Goal: Information Seeking & Learning: Learn about a topic

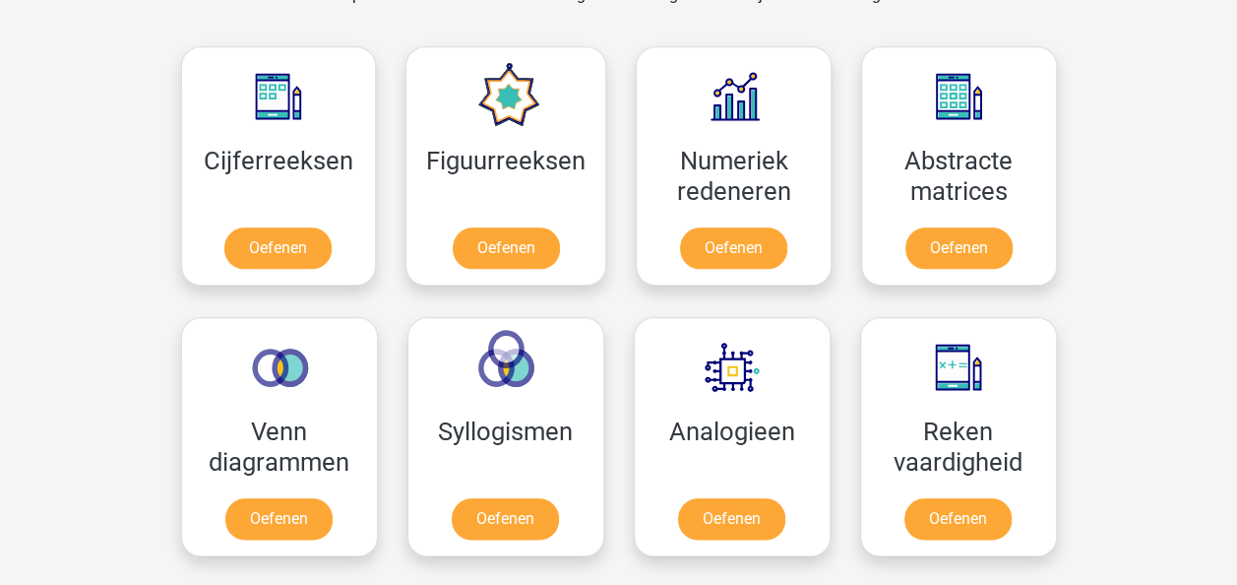
scroll to position [874, 0]
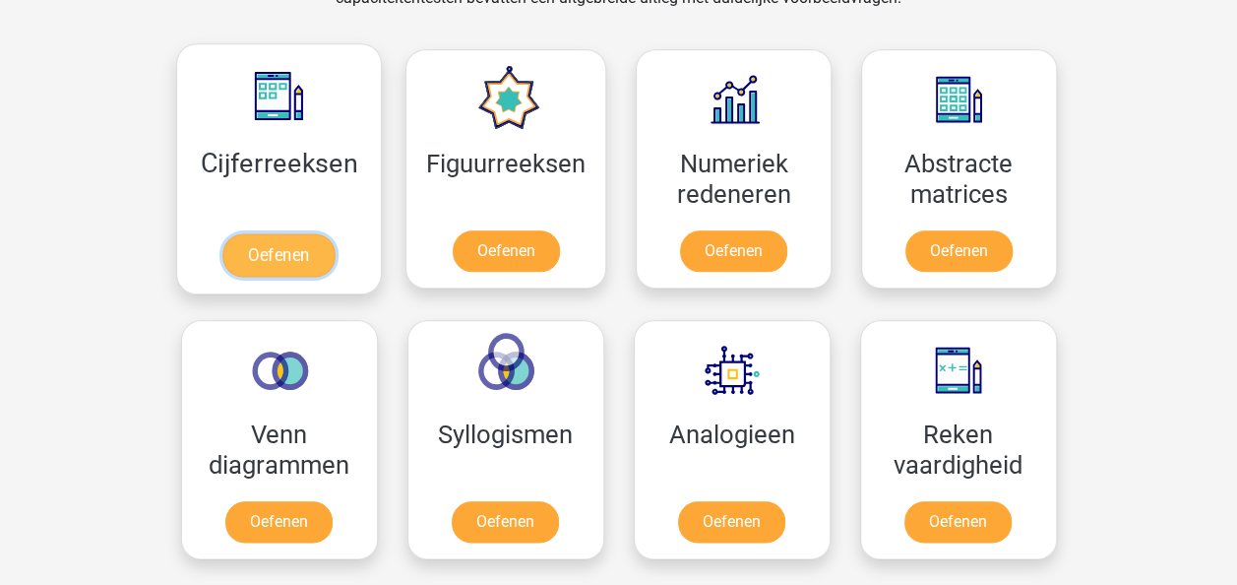
click at [288, 248] on link "Oefenen" at bounding box center [278, 254] width 112 height 43
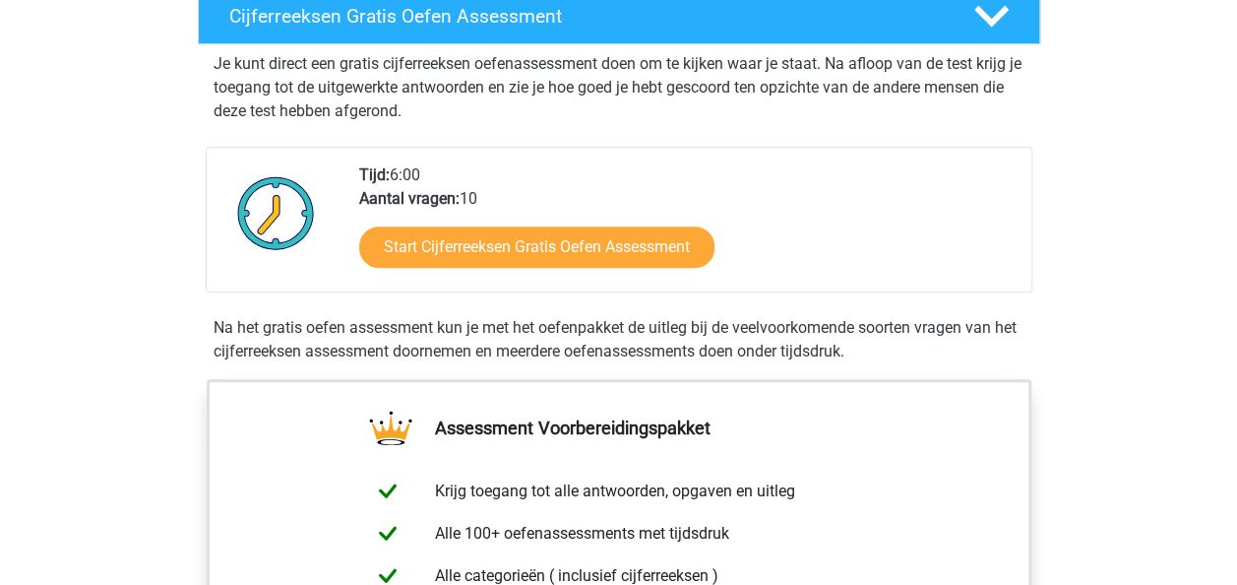
scroll to position [354, 0]
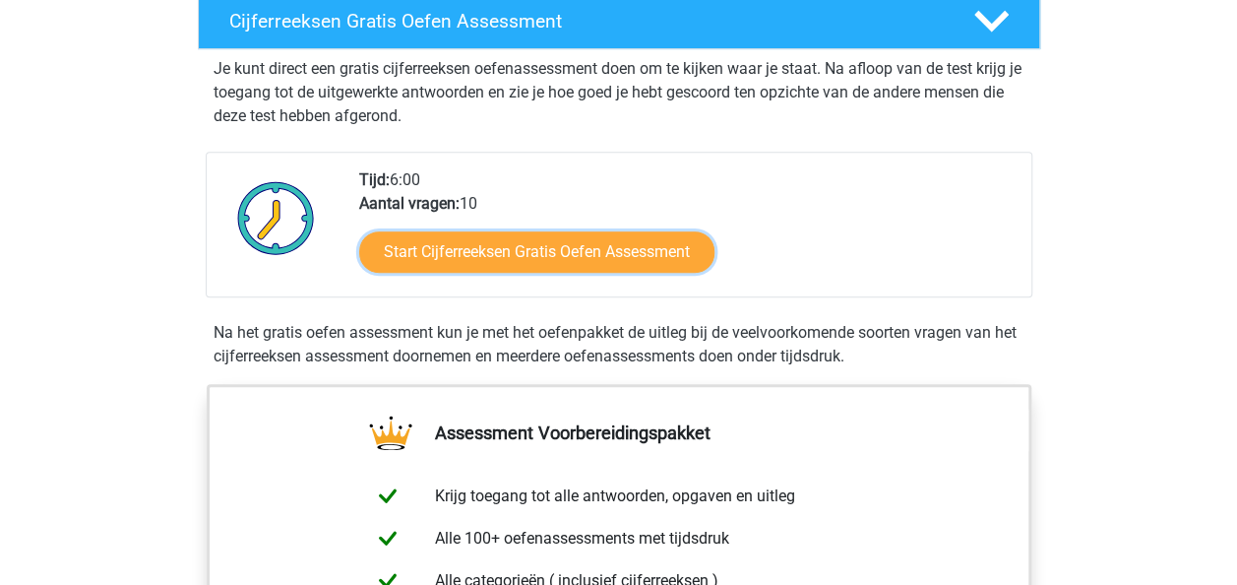
click at [442, 273] on link "Start Cijferreeksen Gratis Oefen Assessment" at bounding box center [536, 251] width 355 height 41
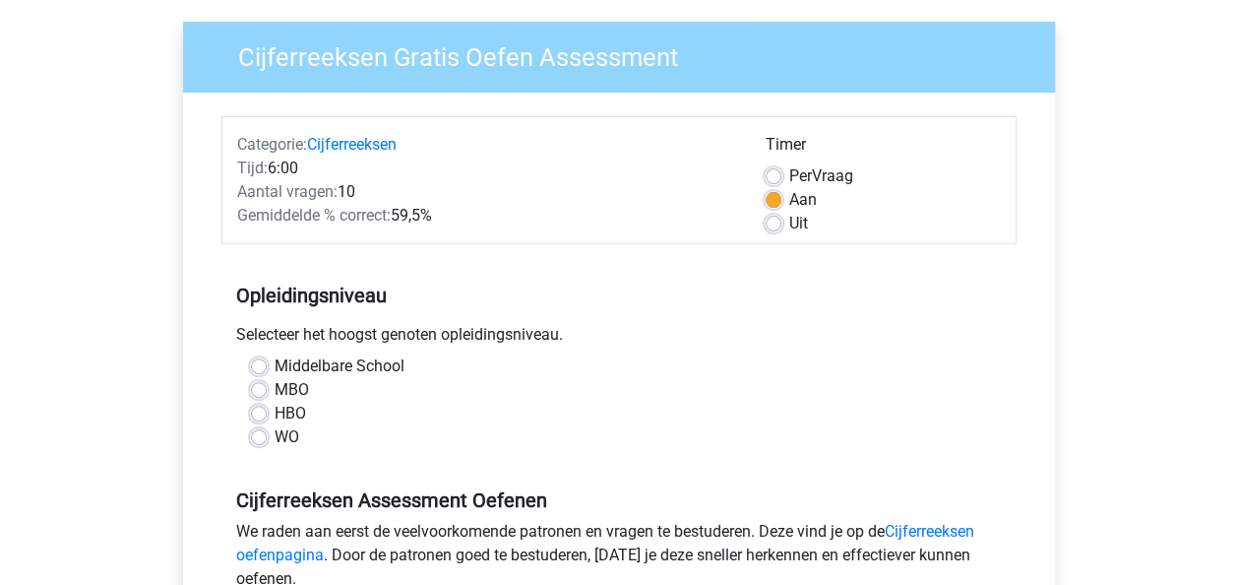
scroll to position [148, 0]
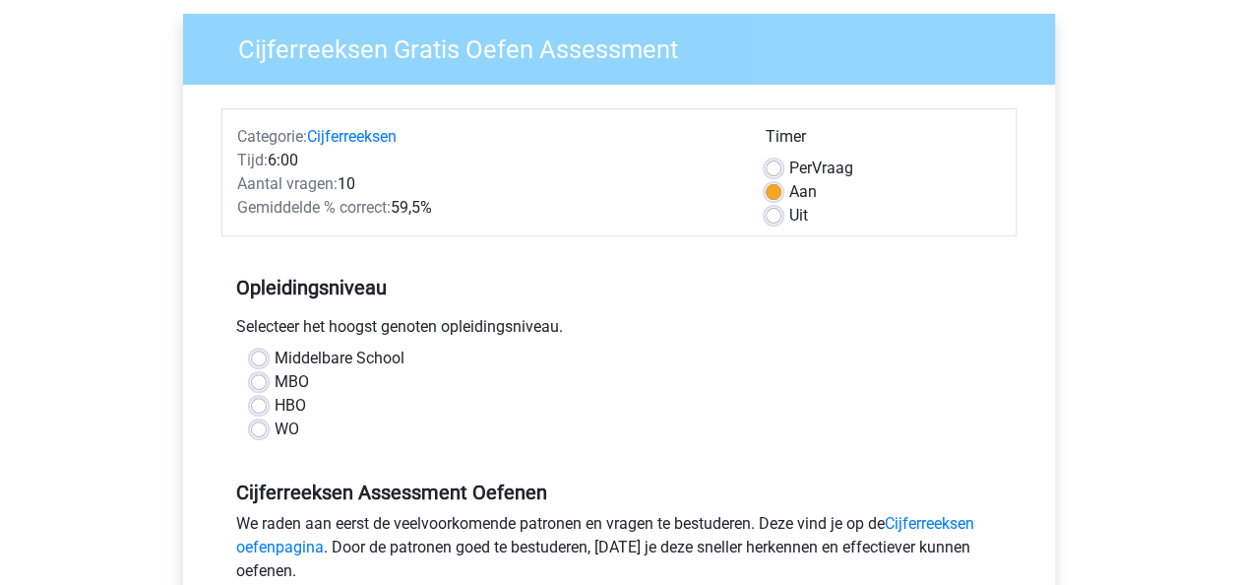
click at [789, 216] on label "Uit" at bounding box center [798, 216] width 19 height 24
click at [770, 216] on input "Uit" at bounding box center [774, 214] width 16 height 20
radio input "true"
click at [766, 157] on input "Per Vraag" at bounding box center [774, 167] width 16 height 20
radio input "true"
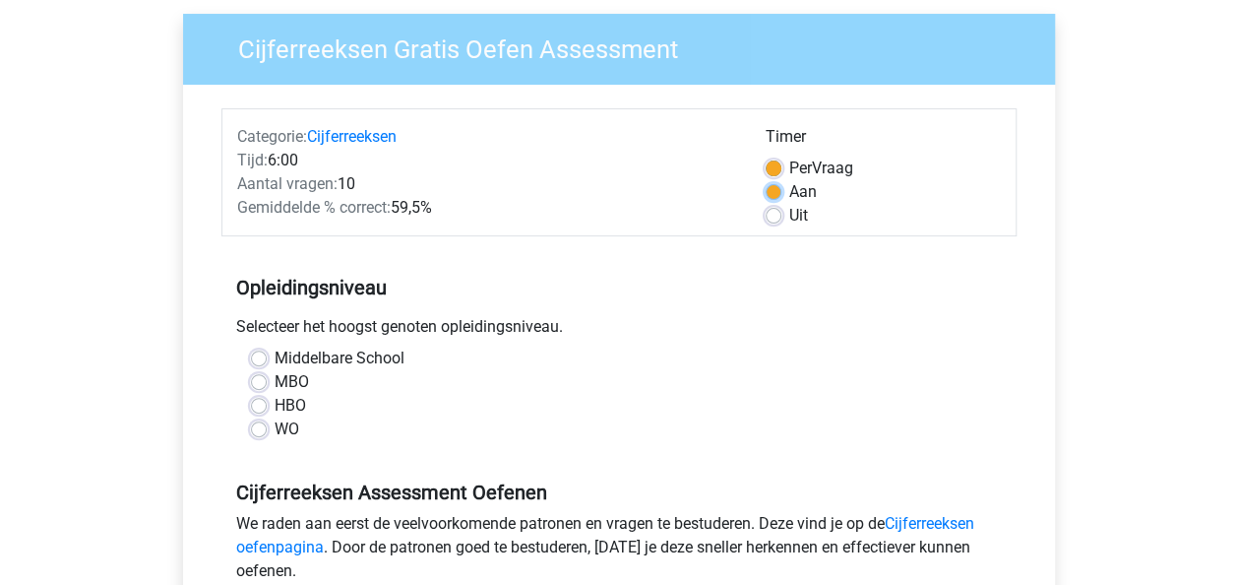
click at [766, 180] on input "Aan" at bounding box center [774, 190] width 16 height 20
radio input "true"
click at [766, 204] on input "Uit" at bounding box center [774, 214] width 16 height 20
radio input "true"
click at [766, 157] on input "Per Vraag" at bounding box center [774, 167] width 16 height 20
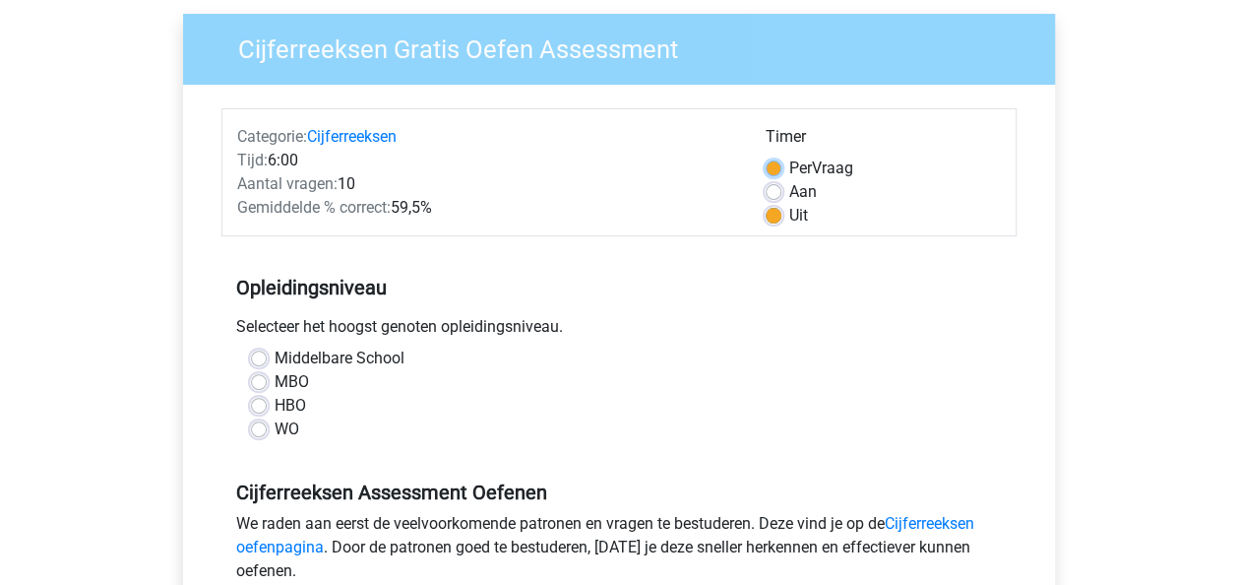
radio input "true"
click at [766, 180] on input "Aan" at bounding box center [774, 190] width 16 height 20
radio input "true"
click at [766, 204] on input "Uit" at bounding box center [774, 214] width 16 height 20
radio input "true"
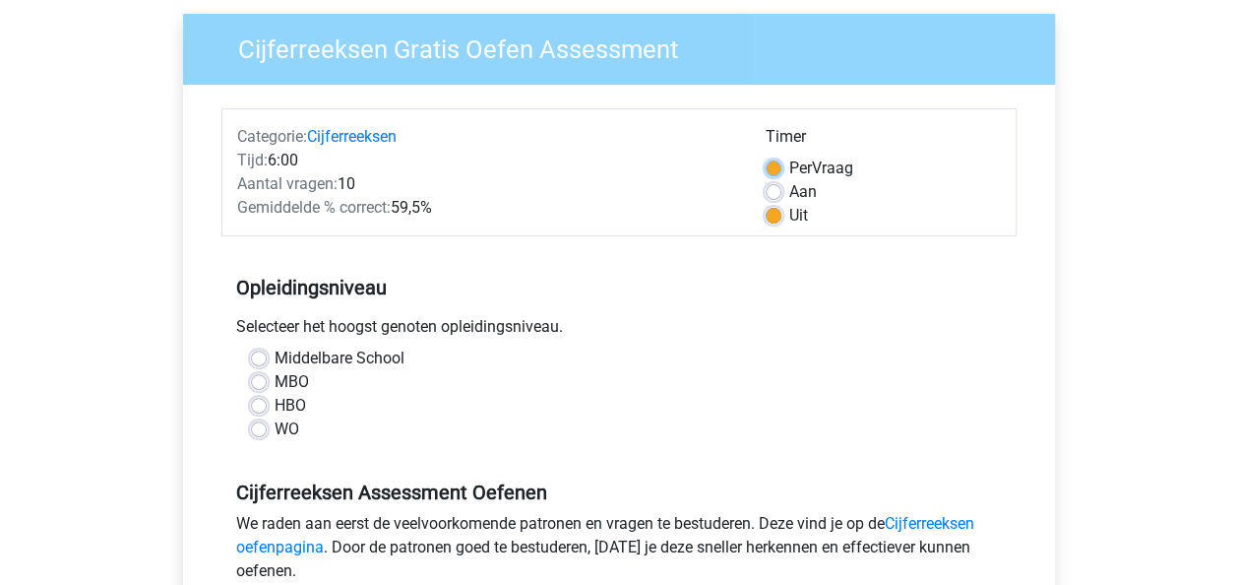
click at [766, 157] on input "Per Vraag" at bounding box center [774, 167] width 16 height 20
radio input "true"
click at [766, 180] on input "Aan" at bounding box center [774, 190] width 16 height 20
radio input "true"
click at [766, 204] on input "Uit" at bounding box center [774, 214] width 16 height 20
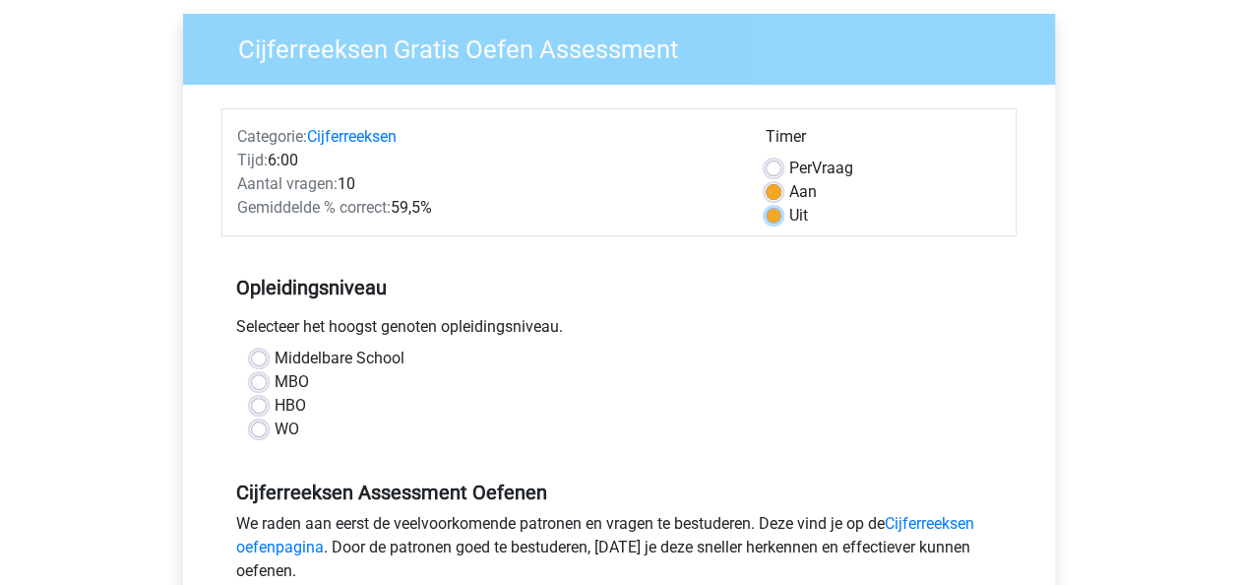
radio input "true"
click at [766, 157] on input "Per Vraag" at bounding box center [774, 167] width 16 height 20
radio input "true"
click at [766, 180] on input "Aan" at bounding box center [774, 190] width 16 height 20
radio input "true"
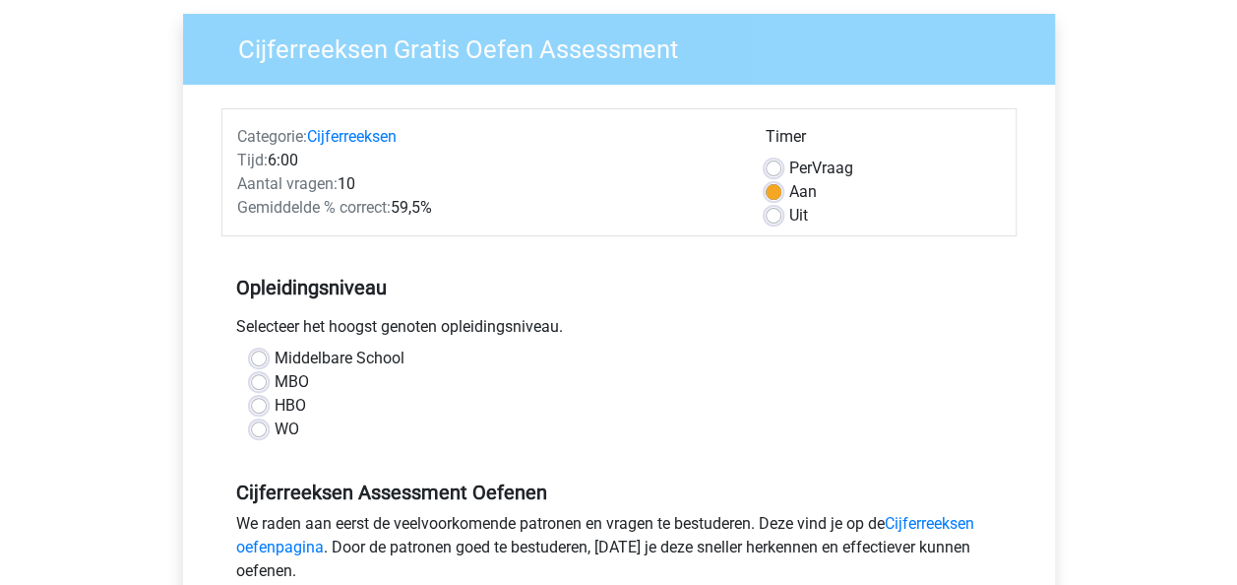
click at [789, 220] on label "Uit" at bounding box center [798, 216] width 19 height 24
click at [780, 220] on input "Uit" at bounding box center [774, 214] width 16 height 20
radio input "true"
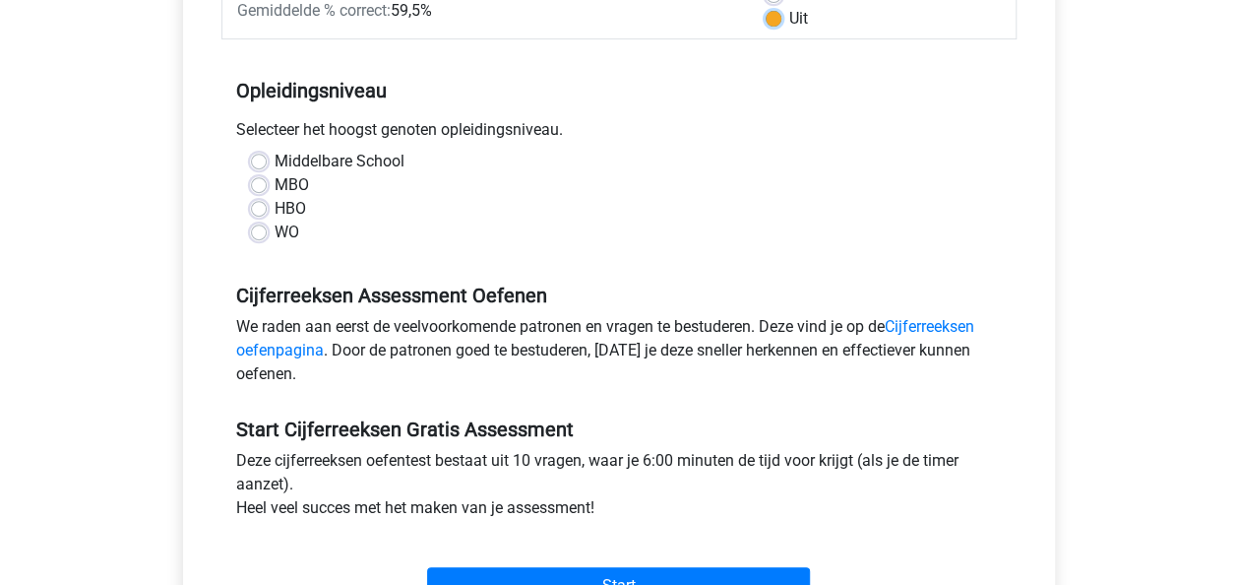
scroll to position [348, 0]
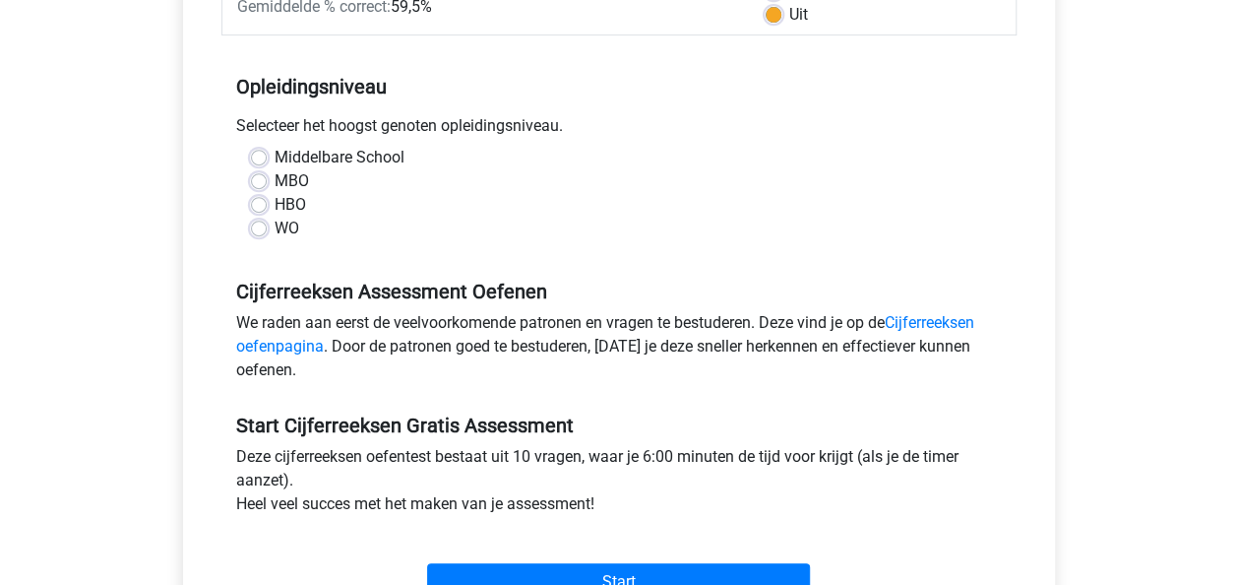
click at [275, 230] on label "WO" at bounding box center [287, 229] width 25 height 24
click at [254, 230] on input "WO" at bounding box center [259, 227] width 16 height 20
radio input "true"
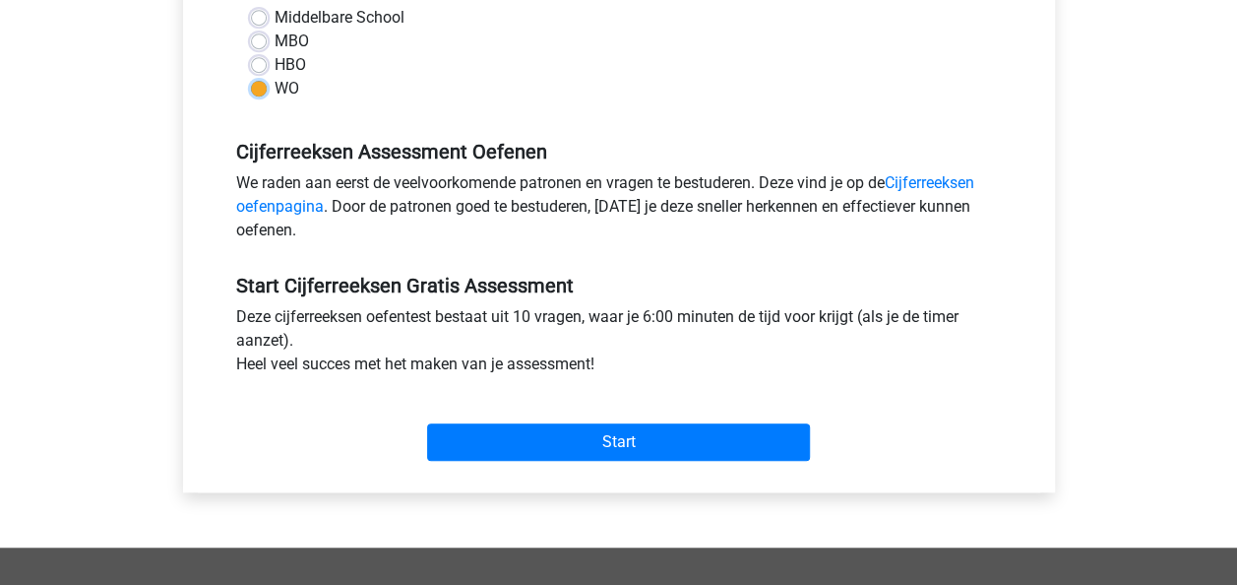
scroll to position [494, 0]
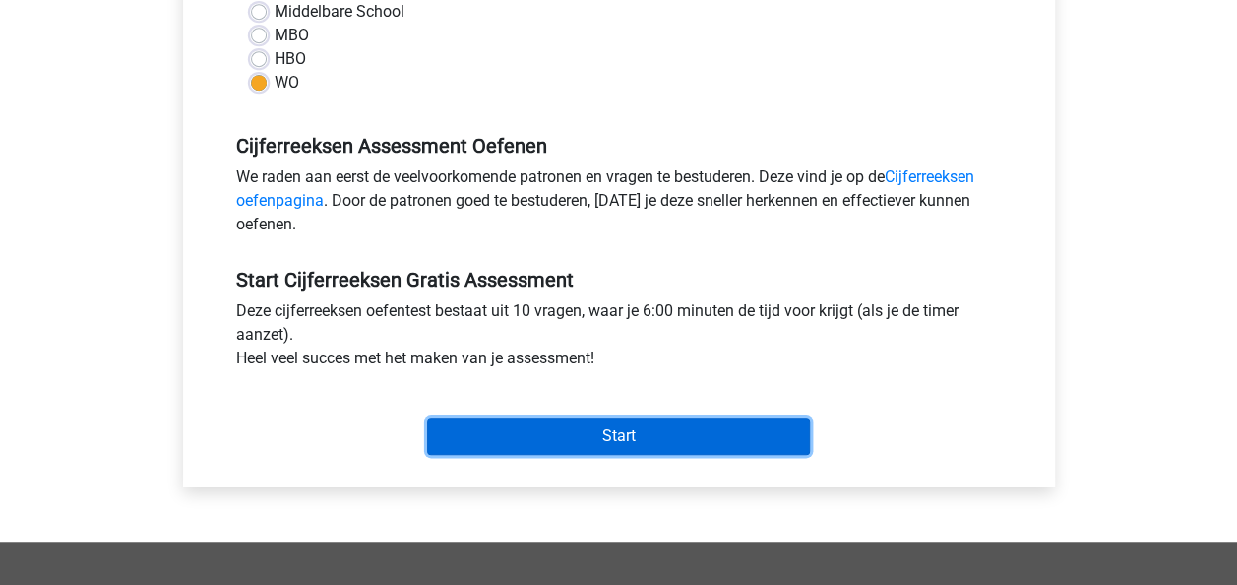
drag, startPoint x: 1251, startPoint y: 332, endPoint x: 681, endPoint y: 437, distance: 579.5
click at [681, 437] on input "Start" at bounding box center [618, 435] width 383 height 37
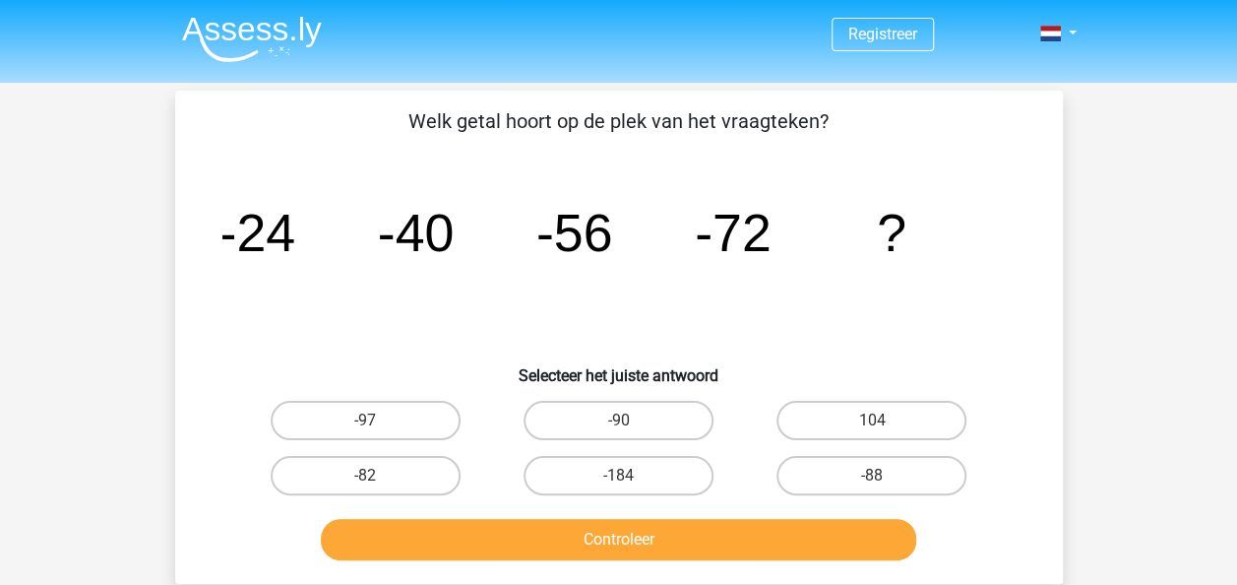
click at [625, 420] on input "-90" at bounding box center [624, 426] width 13 height 13
radio input "true"
click at [909, 467] on label "-88" at bounding box center [872, 475] width 190 height 39
click at [885, 475] on input "-88" at bounding box center [878, 481] width 13 height 13
radio input "true"
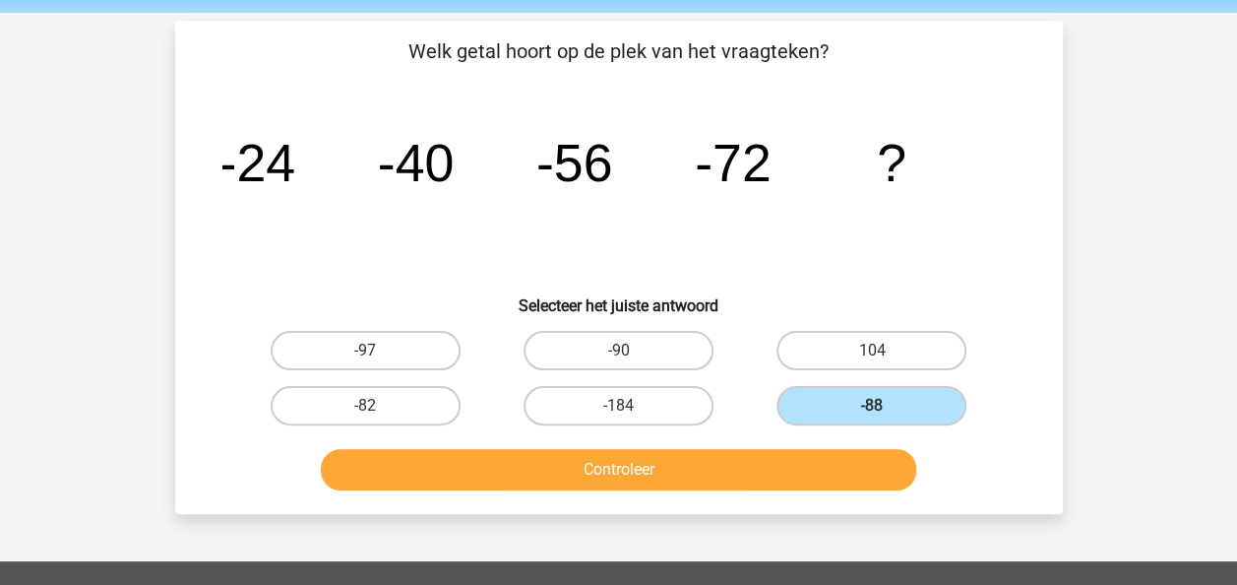
scroll to position [74, 0]
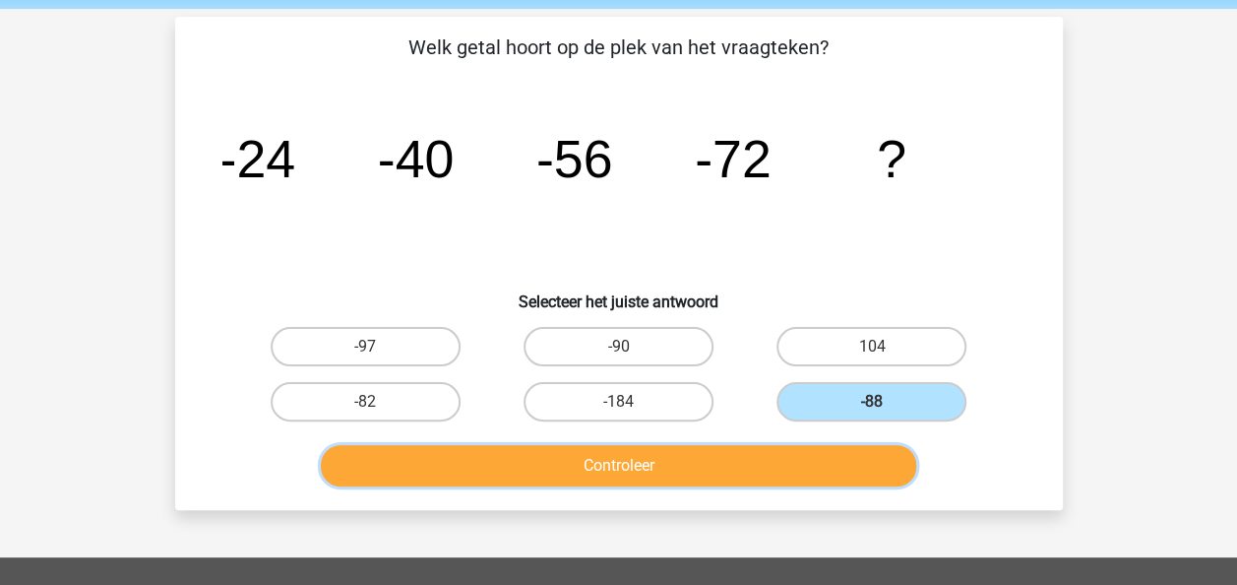
click at [620, 471] on button "Controleer" at bounding box center [618, 465] width 595 height 41
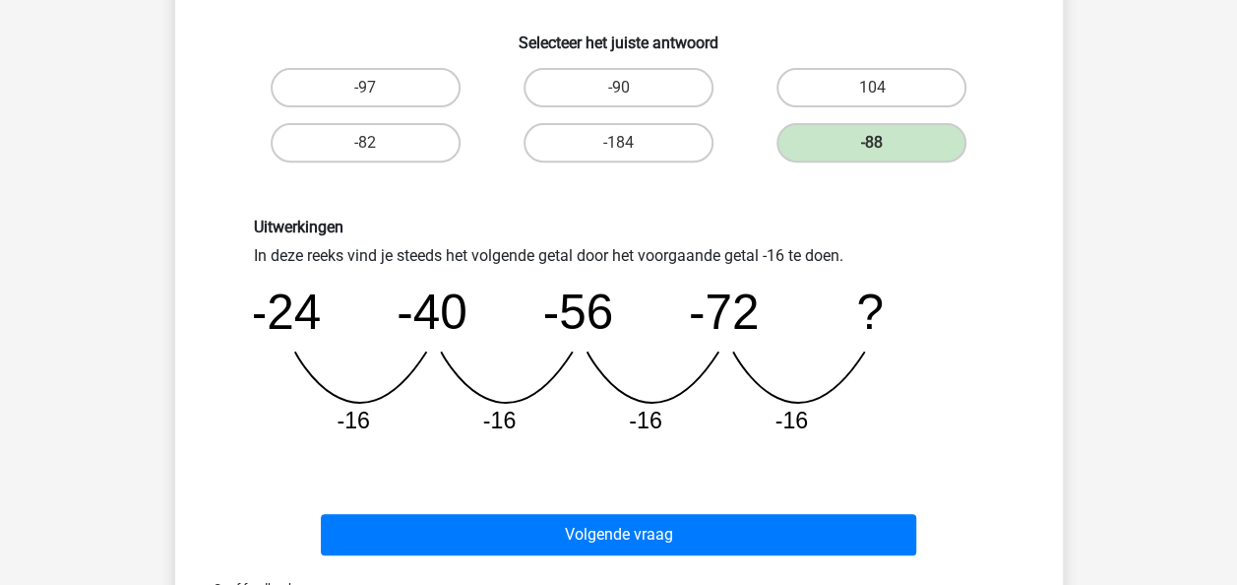
scroll to position [351, 0]
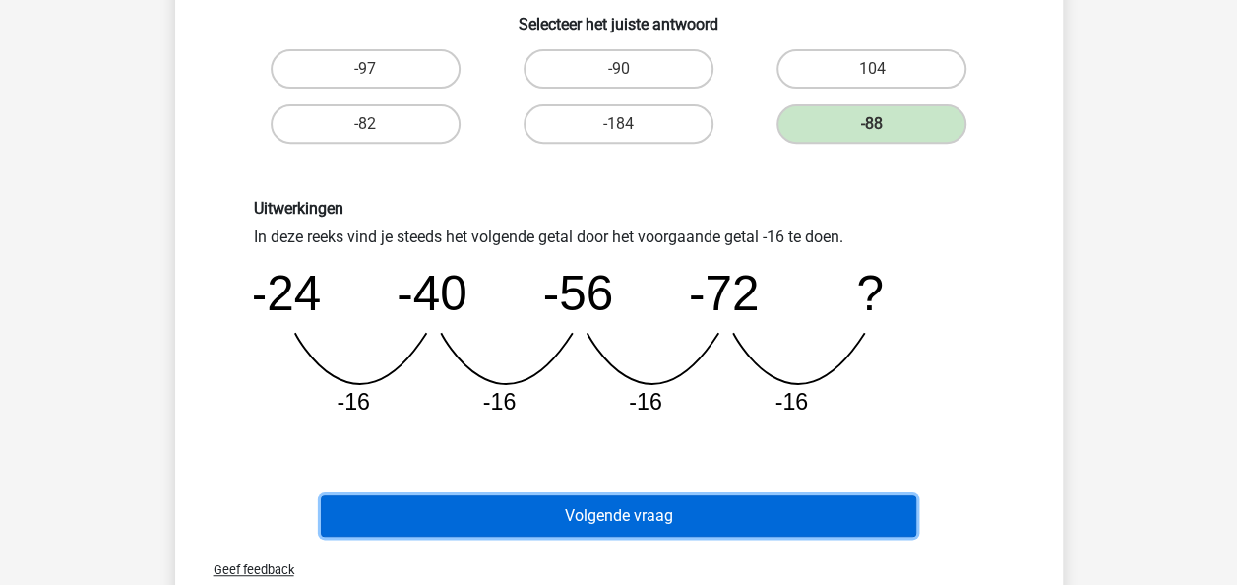
click at [540, 514] on button "Volgende vraag" at bounding box center [618, 515] width 595 height 41
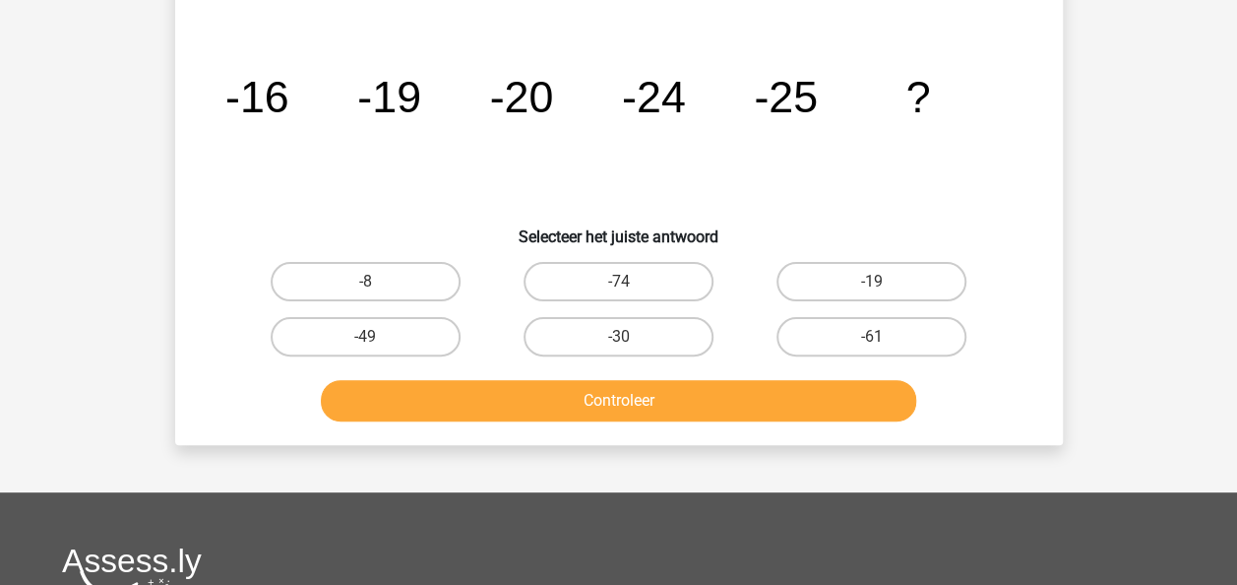
scroll to position [91, 0]
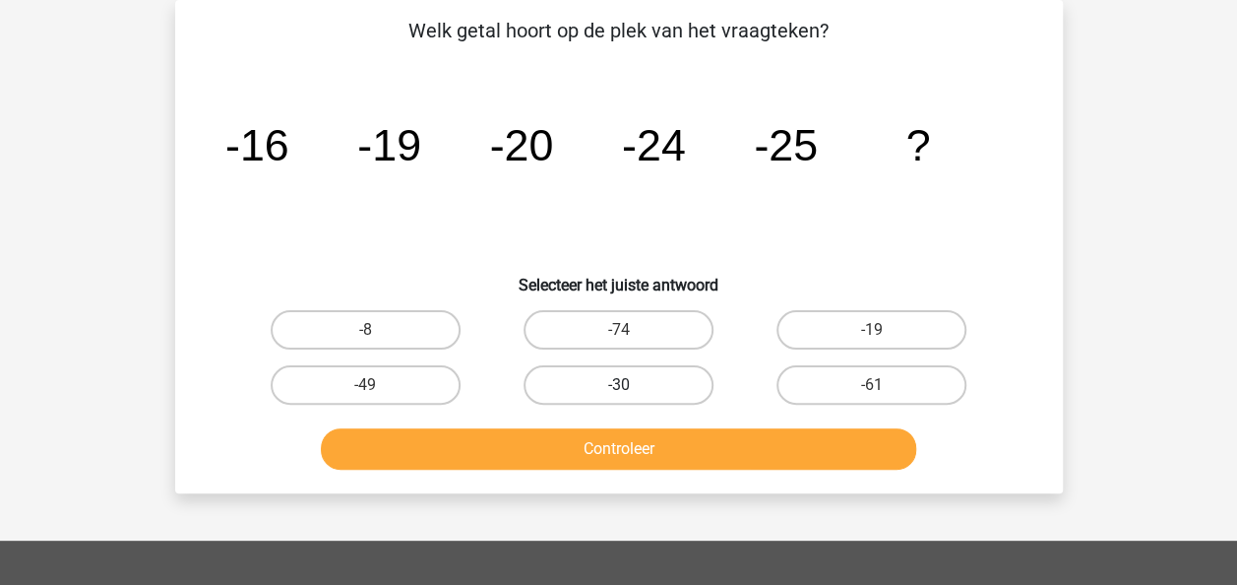
click at [645, 377] on label "-30" at bounding box center [619, 384] width 190 height 39
click at [631, 385] on input "-30" at bounding box center [624, 391] width 13 height 13
radio input "true"
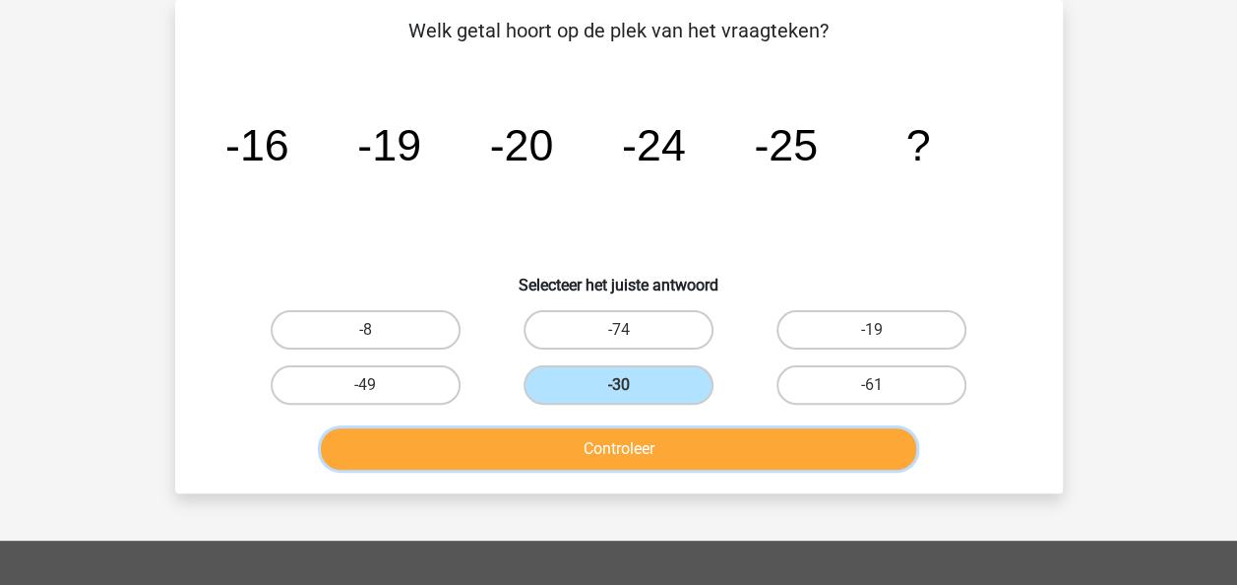
click at [588, 452] on button "Controleer" at bounding box center [618, 448] width 595 height 41
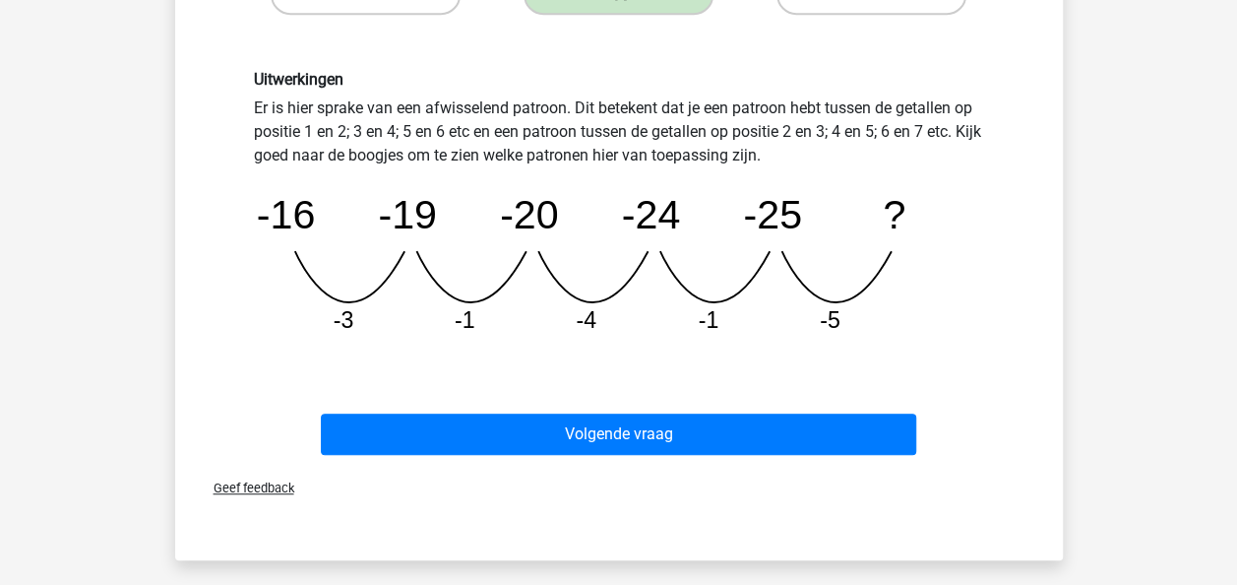
scroll to position [502, 0]
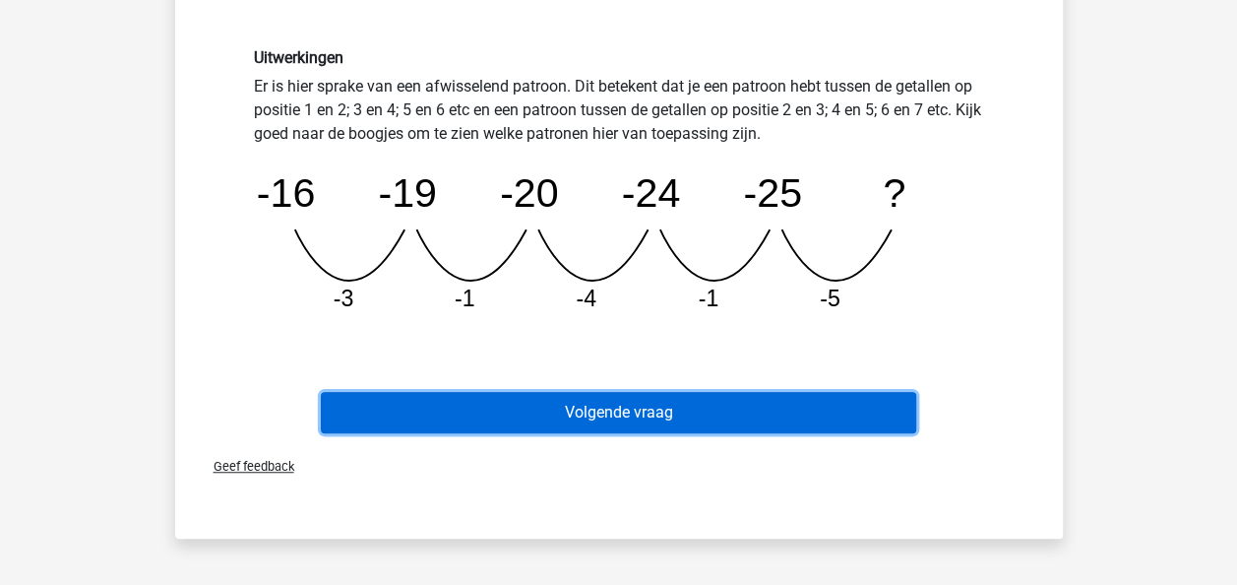
click at [634, 415] on button "Volgende vraag" at bounding box center [618, 412] width 595 height 41
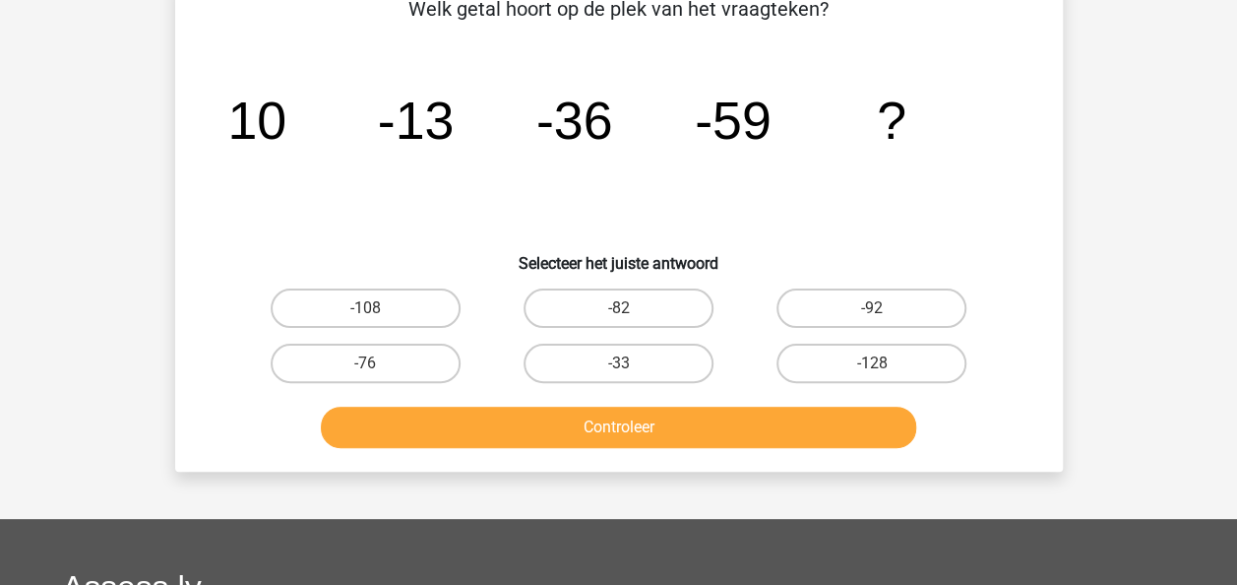
scroll to position [91, 0]
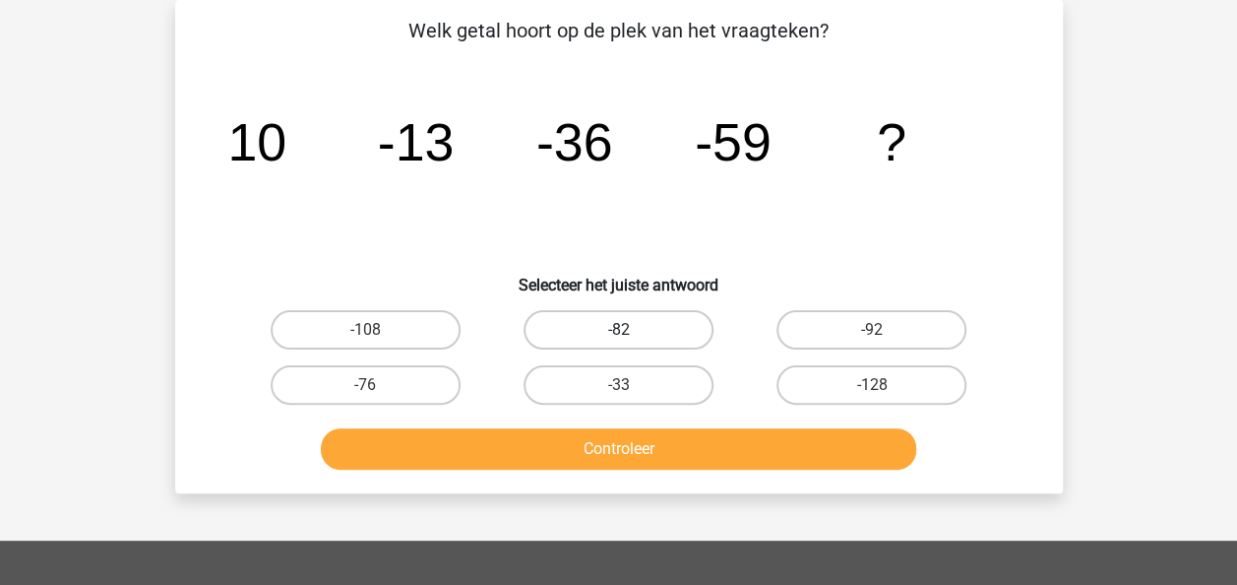
click at [651, 325] on label "-82" at bounding box center [619, 329] width 190 height 39
click at [631, 330] on input "-82" at bounding box center [624, 336] width 13 height 13
radio input "true"
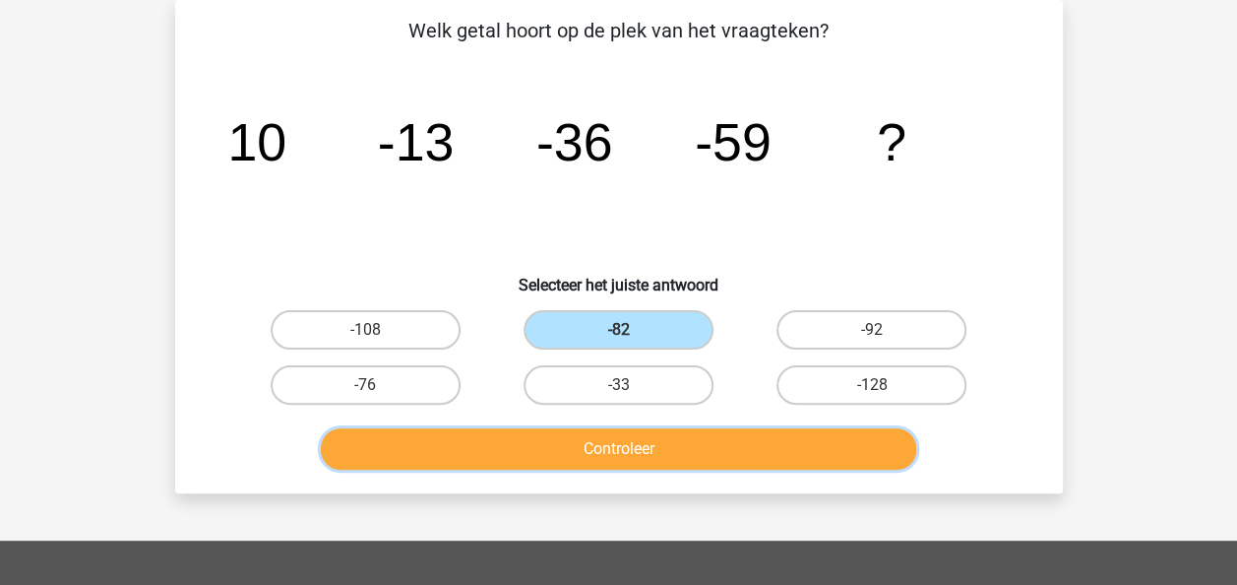
click at [642, 447] on button "Controleer" at bounding box center [618, 448] width 595 height 41
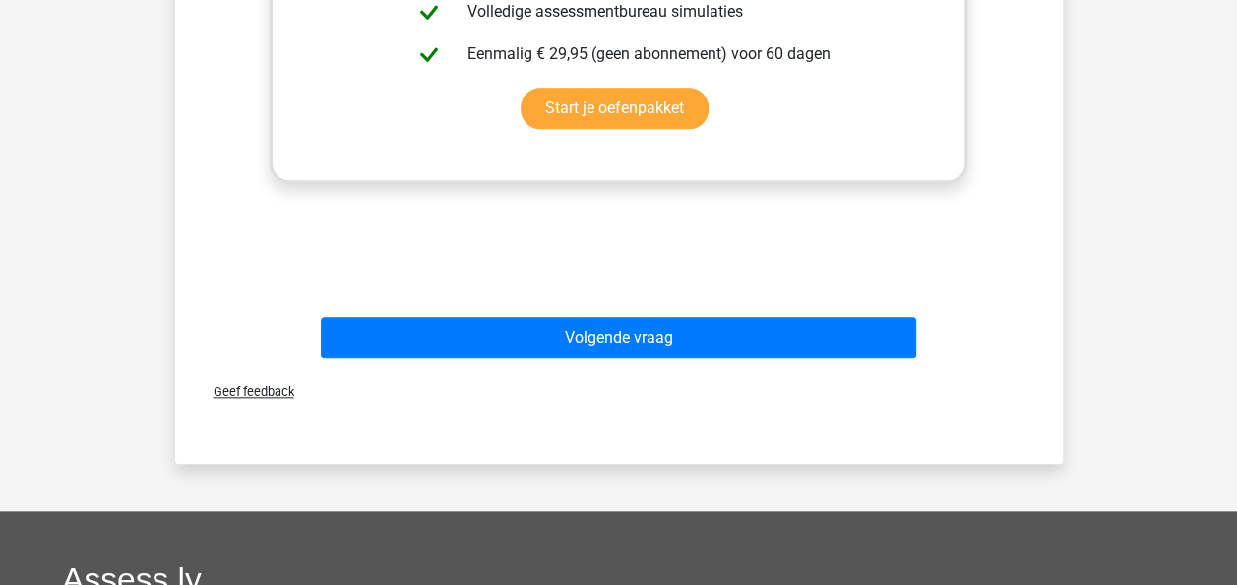
scroll to position [831, 0]
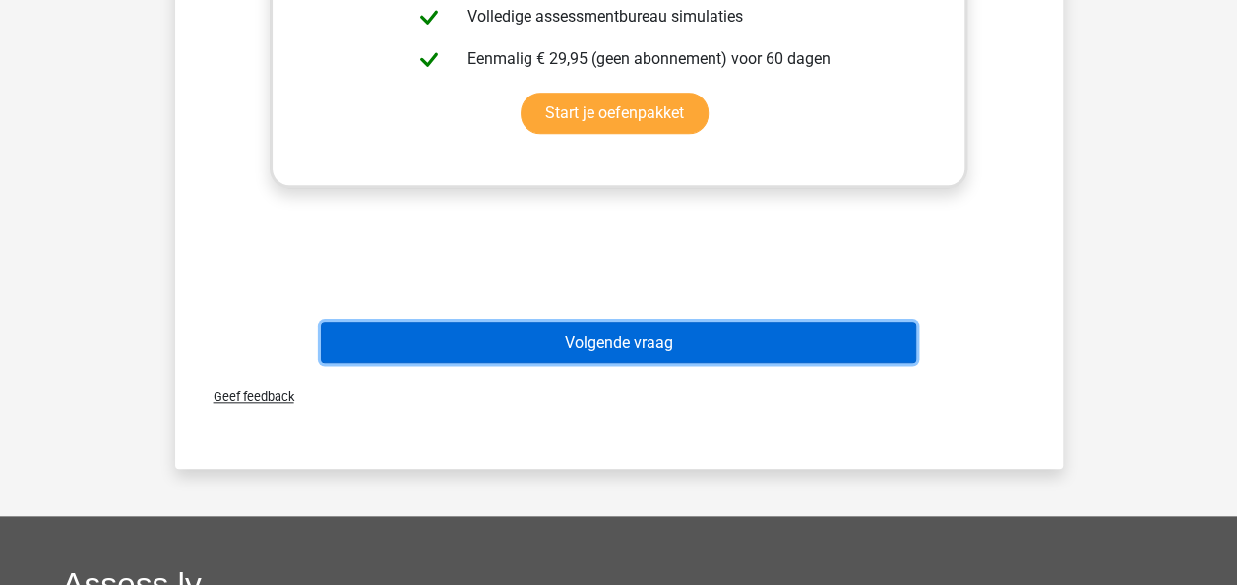
click at [764, 344] on button "Volgende vraag" at bounding box center [618, 342] width 595 height 41
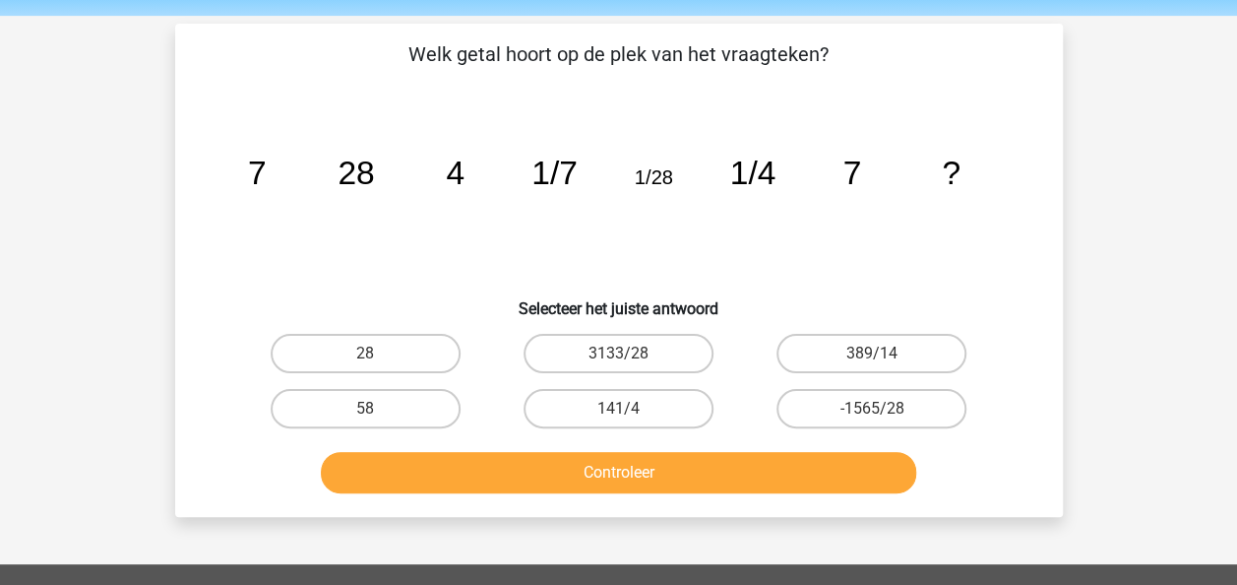
scroll to position [64, 0]
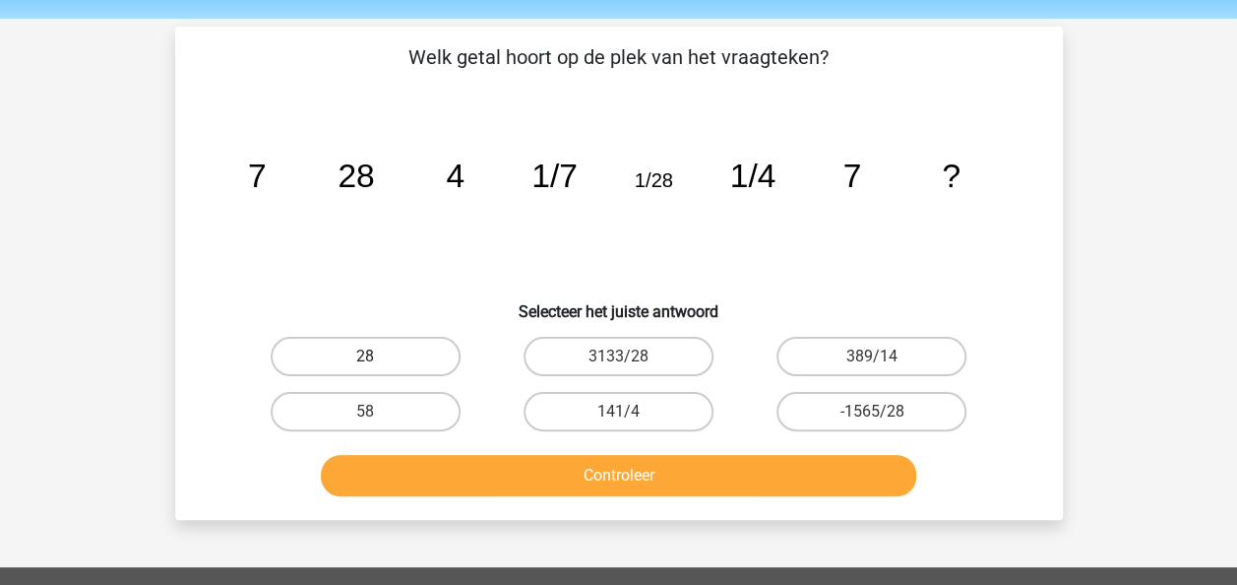
click at [423, 344] on label "28" at bounding box center [366, 356] width 190 height 39
click at [378, 356] on input "28" at bounding box center [371, 362] width 13 height 13
radio input "true"
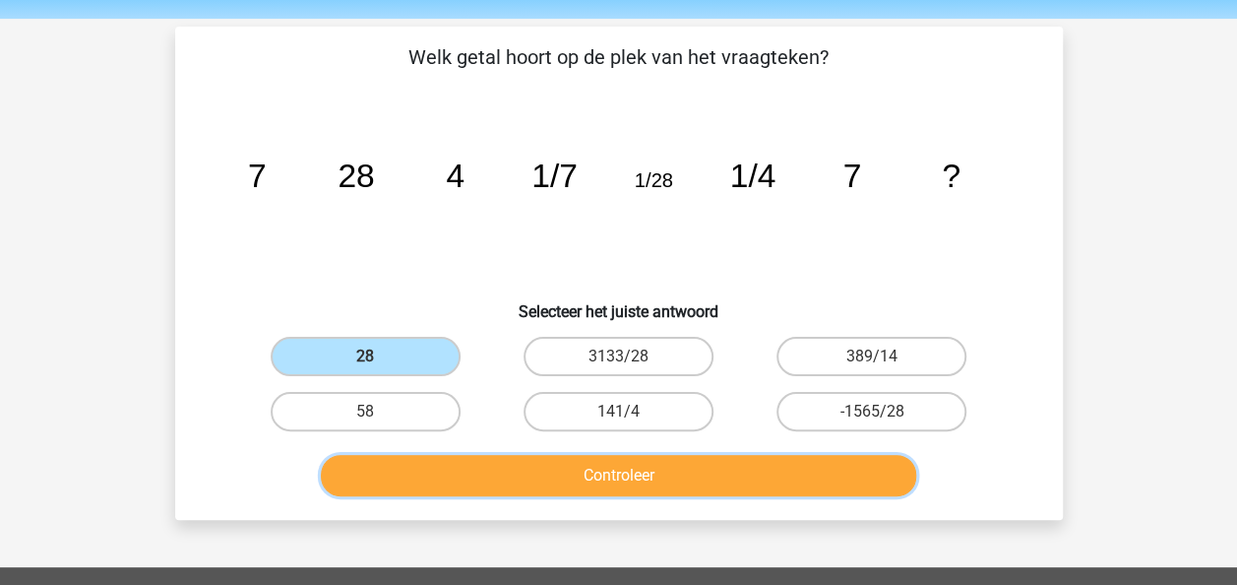
click at [580, 476] on button "Controleer" at bounding box center [618, 475] width 595 height 41
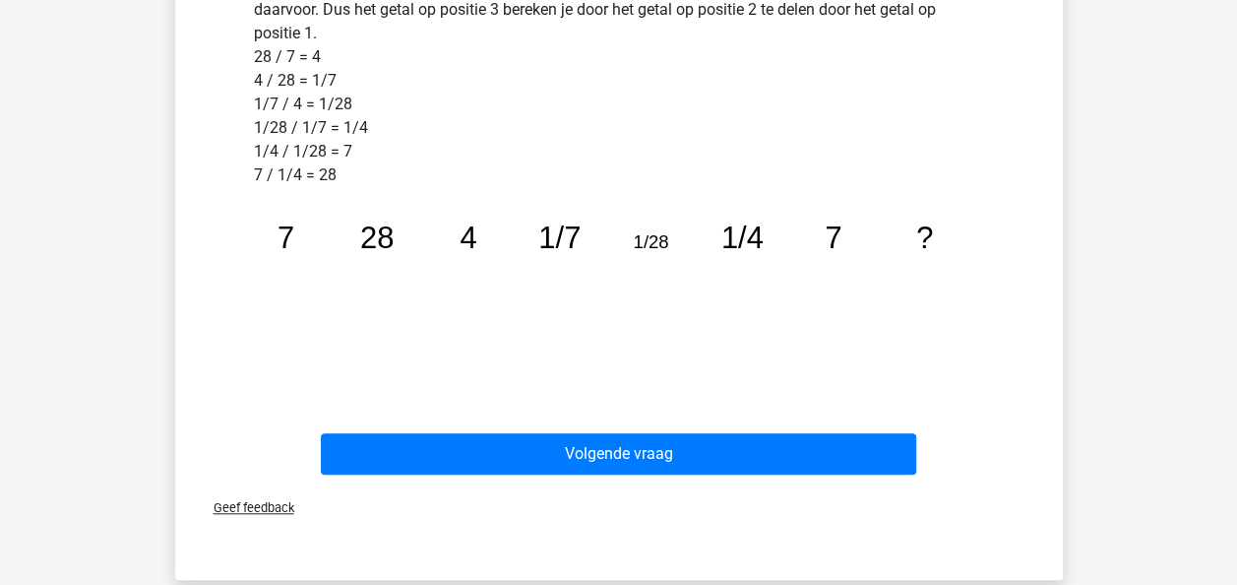
scroll to position [622, 0]
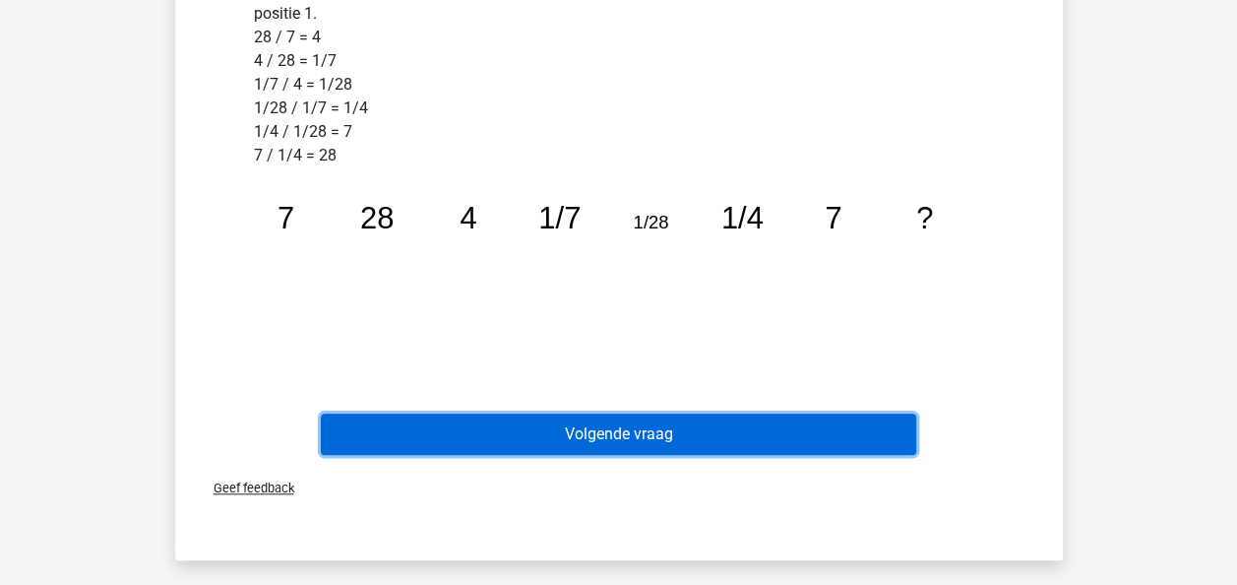
drag, startPoint x: 1251, startPoint y: 313, endPoint x: 744, endPoint y: 431, distance: 520.5
click at [744, 431] on button "Volgende vraag" at bounding box center [618, 433] width 595 height 41
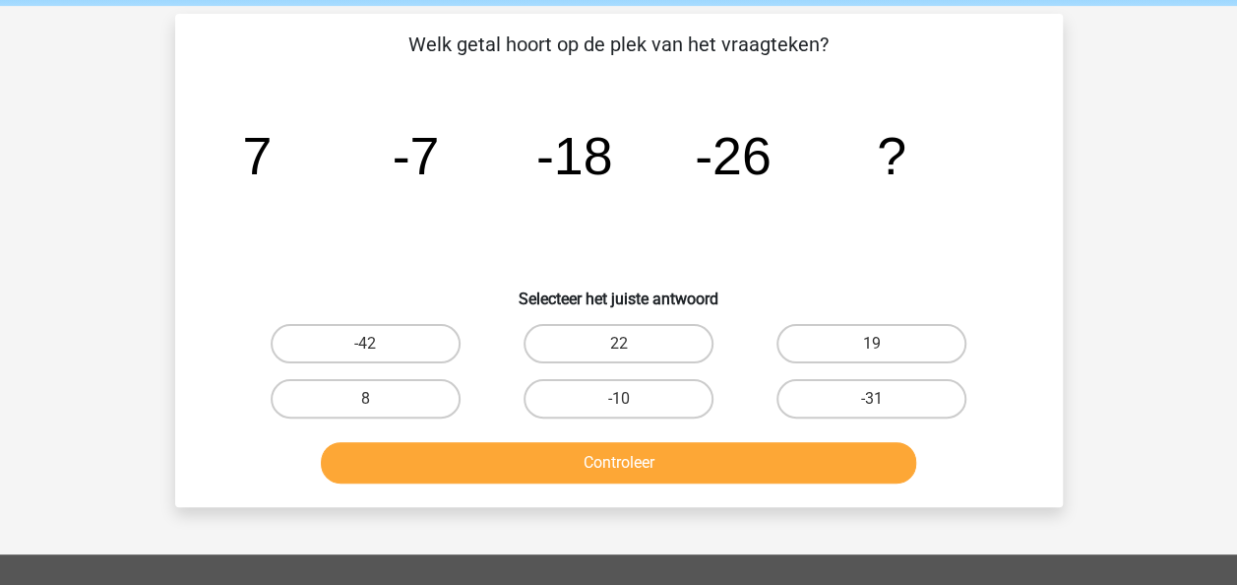
scroll to position [59, 0]
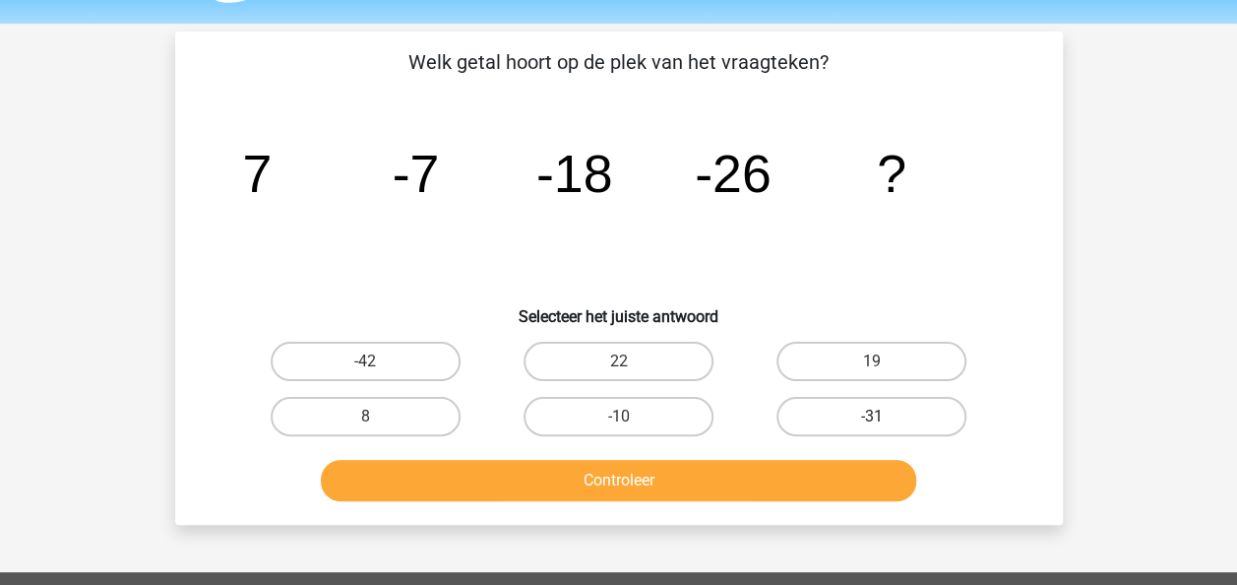
click at [911, 407] on label "-31" at bounding box center [872, 416] width 190 height 39
click at [885, 416] on input "-31" at bounding box center [878, 422] width 13 height 13
radio input "true"
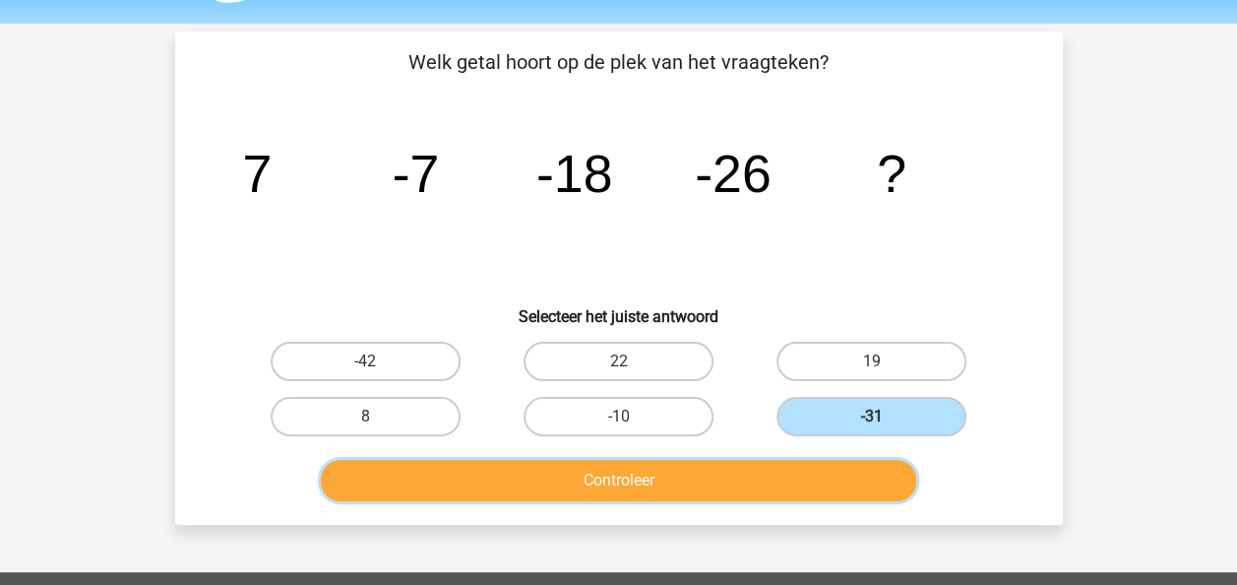
click at [744, 484] on button "Controleer" at bounding box center [618, 480] width 595 height 41
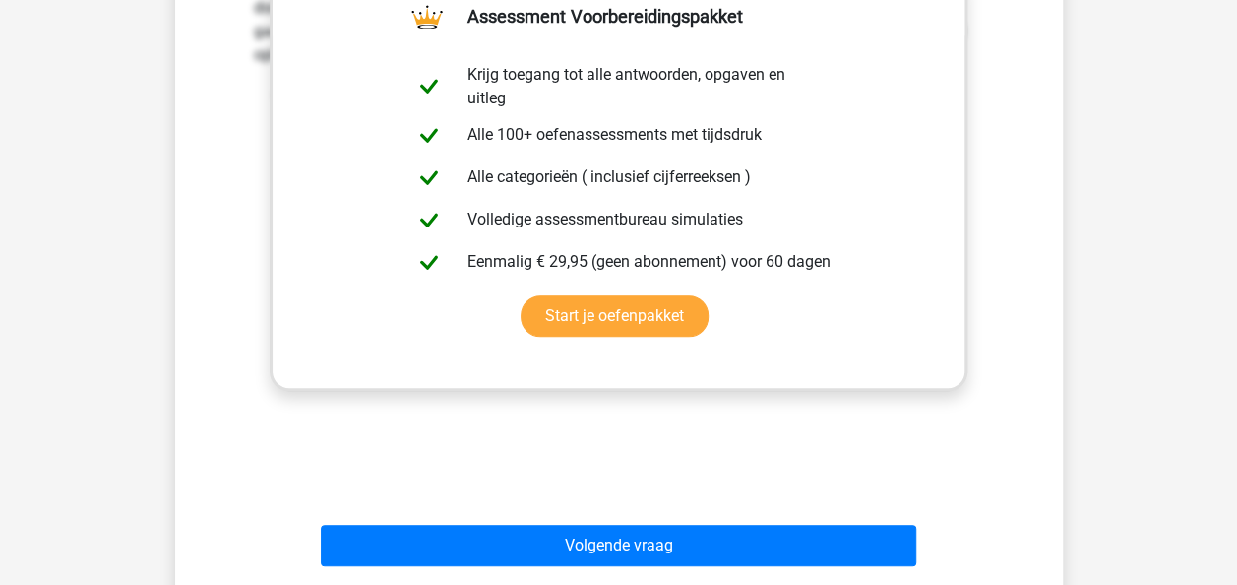
scroll to position [637, 0]
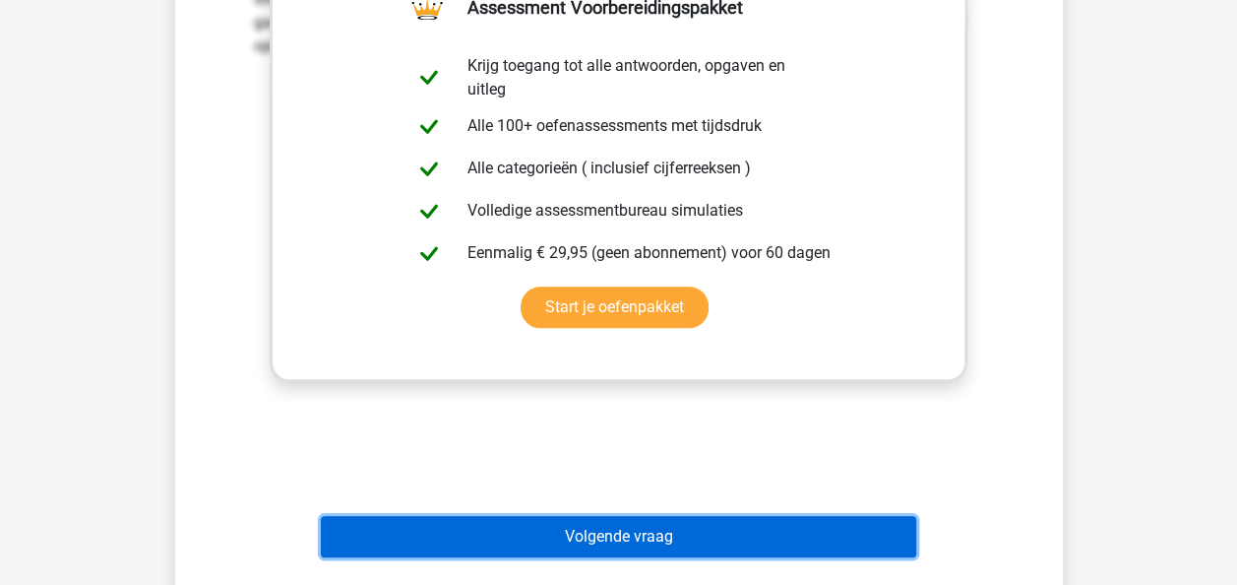
click at [610, 522] on button "Volgende vraag" at bounding box center [618, 536] width 595 height 41
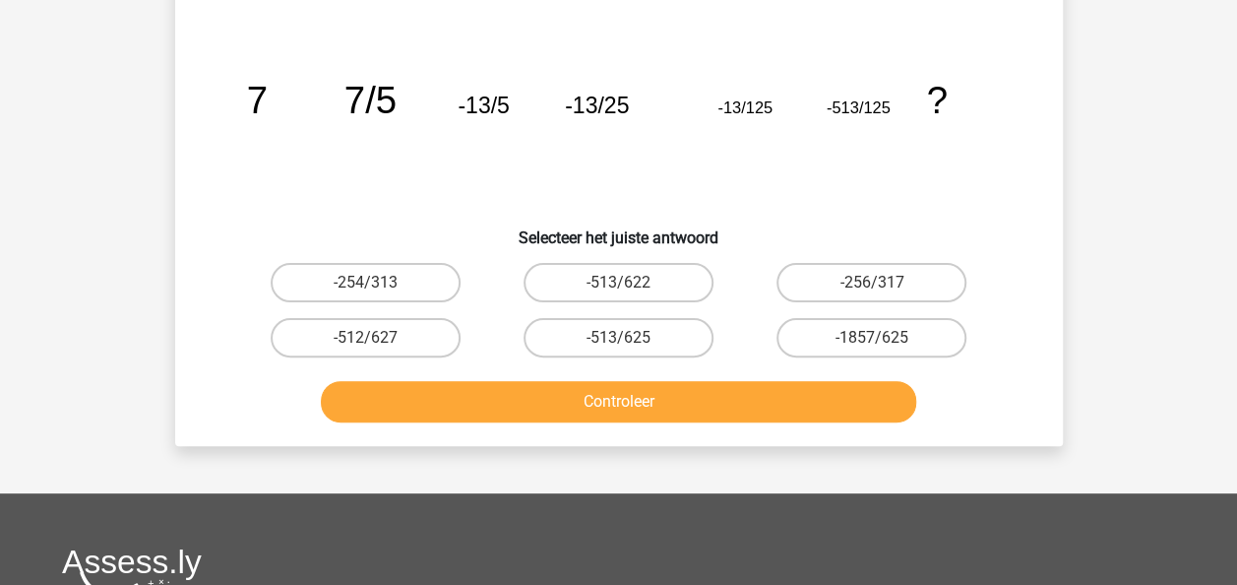
scroll to position [91, 0]
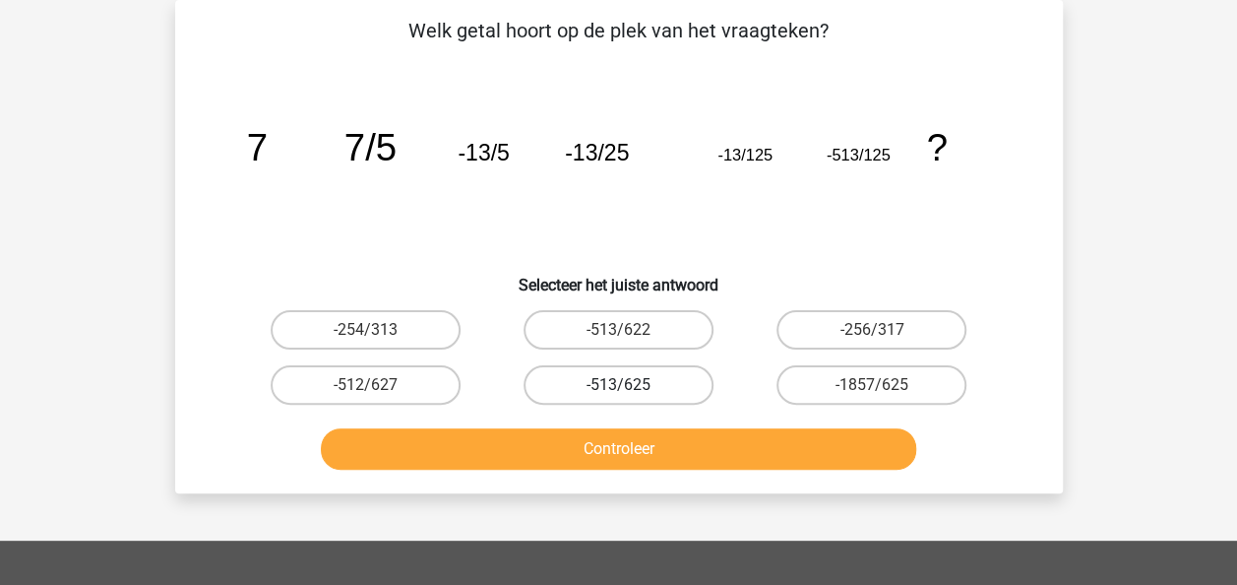
click at [650, 378] on label "-513/625" at bounding box center [619, 384] width 190 height 39
click at [631, 385] on input "-513/625" at bounding box center [624, 391] width 13 height 13
radio input "true"
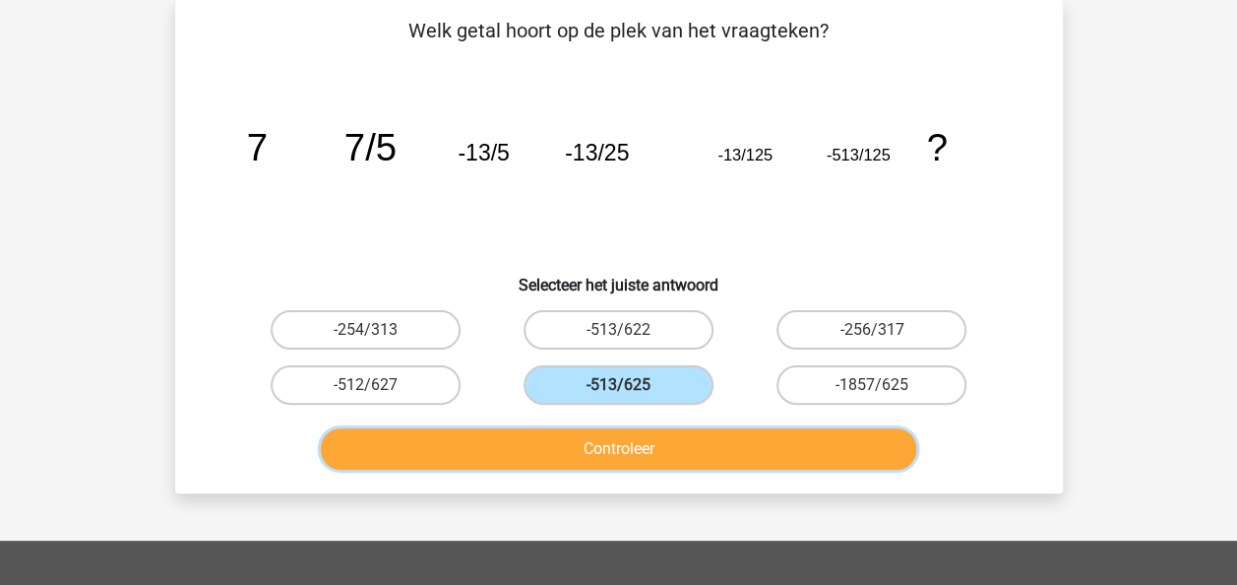
click at [701, 435] on button "Controleer" at bounding box center [618, 448] width 595 height 41
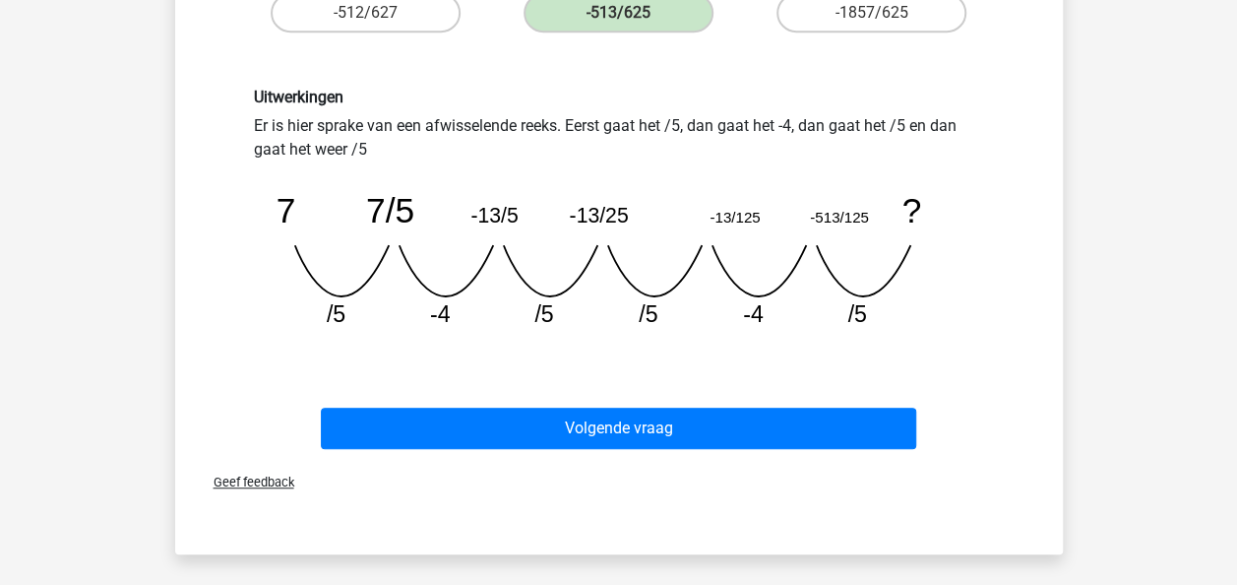
scroll to position [460, 0]
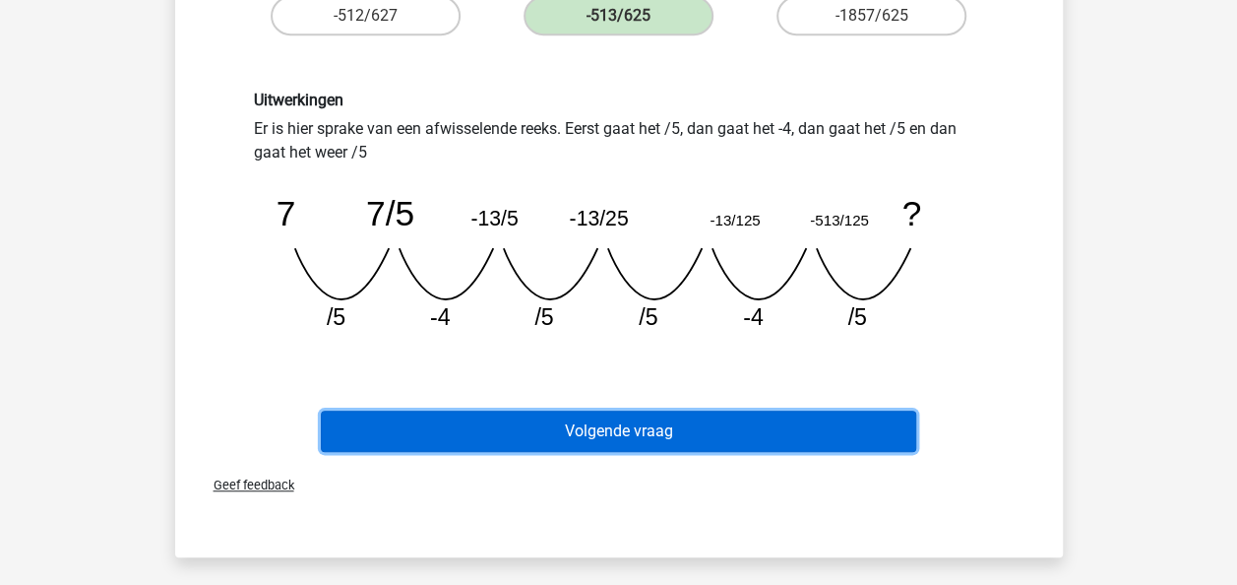
click at [615, 441] on button "Volgende vraag" at bounding box center [618, 430] width 595 height 41
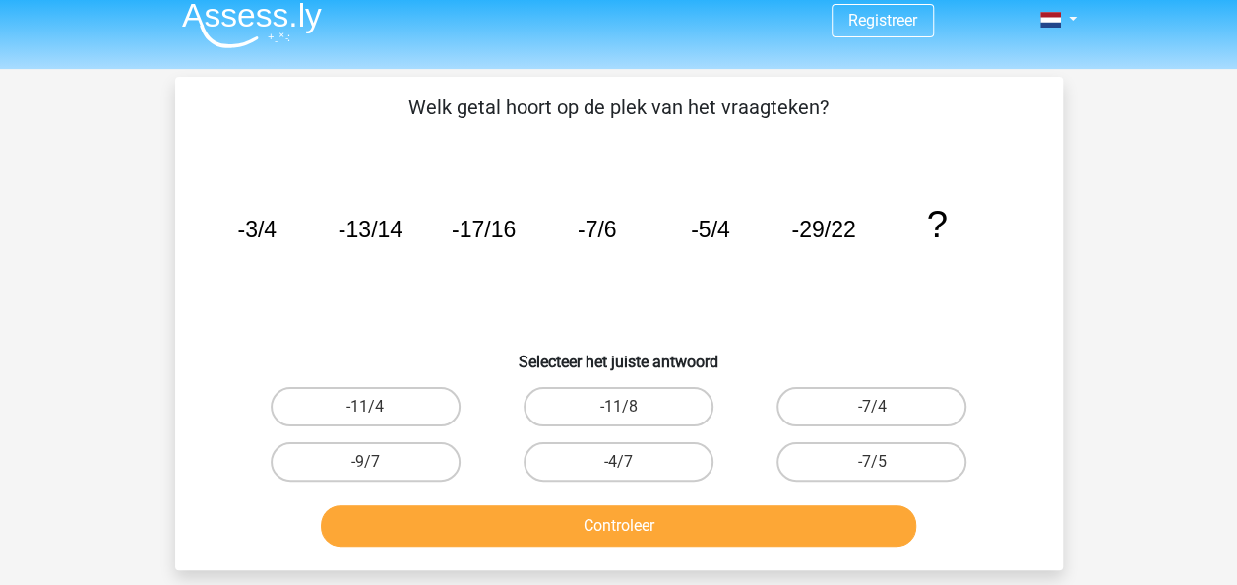
scroll to position [8, 0]
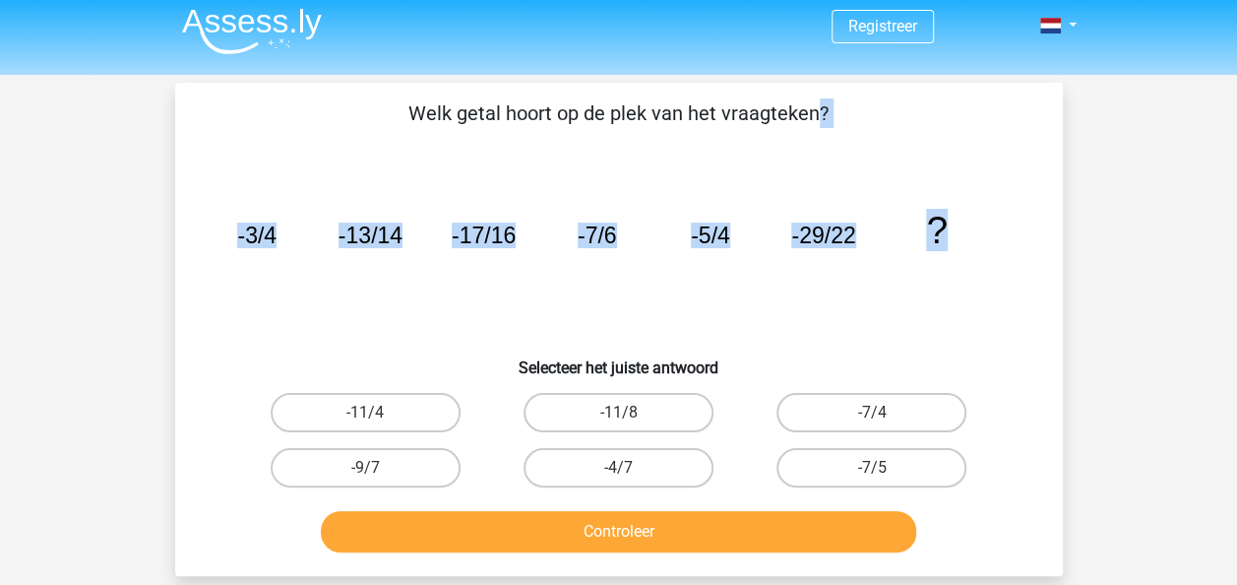
drag, startPoint x: 413, startPoint y: 110, endPoint x: 956, endPoint y: 236, distance: 556.8
click at [956, 236] on div "Welk getal hoort op de plek van het vraagteken? image/svg+xml -3/4 -13/14 -17/1…" at bounding box center [619, 329] width 872 height 462
copy div "Welk getal hoort op de plek van het vraagteken? image/svg+xml -3/4 -13/14 -17/1…"
click at [686, 282] on icon "image/svg+xml -3/4 -13/14 -17/16 -7/6 -5/4 -29/22 ?" at bounding box center [618, 243] width 793 height 199
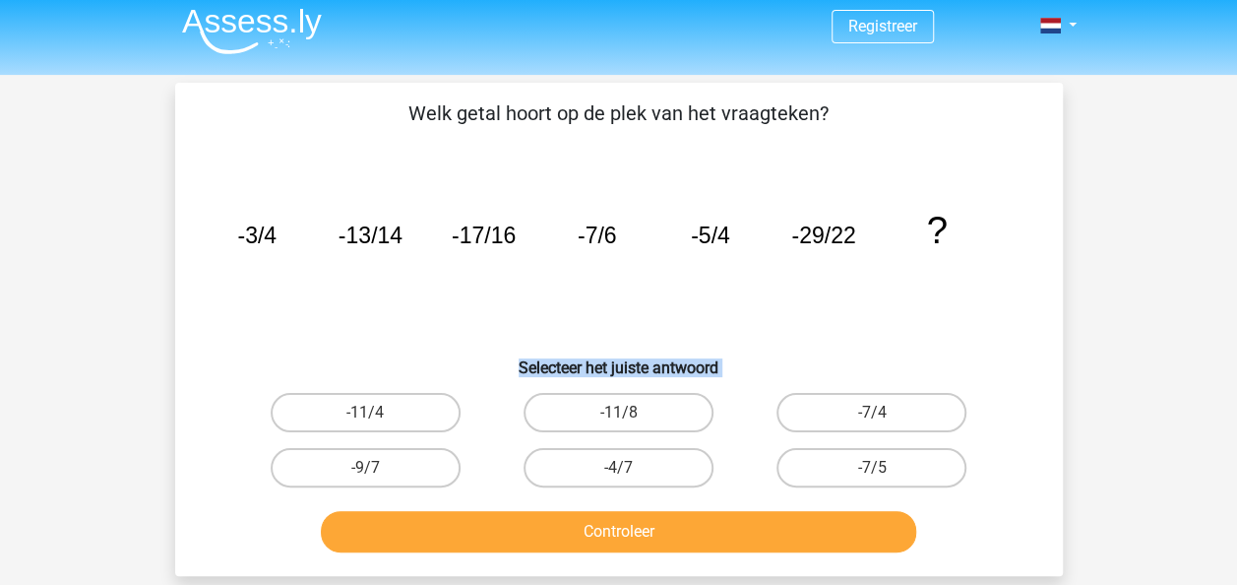
drag, startPoint x: 518, startPoint y: 354, endPoint x: 880, endPoint y: 445, distance: 373.4
click at [880, 445] on div "Welk getal hoort op de plek van het vraagteken? image/svg+xml -3/4 -13/14 -17/1…" at bounding box center [619, 329] width 872 height 462
click at [746, 376] on h6 "Selecteer het juiste antwoord" at bounding box center [619, 360] width 825 height 34
drag, startPoint x: 370, startPoint y: 417, endPoint x: 405, endPoint y: 413, distance: 34.7
click at [405, 413] on div "-11/4" at bounding box center [365, 412] width 237 height 39
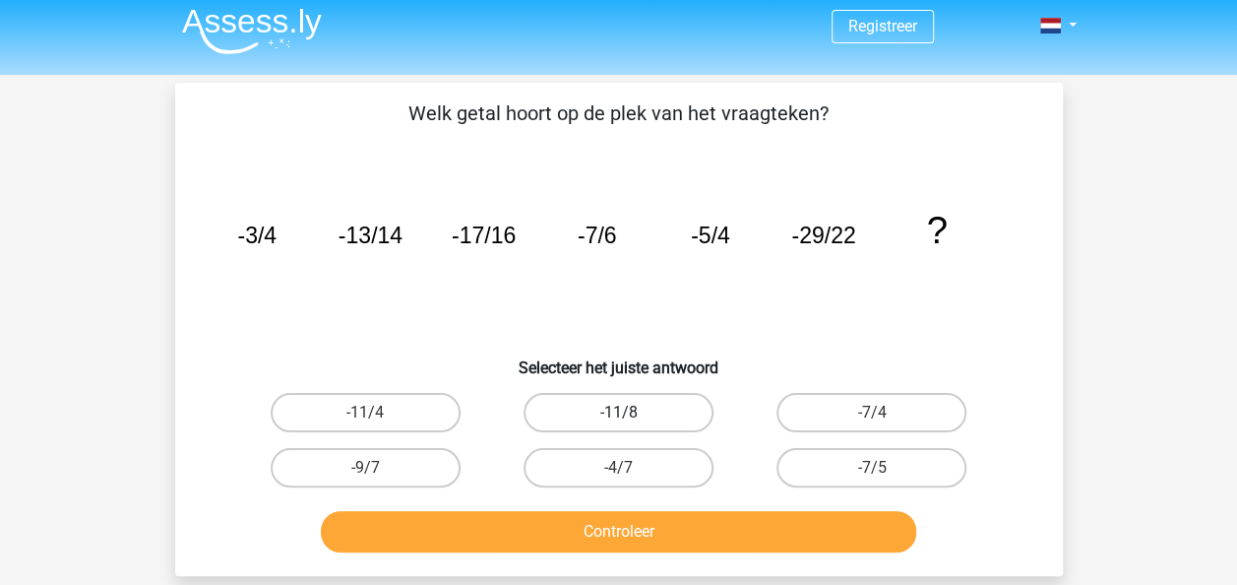
click at [644, 409] on label "-11/8" at bounding box center [619, 412] width 190 height 39
click at [631, 412] on input "-11/8" at bounding box center [624, 418] width 13 height 13
radio input "true"
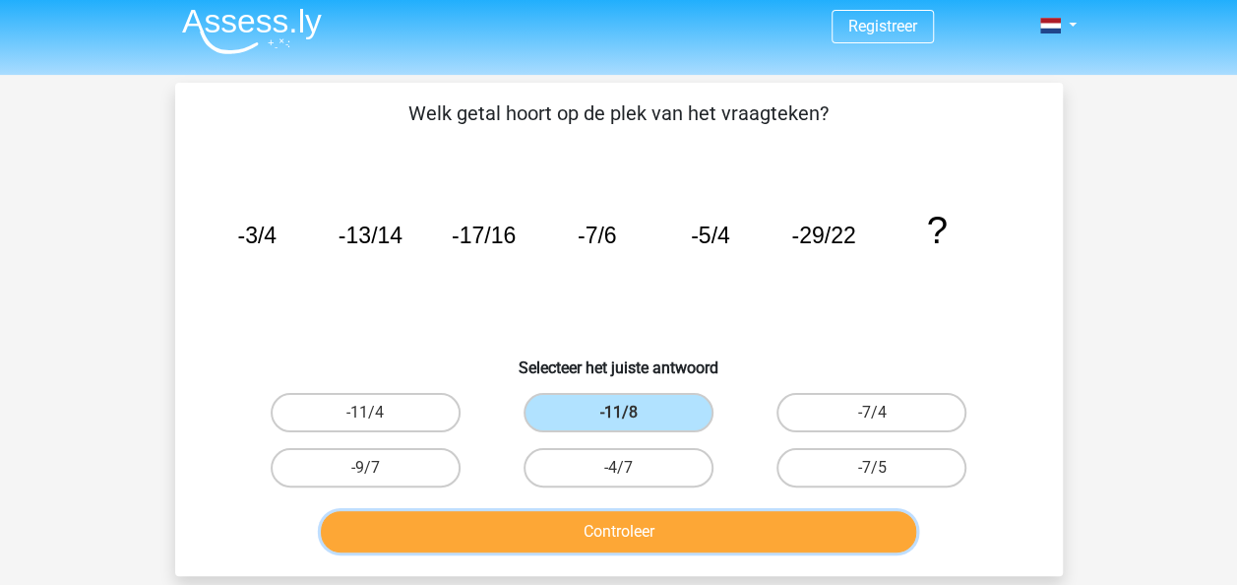
click at [633, 526] on button "Controleer" at bounding box center [618, 531] width 595 height 41
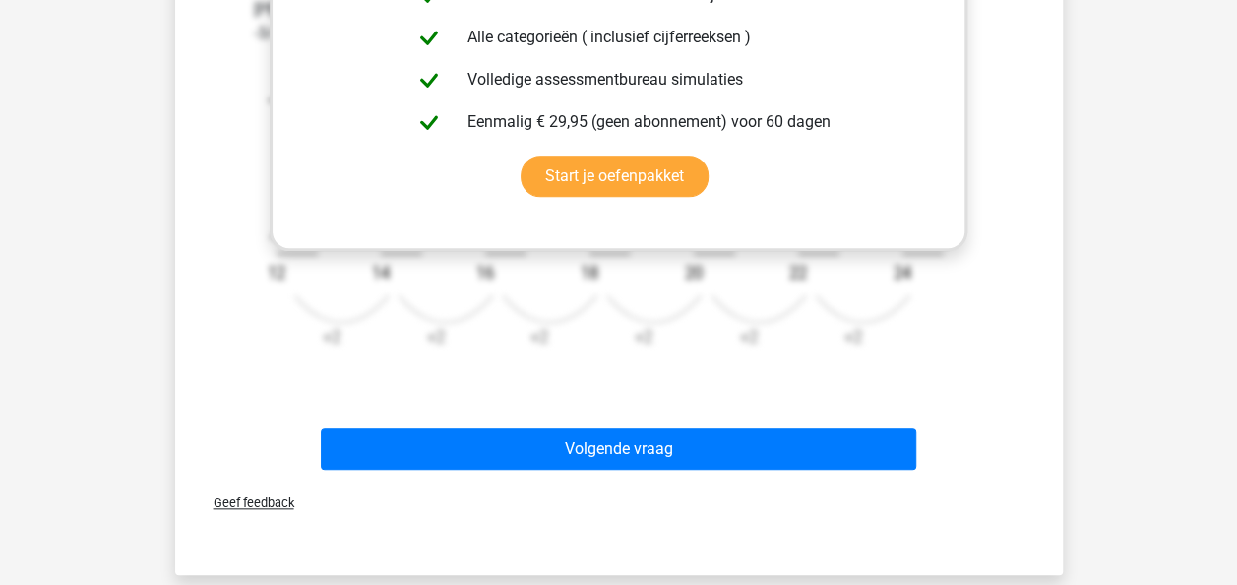
scroll to position [772, 0]
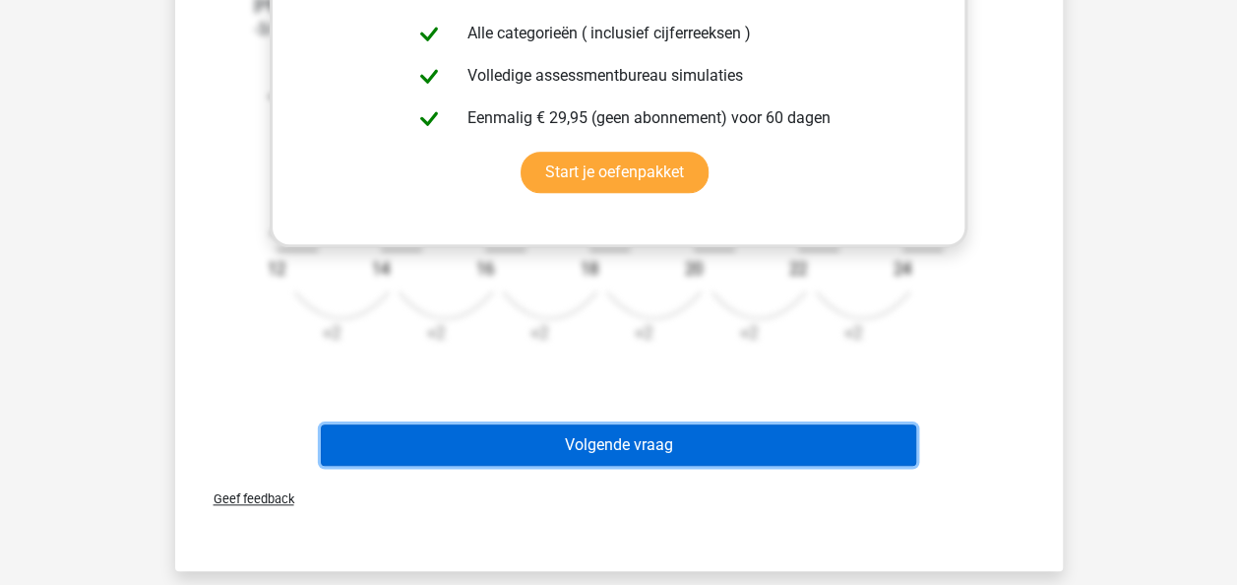
click at [693, 445] on button "Volgende vraag" at bounding box center [618, 444] width 595 height 41
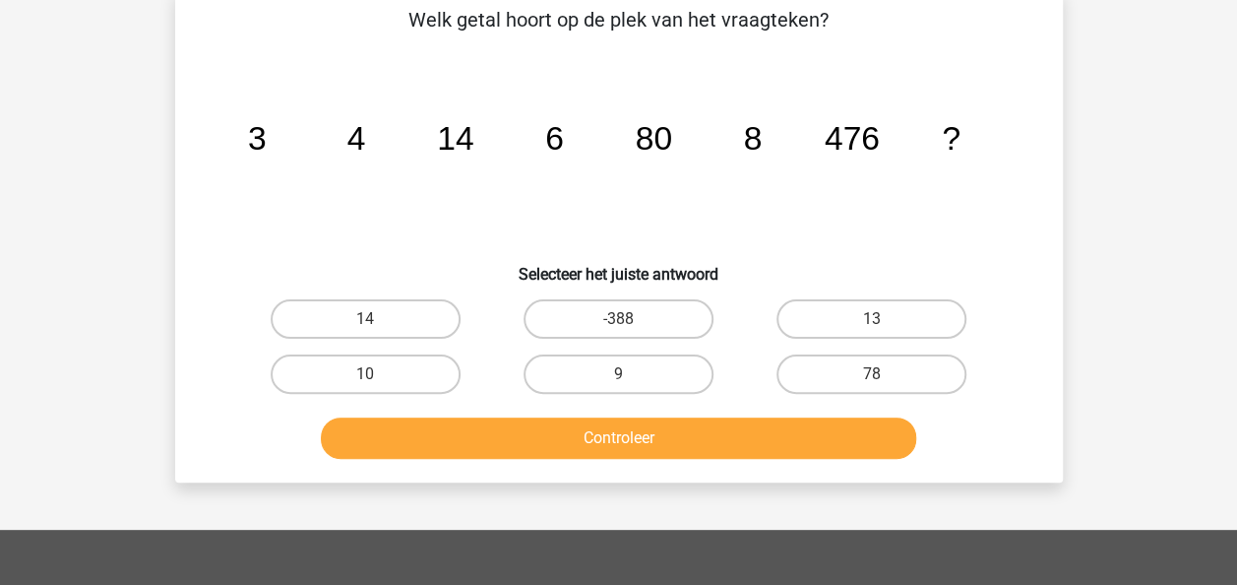
scroll to position [91, 0]
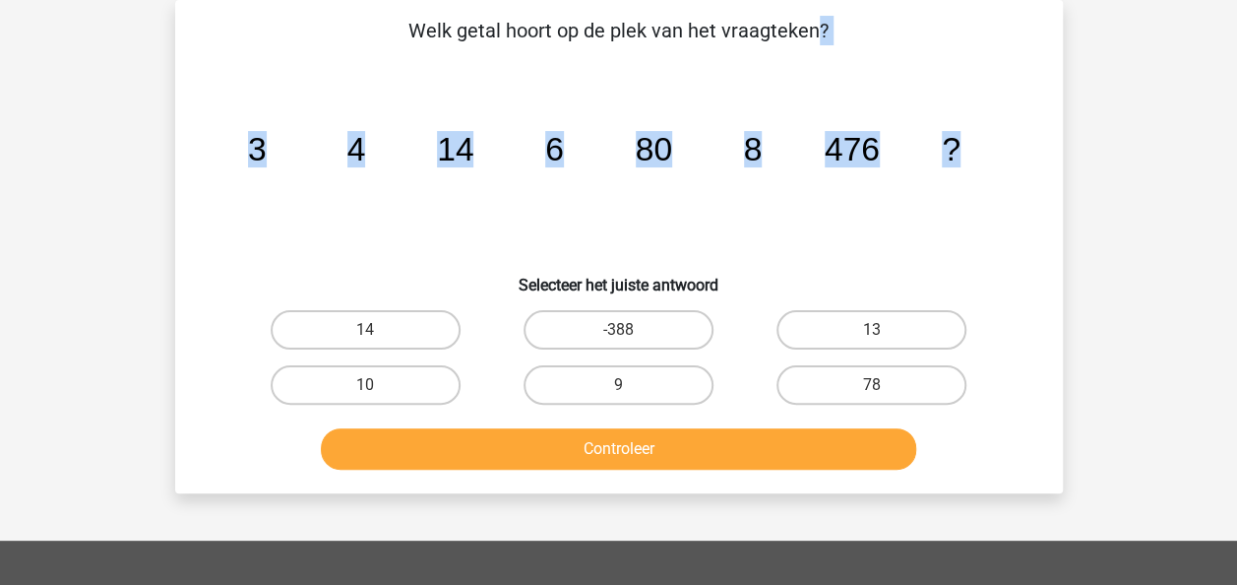
drag, startPoint x: 413, startPoint y: 24, endPoint x: 973, endPoint y: 152, distance: 574.5
click at [973, 152] on div "Welk getal hoort op de plek van het vraagteken? image/svg+xml 3 4 14 6 80 8 476…" at bounding box center [619, 247] width 872 height 462
copy div "Welk getal hoort op de plek van het vraagteken? image/svg+xml 3 4 14 6 80 8 476…"
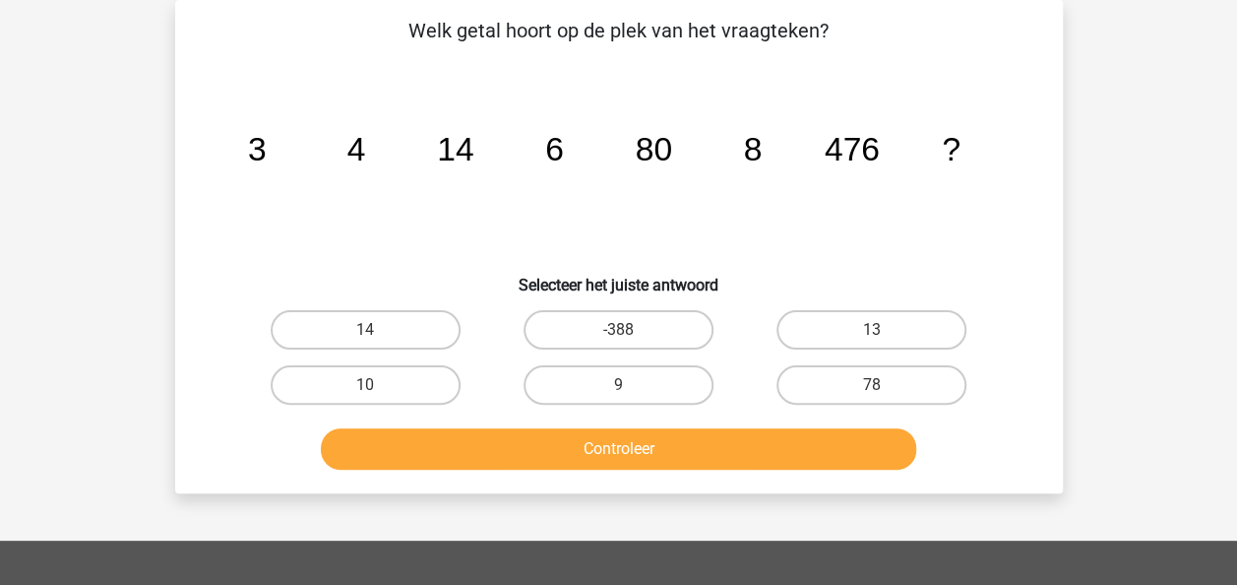
click at [167, 308] on div "Vraag 8 van de 10 Categorie: cijferreeksen set 1 Welk getal hoort op de plek va…" at bounding box center [618, 246] width 919 height 493
click at [355, 382] on label "10" at bounding box center [366, 384] width 190 height 39
click at [365, 385] on input "10" at bounding box center [371, 391] width 13 height 13
radio input "true"
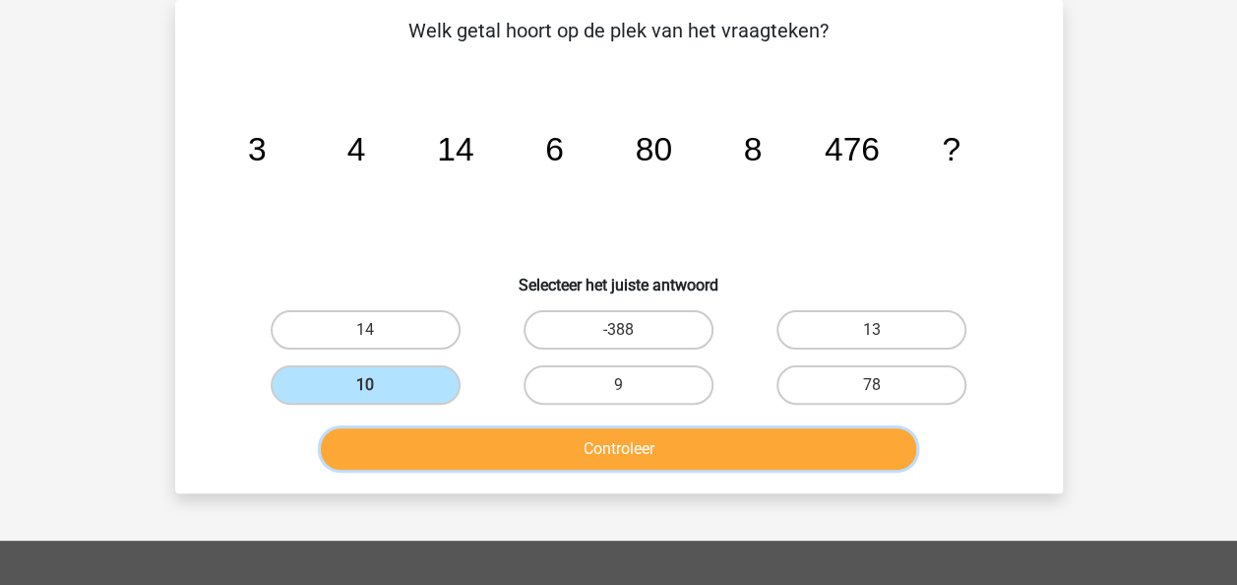
click at [608, 459] on button "Controleer" at bounding box center [618, 448] width 595 height 41
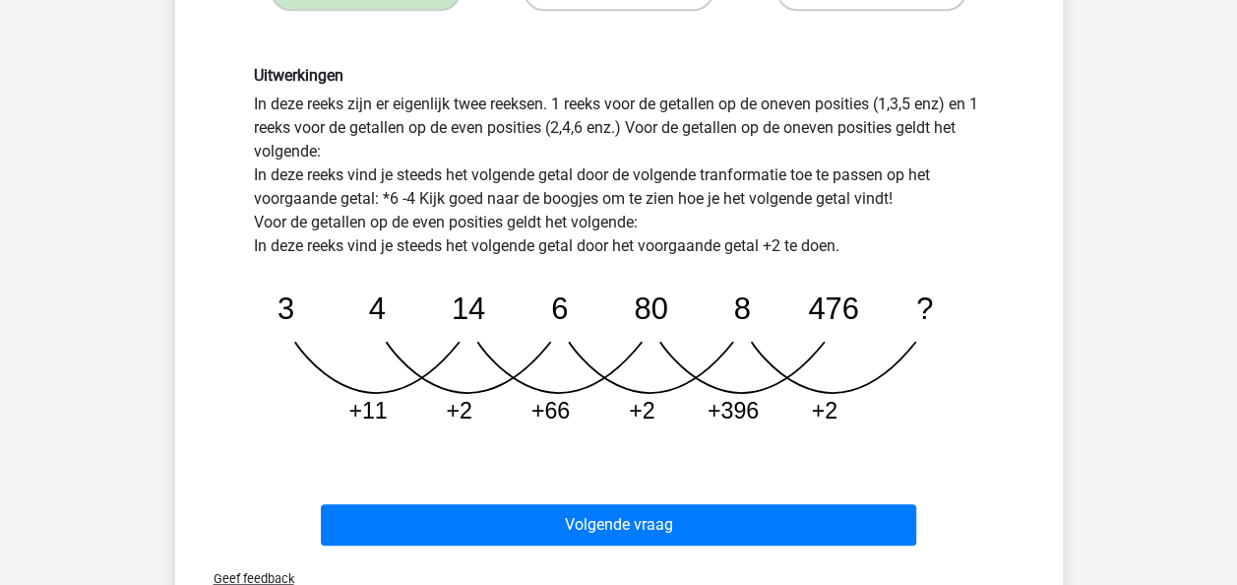
scroll to position [543, 0]
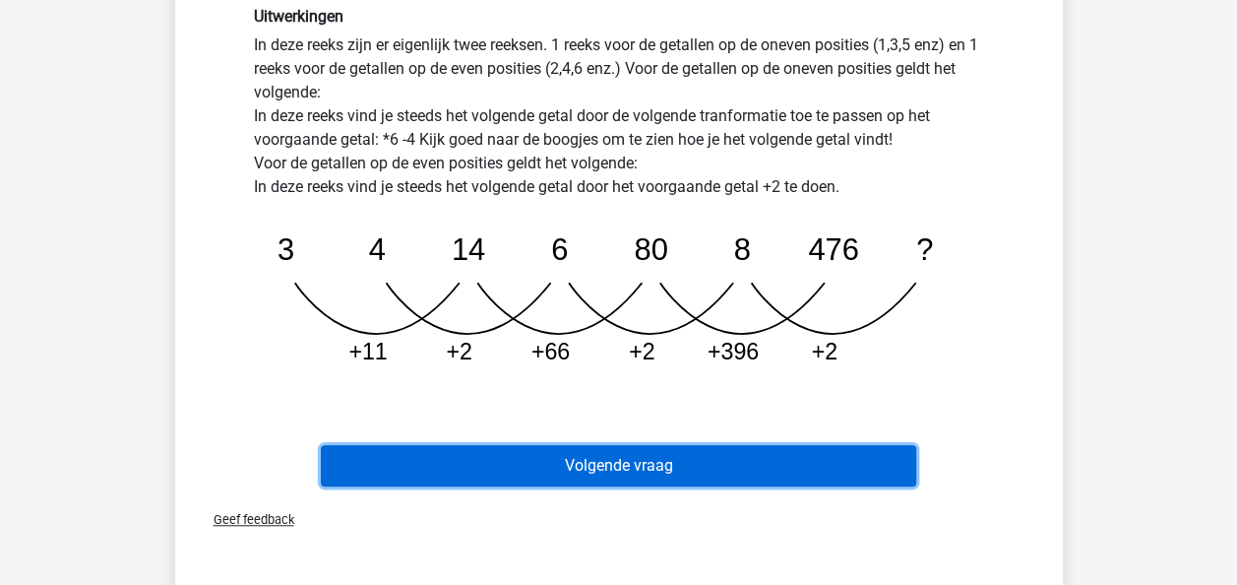
click at [643, 465] on button "Volgende vraag" at bounding box center [618, 465] width 595 height 41
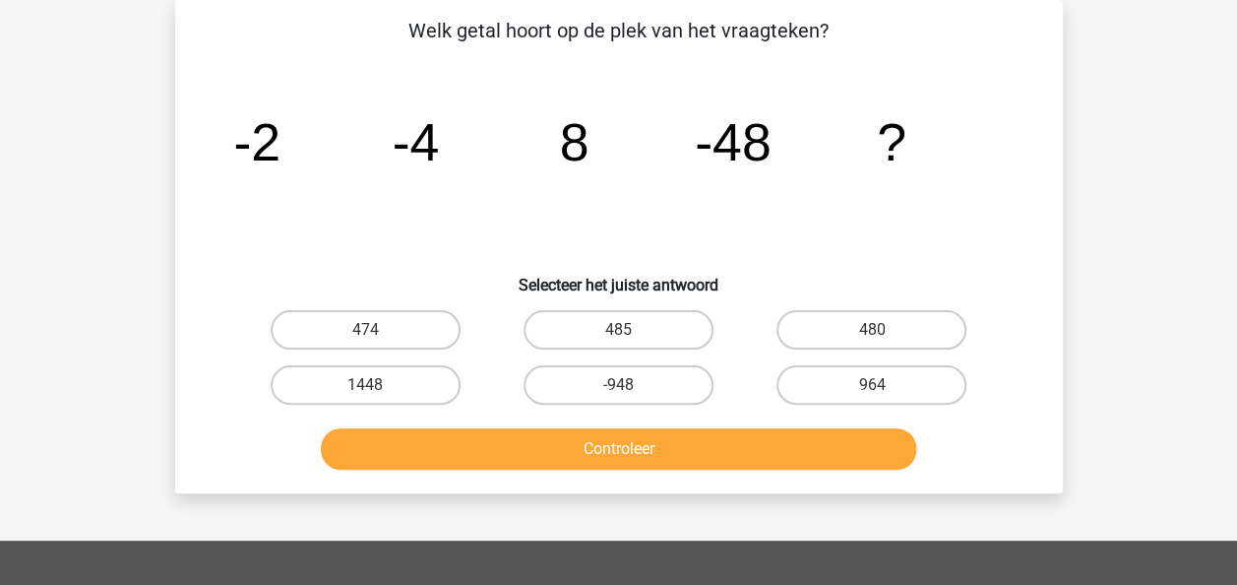
scroll to position [29, 0]
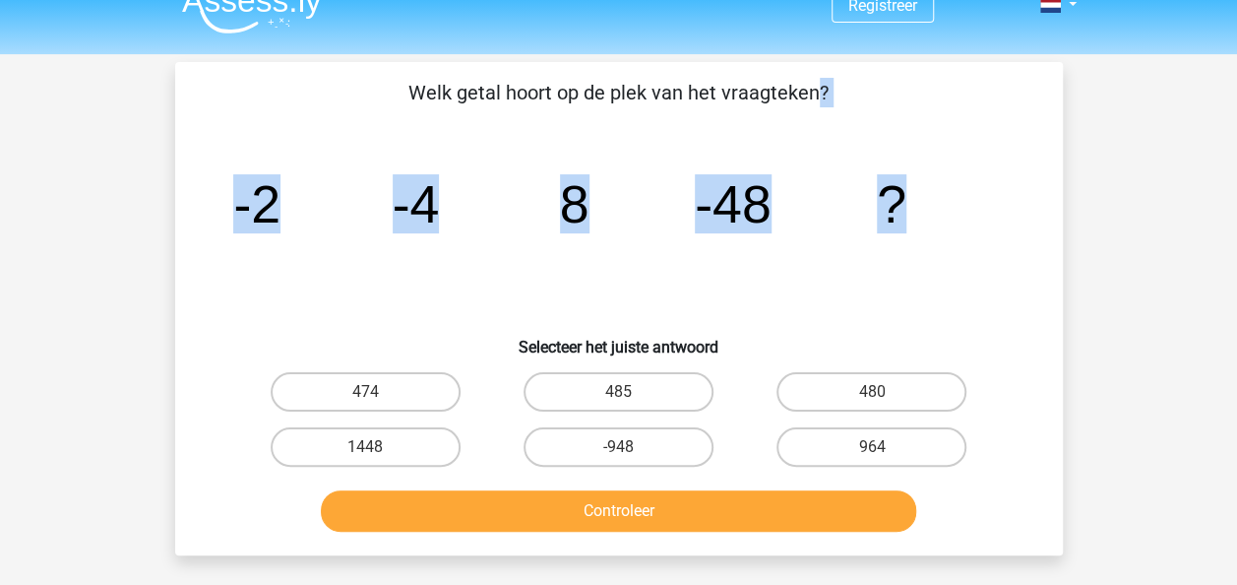
drag, startPoint x: 415, startPoint y: 92, endPoint x: 933, endPoint y: 203, distance: 529.5
click at [933, 203] on div "Welk getal hoort op de plek van het vraagteken? image/svg+xml -2 -4 8 -48 ? Sel…" at bounding box center [619, 309] width 872 height 462
copy div "Welk getal hoort op de plek van het vraagteken? image/svg+xml -2 -4 8 -48 ?"
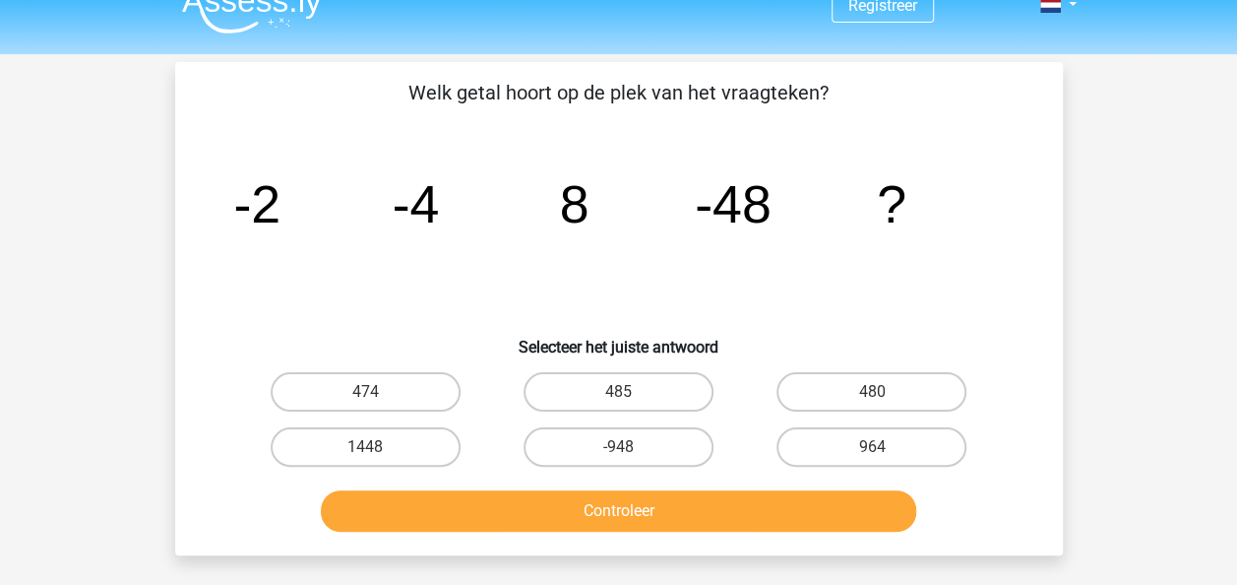
click at [814, 334] on h6 "Selecteer het juiste antwoord" at bounding box center [619, 339] width 825 height 34
click at [854, 390] on label "480" at bounding box center [872, 391] width 190 height 39
click at [872, 392] on input "480" at bounding box center [878, 398] width 13 height 13
radio input "true"
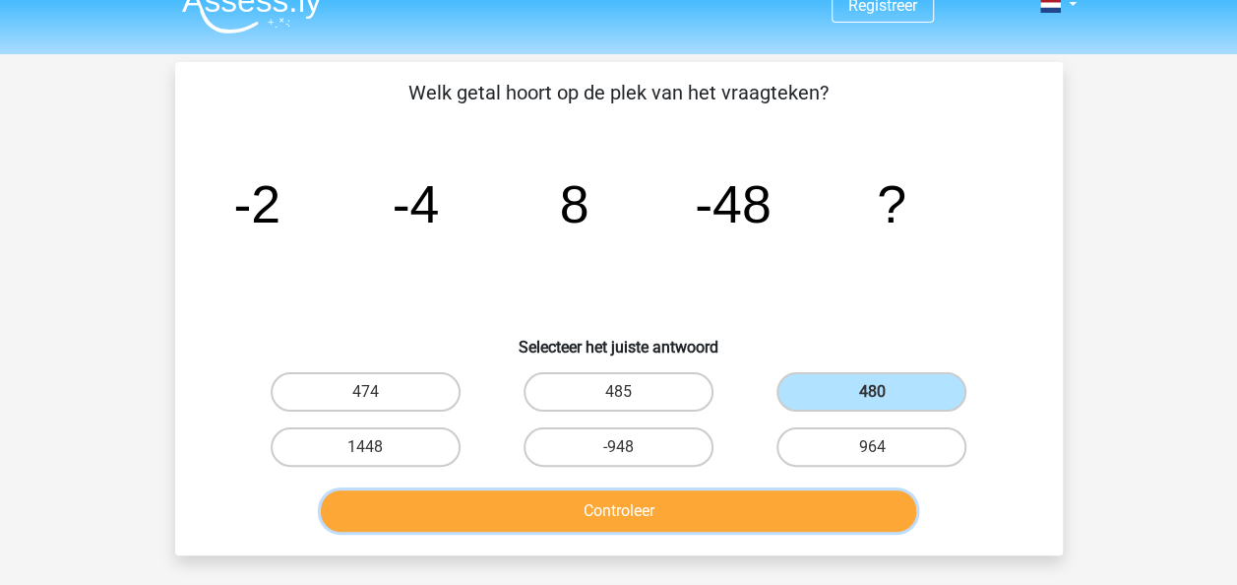
click at [667, 524] on button "Controleer" at bounding box center [618, 510] width 595 height 41
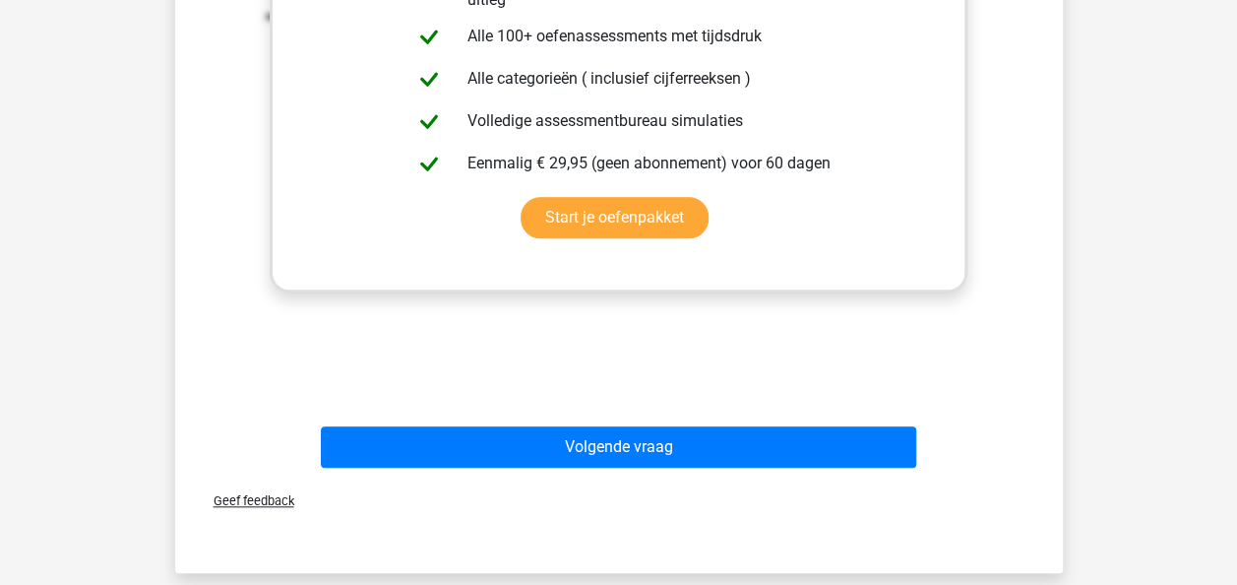
scroll to position [742, 0]
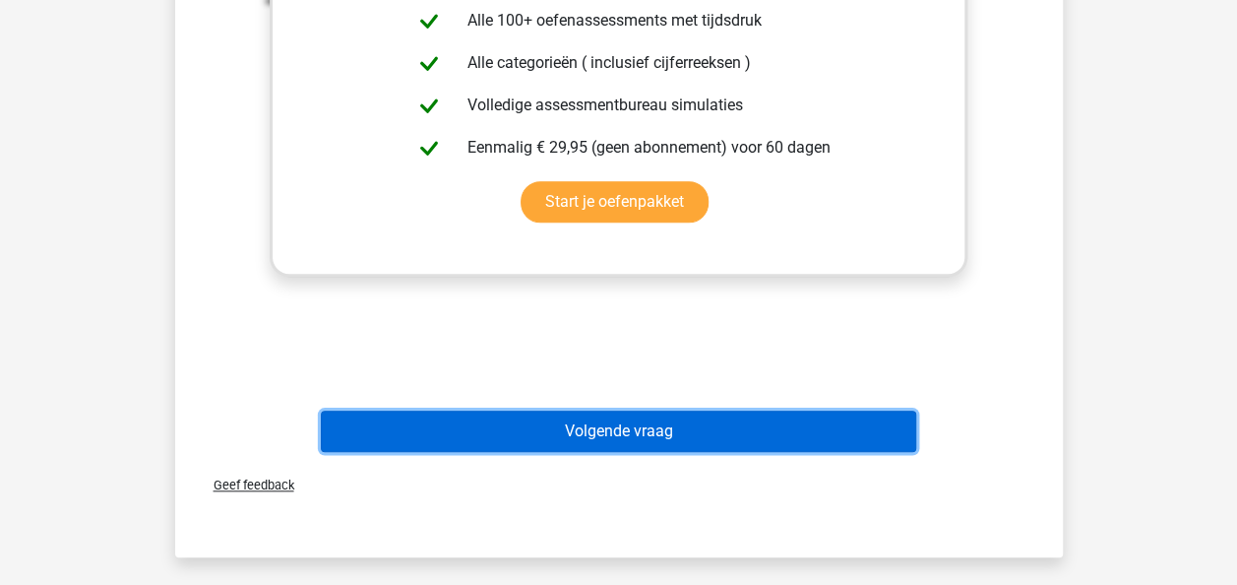
click at [720, 435] on button "Volgende vraag" at bounding box center [618, 430] width 595 height 41
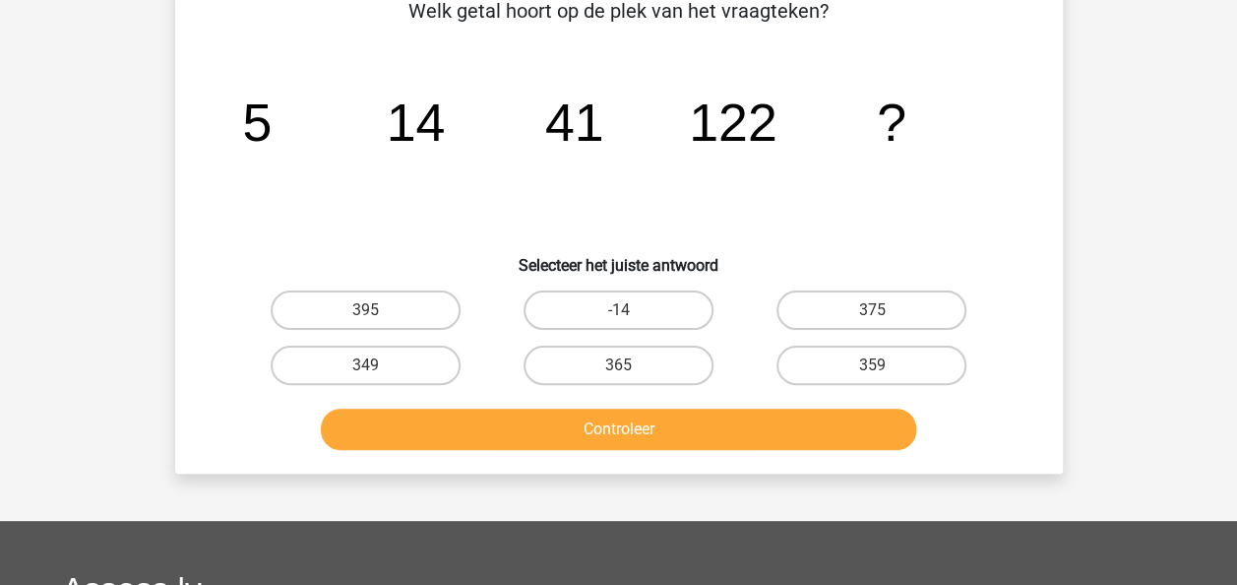
scroll to position [91, 0]
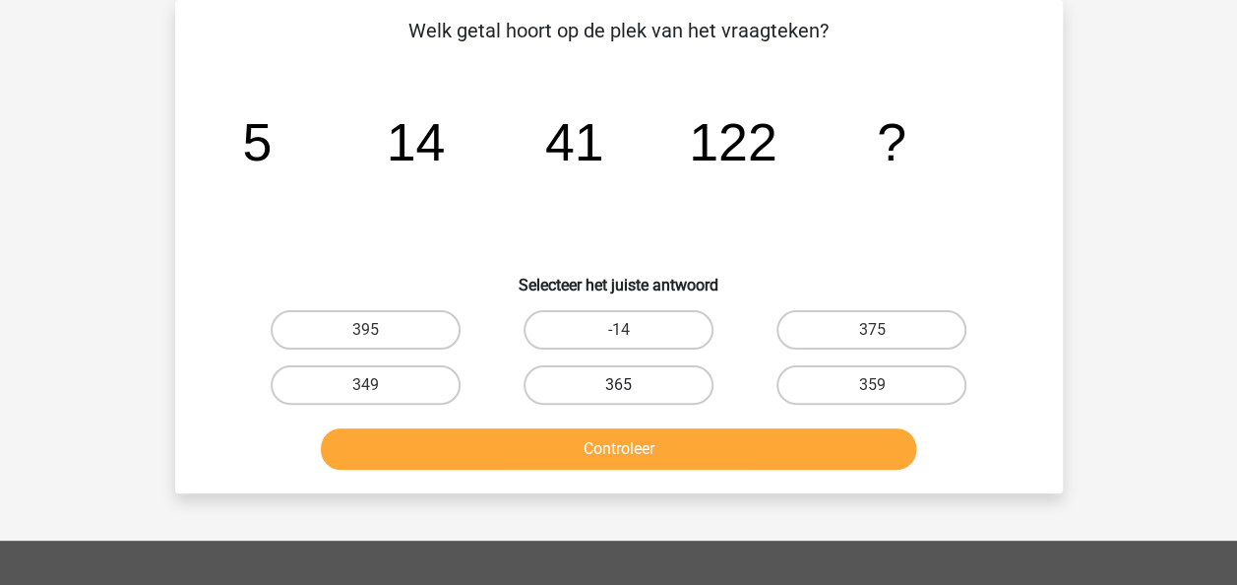
click at [651, 392] on label "365" at bounding box center [619, 384] width 190 height 39
click at [631, 392] on input "365" at bounding box center [624, 391] width 13 height 13
radio input "true"
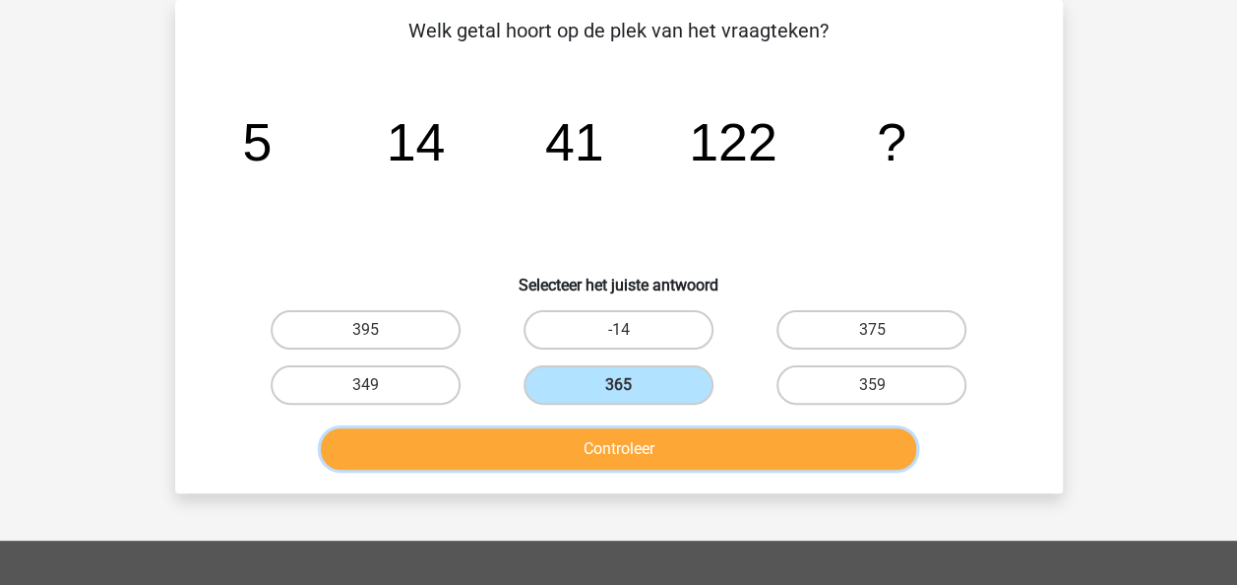
click at [652, 446] on button "Controleer" at bounding box center [618, 448] width 595 height 41
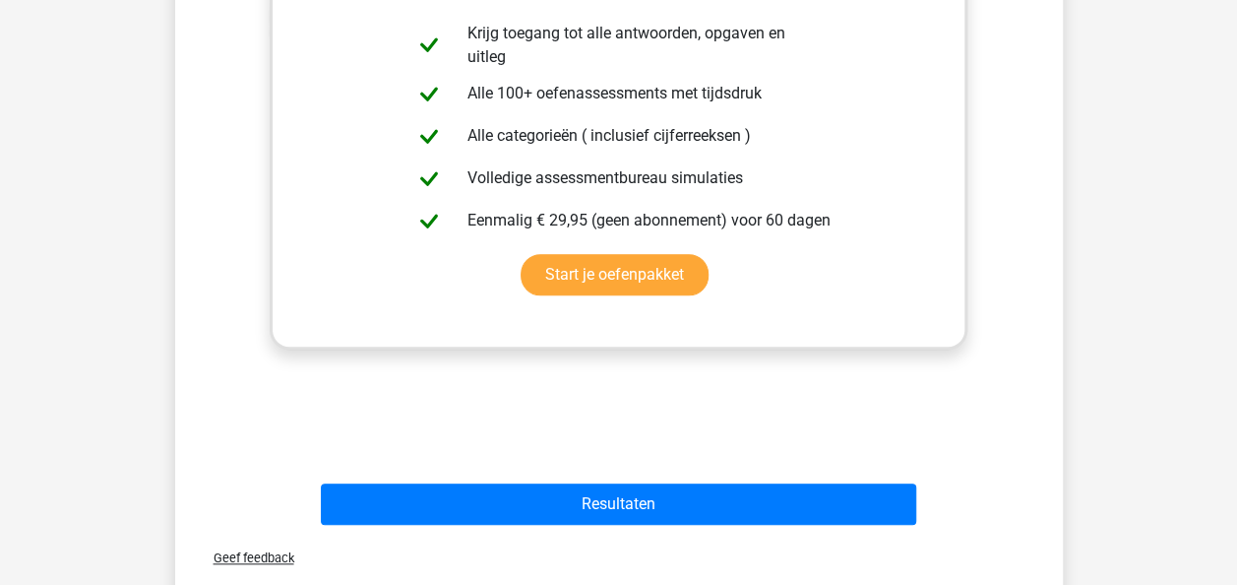
scroll to position [674, 0]
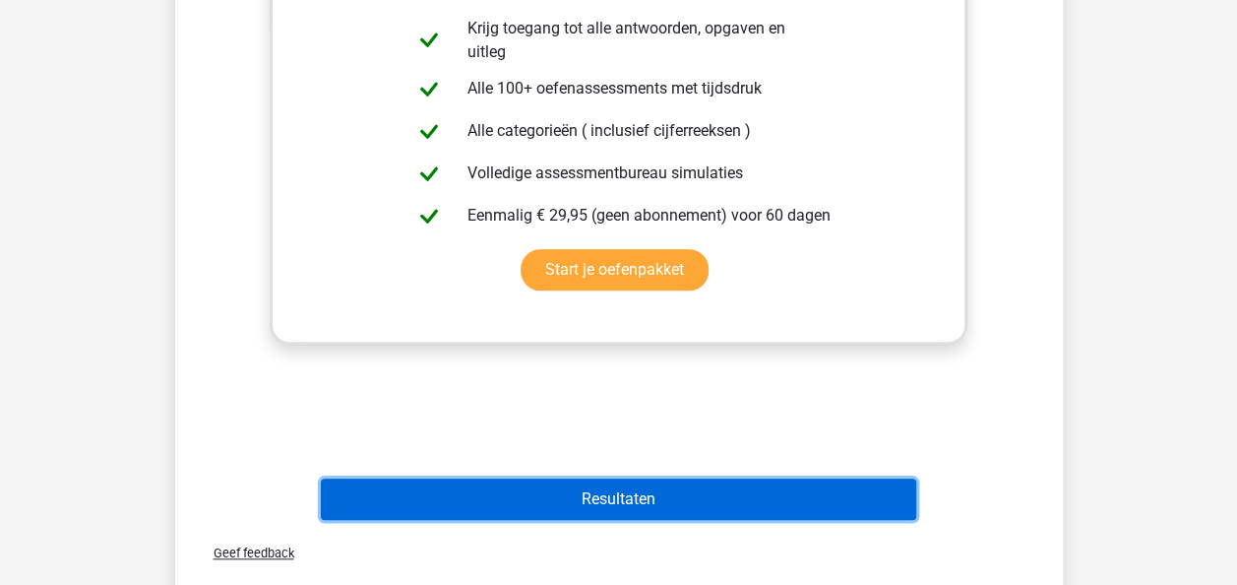
click at [696, 492] on button "Resultaten" at bounding box center [618, 498] width 595 height 41
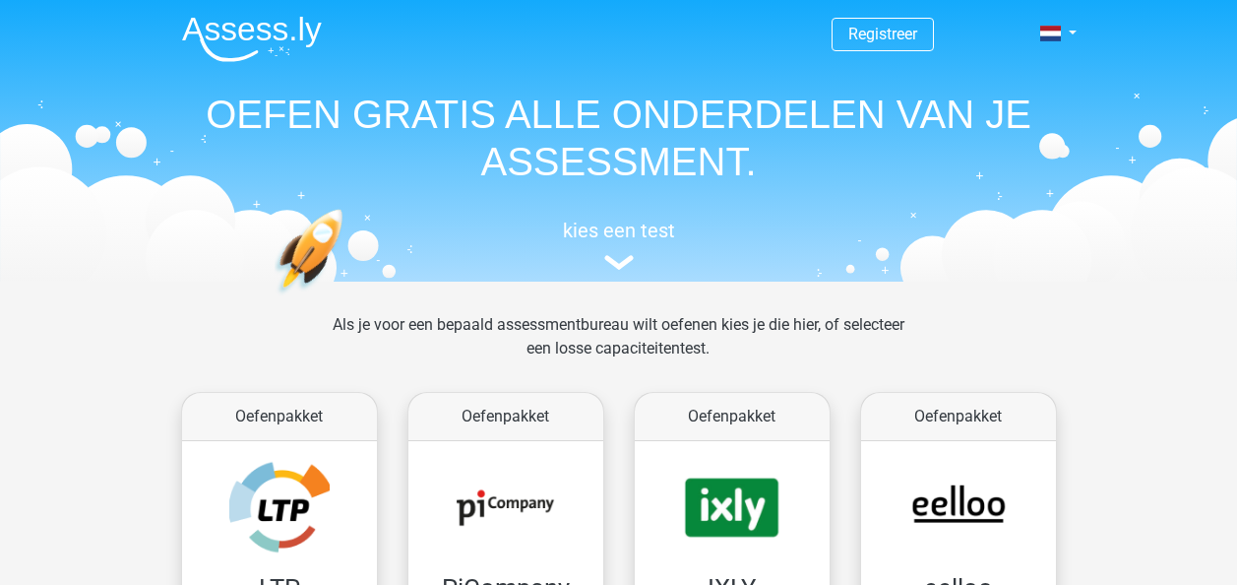
scroll to position [835, 0]
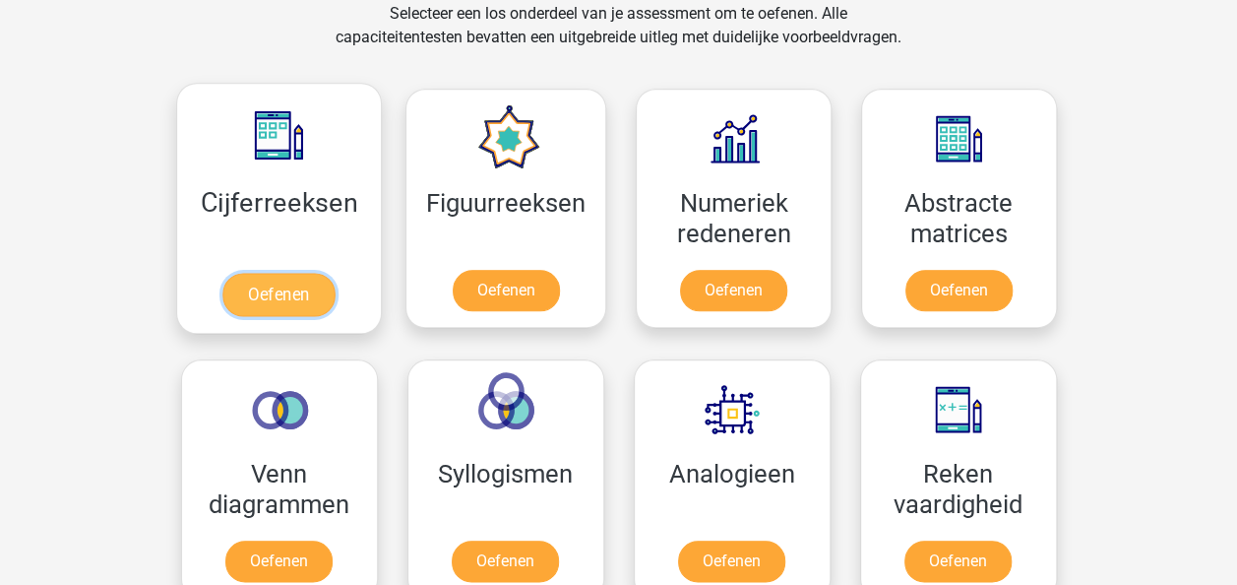
click at [293, 283] on link "Oefenen" at bounding box center [278, 294] width 112 height 43
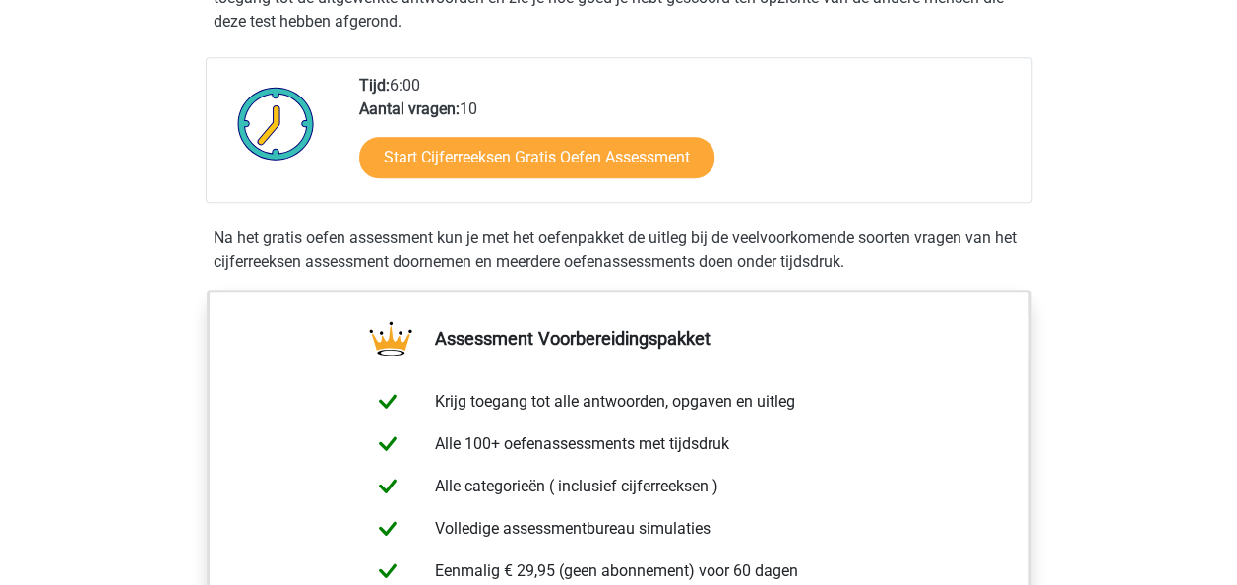
scroll to position [511, 0]
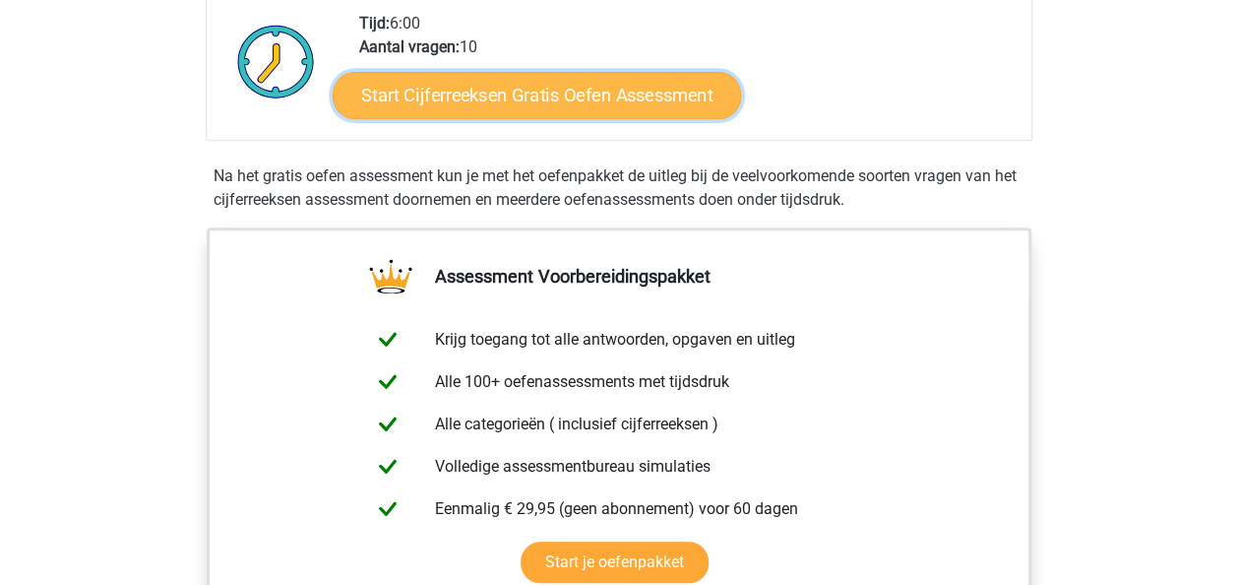
click at [618, 116] on link "Start Cijferreeksen Gratis Oefen Assessment" at bounding box center [537, 94] width 408 height 47
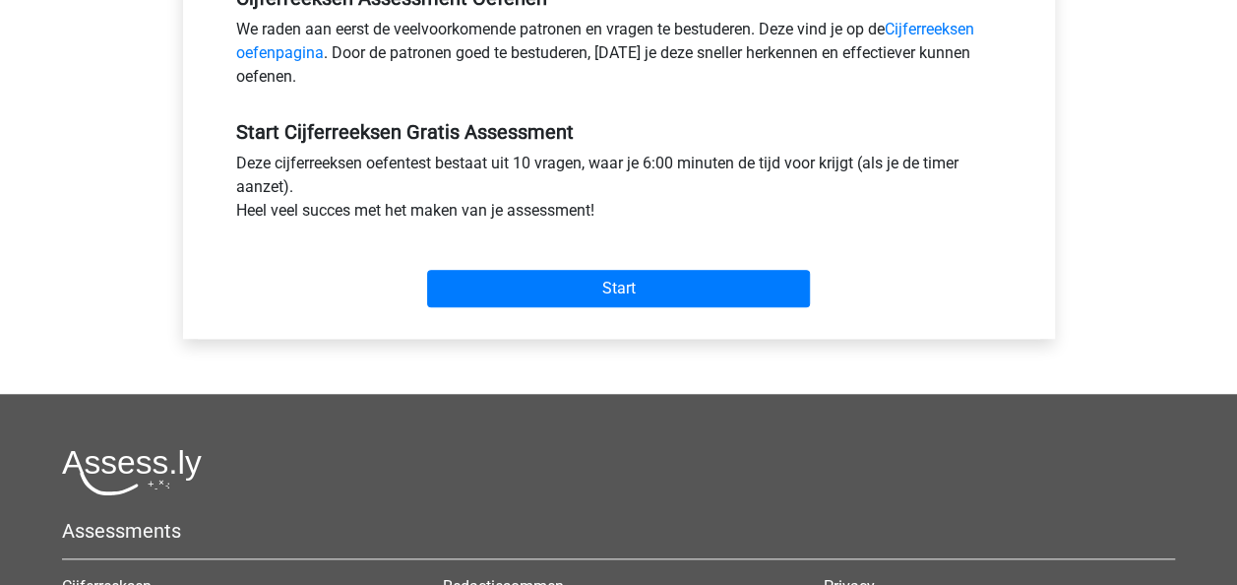
scroll to position [640, 0]
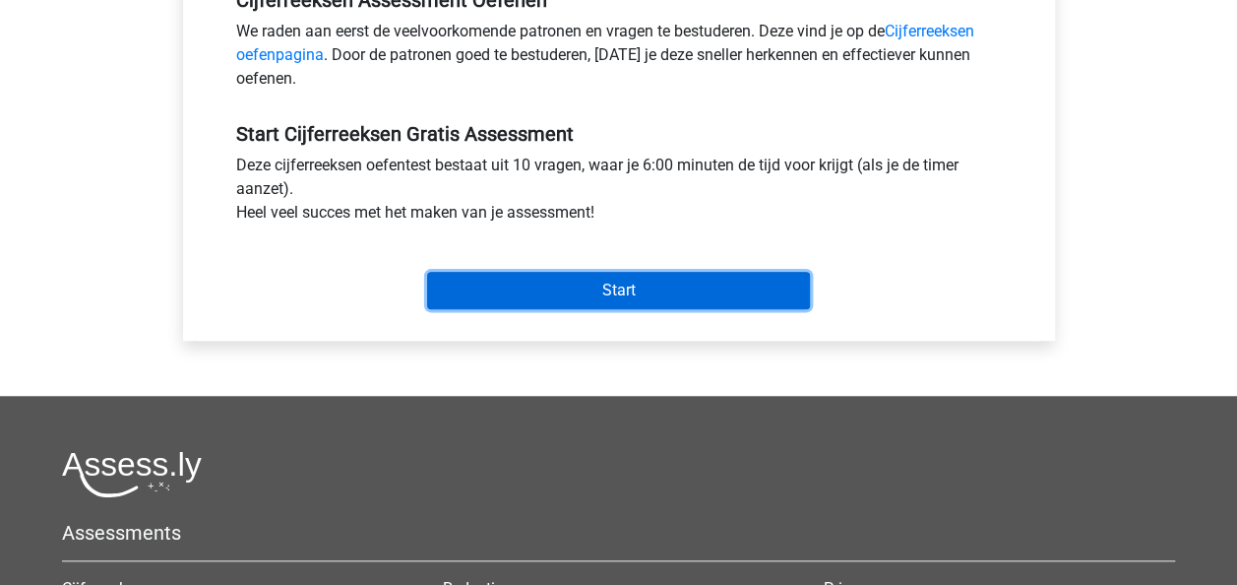
click at [687, 285] on input "Start" at bounding box center [618, 290] width 383 height 37
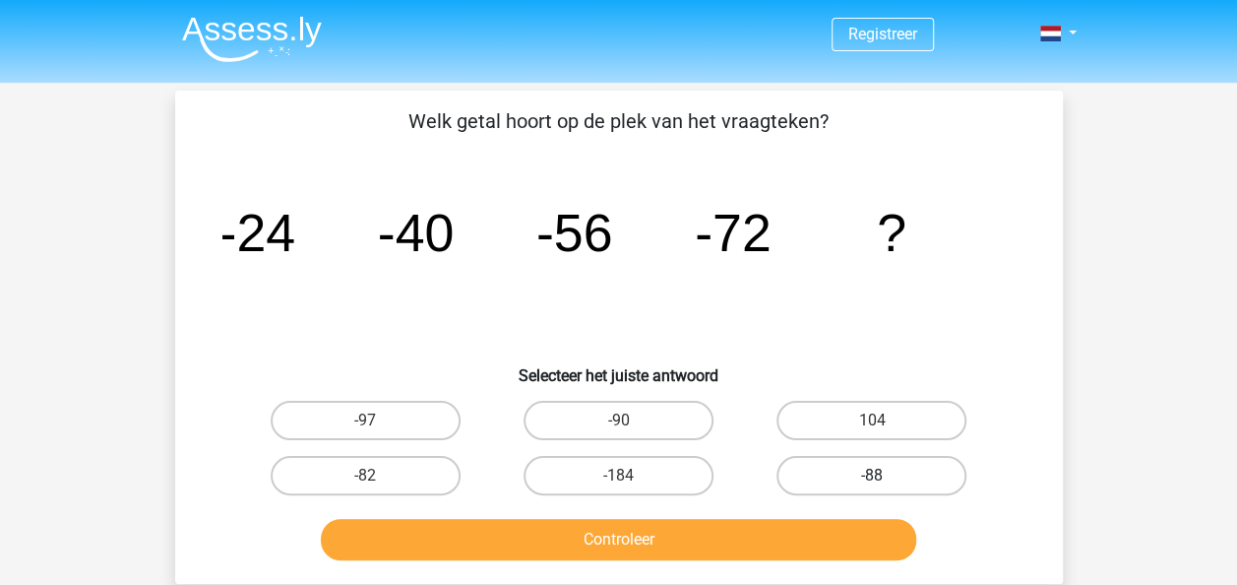
click at [843, 469] on label "-88" at bounding box center [872, 475] width 190 height 39
click at [872, 475] on input "-88" at bounding box center [878, 481] width 13 height 13
radio input "true"
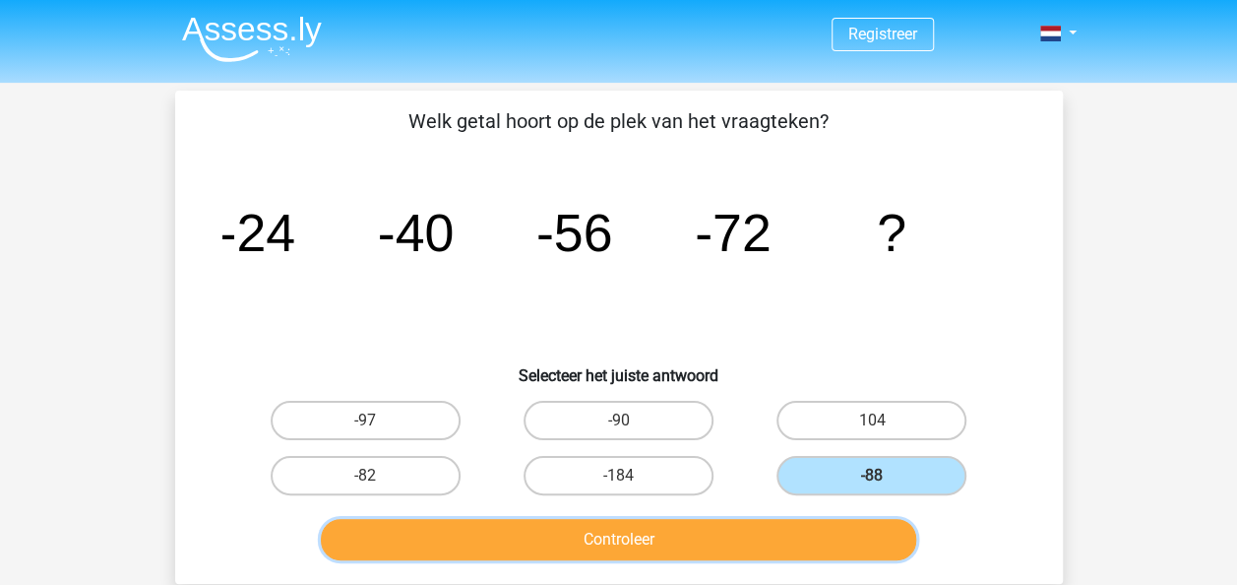
click at [720, 539] on button "Controleer" at bounding box center [618, 539] width 595 height 41
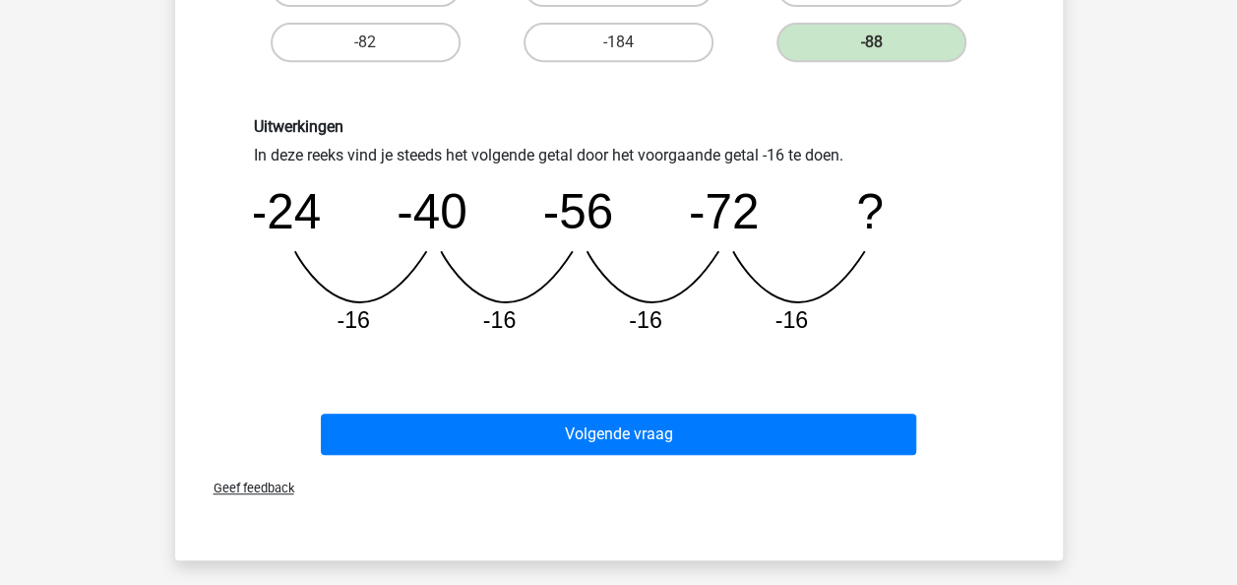
scroll to position [441, 0]
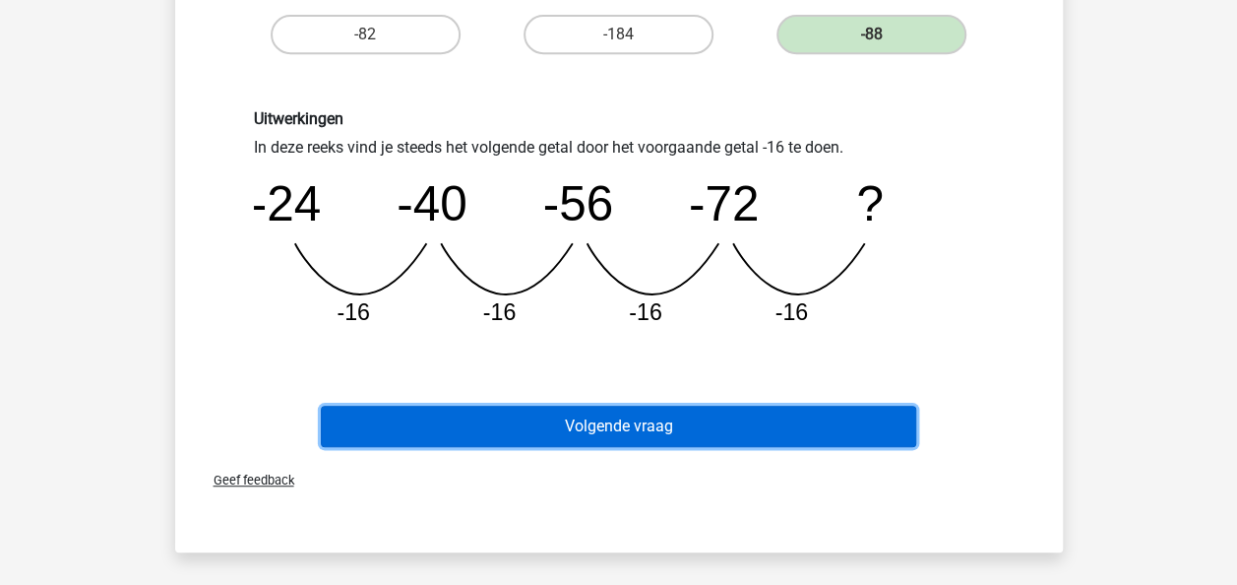
click at [809, 427] on button "Volgende vraag" at bounding box center [618, 426] width 595 height 41
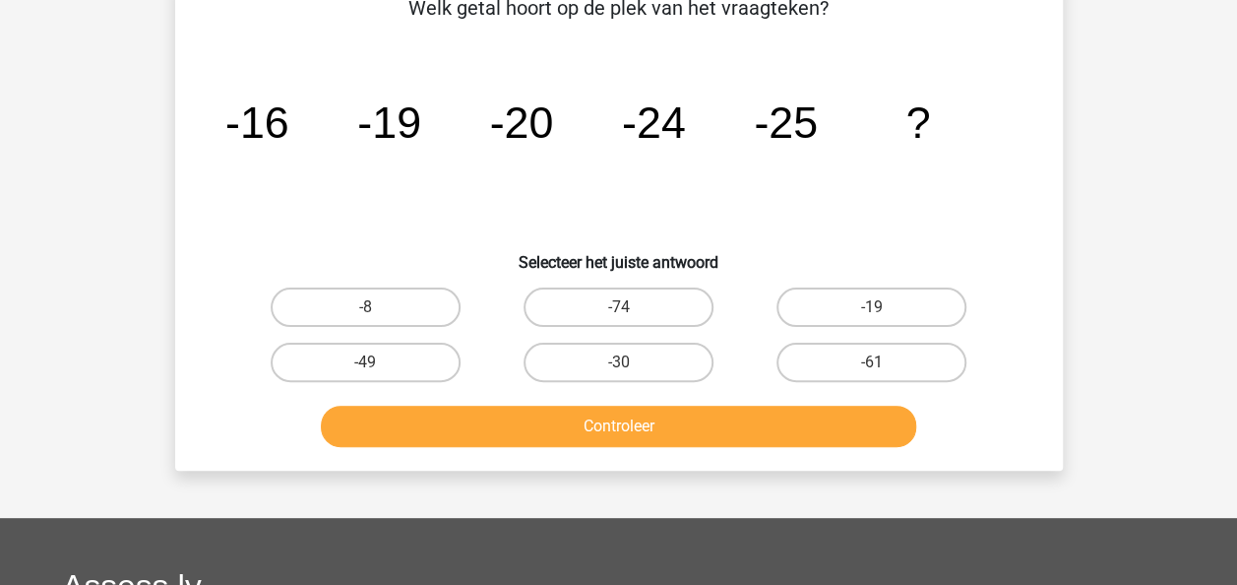
scroll to position [91, 0]
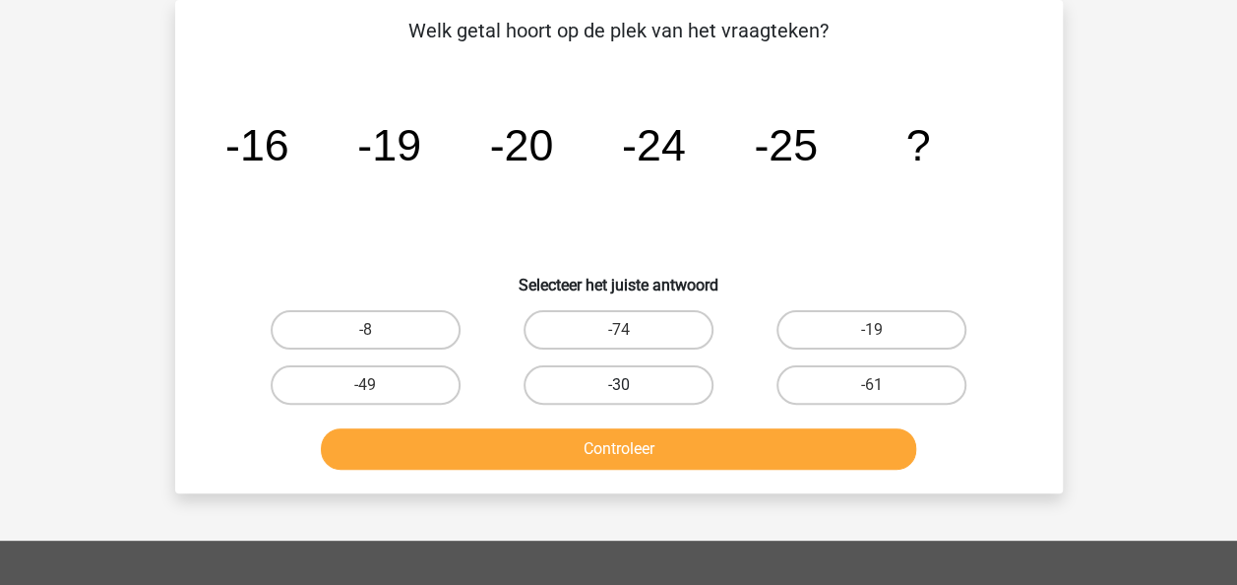
click at [586, 384] on label "-30" at bounding box center [619, 384] width 190 height 39
click at [618, 385] on input "-30" at bounding box center [624, 391] width 13 height 13
radio input "true"
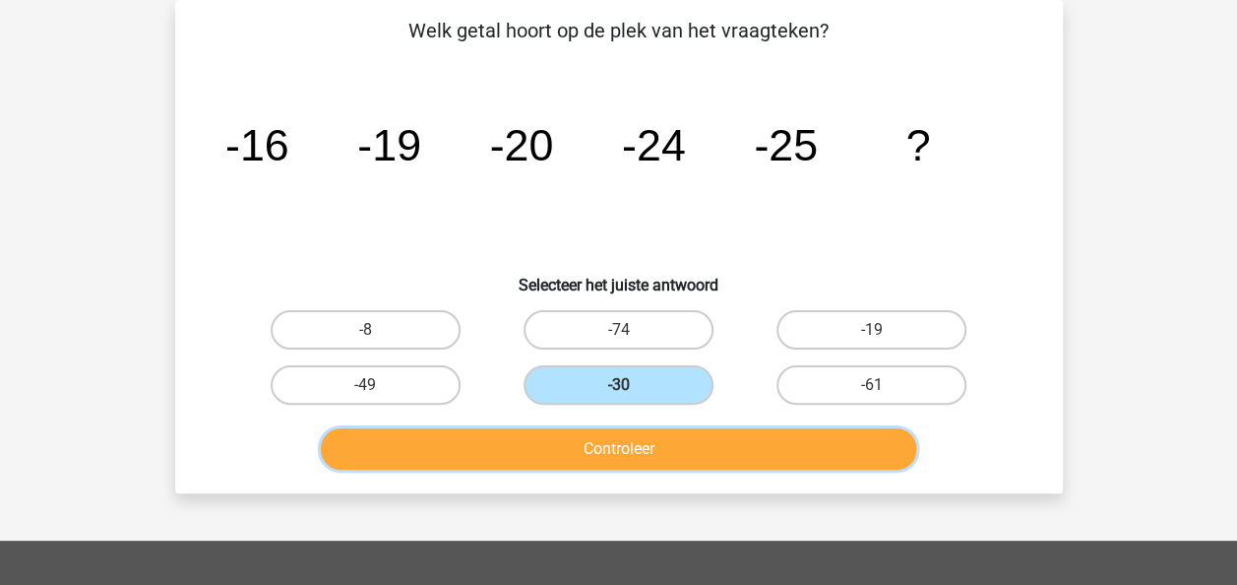
click at [604, 443] on button "Controleer" at bounding box center [618, 448] width 595 height 41
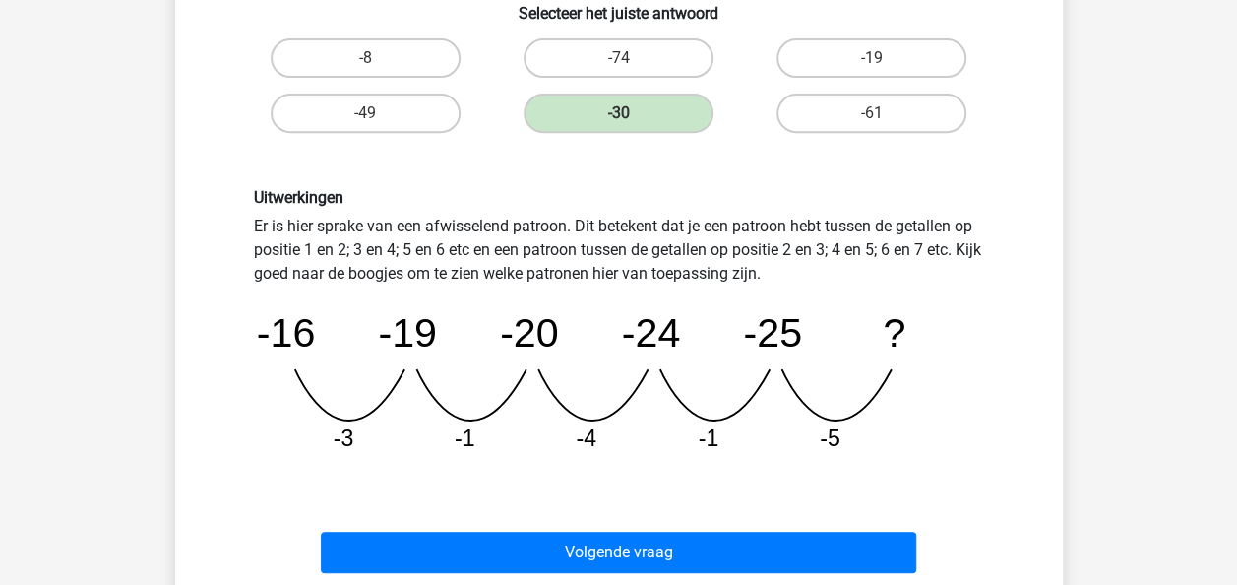
scroll to position [364, 0]
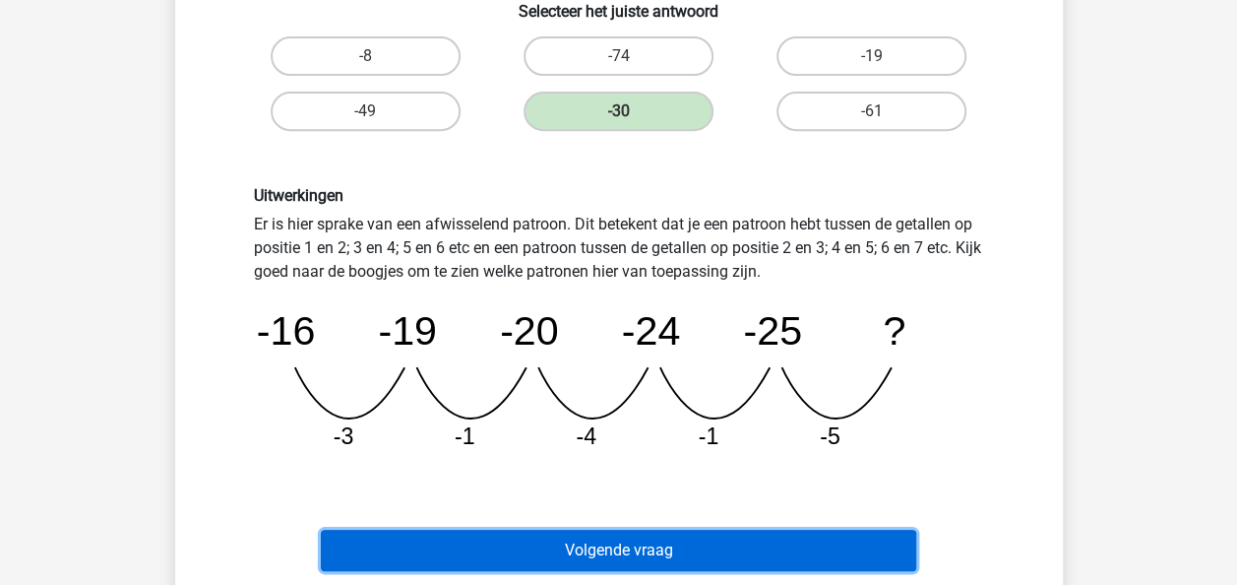
click at [697, 563] on button "Volgende vraag" at bounding box center [618, 550] width 595 height 41
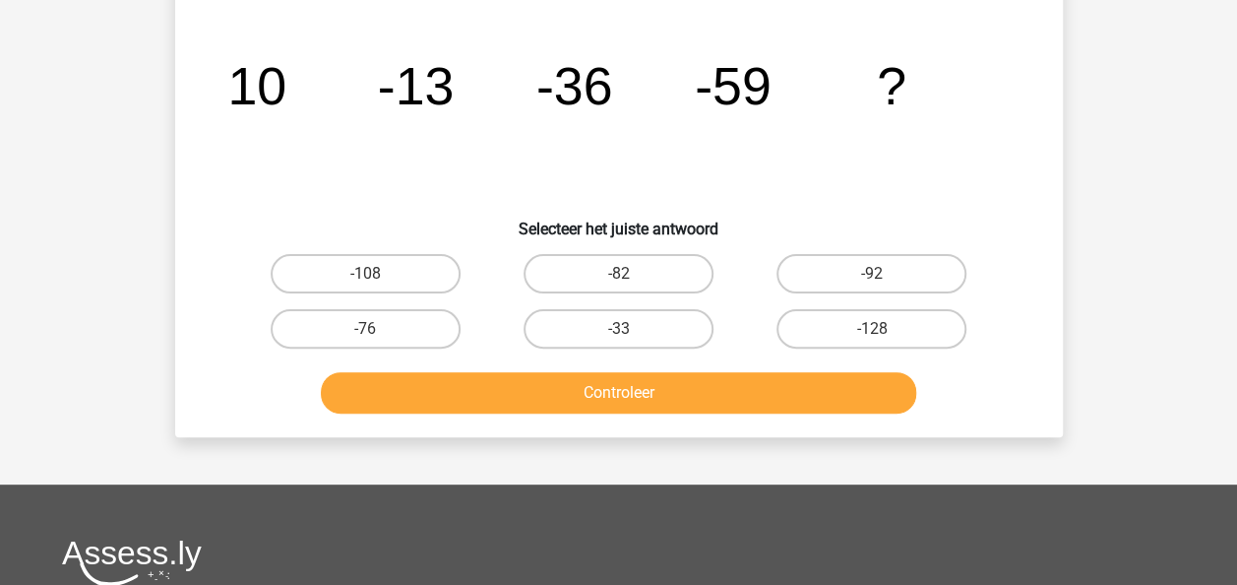
scroll to position [91, 0]
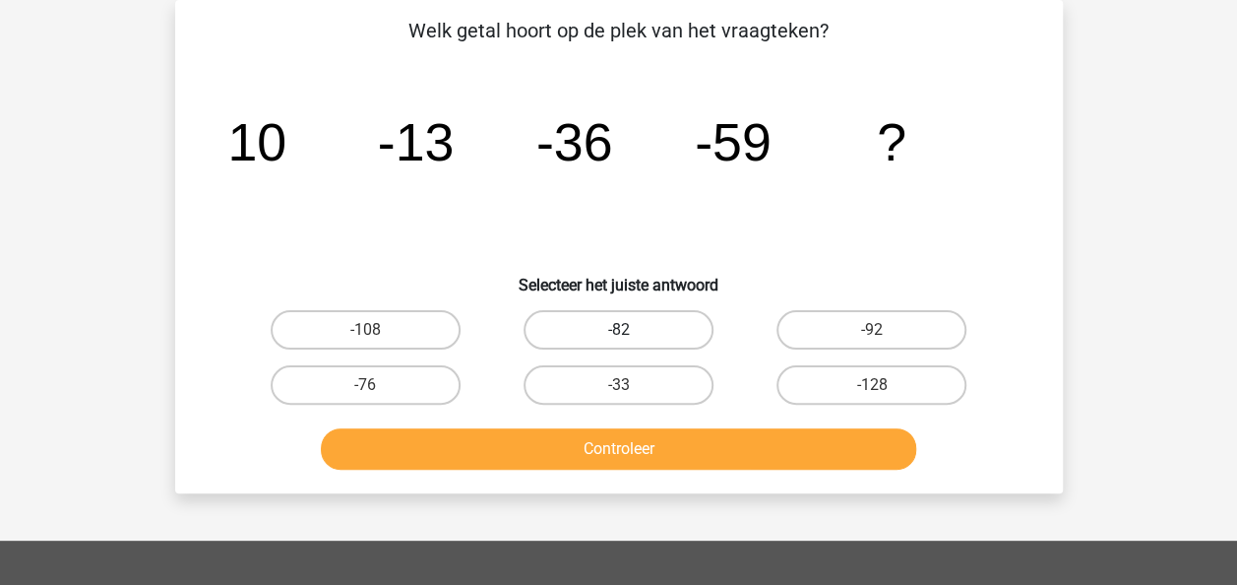
click at [659, 335] on label "-82" at bounding box center [619, 329] width 190 height 39
click at [631, 335] on input "-82" at bounding box center [624, 336] width 13 height 13
radio input "true"
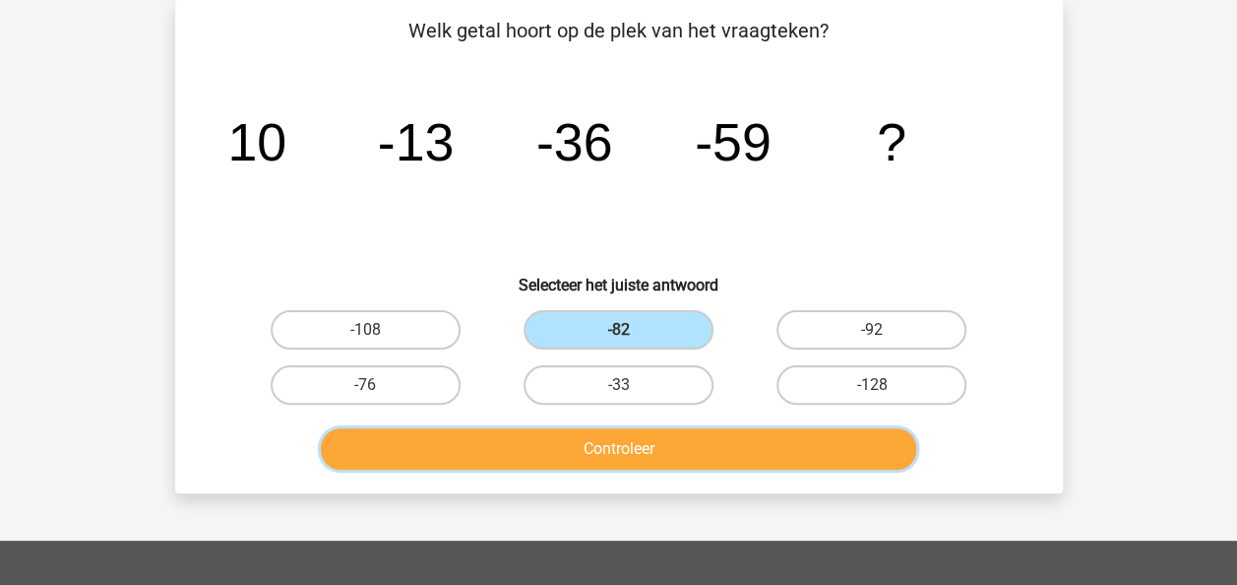
click at [663, 453] on button "Controleer" at bounding box center [618, 448] width 595 height 41
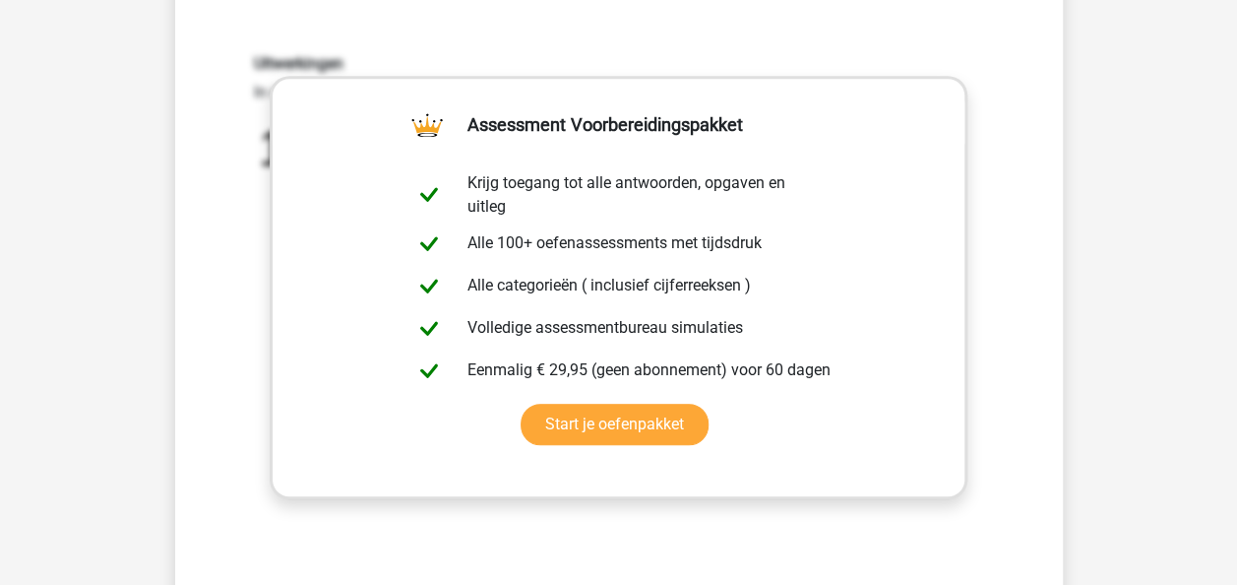
scroll to position [593, 0]
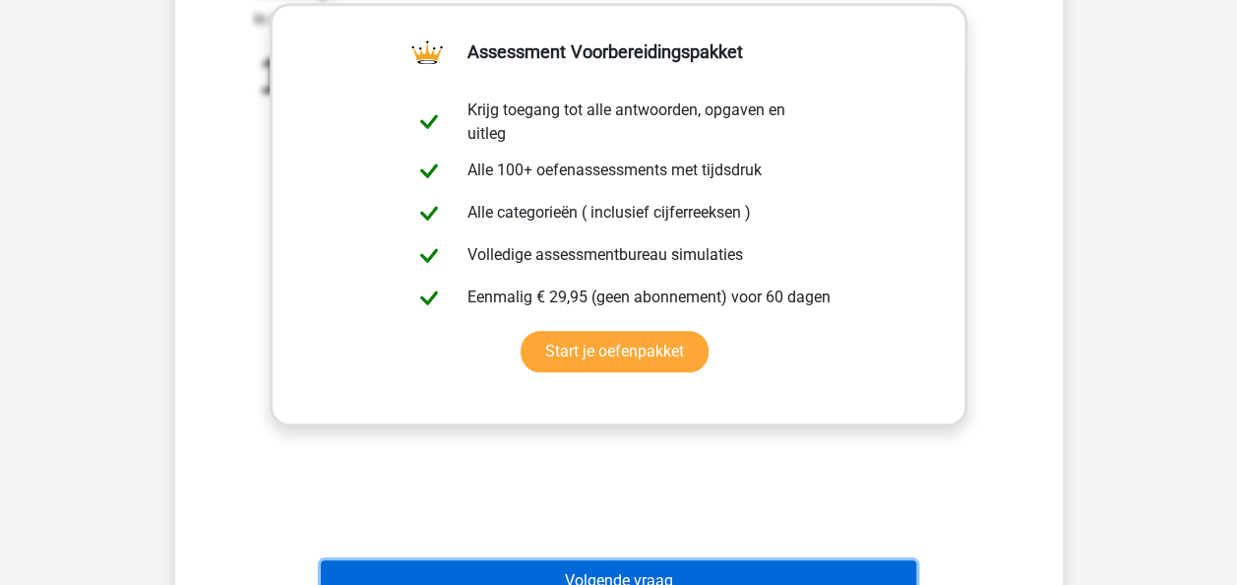
click at [707, 567] on button "Volgende vraag" at bounding box center [618, 580] width 595 height 41
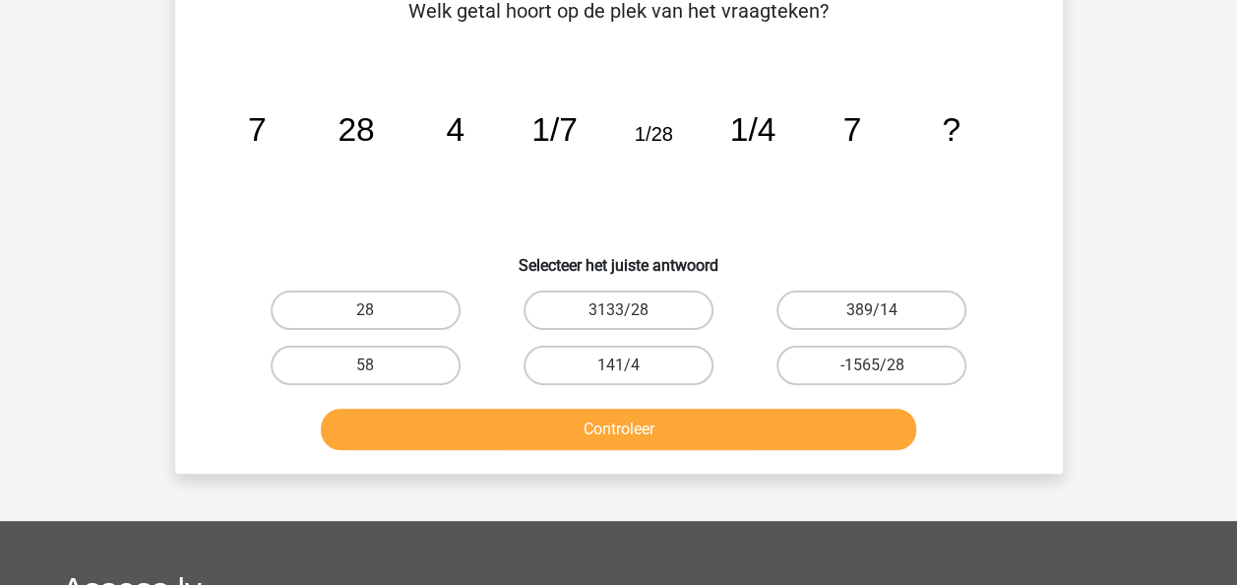
scroll to position [91, 0]
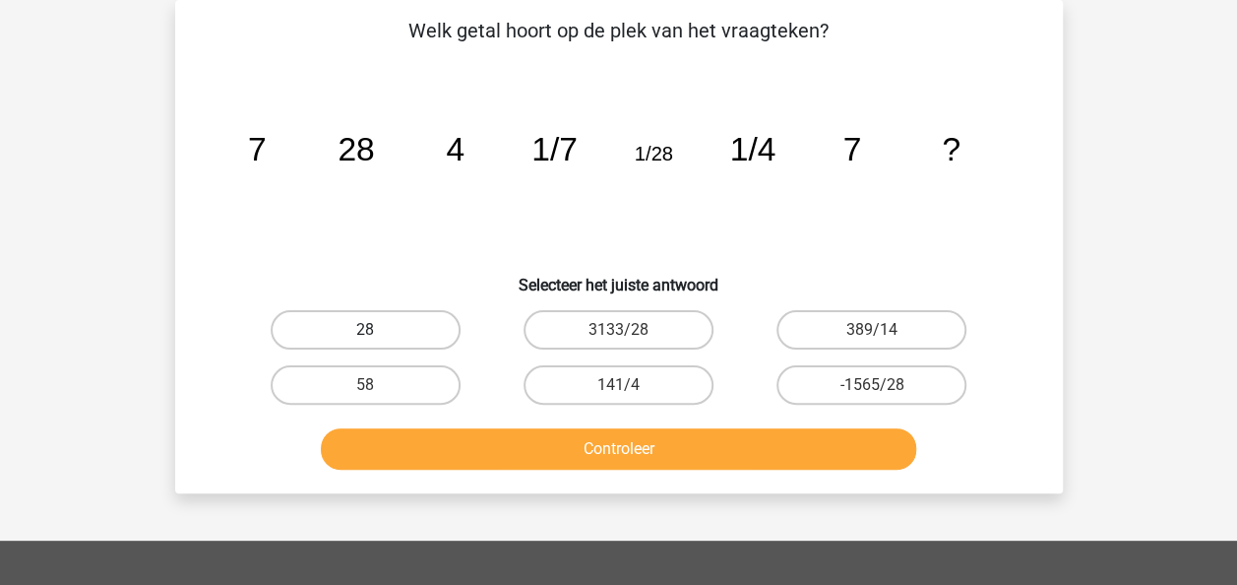
click at [394, 327] on label "28" at bounding box center [366, 329] width 190 height 39
click at [378, 330] on input "28" at bounding box center [371, 336] width 13 height 13
radio input "true"
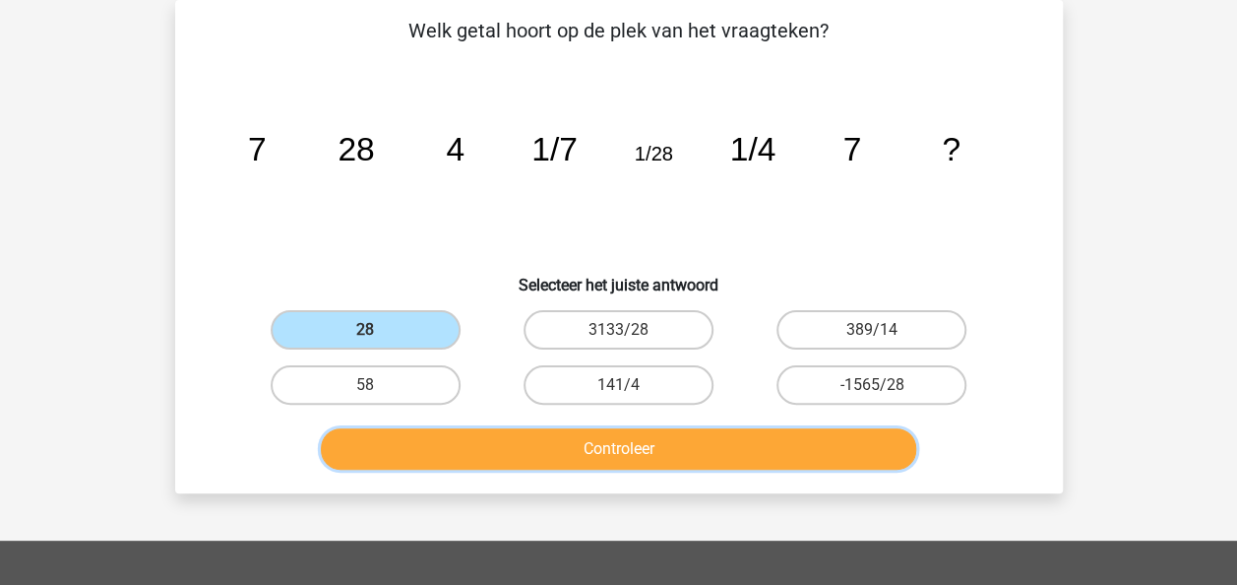
click at [441, 445] on button "Controleer" at bounding box center [618, 448] width 595 height 41
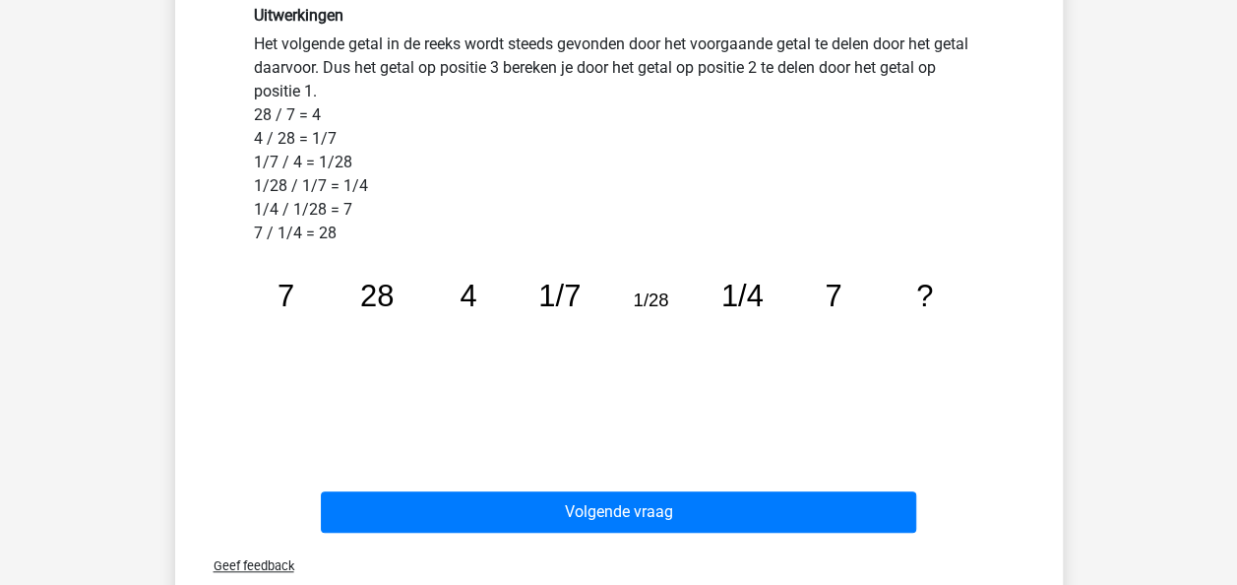
scroll to position [542, 0]
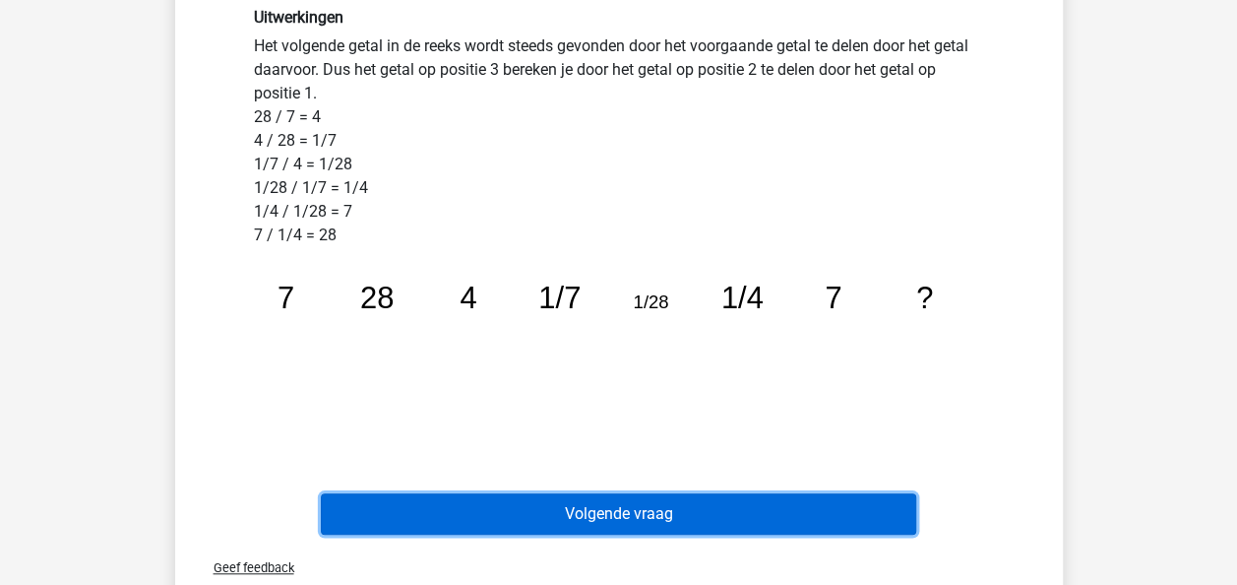
click at [695, 516] on button "Volgende vraag" at bounding box center [618, 513] width 595 height 41
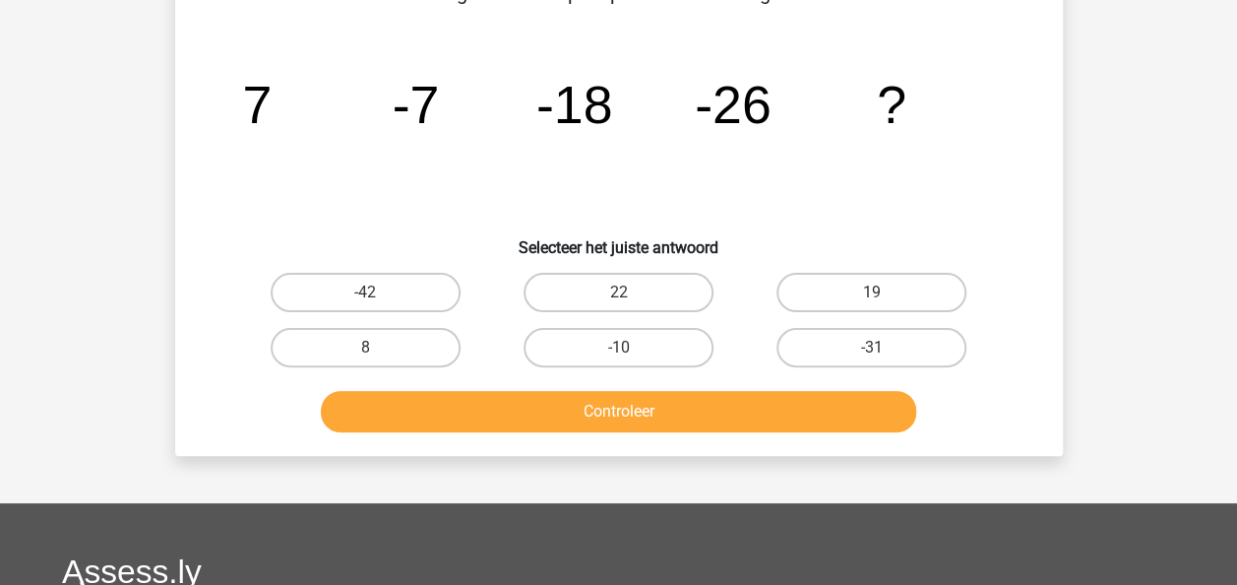
scroll to position [91, 0]
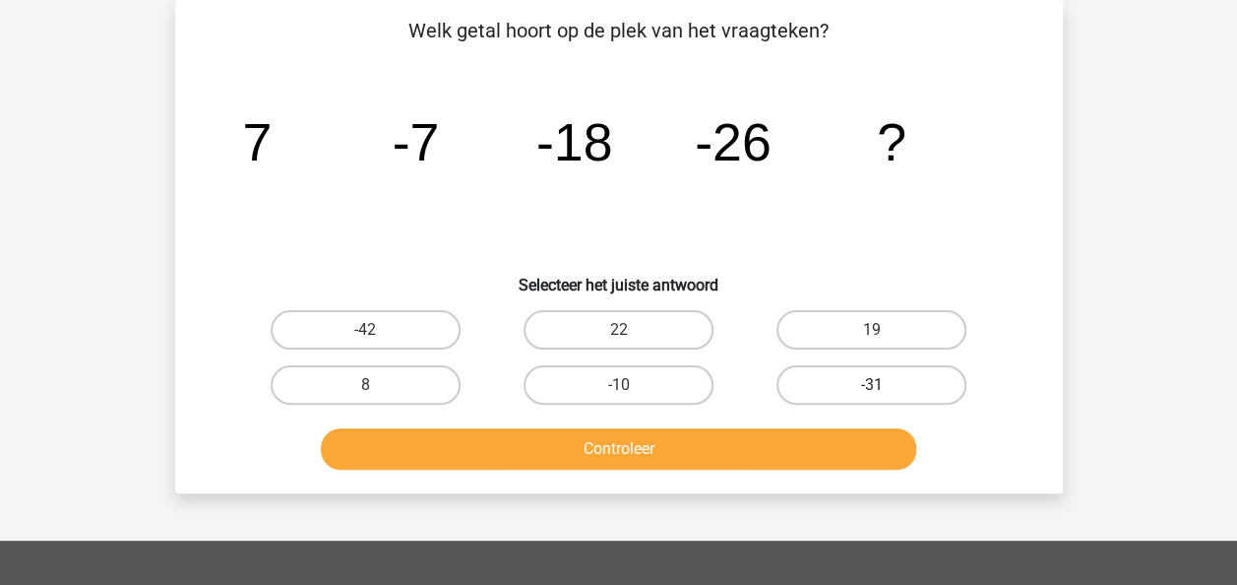
click at [906, 386] on label "-31" at bounding box center [872, 384] width 190 height 39
click at [885, 386] on input "-31" at bounding box center [878, 391] width 13 height 13
radio input "true"
click at [906, 386] on label "-31" at bounding box center [872, 384] width 190 height 39
click at [885, 386] on input "-31" at bounding box center [878, 391] width 13 height 13
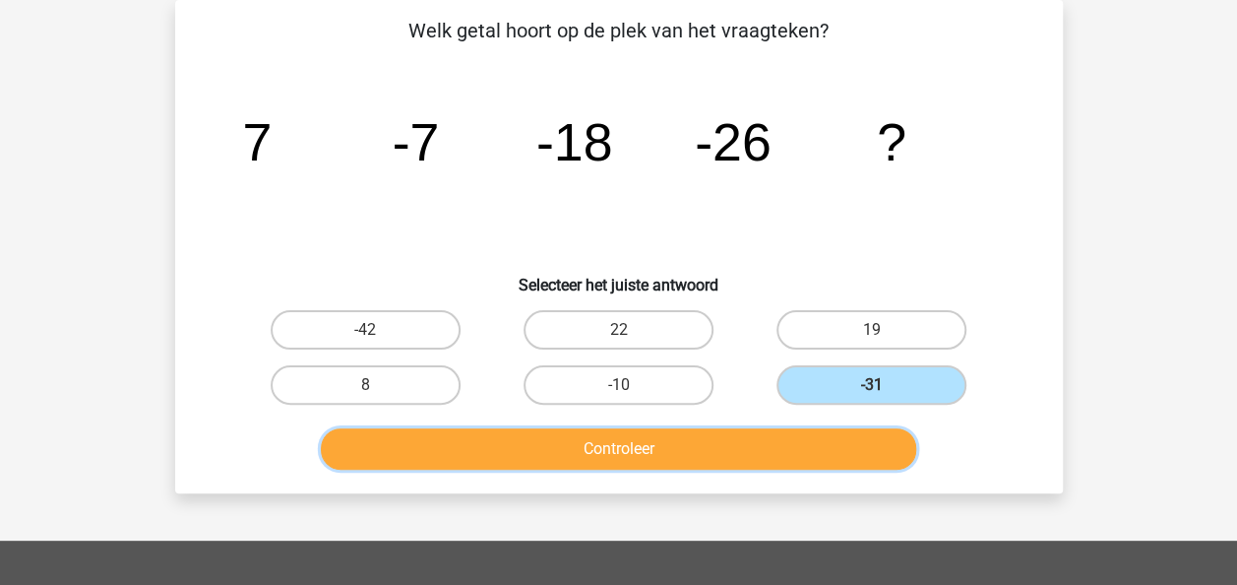
click at [758, 455] on button "Controleer" at bounding box center [618, 448] width 595 height 41
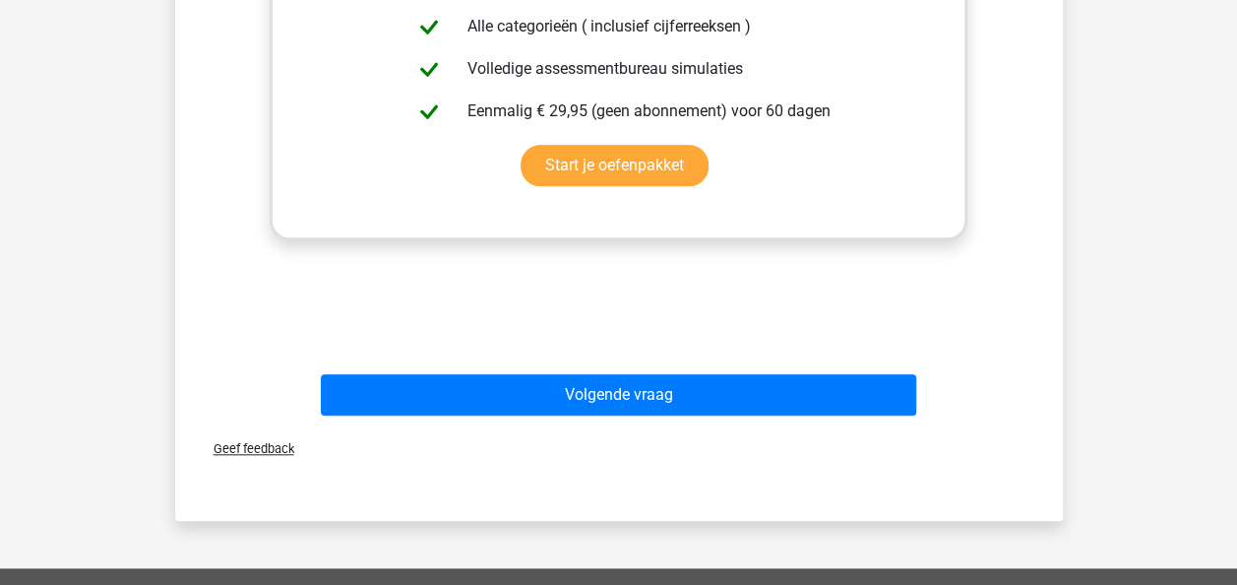
scroll to position [817, 0]
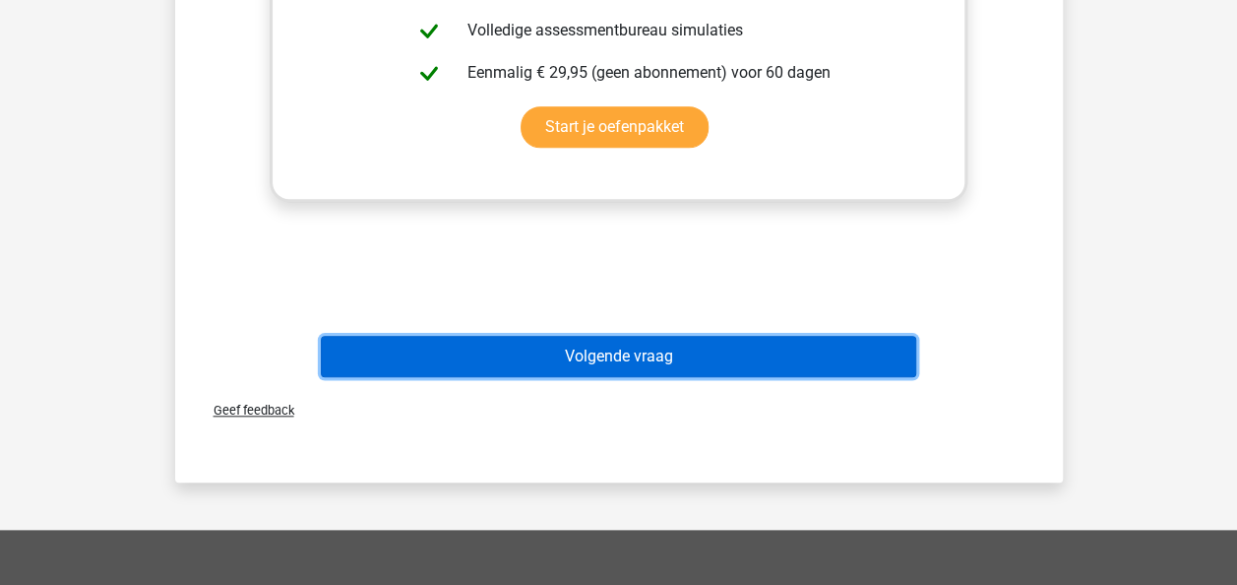
click at [713, 354] on button "Volgende vraag" at bounding box center [618, 356] width 595 height 41
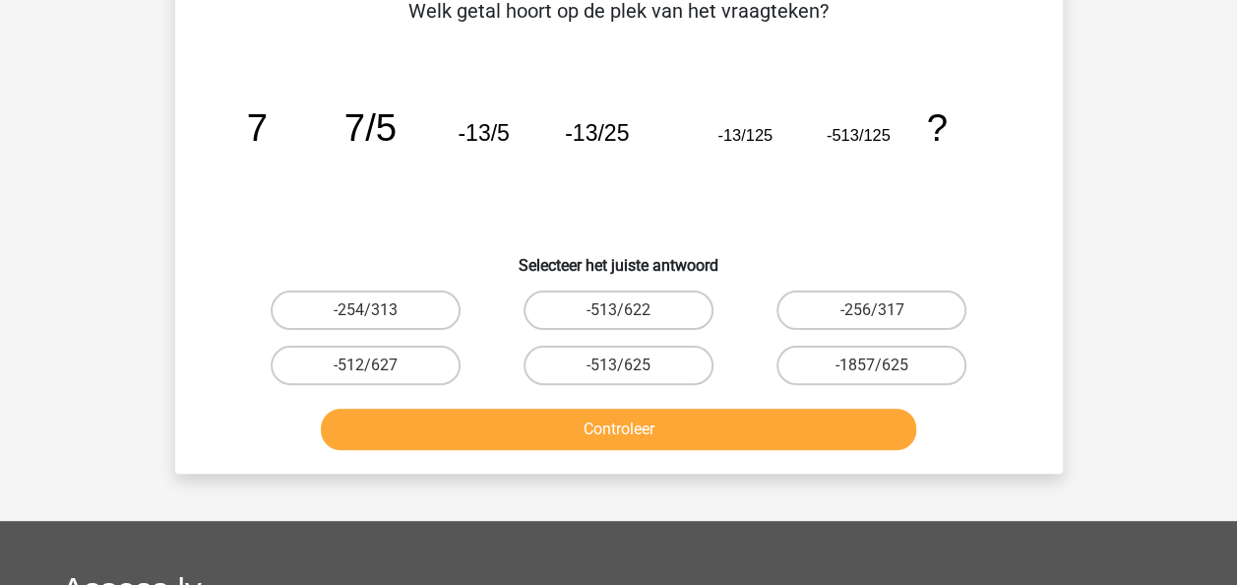
scroll to position [91, 0]
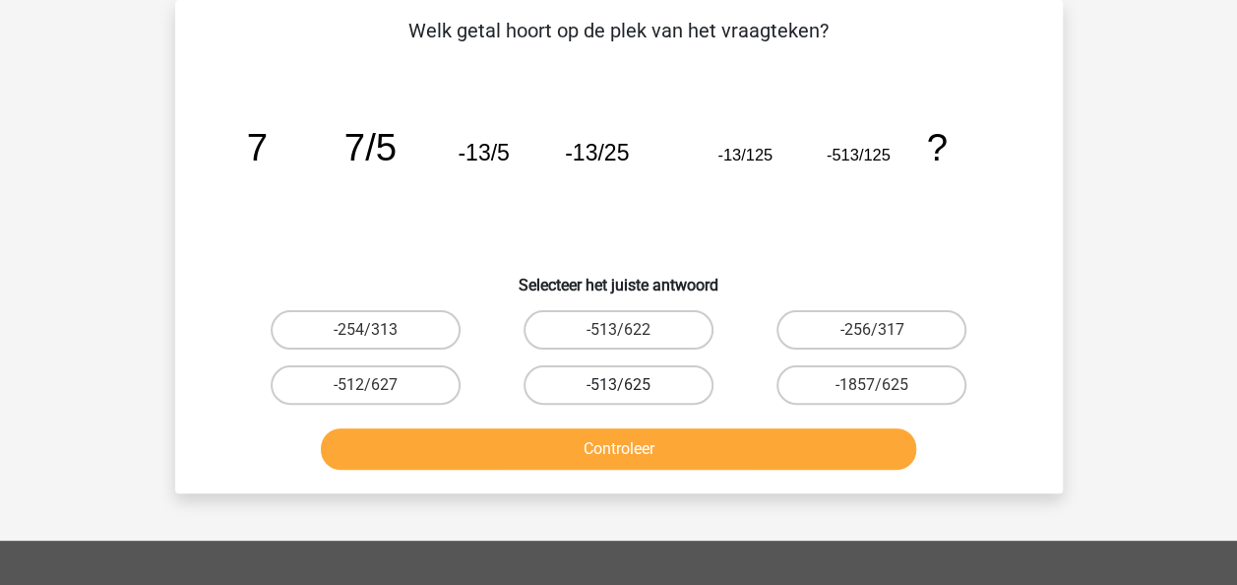
click at [650, 388] on label "-513/625" at bounding box center [619, 384] width 190 height 39
click at [631, 388] on input "-513/625" at bounding box center [624, 391] width 13 height 13
radio input "true"
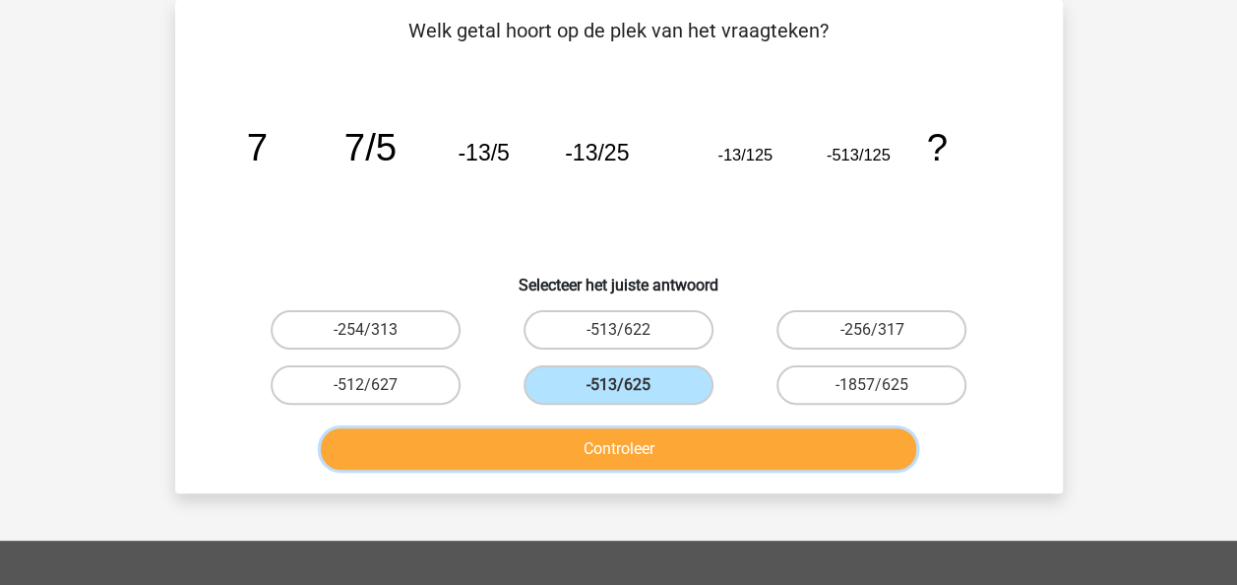
click at [616, 445] on button "Controleer" at bounding box center [618, 448] width 595 height 41
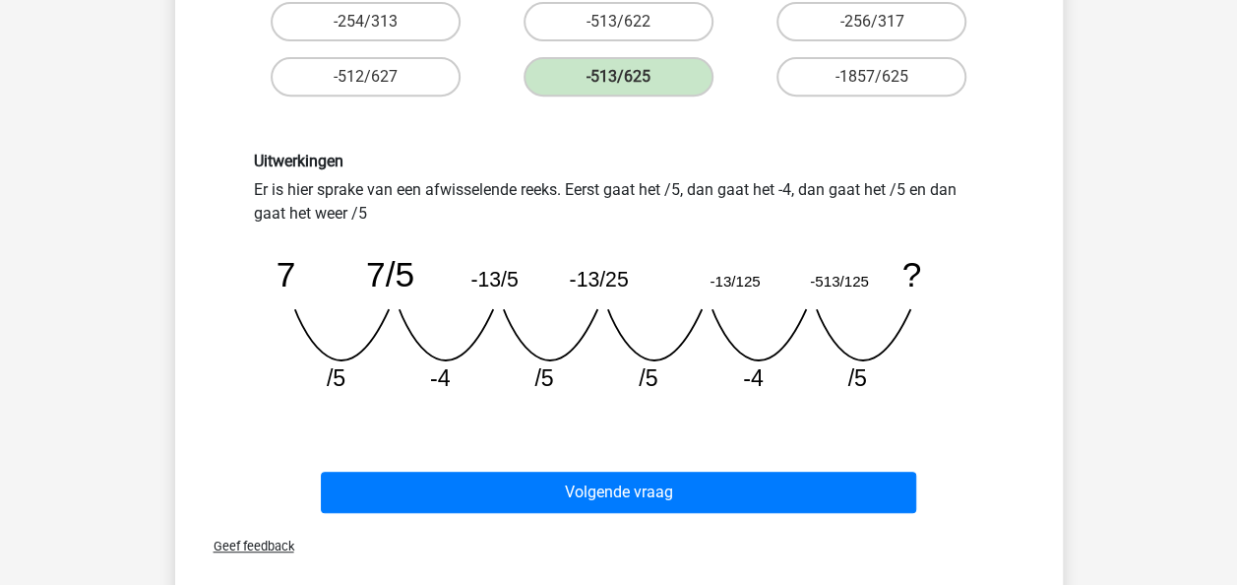
scroll to position [445, 0]
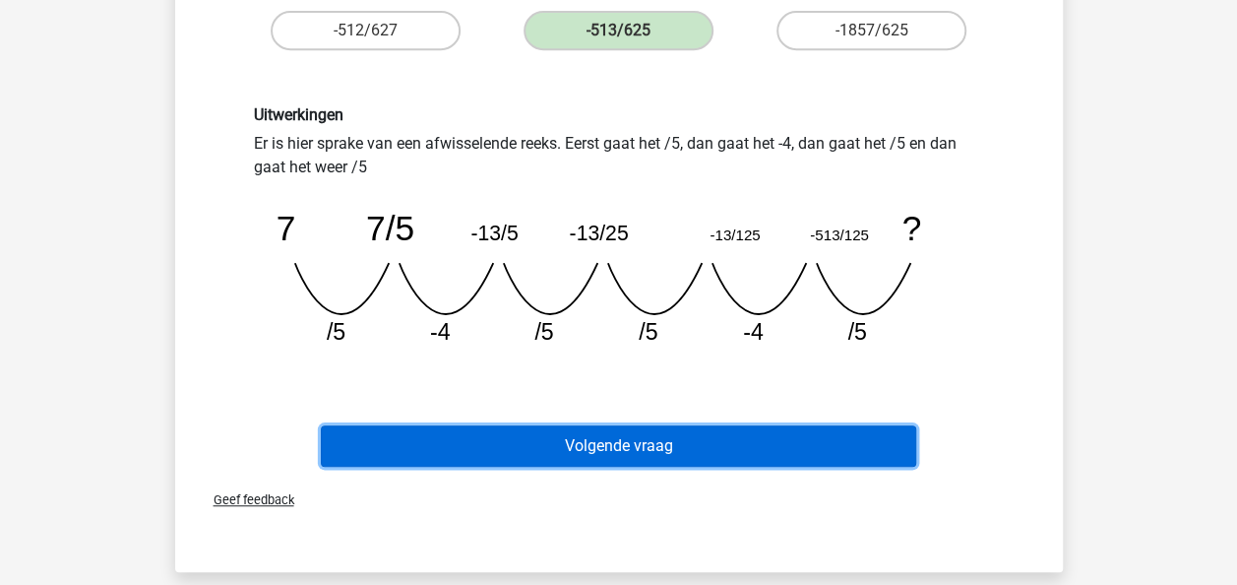
click at [760, 458] on button "Volgende vraag" at bounding box center [618, 445] width 595 height 41
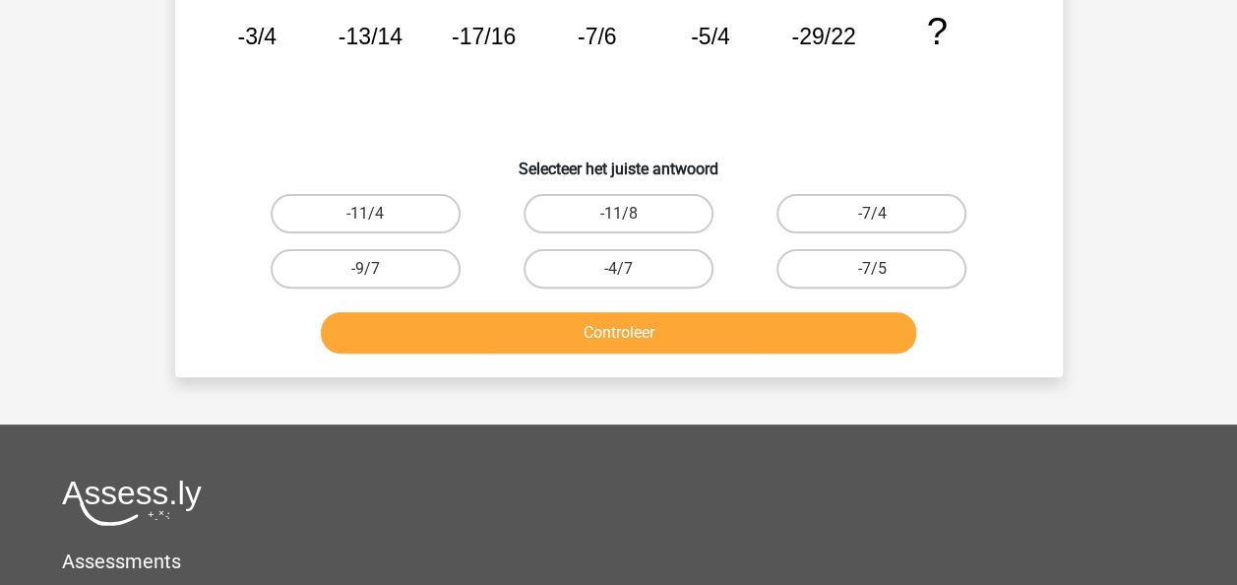
scroll to position [91, 0]
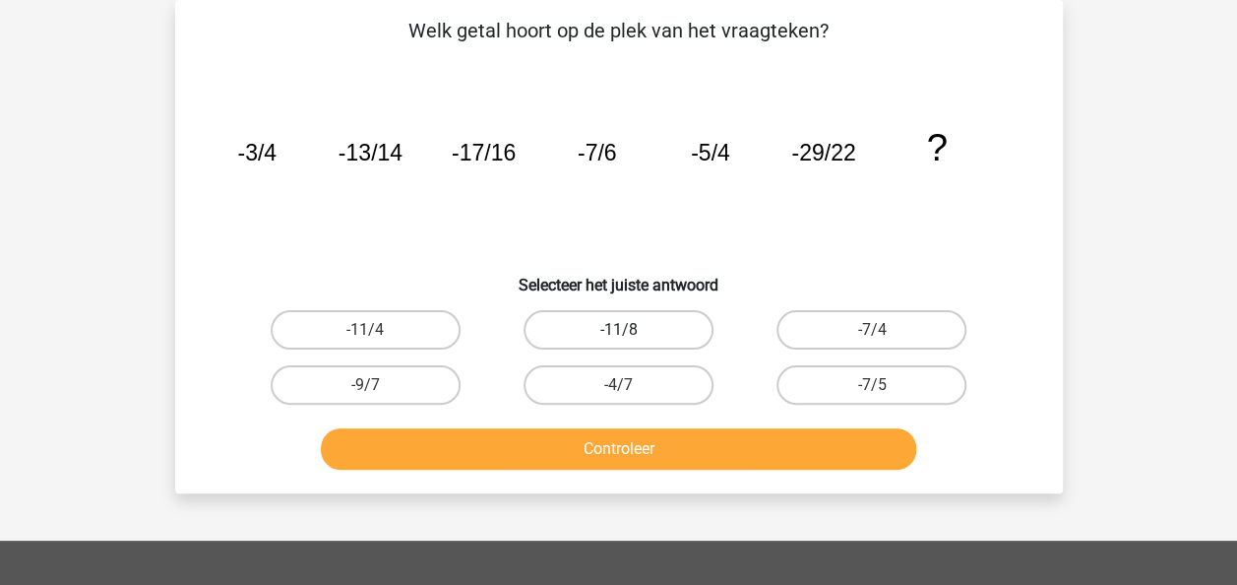
click at [652, 337] on label "-11/8" at bounding box center [619, 329] width 190 height 39
click at [631, 337] on input "-11/8" at bounding box center [624, 336] width 13 height 13
radio input "true"
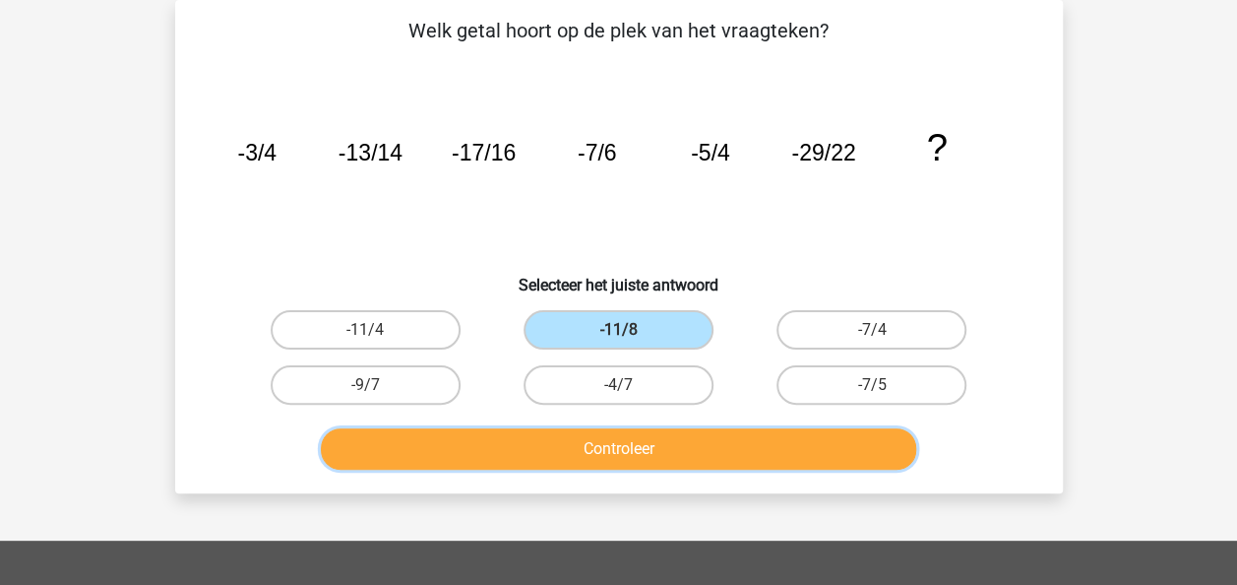
click at [626, 464] on button "Controleer" at bounding box center [618, 448] width 595 height 41
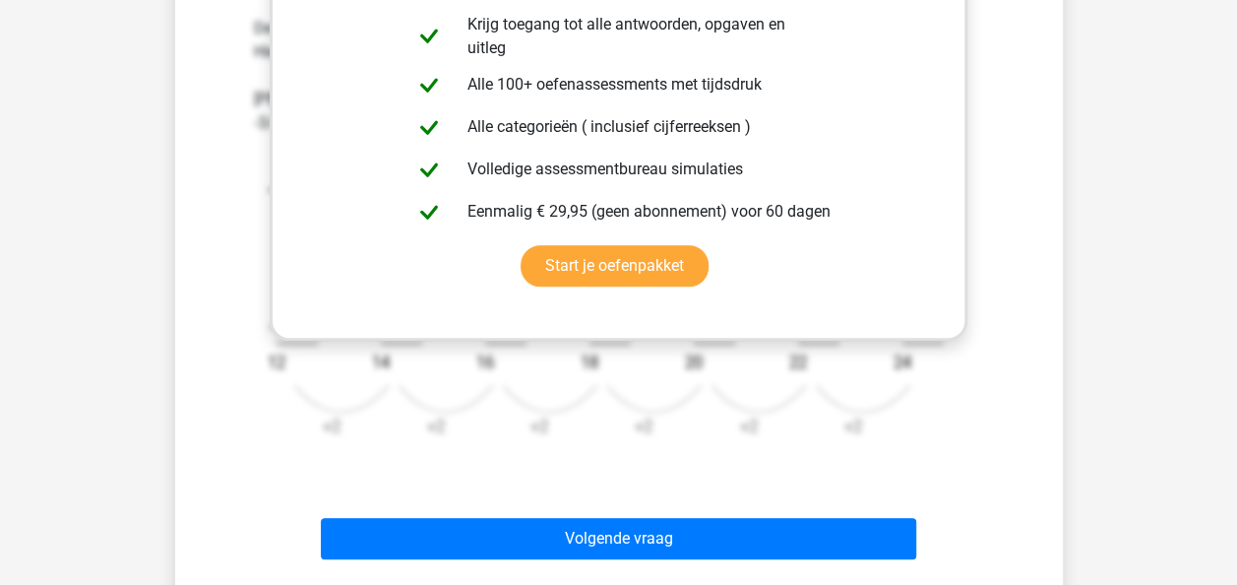
scroll to position [681, 0]
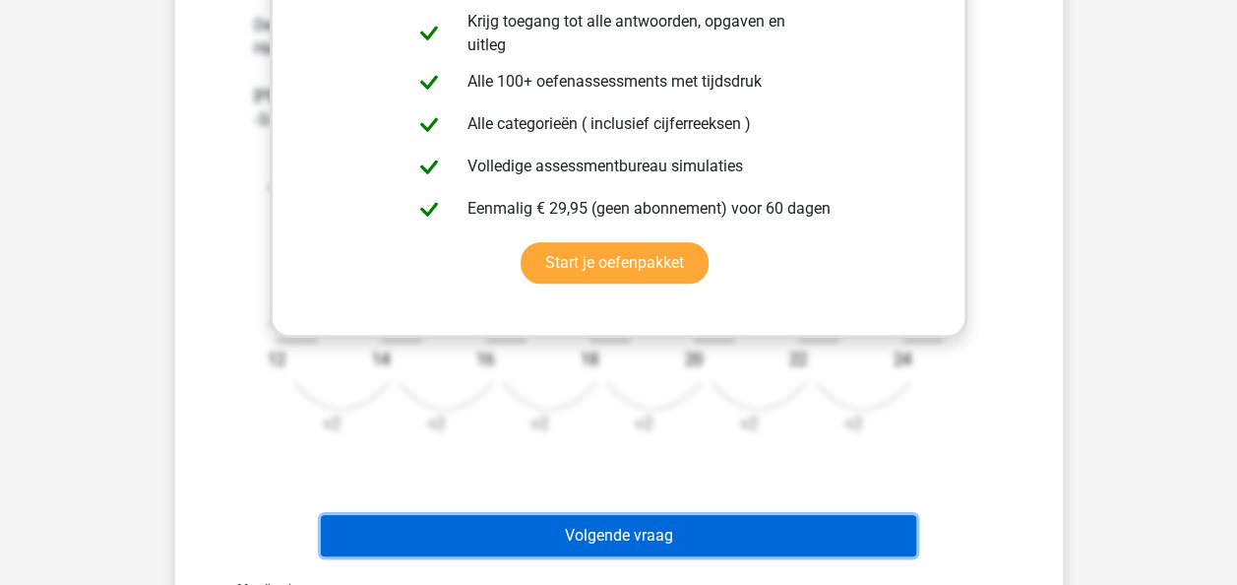
click at [625, 541] on button "Volgende vraag" at bounding box center [618, 535] width 595 height 41
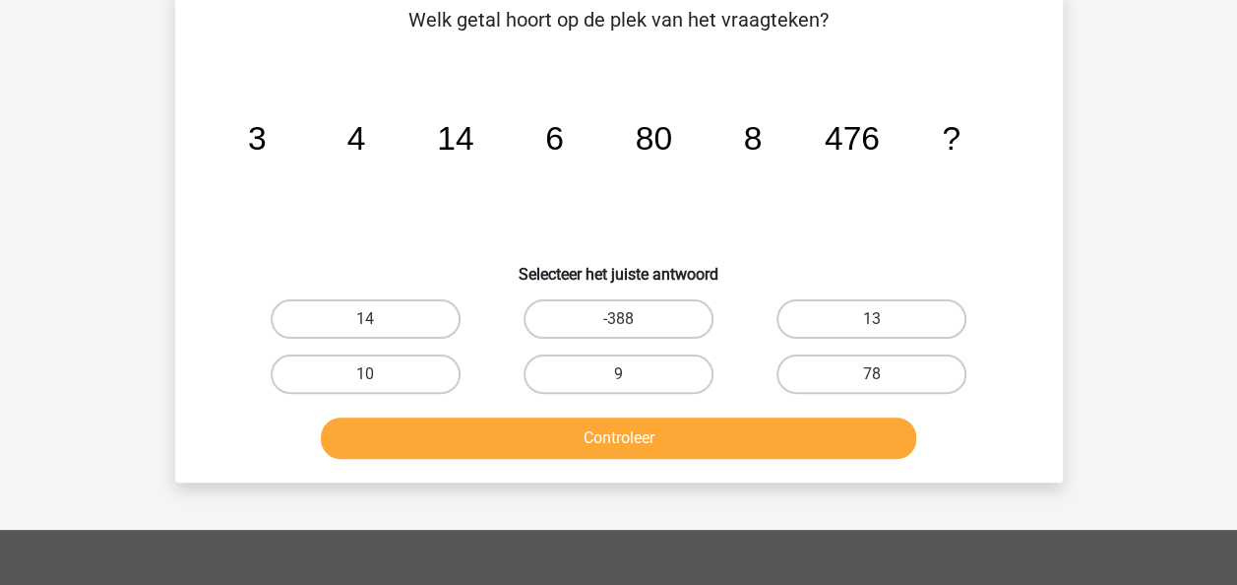
scroll to position [91, 0]
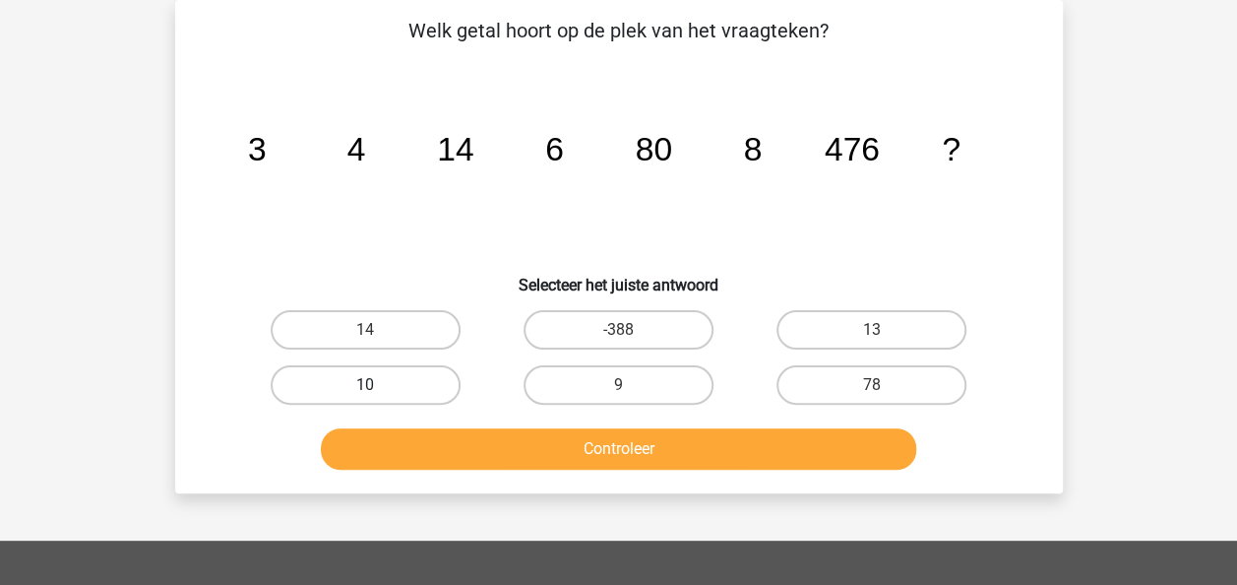
click at [400, 384] on label "10" at bounding box center [366, 384] width 190 height 39
click at [378, 385] on input "10" at bounding box center [371, 391] width 13 height 13
radio input "true"
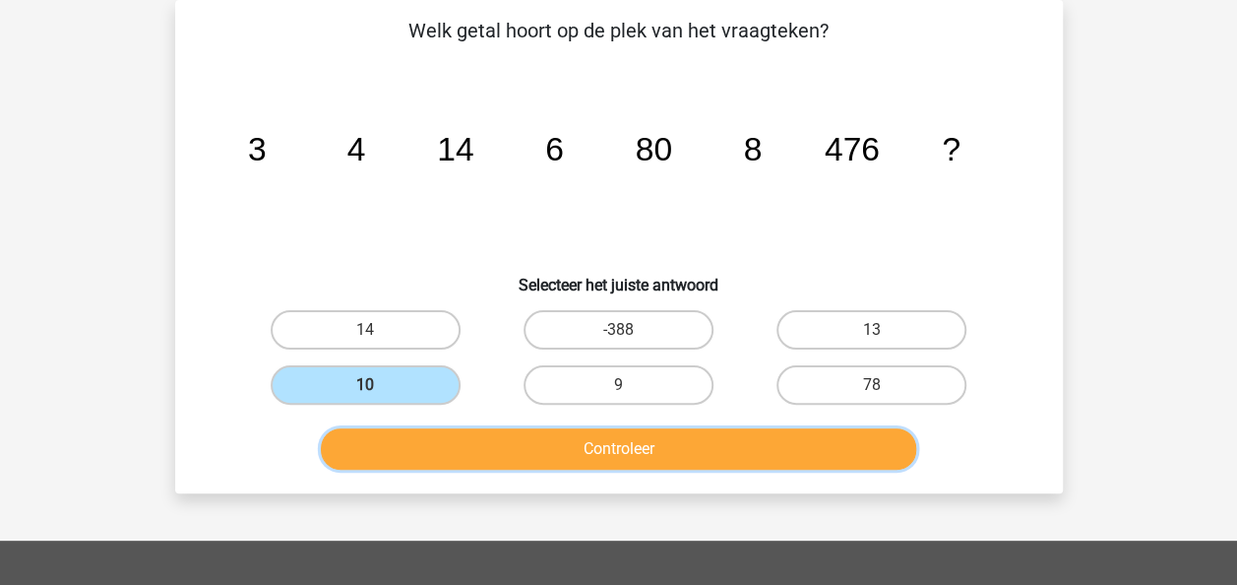
click at [472, 448] on button "Controleer" at bounding box center [618, 448] width 595 height 41
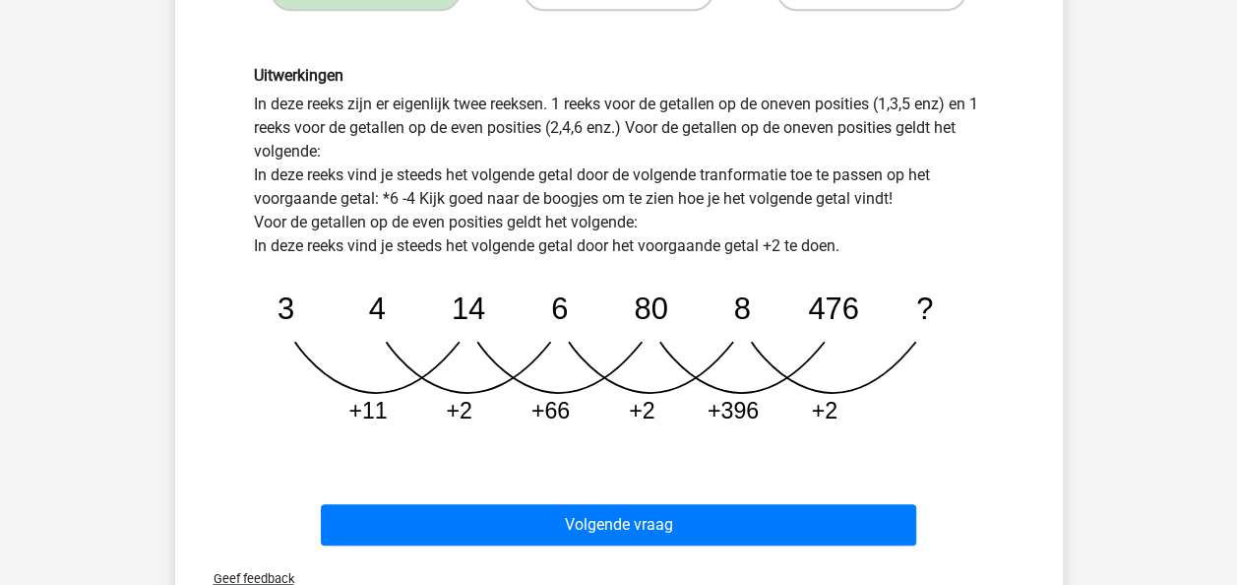
scroll to position [524, 0]
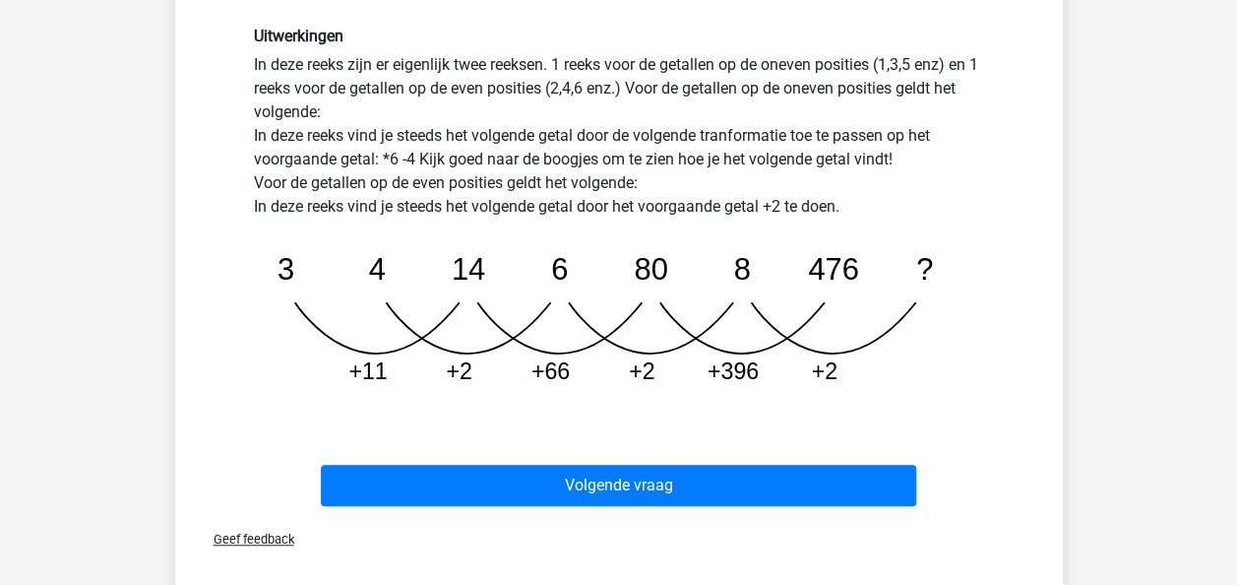
click at [716, 454] on div "Volgende vraag" at bounding box center [619, 481] width 825 height 65
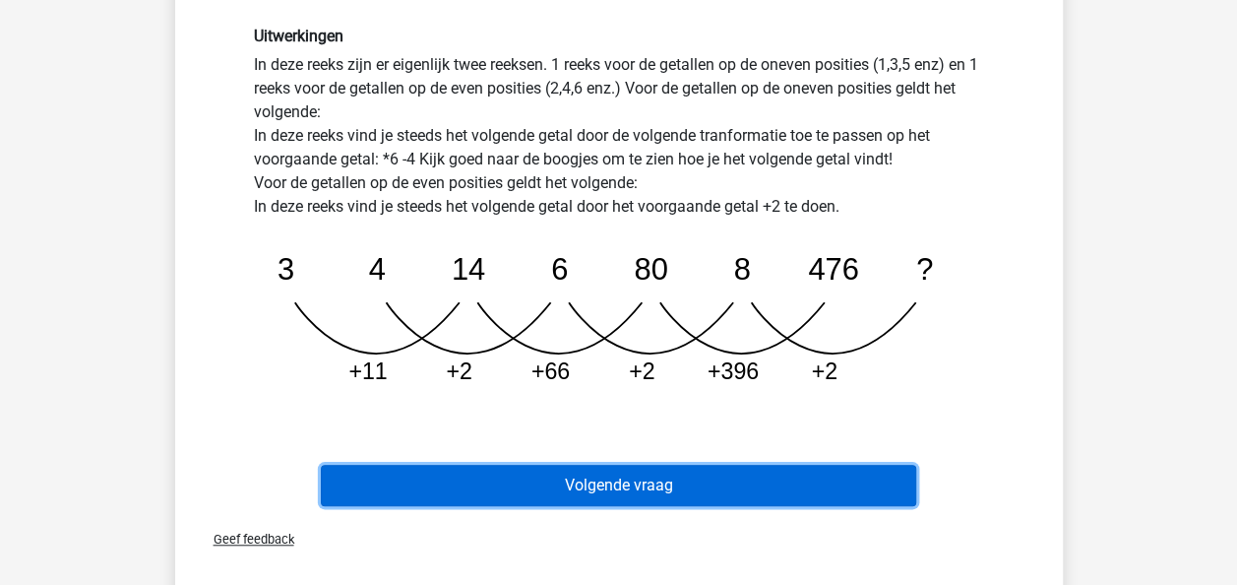
click at [717, 485] on button "Volgende vraag" at bounding box center [618, 485] width 595 height 41
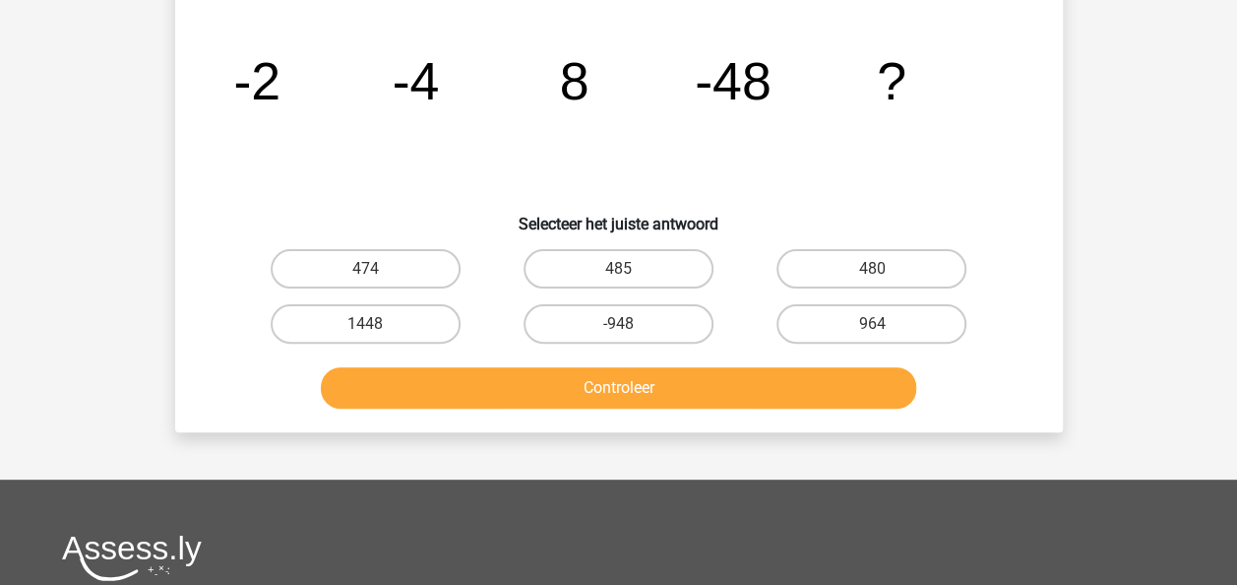
scroll to position [91, 0]
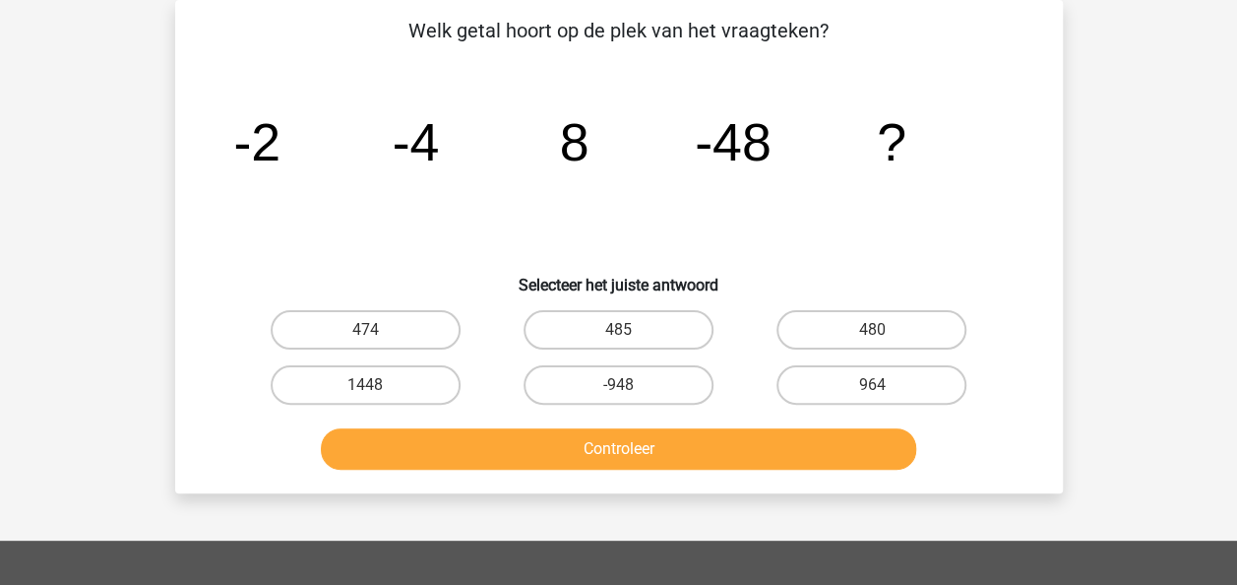
click at [321, 428] on button "Controleer" at bounding box center [618, 448] width 595 height 41
click at [527, 256] on icon "image/svg+xml -2 -4 8 -48 ?" at bounding box center [618, 160] width 793 height 199
click at [841, 319] on label "480" at bounding box center [872, 329] width 190 height 39
click at [872, 330] on input "480" at bounding box center [878, 336] width 13 height 13
radio input "true"
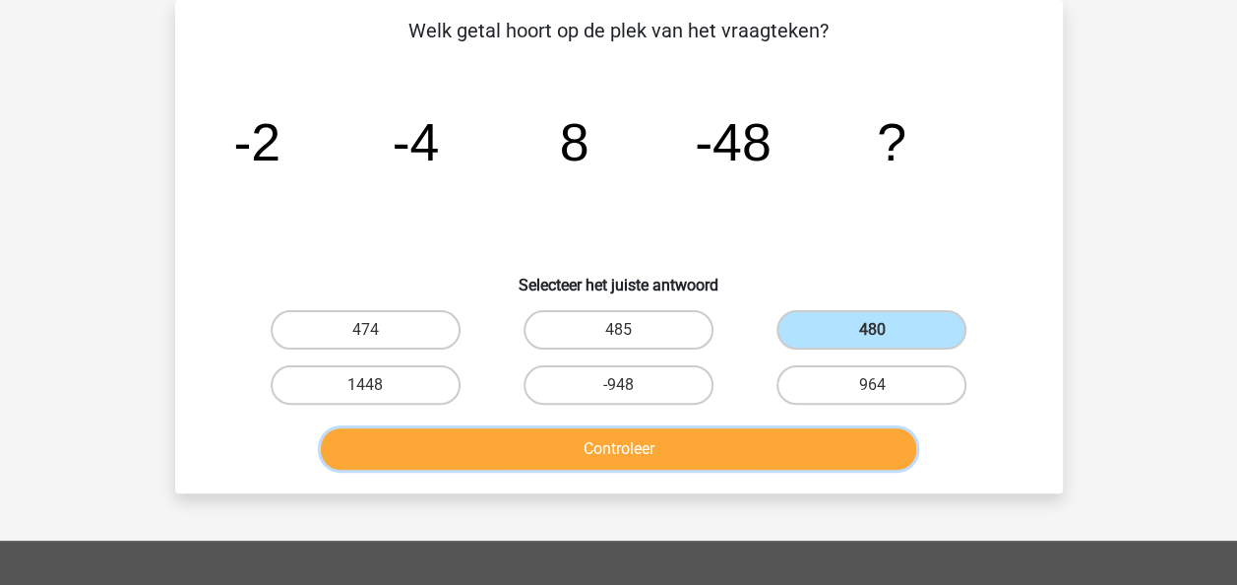
click at [688, 457] on button "Controleer" at bounding box center [618, 448] width 595 height 41
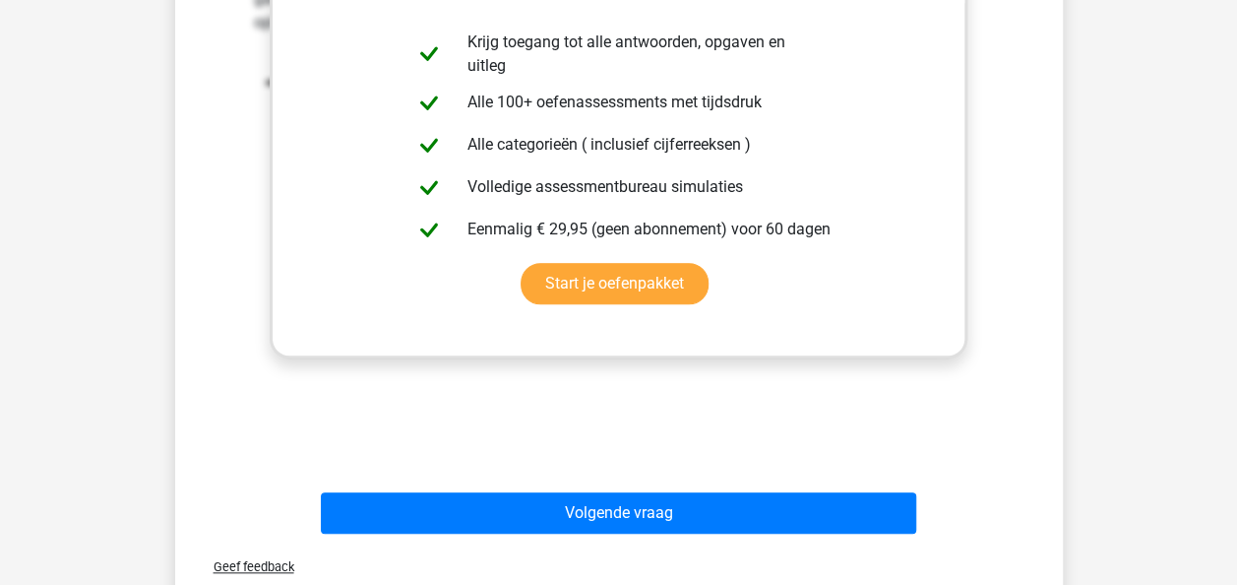
scroll to position [669, 0]
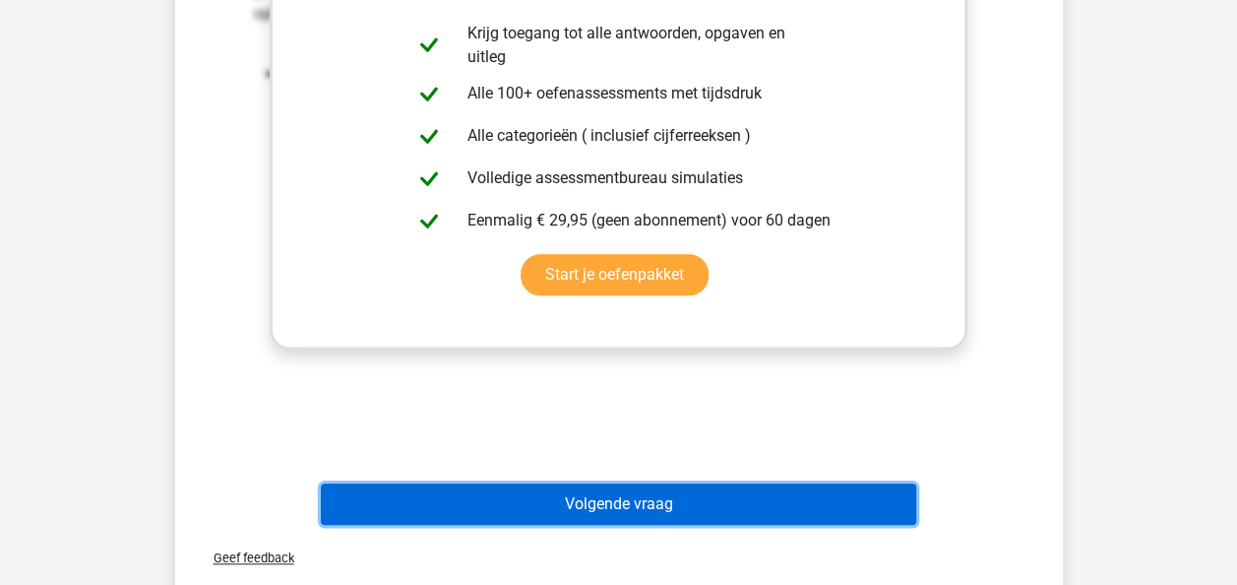
click at [724, 504] on button "Volgende vraag" at bounding box center [618, 503] width 595 height 41
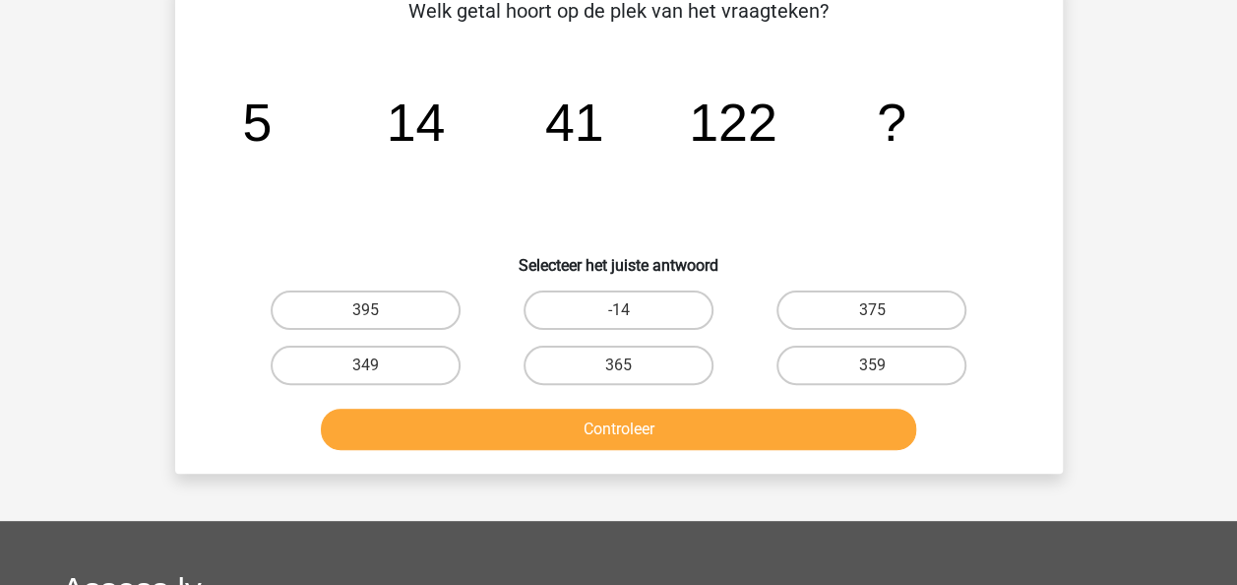
scroll to position [91, 0]
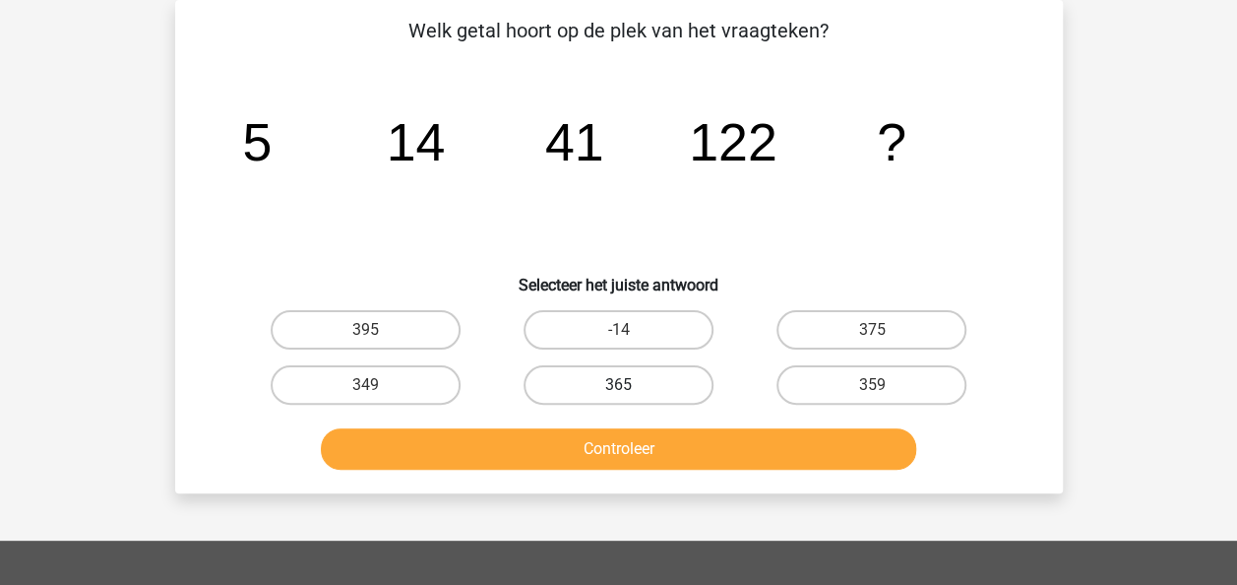
click at [651, 370] on label "365" at bounding box center [619, 384] width 190 height 39
click at [631, 385] on input "365" at bounding box center [624, 391] width 13 height 13
radio input "true"
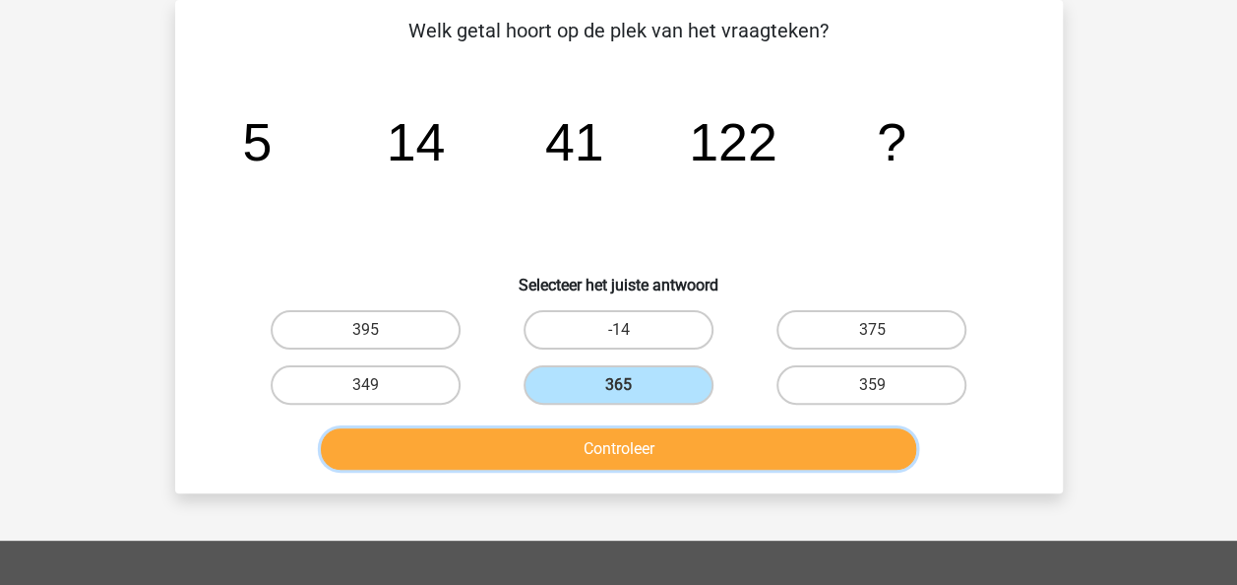
click at [638, 451] on button "Controleer" at bounding box center [618, 448] width 595 height 41
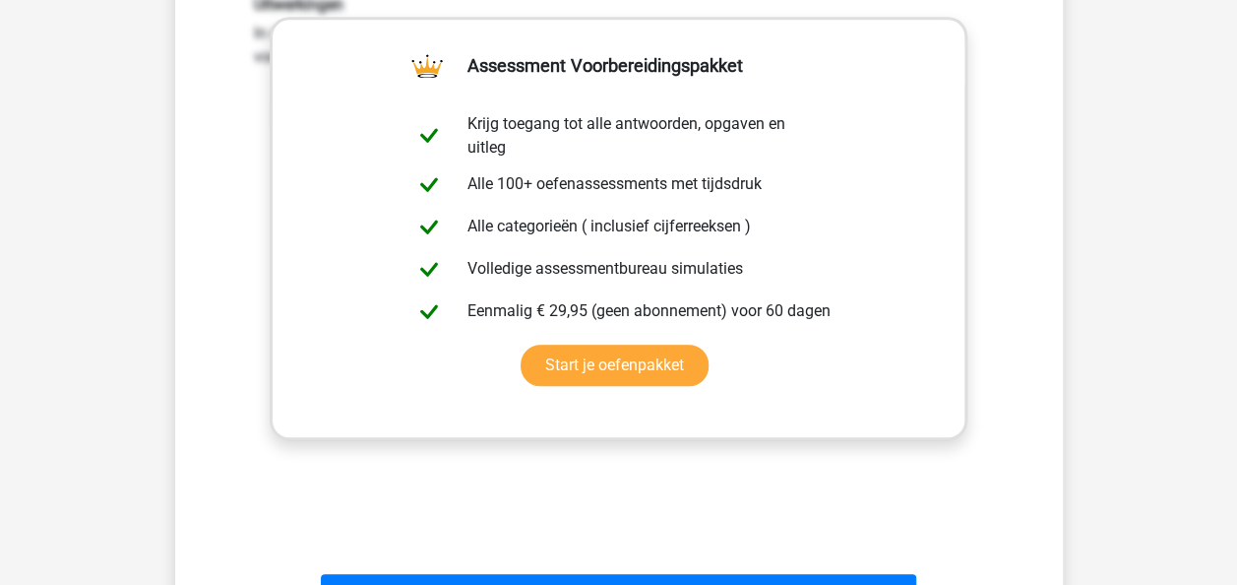
scroll to position [588, 0]
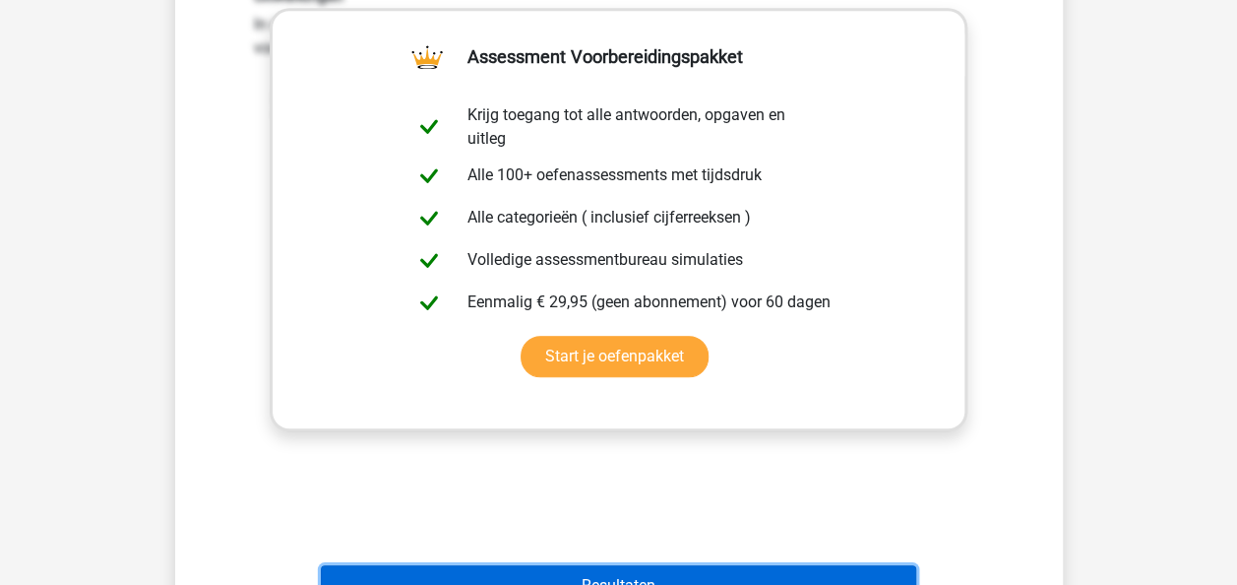
click at [798, 565] on button "Resultaten" at bounding box center [618, 585] width 595 height 41
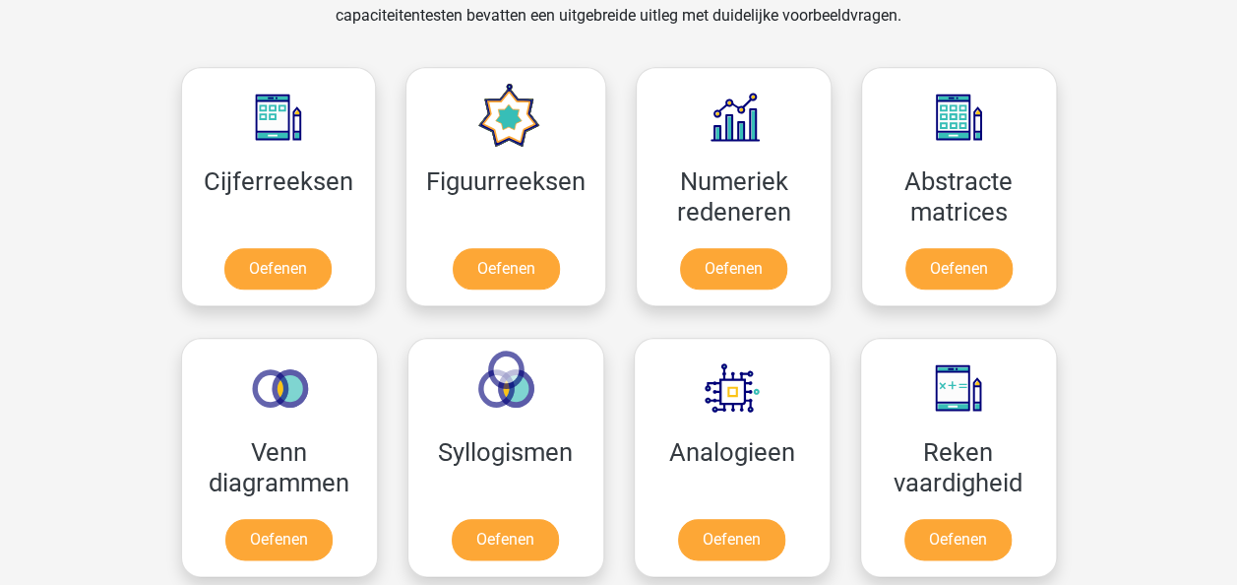
scroll to position [906, 0]
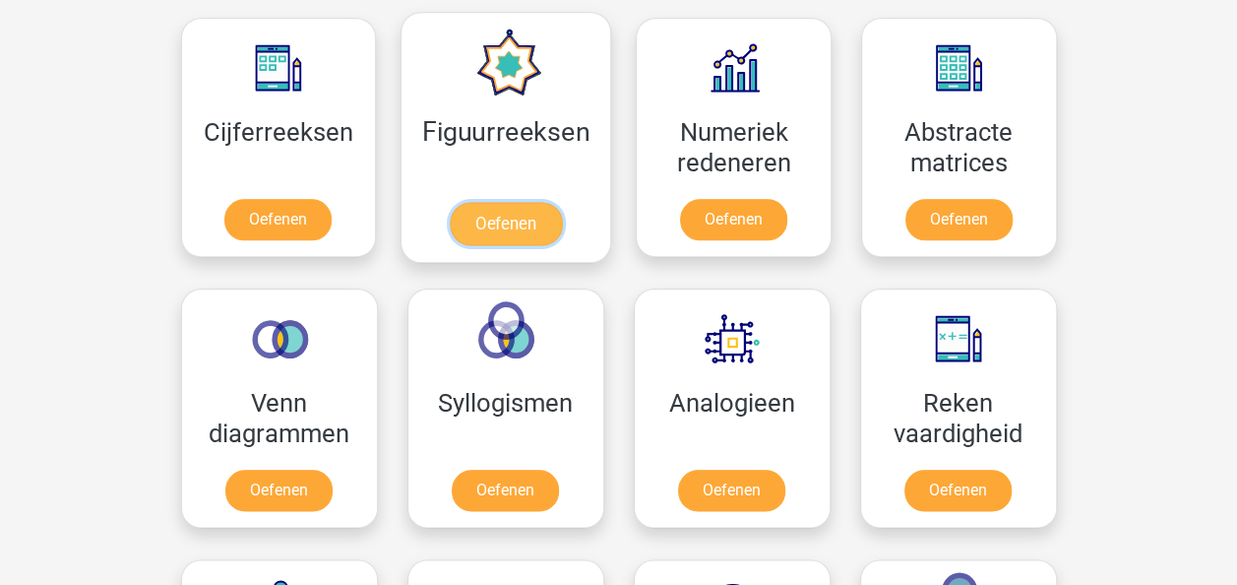
click at [504, 217] on link "Oefenen" at bounding box center [506, 223] width 112 height 43
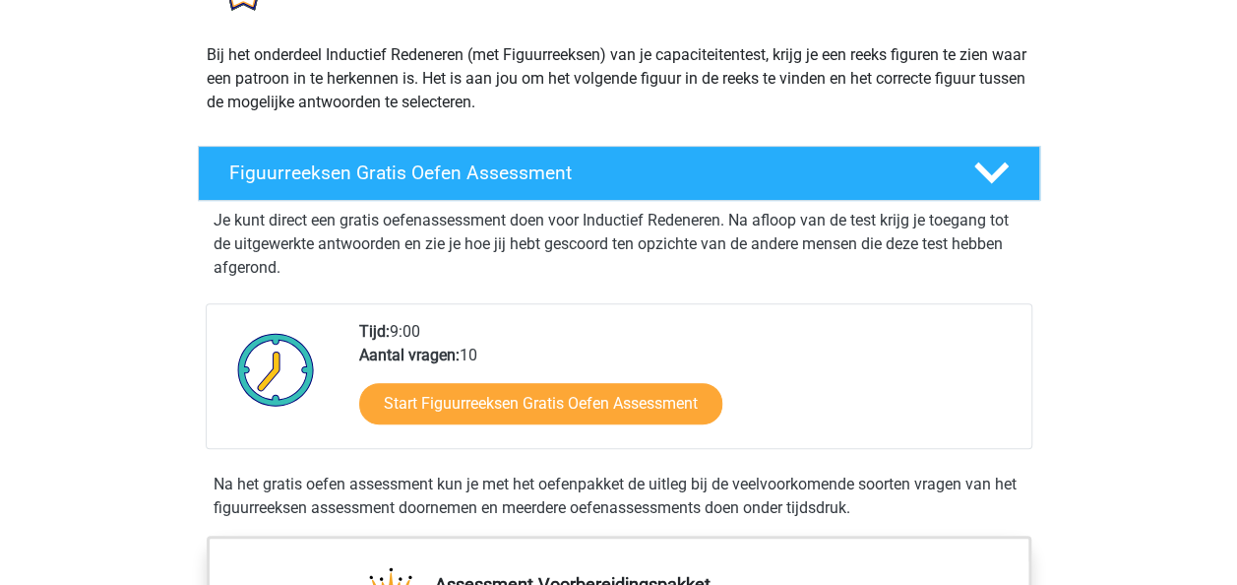
scroll to position [209, 0]
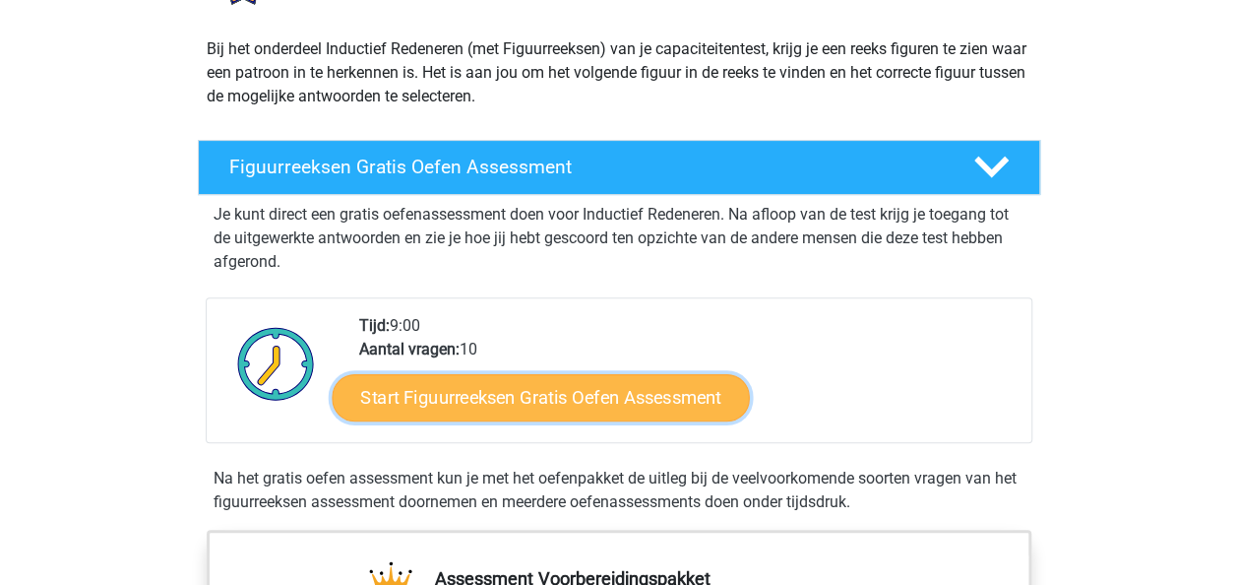
click at [547, 391] on link "Start Figuurreeksen Gratis Oefen Assessment" at bounding box center [540, 396] width 417 height 47
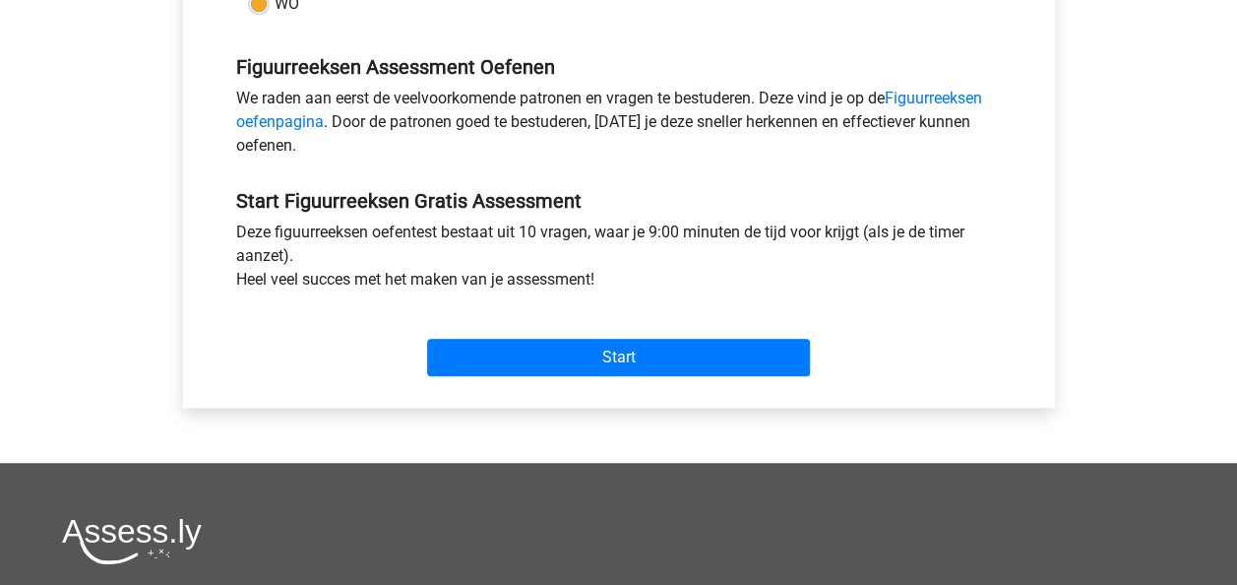
scroll to position [591, 0]
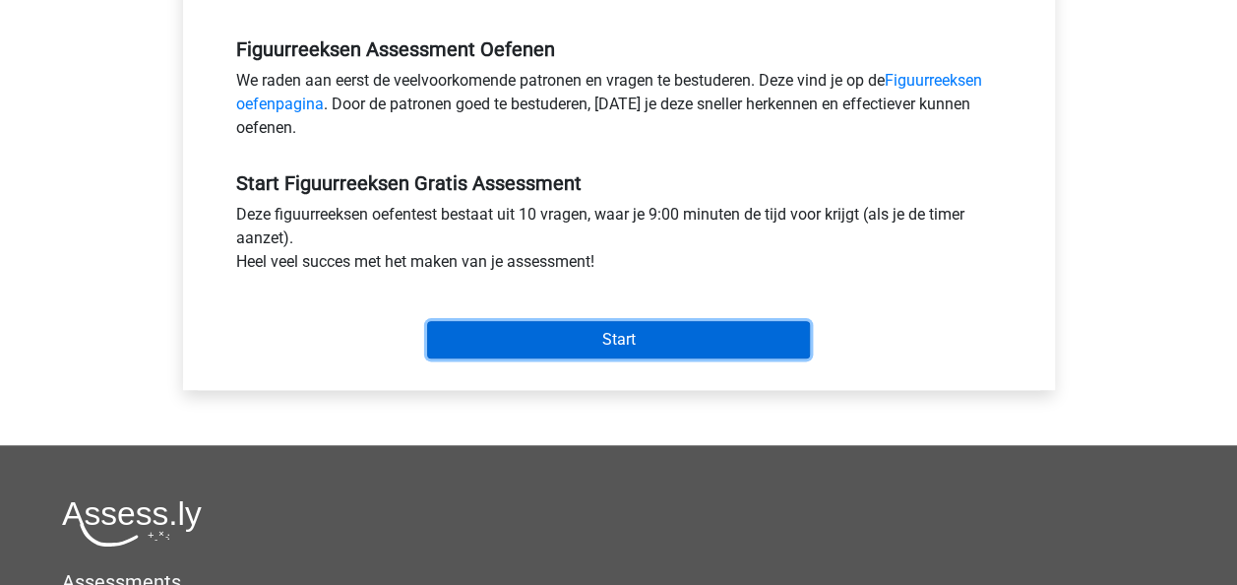
click at [689, 341] on input "Start" at bounding box center [618, 339] width 383 height 37
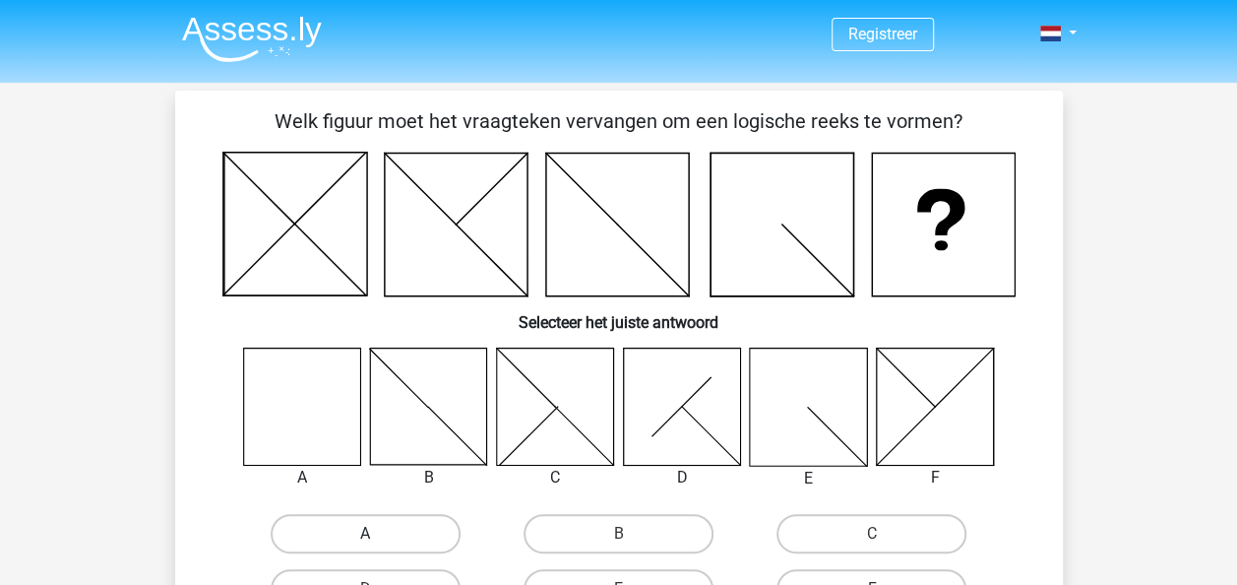
click at [343, 529] on label "A" at bounding box center [366, 533] width 190 height 39
click at [365, 533] on input "A" at bounding box center [371, 539] width 13 height 13
radio input "true"
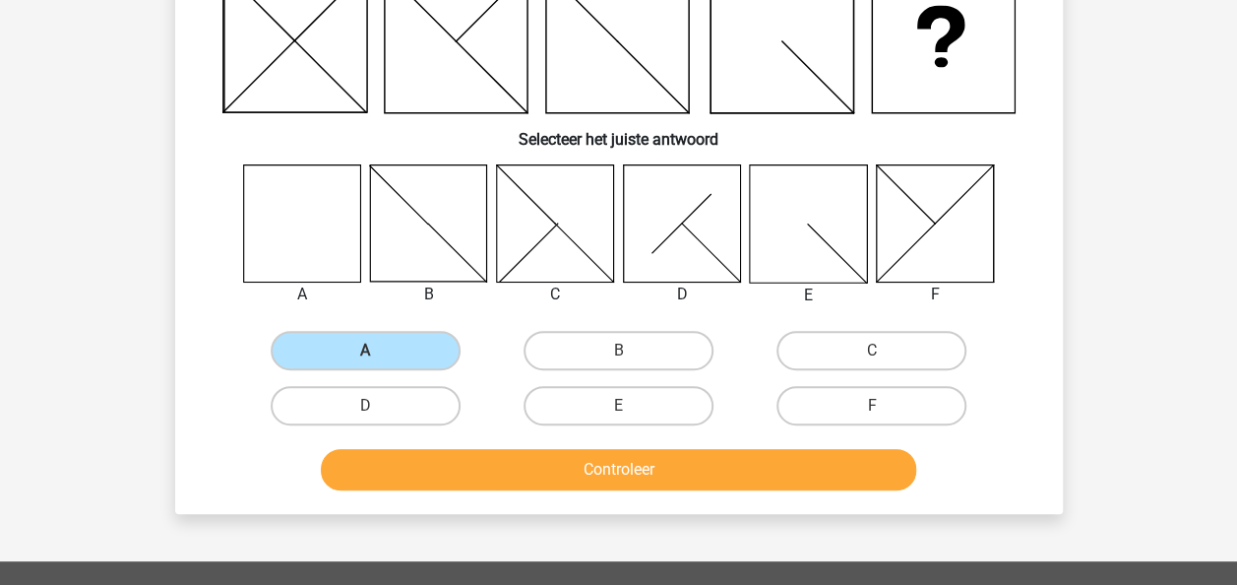
scroll to position [187, 0]
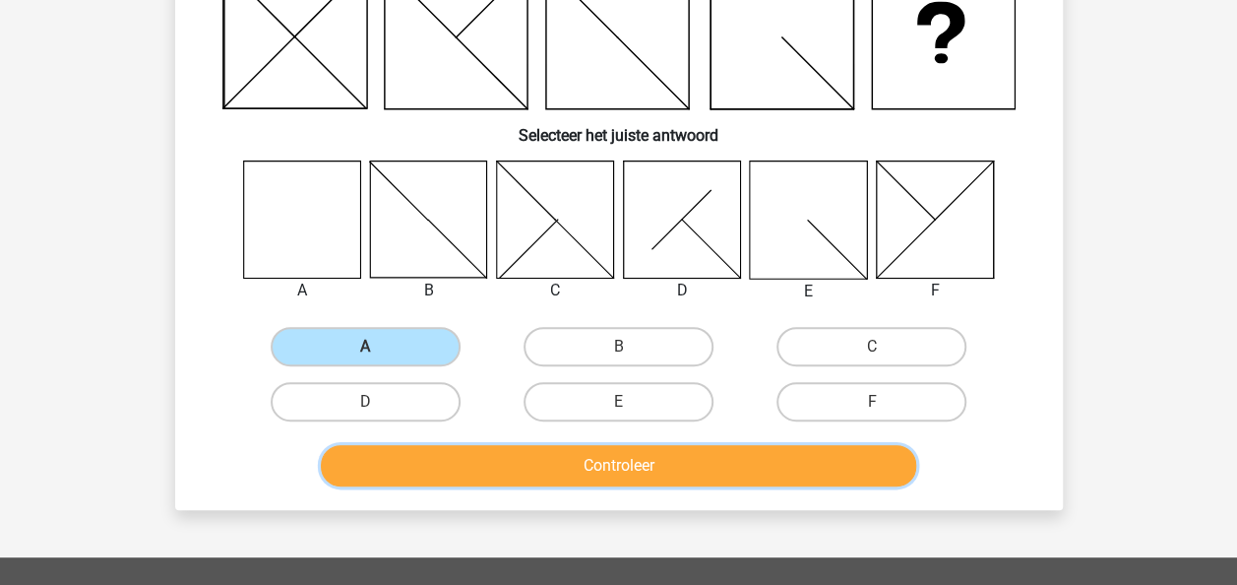
click at [627, 455] on button "Controleer" at bounding box center [618, 465] width 595 height 41
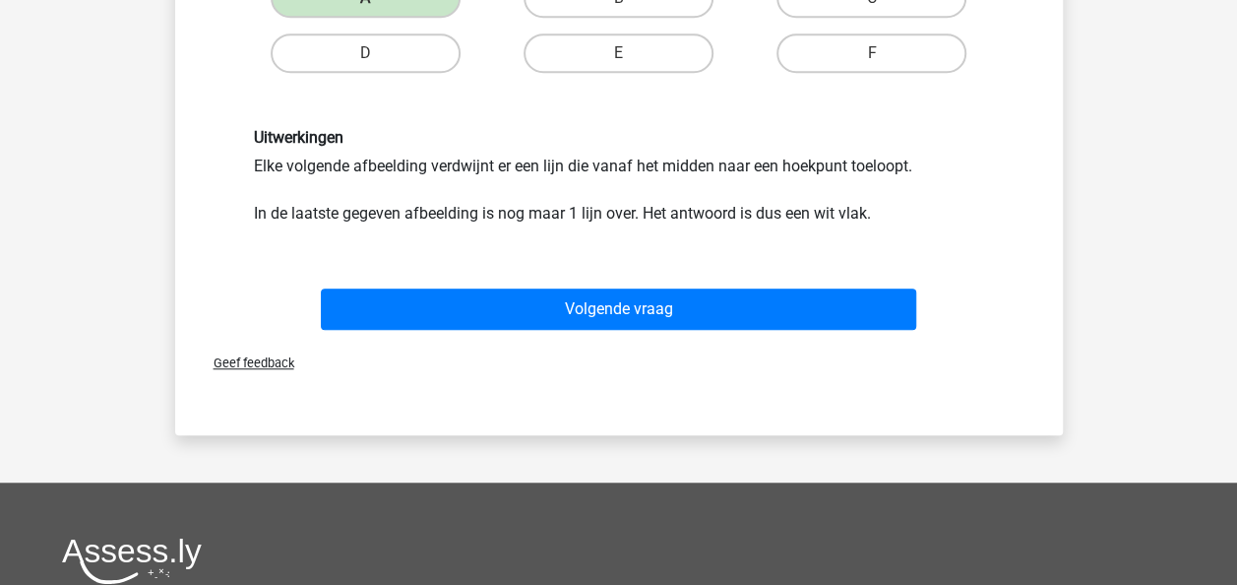
scroll to position [598, 0]
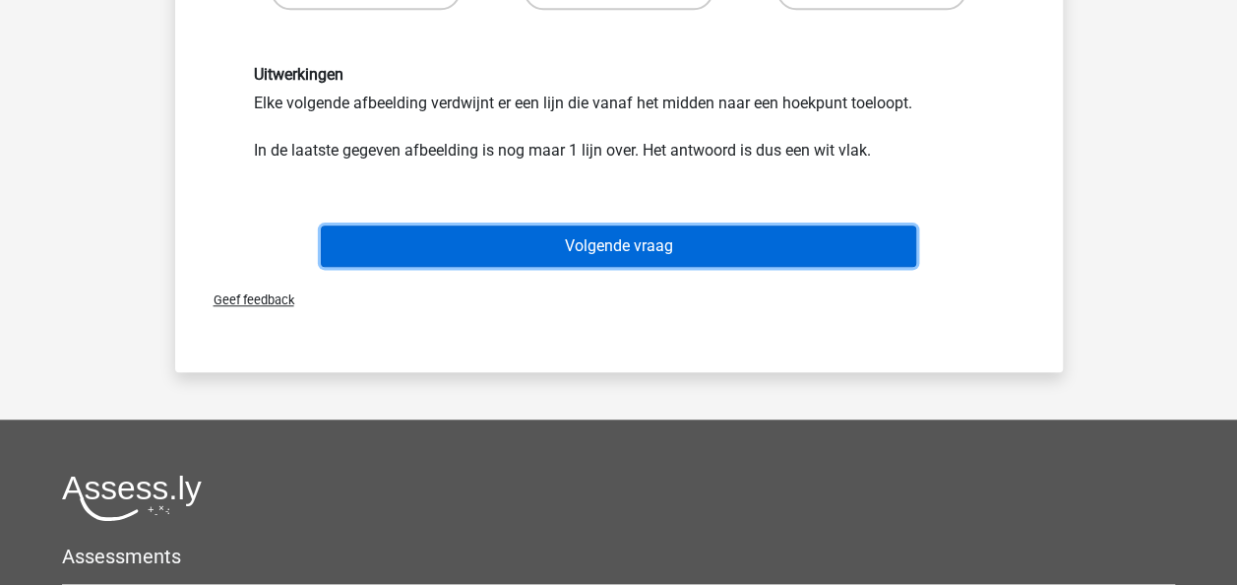
click at [788, 244] on button "Volgende vraag" at bounding box center [618, 245] width 595 height 41
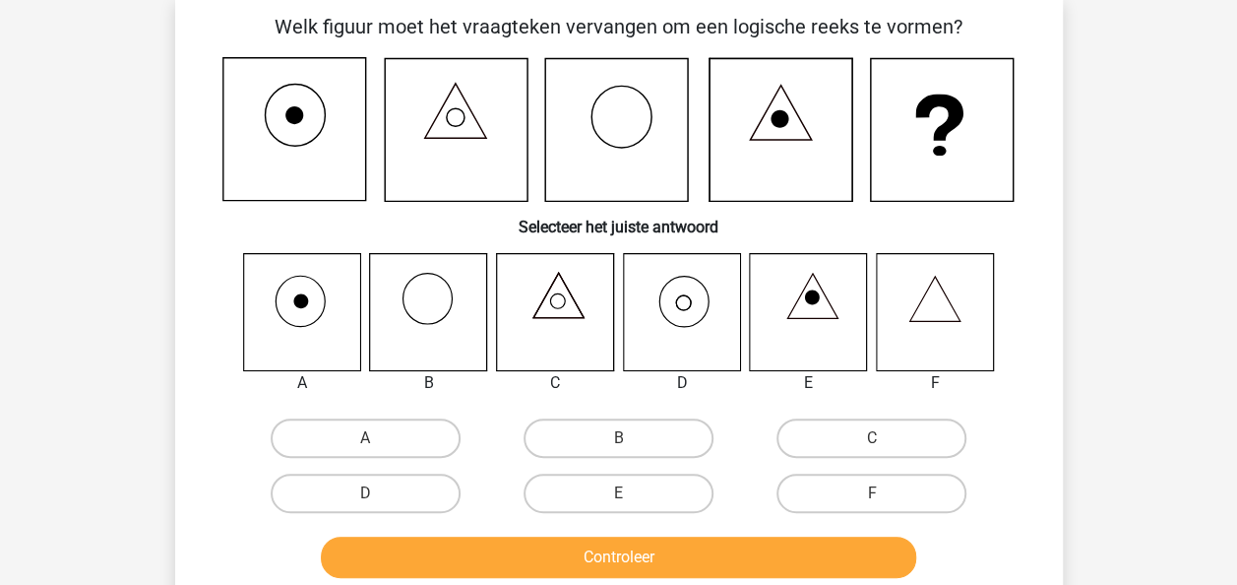
scroll to position [91, 0]
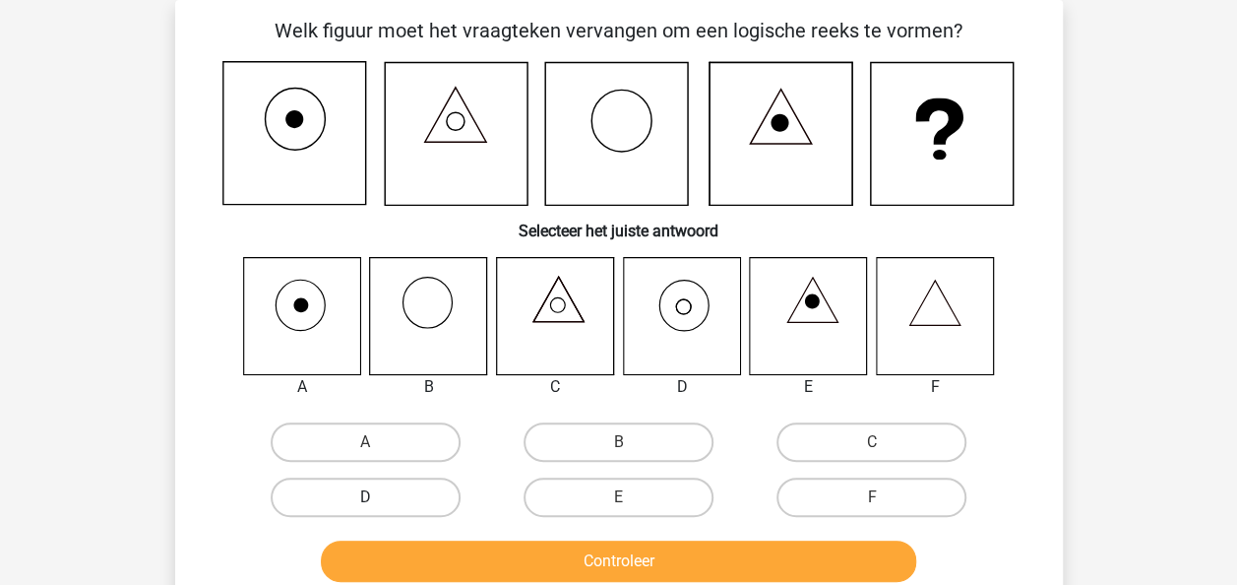
click at [417, 498] on label "D" at bounding box center [366, 496] width 190 height 39
click at [378, 498] on input "D" at bounding box center [371, 503] width 13 height 13
radio input "true"
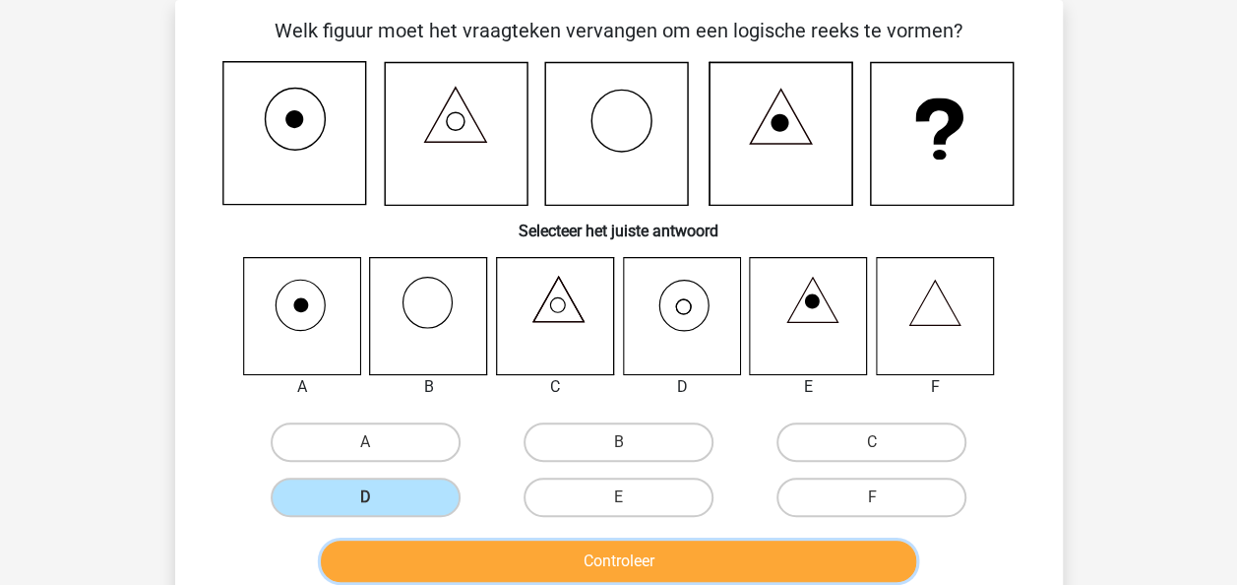
click at [445, 551] on button "Controleer" at bounding box center [618, 560] width 595 height 41
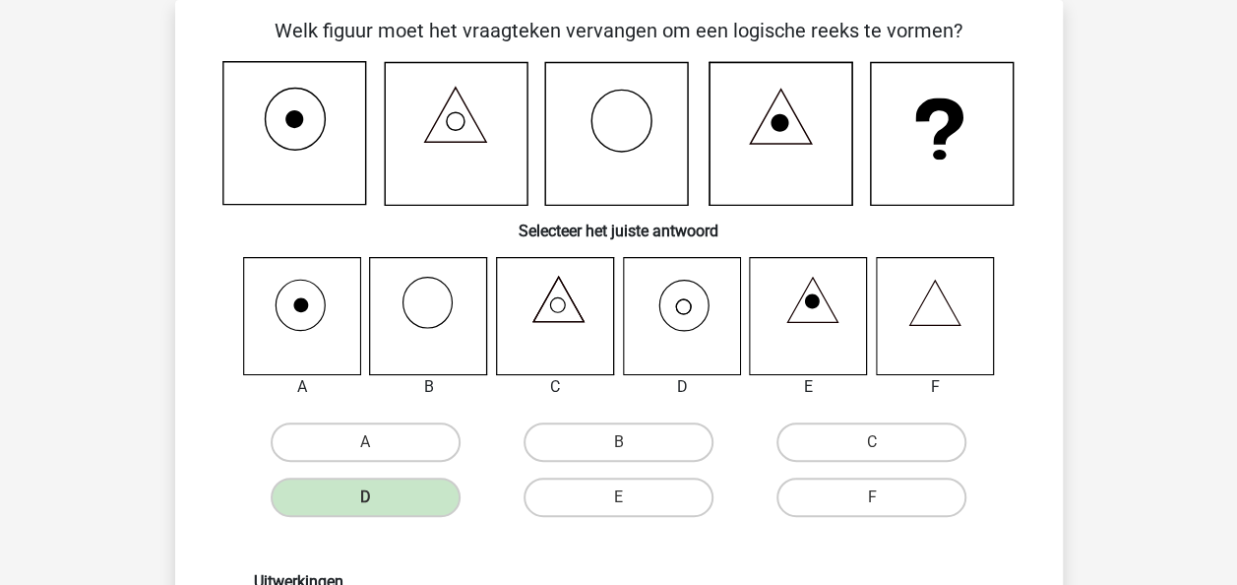
scroll to position [601, 0]
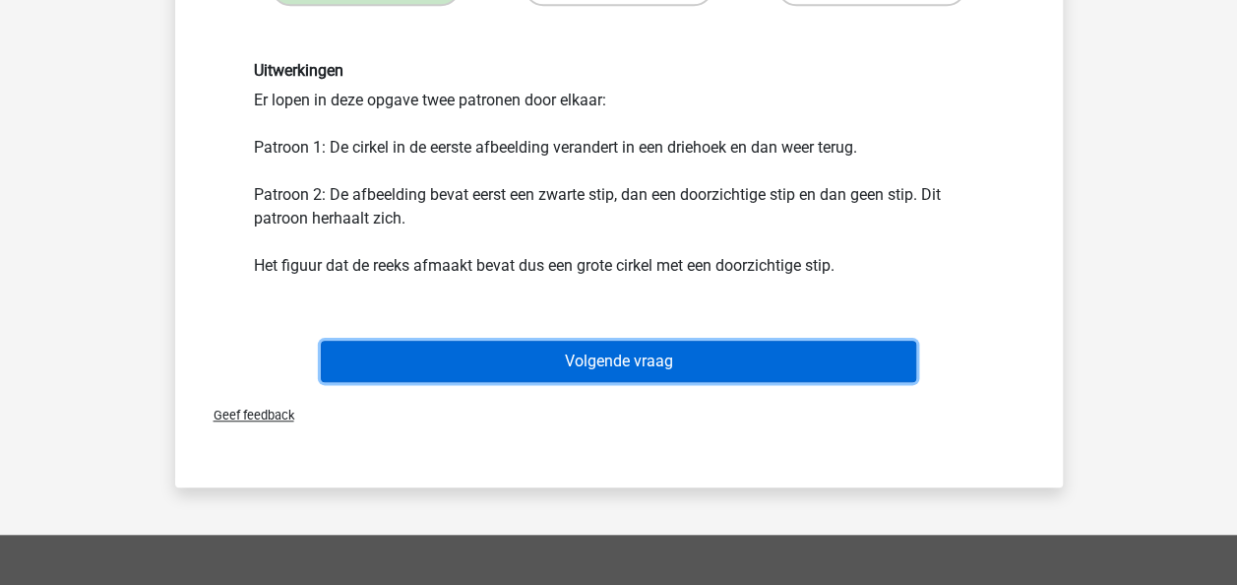
click at [759, 352] on button "Volgende vraag" at bounding box center [618, 361] width 595 height 41
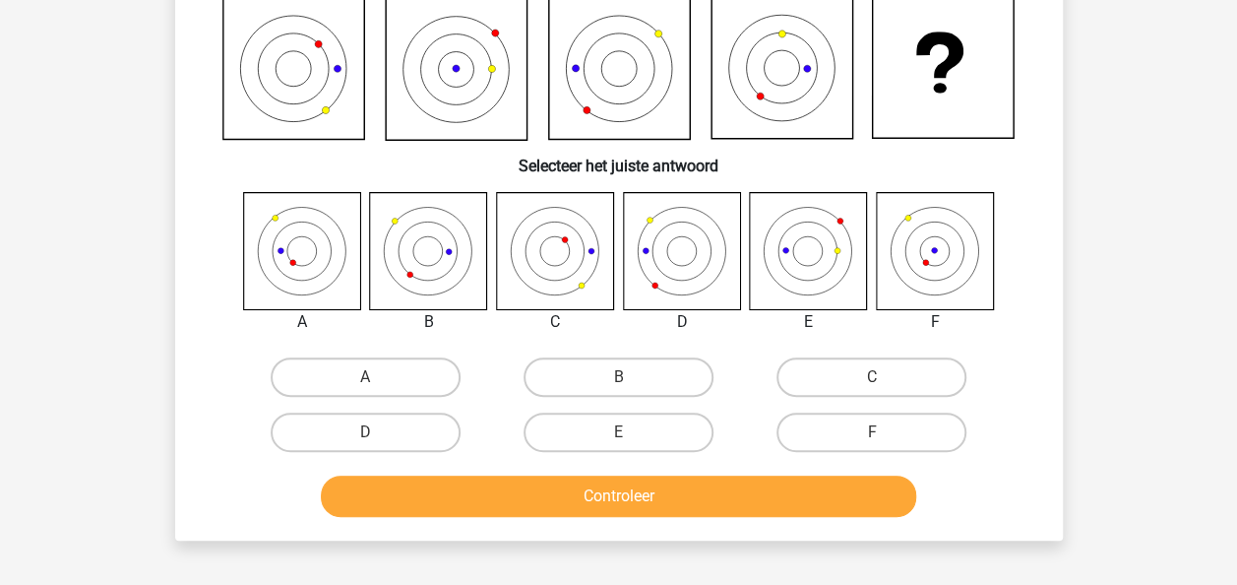
scroll to position [91, 0]
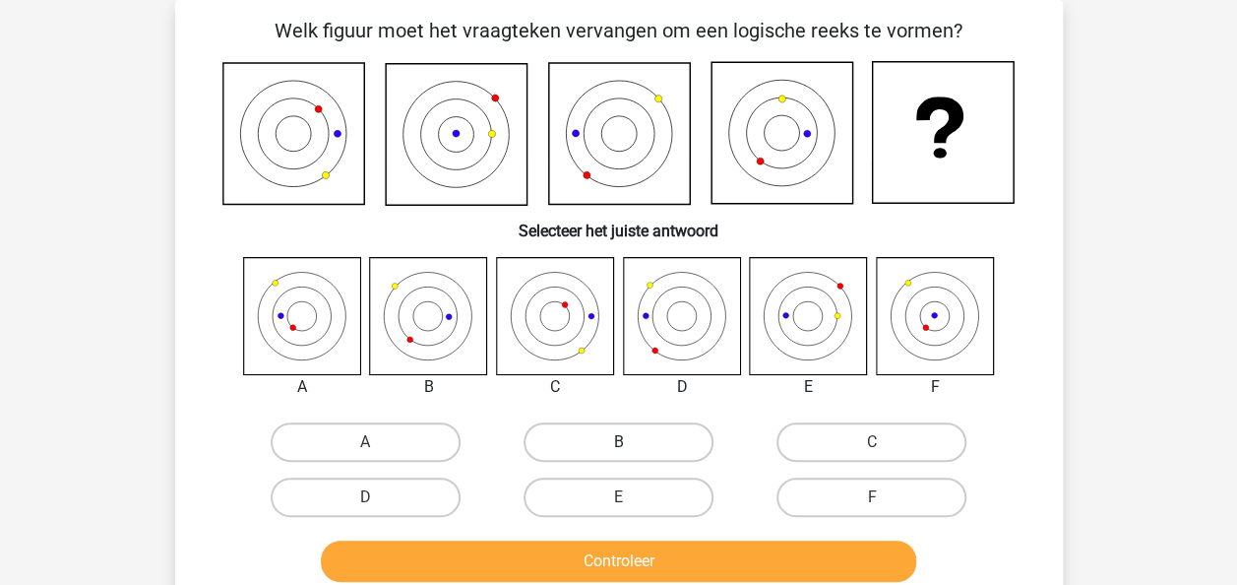
click at [602, 450] on label "B" at bounding box center [619, 441] width 190 height 39
click at [618, 450] on input "B" at bounding box center [624, 448] width 13 height 13
radio input "true"
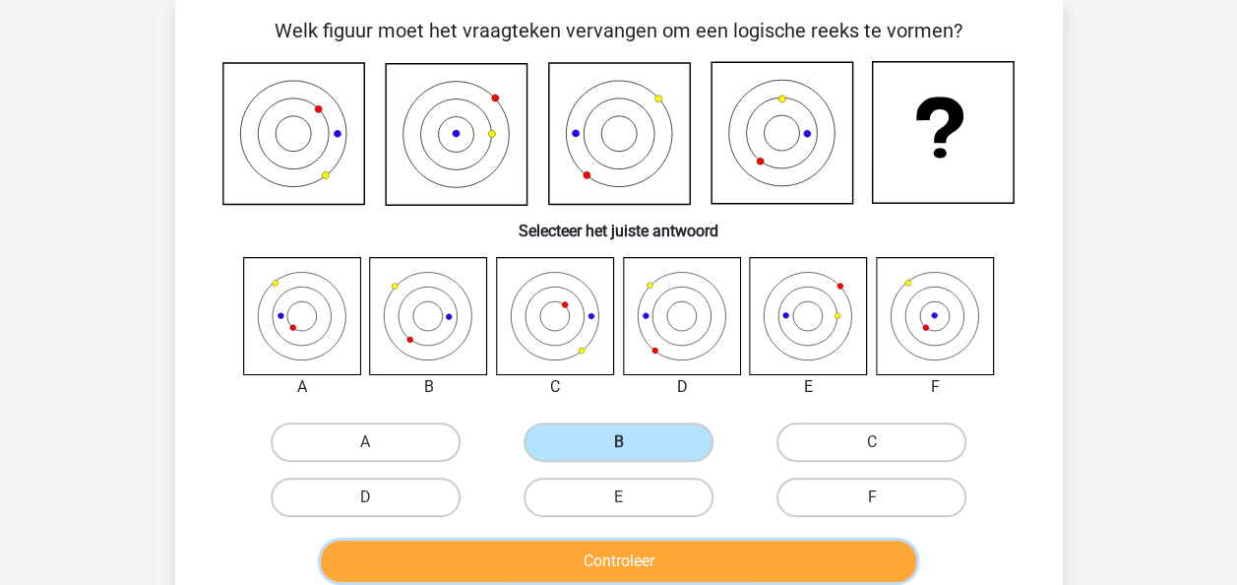
click at [591, 561] on button "Controleer" at bounding box center [618, 560] width 595 height 41
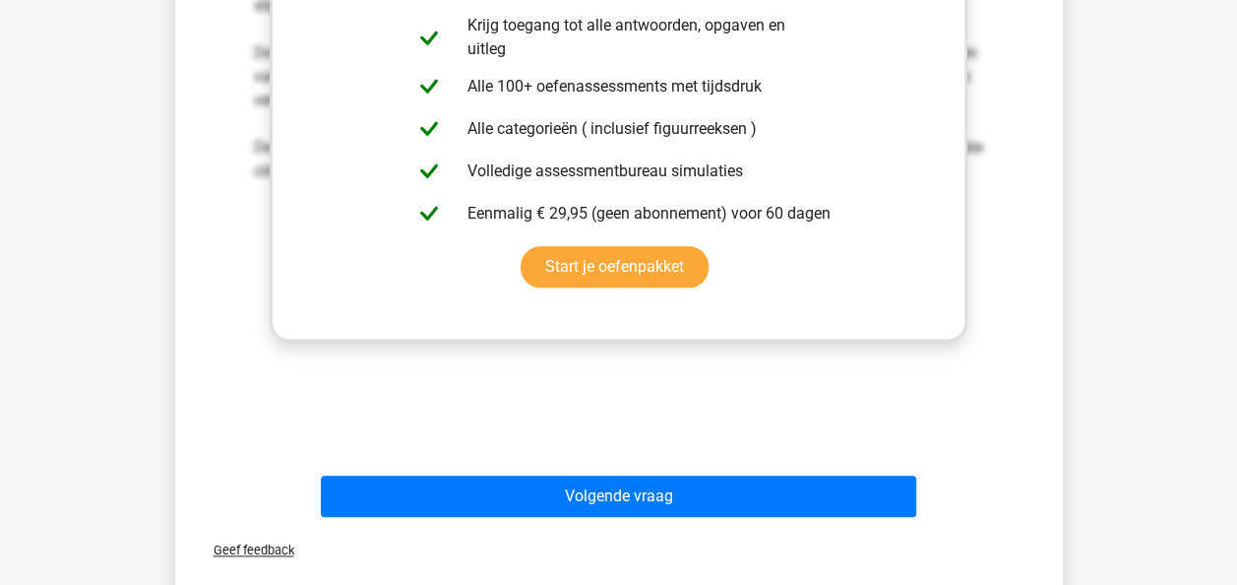
scroll to position [792, 0]
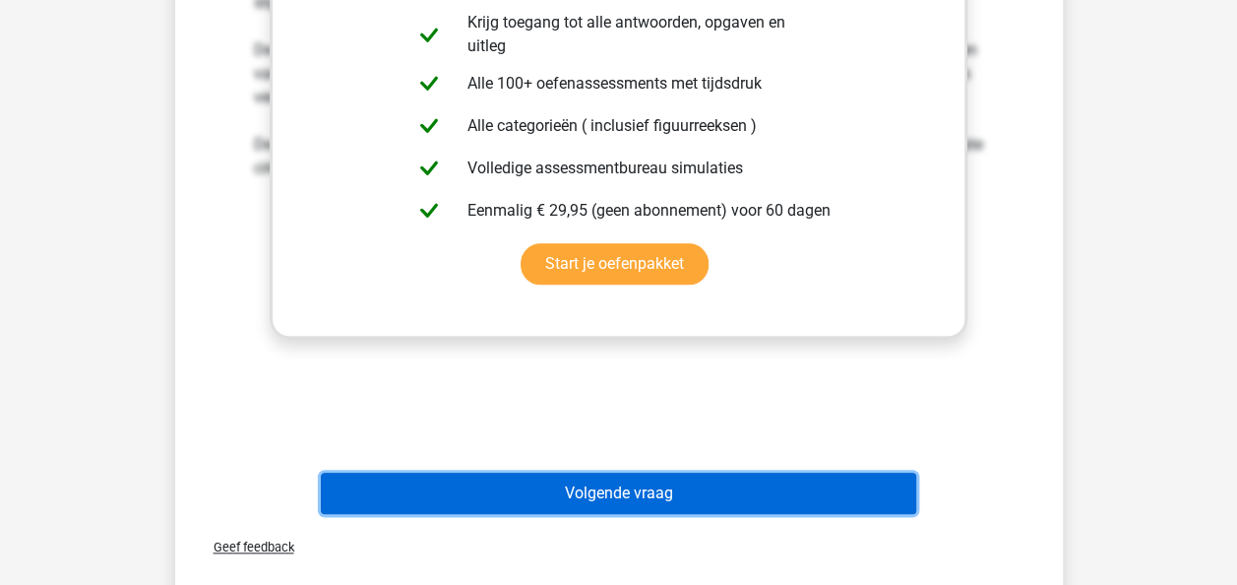
click at [685, 492] on button "Volgende vraag" at bounding box center [618, 492] width 595 height 41
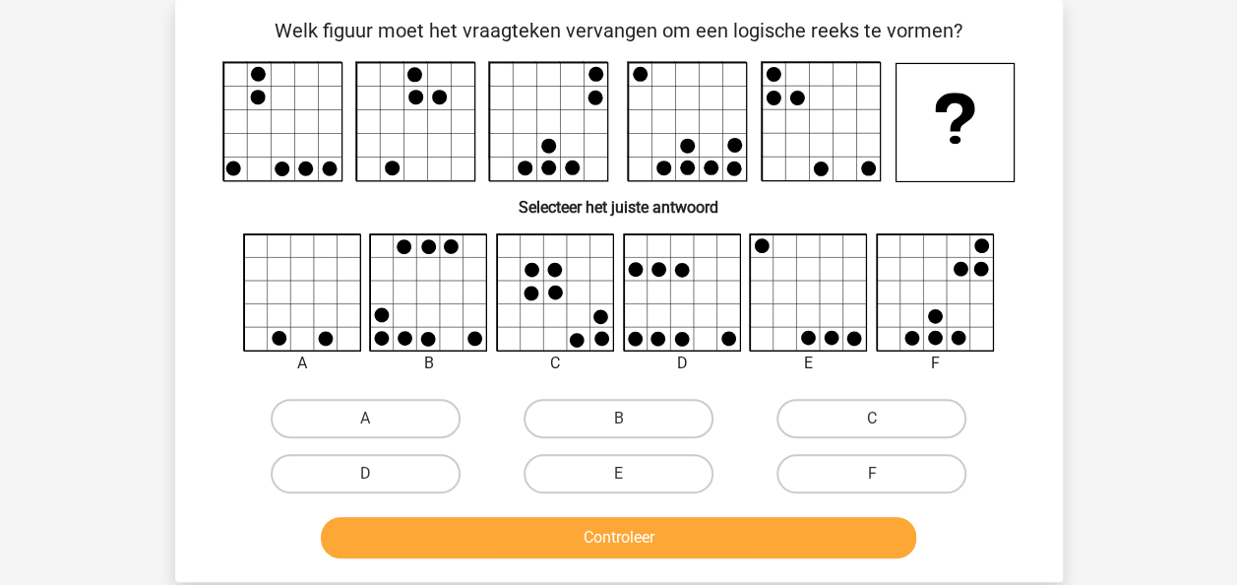
scroll to position [68, 0]
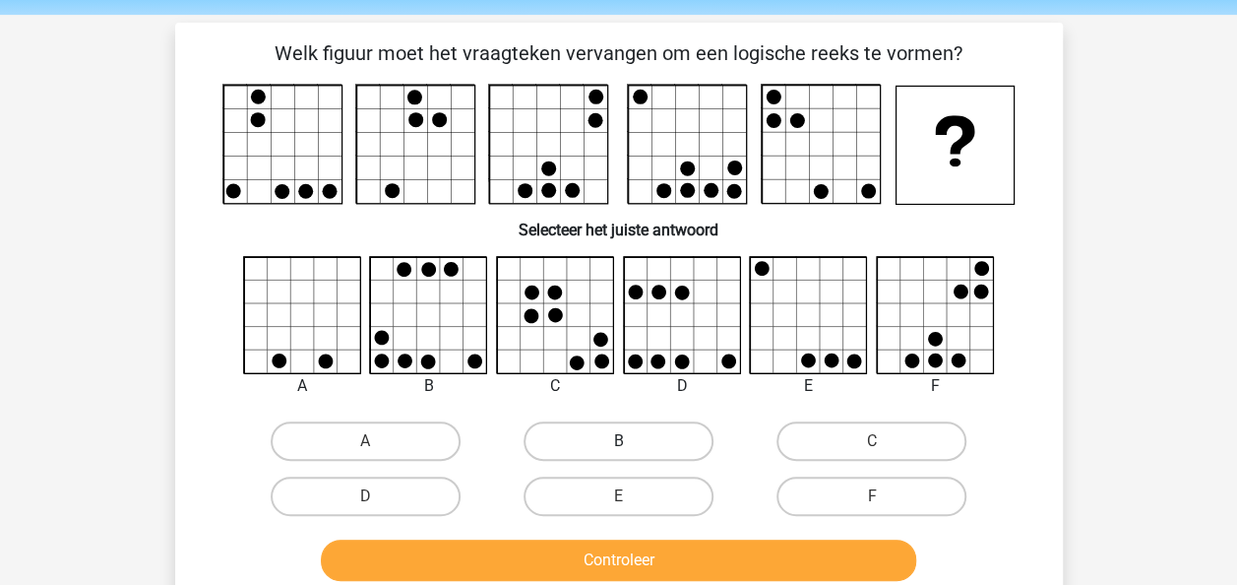
click at [641, 441] on label "B" at bounding box center [619, 440] width 190 height 39
click at [631, 441] on input "B" at bounding box center [624, 447] width 13 height 13
radio input "true"
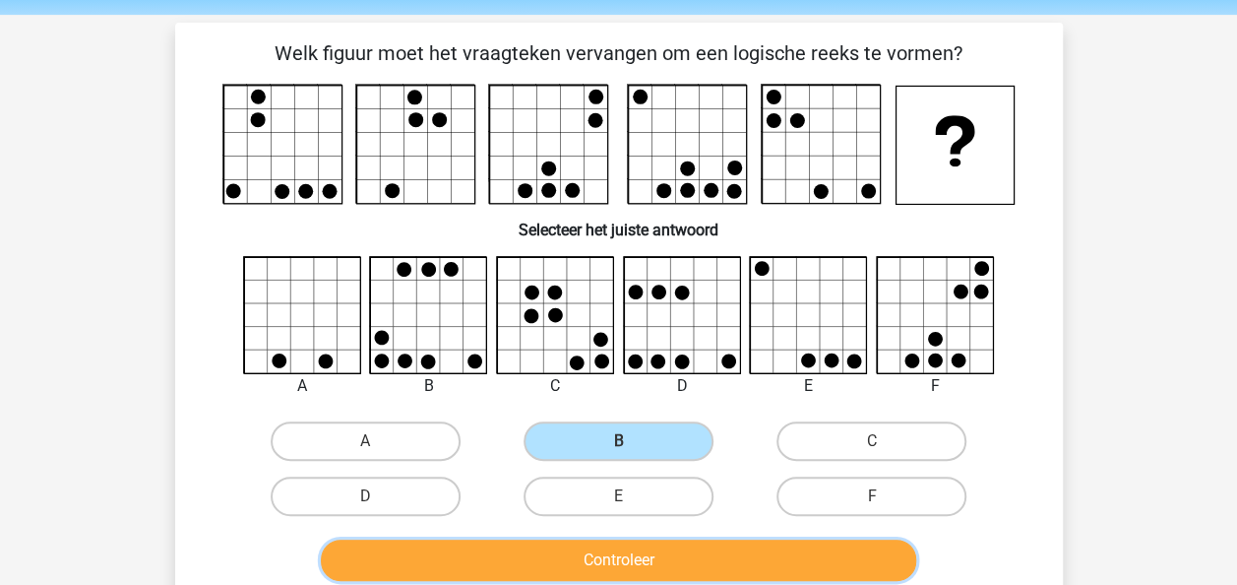
click at [638, 561] on button "Controleer" at bounding box center [618, 559] width 595 height 41
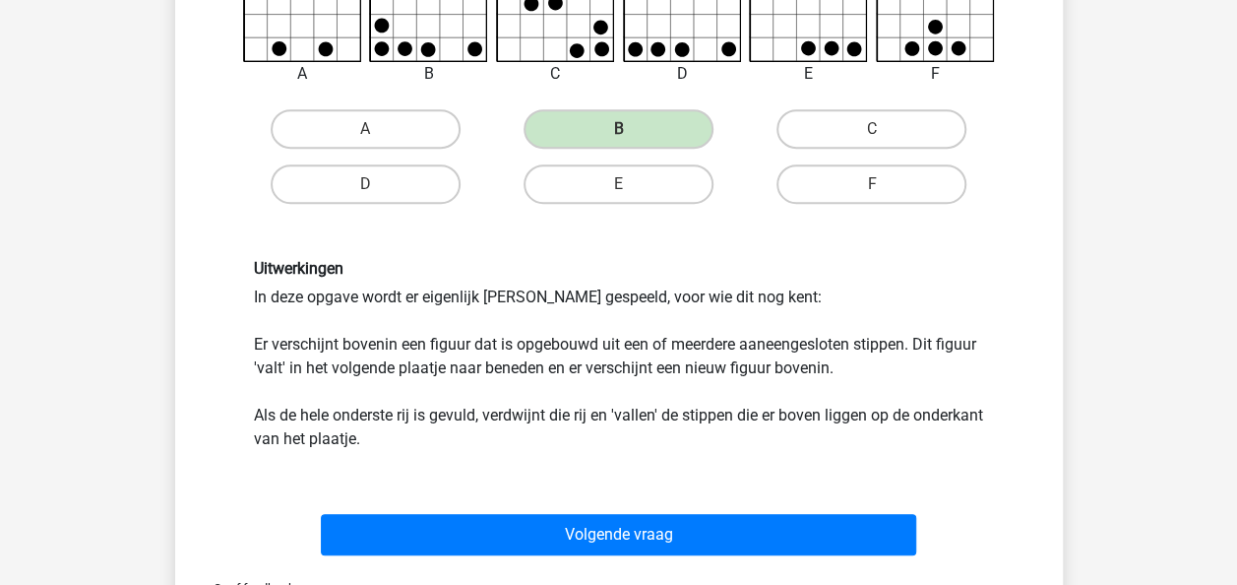
scroll to position [406, 0]
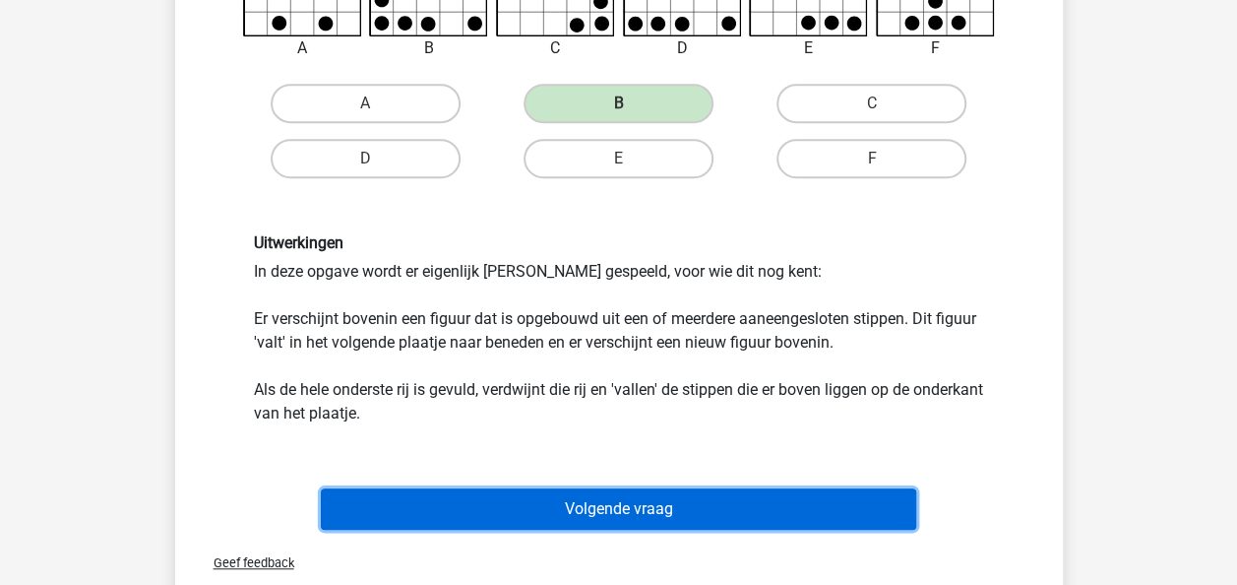
click at [675, 503] on button "Volgende vraag" at bounding box center [618, 508] width 595 height 41
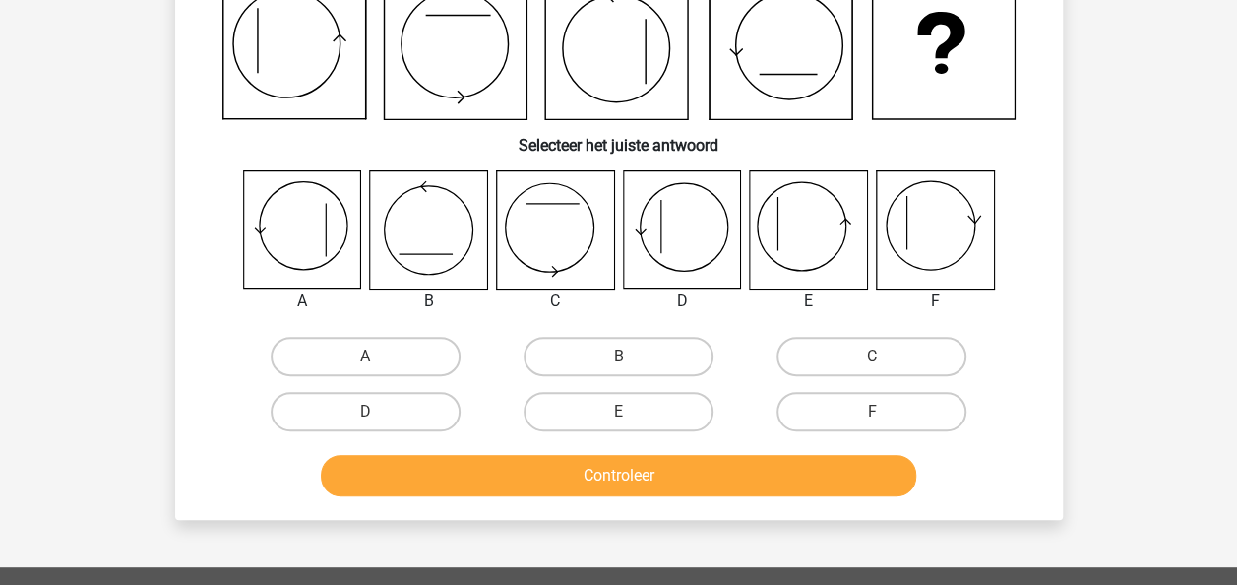
scroll to position [91, 0]
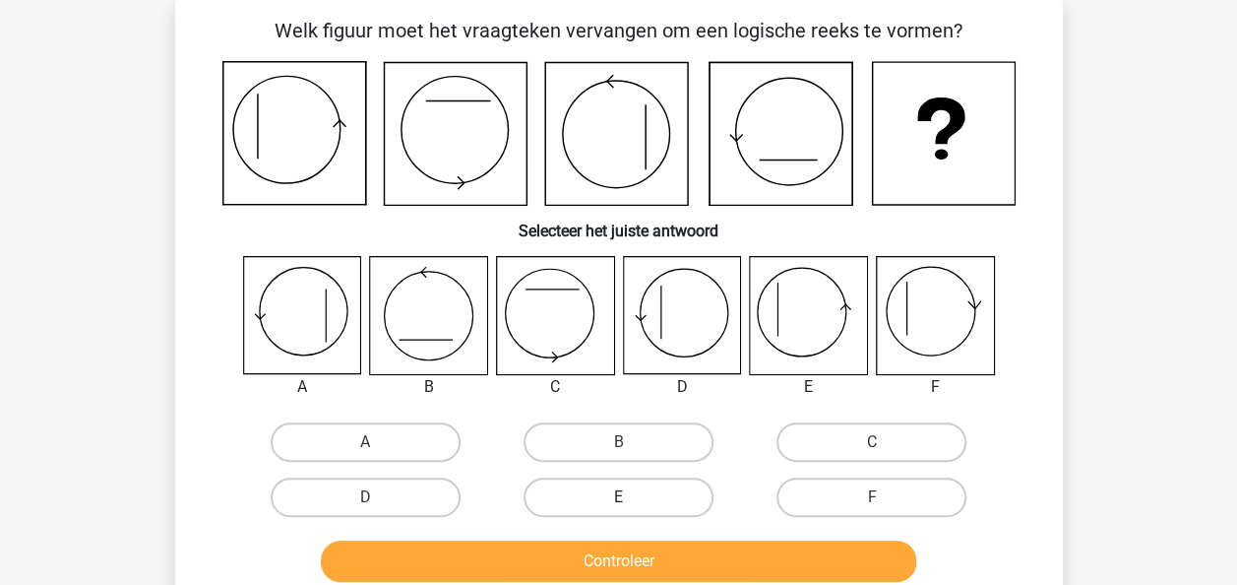
click at [622, 485] on label "E" at bounding box center [619, 496] width 190 height 39
click at [622, 497] on input "E" at bounding box center [624, 503] width 13 height 13
radio input "true"
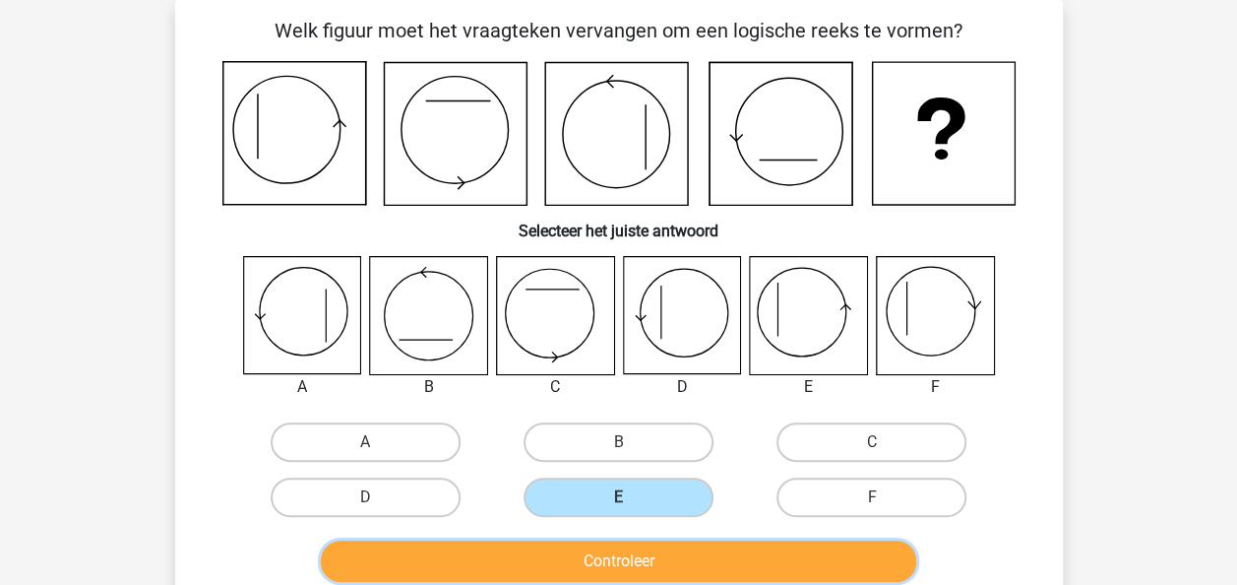
click at [688, 562] on button "Controleer" at bounding box center [618, 560] width 595 height 41
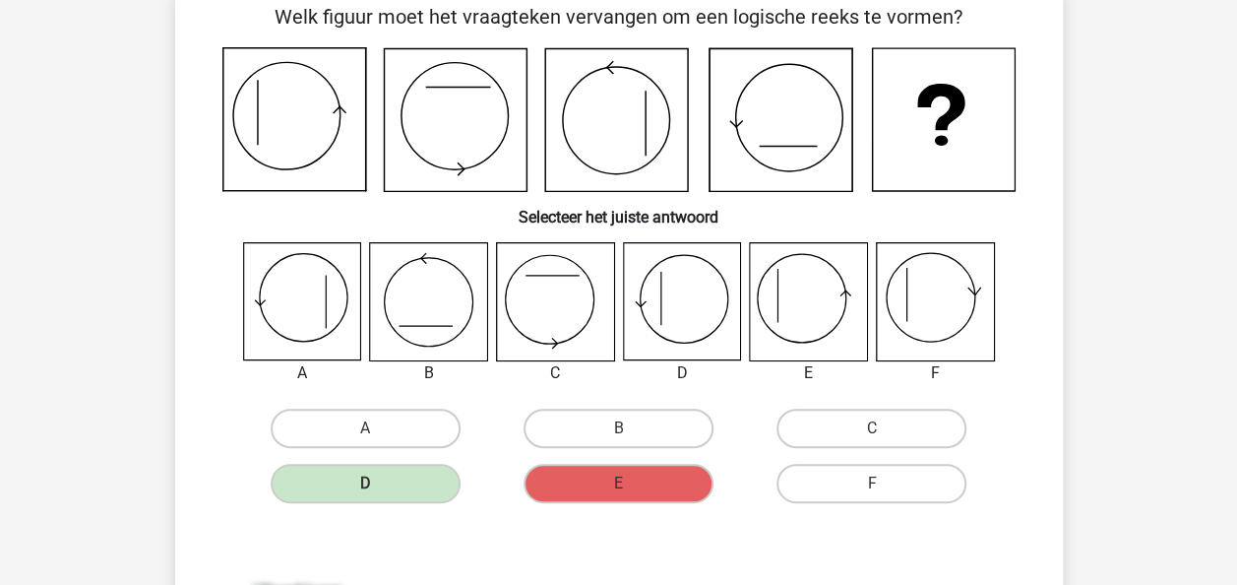
scroll to position [93, 0]
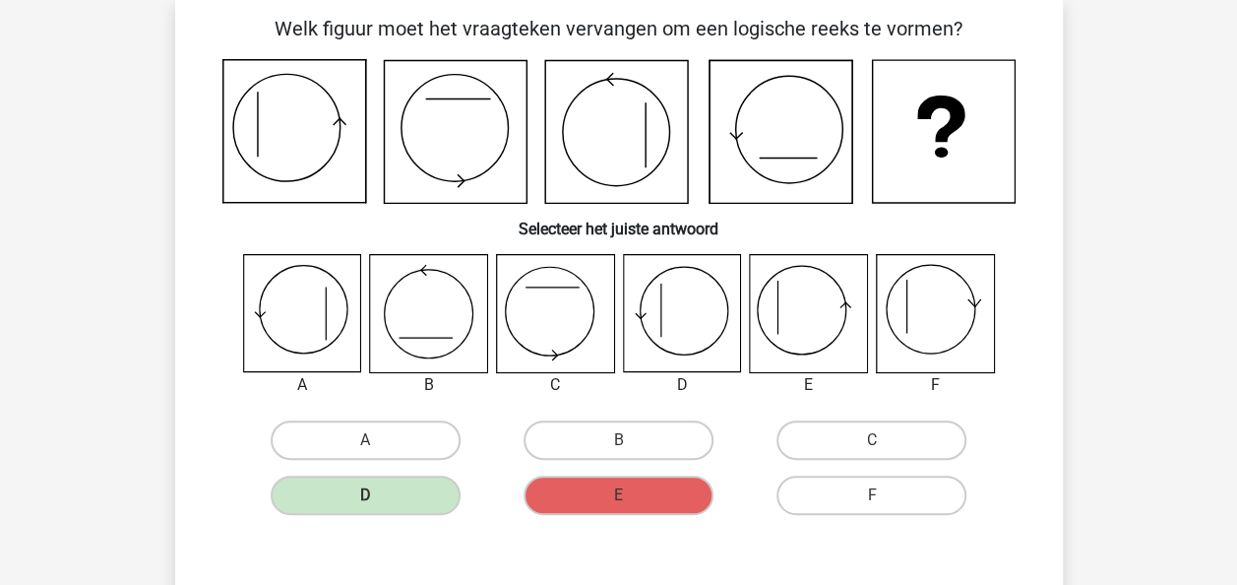
drag, startPoint x: 1247, startPoint y: 169, endPoint x: 146, endPoint y: 247, distance: 1104.2
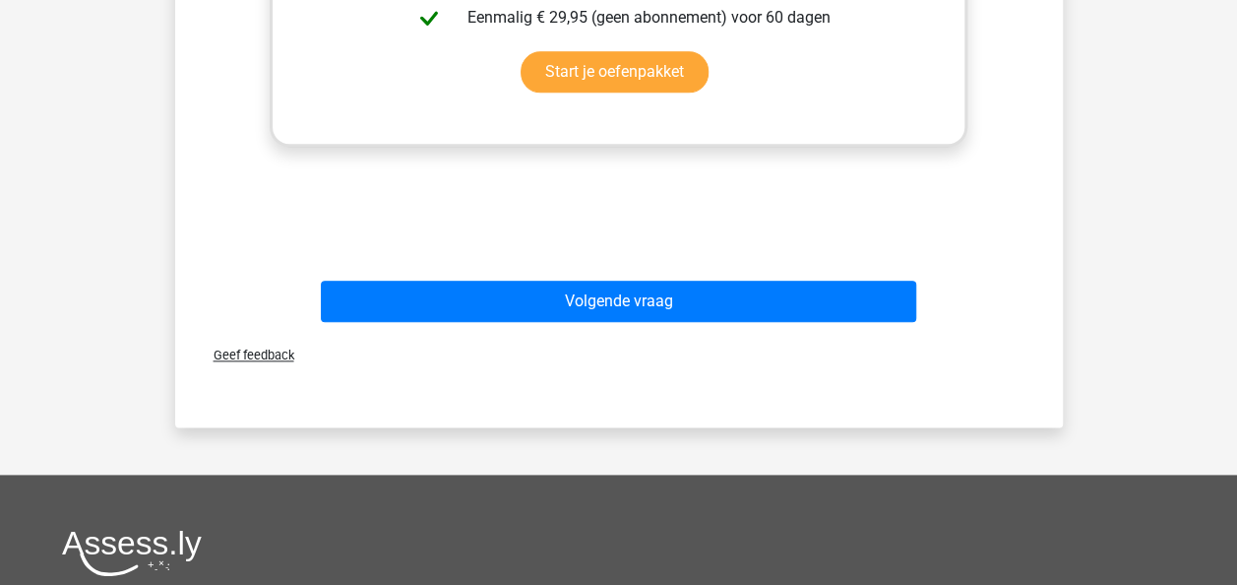
scroll to position [989, 0]
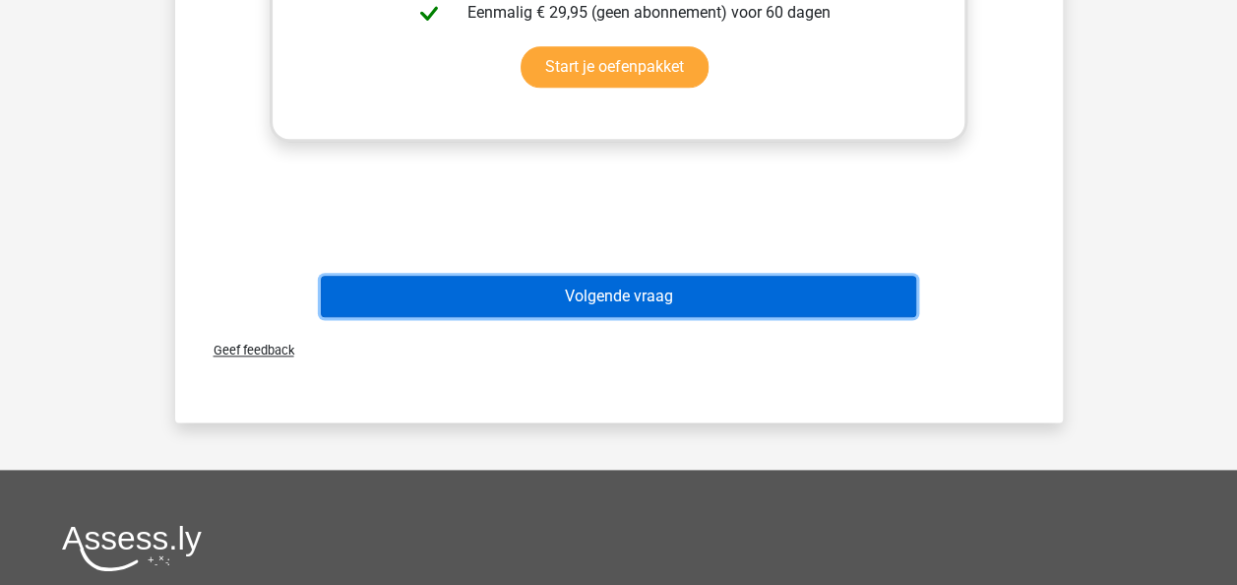
click at [737, 301] on button "Volgende vraag" at bounding box center [618, 296] width 595 height 41
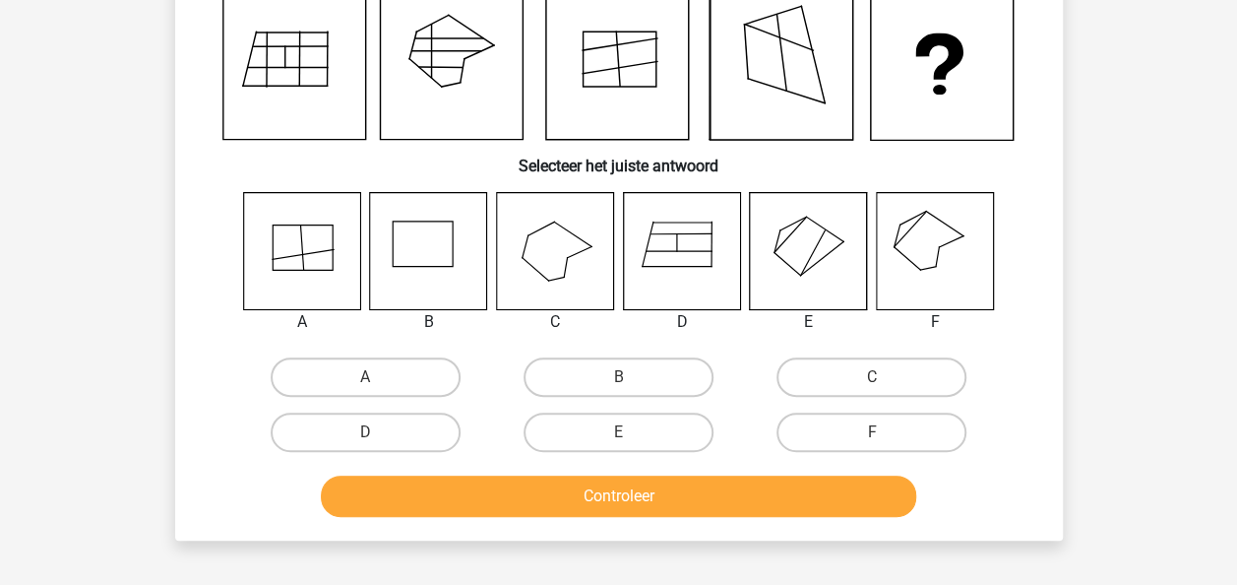
scroll to position [91, 0]
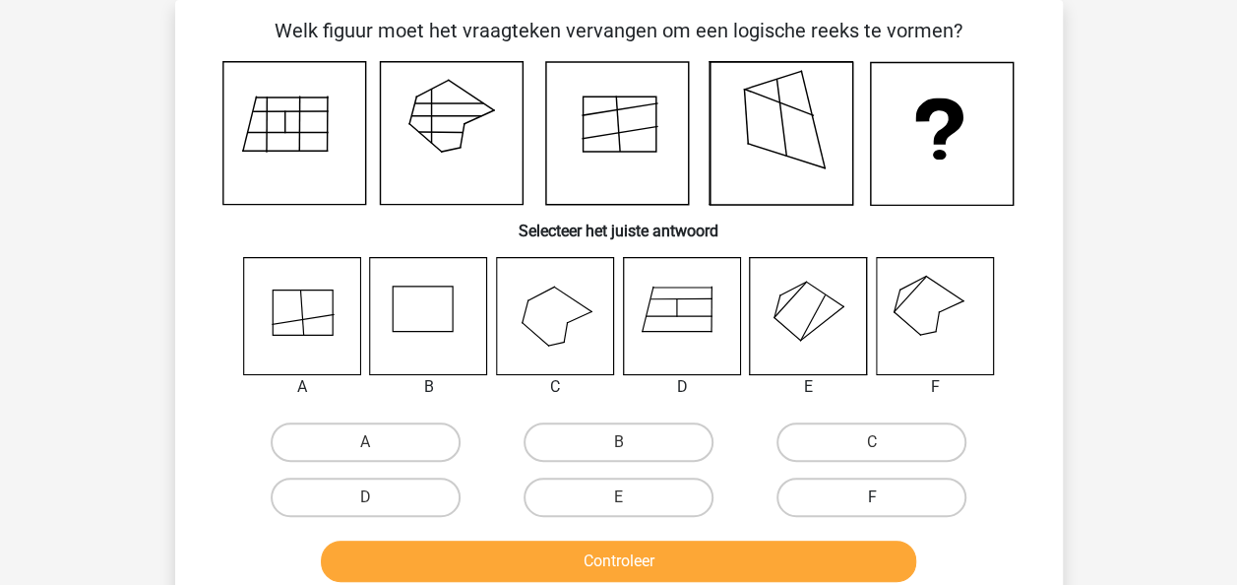
click at [837, 498] on label "F" at bounding box center [872, 496] width 190 height 39
click at [872, 498] on input "F" at bounding box center [878, 503] width 13 height 13
radio input "true"
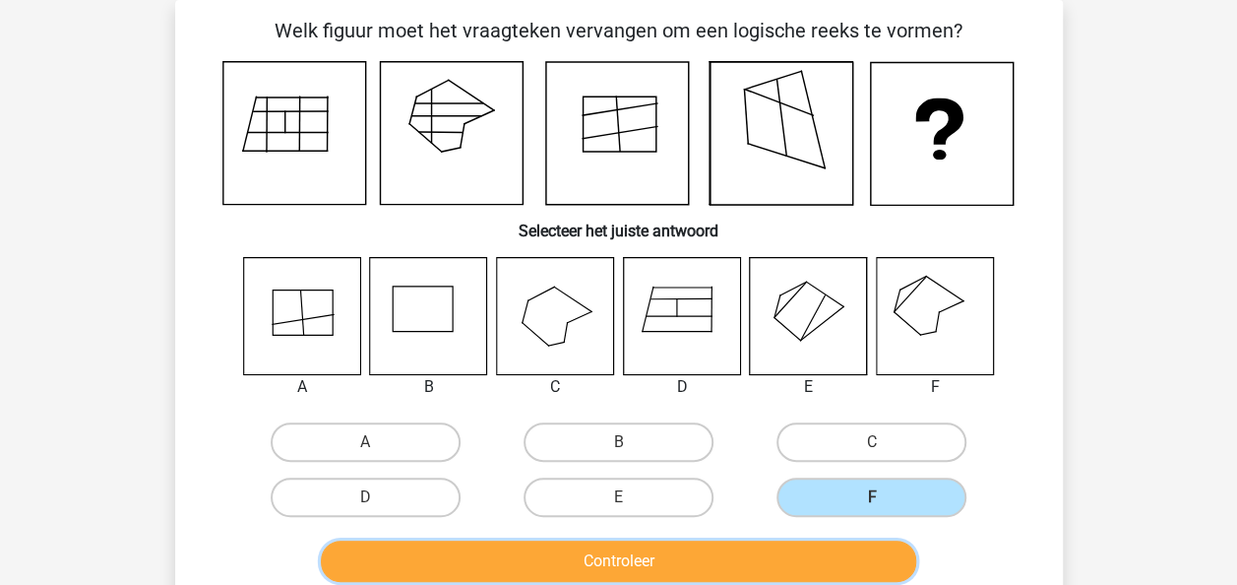
click at [734, 567] on button "Controleer" at bounding box center [618, 560] width 595 height 41
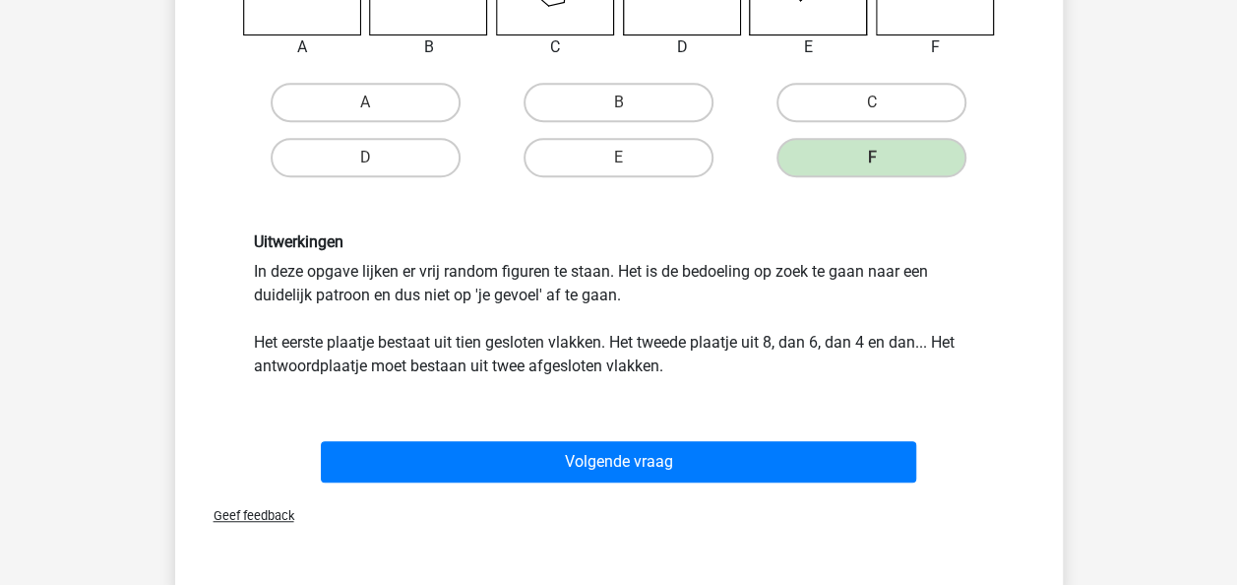
scroll to position [441, 0]
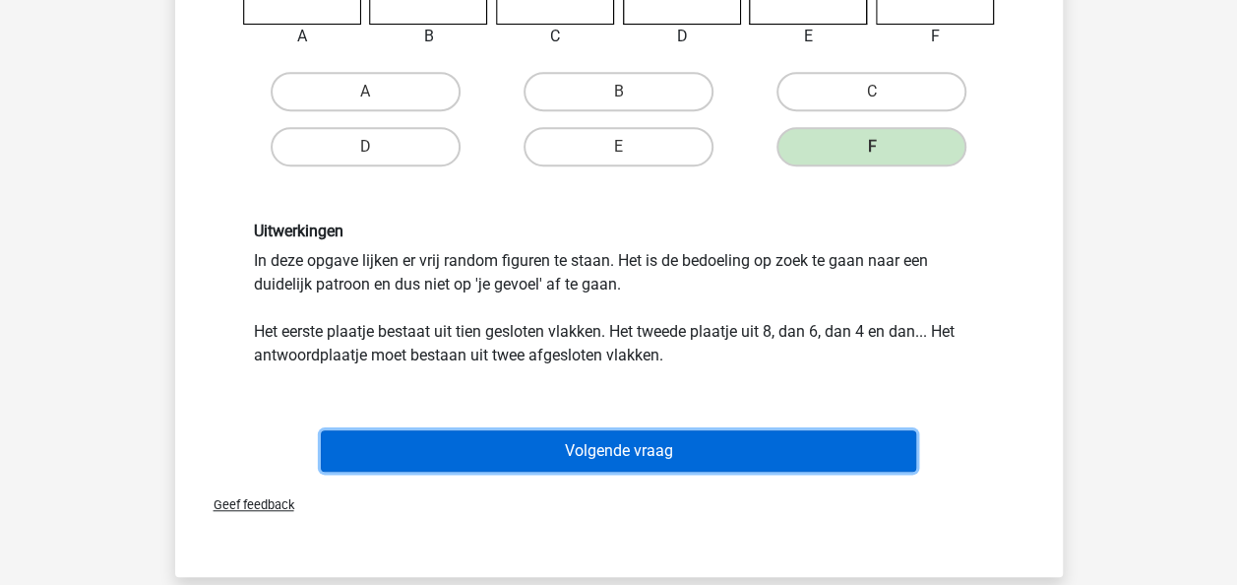
click at [761, 453] on button "Volgende vraag" at bounding box center [618, 450] width 595 height 41
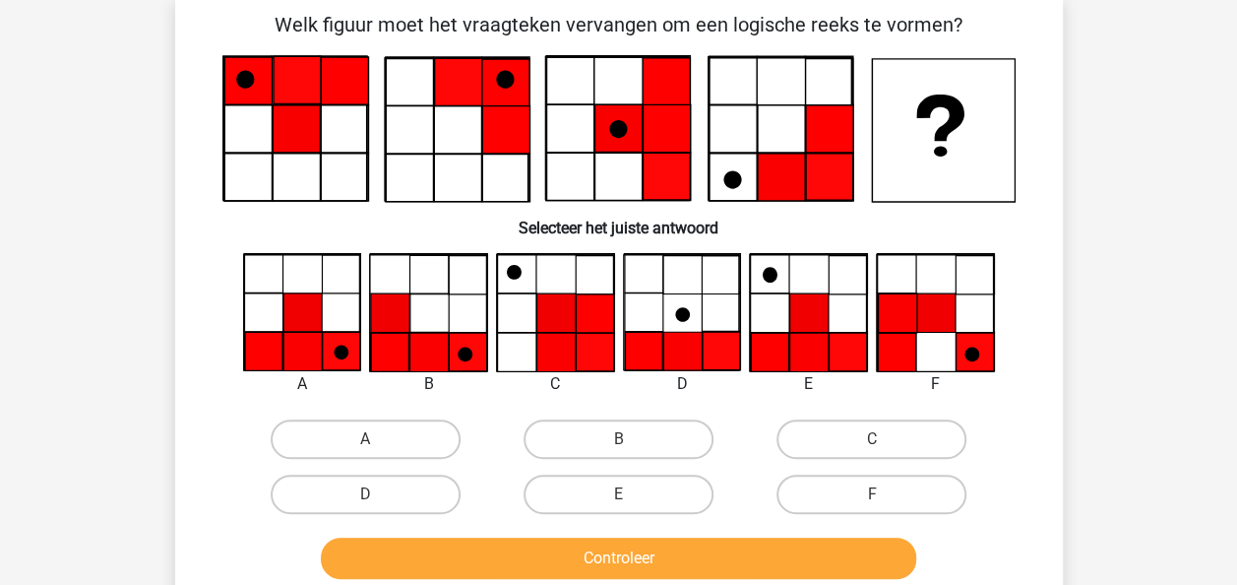
scroll to position [91, 0]
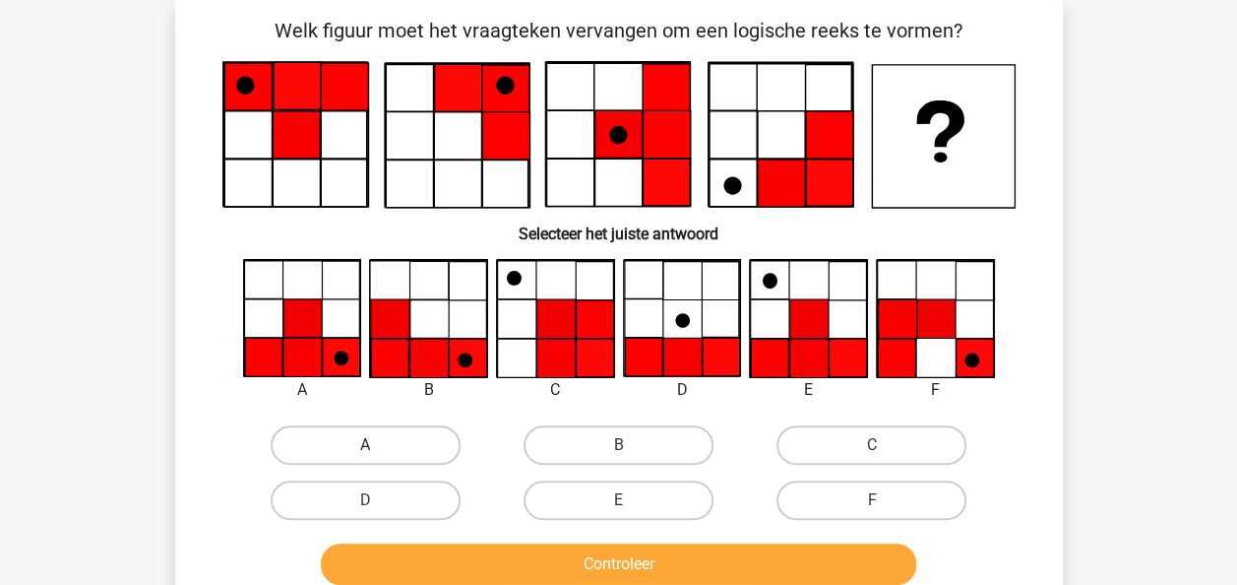
click at [366, 440] on label "A" at bounding box center [366, 444] width 190 height 39
click at [366, 445] on input "A" at bounding box center [371, 451] width 13 height 13
radio input "true"
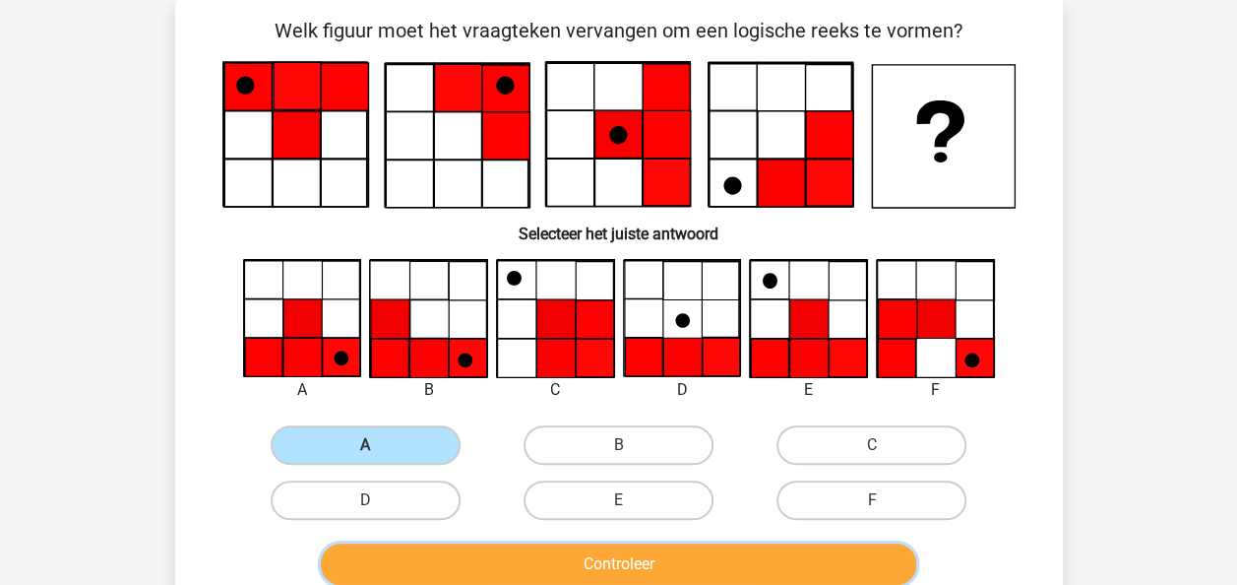
click at [514, 573] on button "Controleer" at bounding box center [618, 563] width 595 height 41
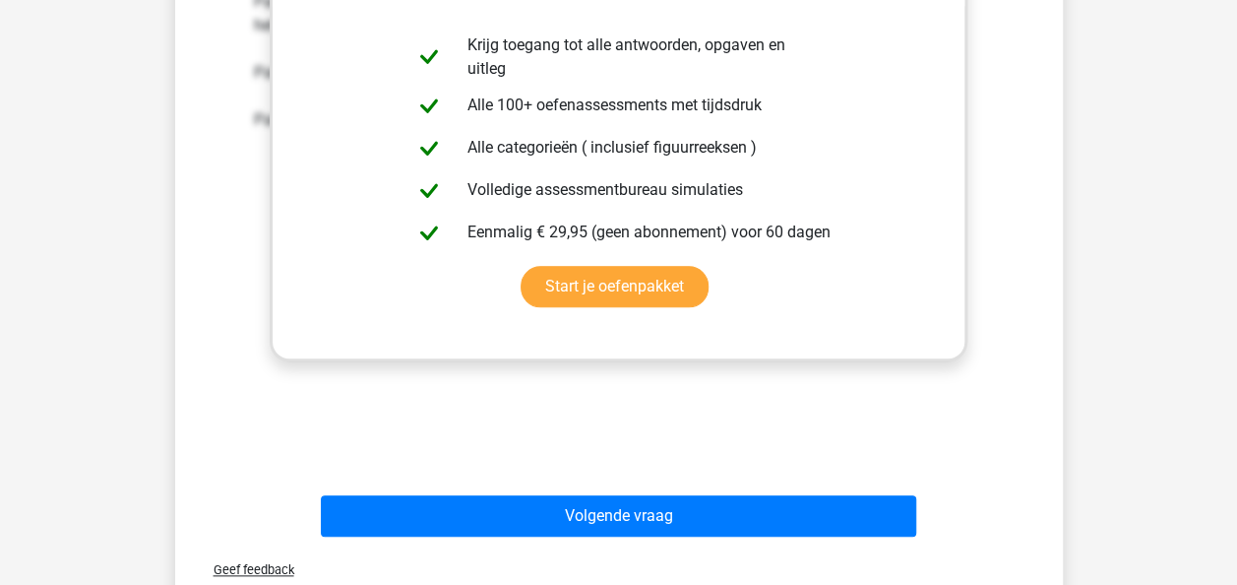
scroll to position [817, 0]
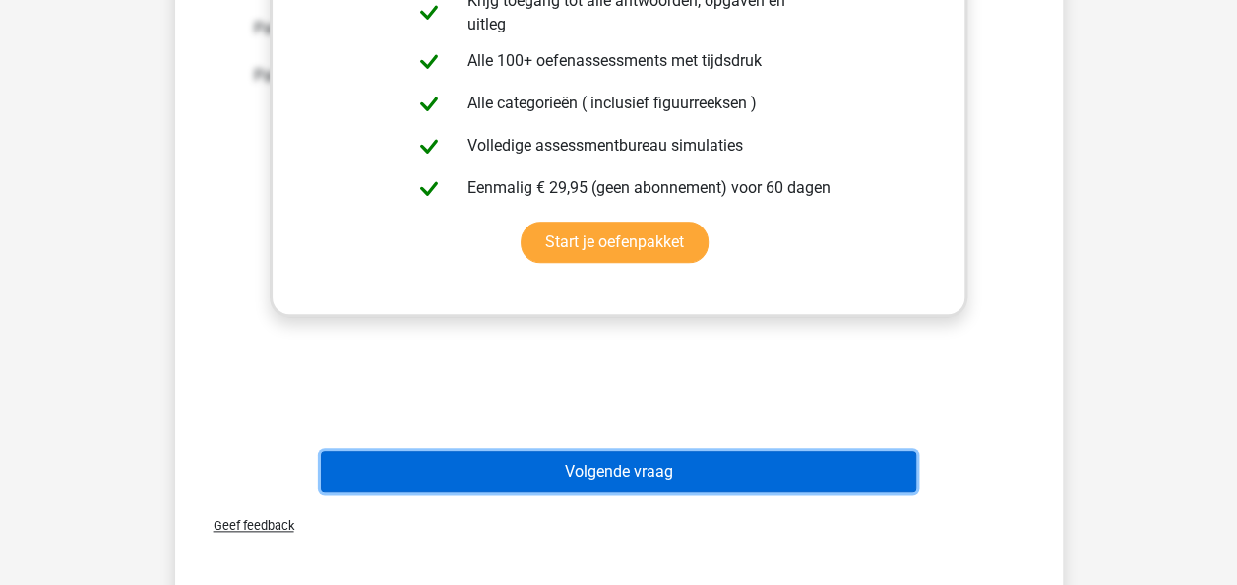
click at [657, 469] on button "Volgende vraag" at bounding box center [618, 471] width 595 height 41
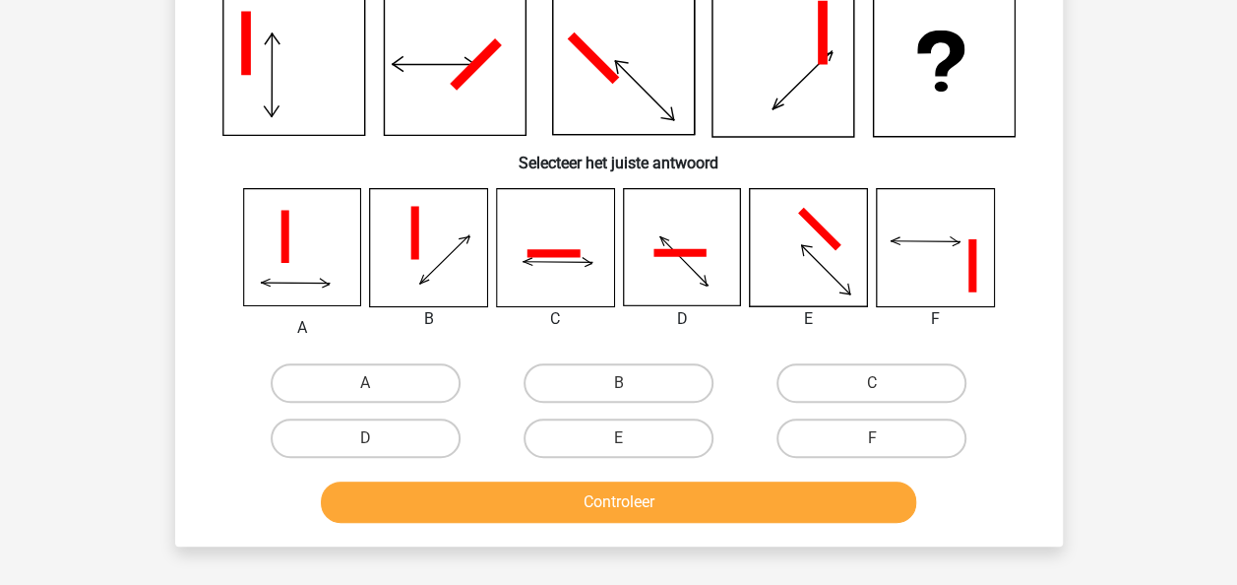
scroll to position [91, 0]
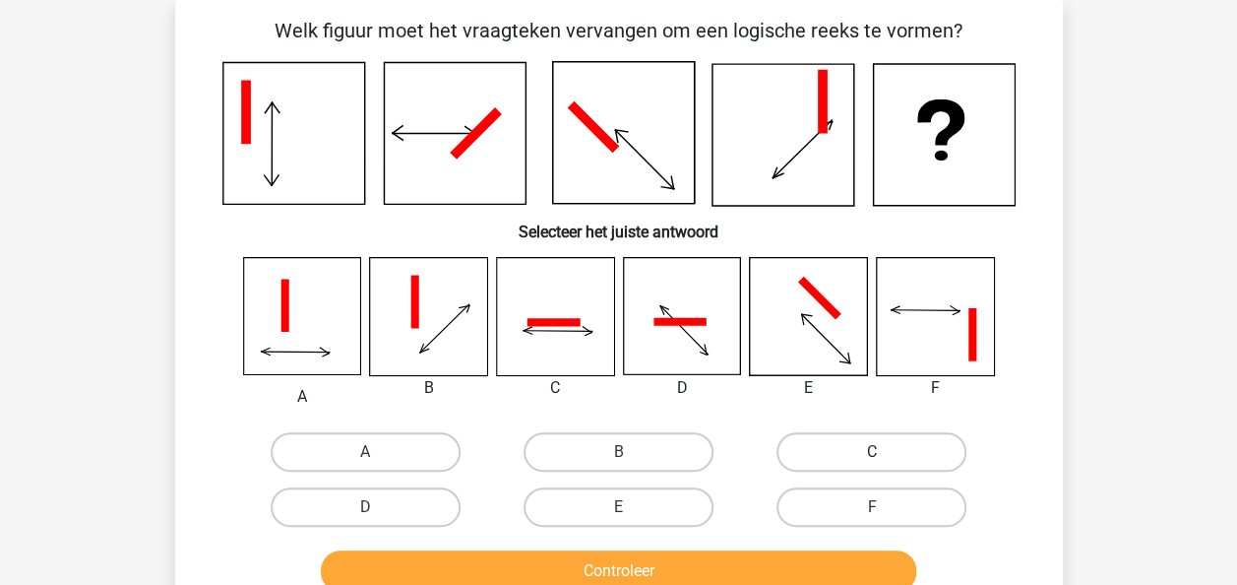
click at [912, 445] on label "C" at bounding box center [872, 451] width 190 height 39
click at [885, 452] on input "C" at bounding box center [878, 458] width 13 height 13
radio input "true"
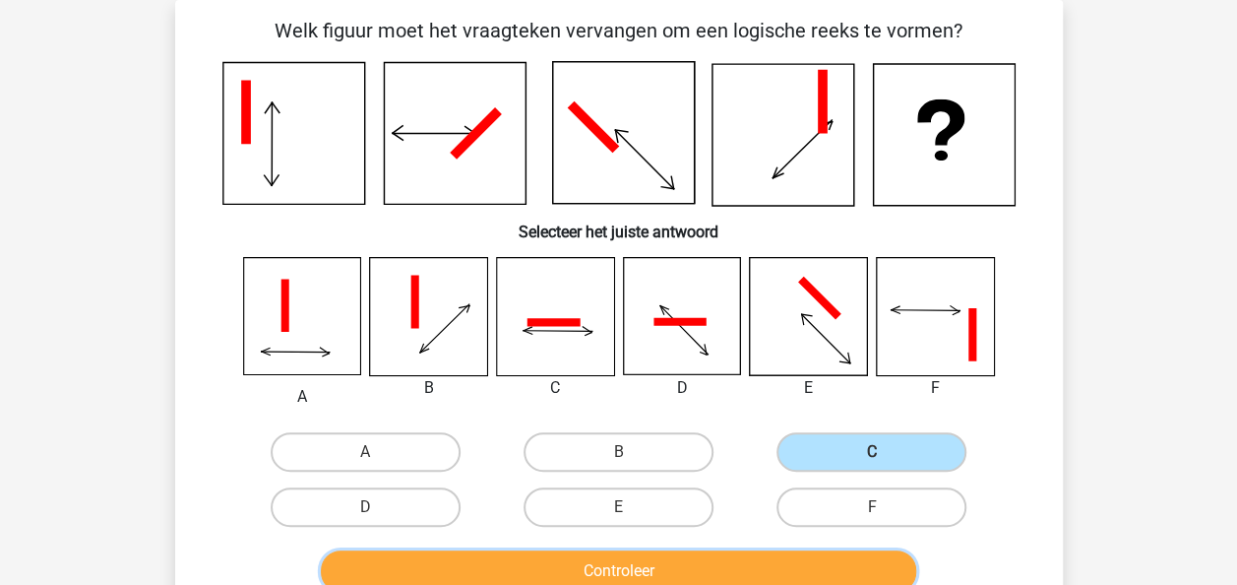
click at [679, 572] on button "Controleer" at bounding box center [618, 570] width 595 height 41
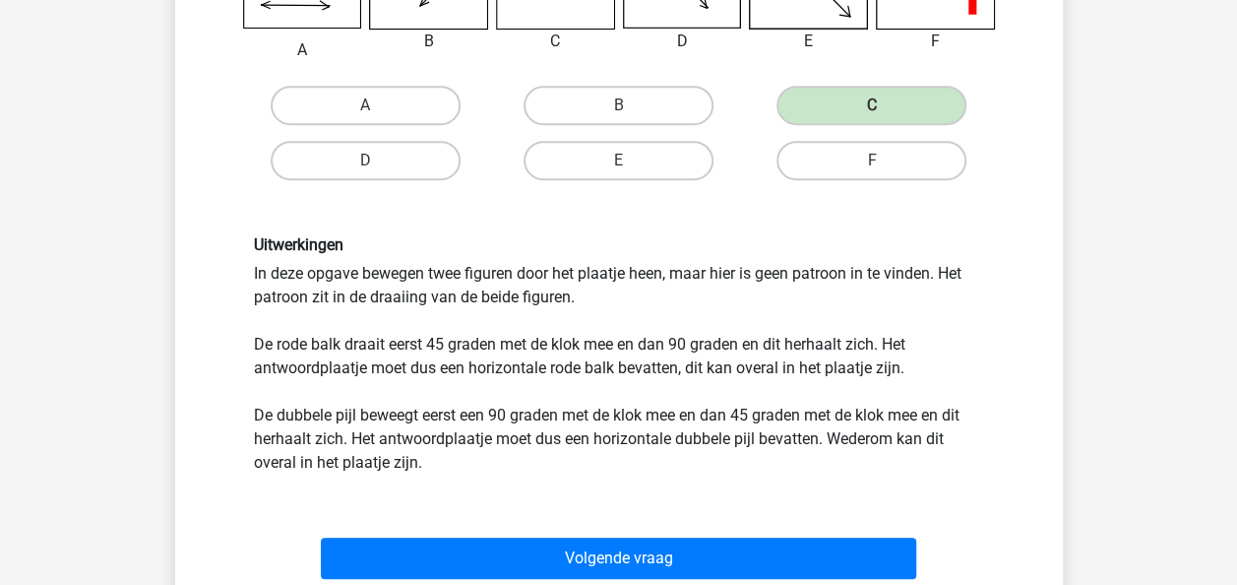
scroll to position [444, 0]
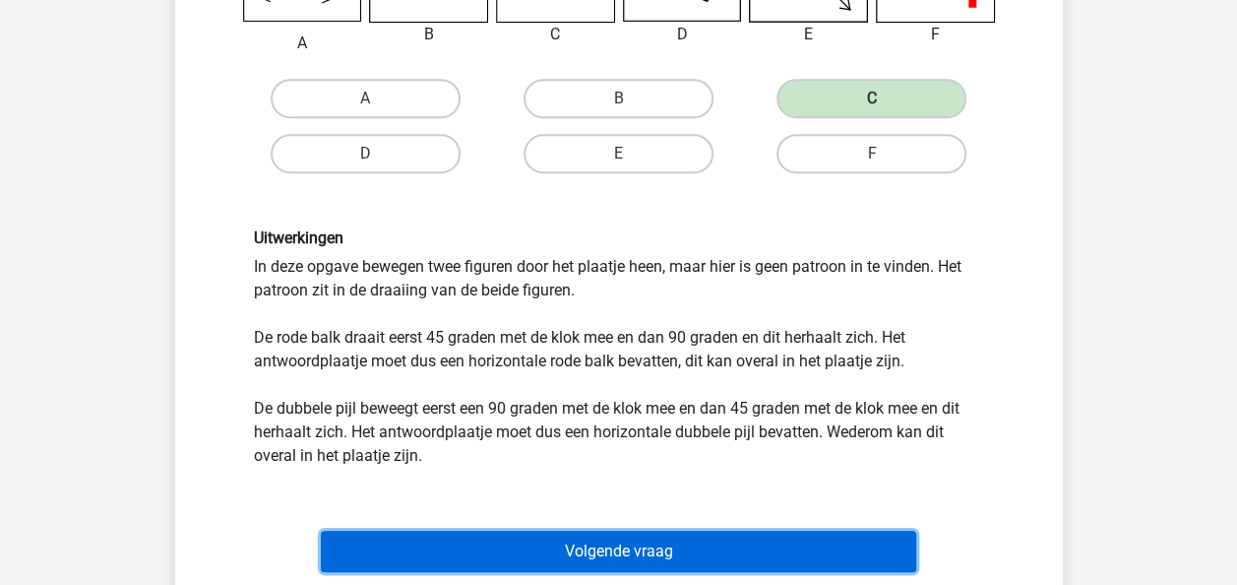
click at [761, 557] on button "Volgende vraag" at bounding box center [618, 551] width 595 height 41
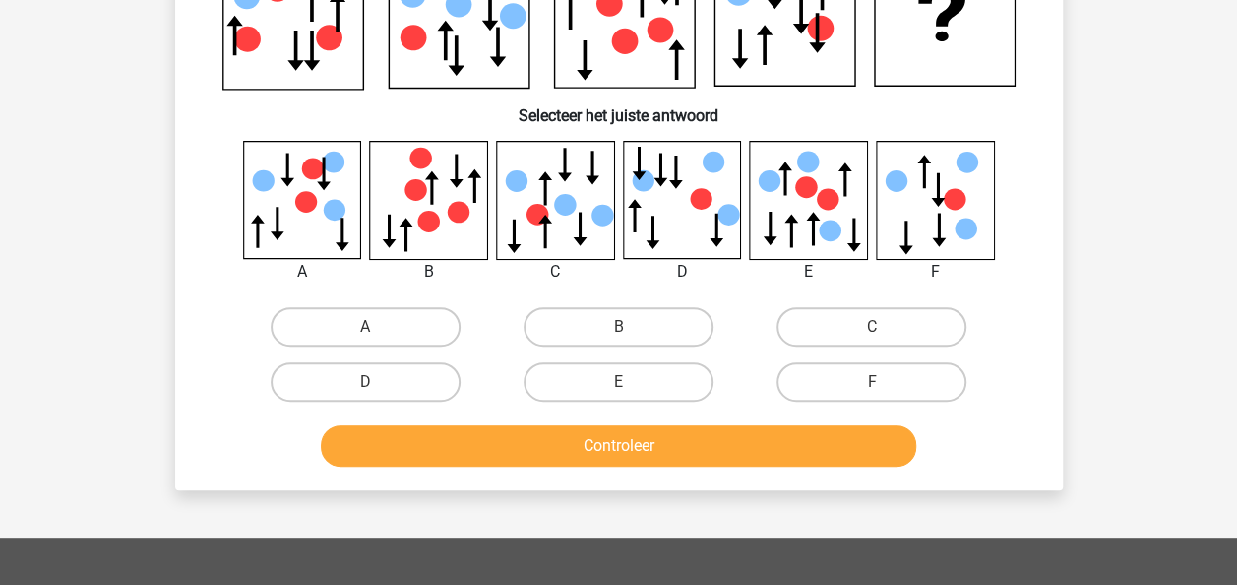
scroll to position [91, 0]
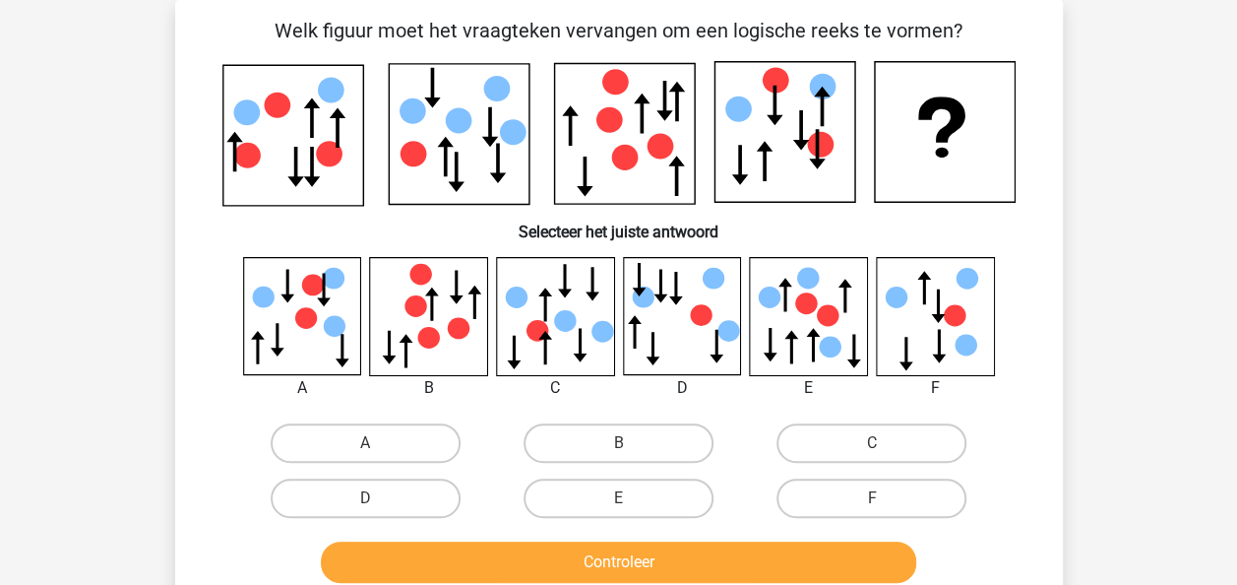
click at [321, 541] on button "Controleer" at bounding box center [618, 561] width 595 height 41
click at [365, 443] on input "A" at bounding box center [371, 449] width 13 height 13
radio input "true"
click at [85, 419] on div "Registreer Nederlands English" at bounding box center [618, 541] width 1237 height 1264
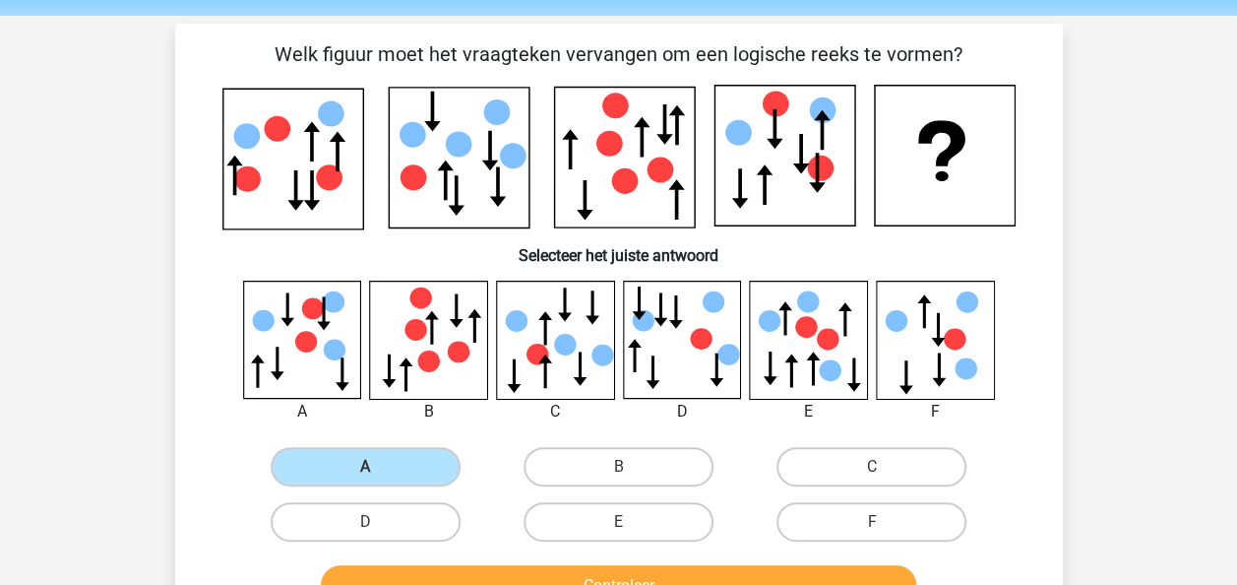
scroll to position [52, 0]
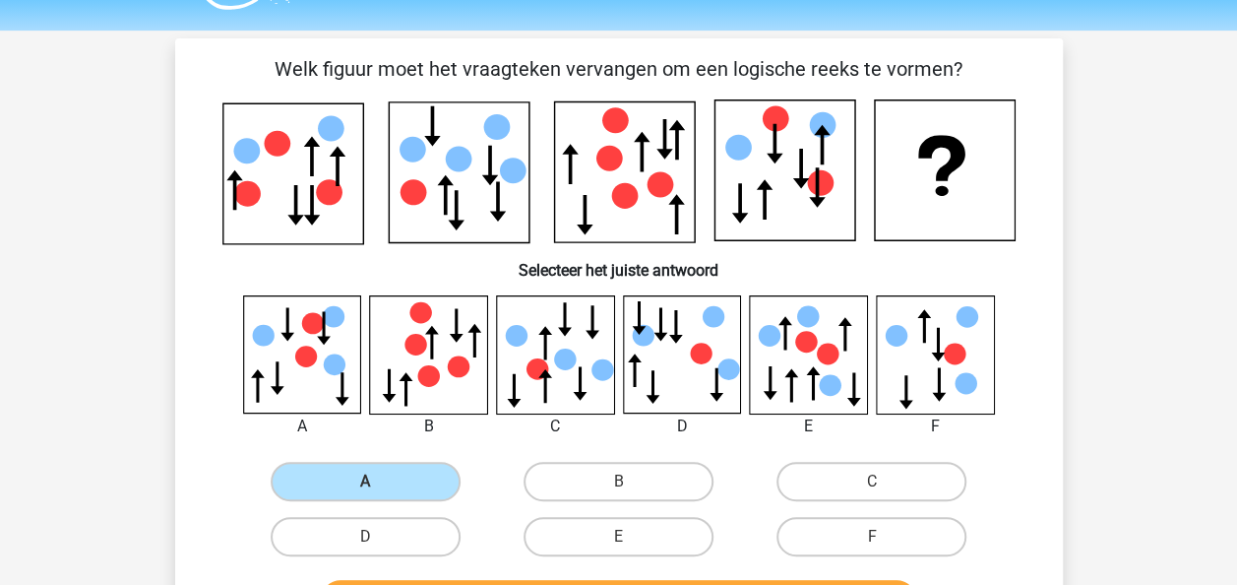
drag, startPoint x: 908, startPoint y: 484, endPoint x: 878, endPoint y: 483, distance: 29.5
click at [878, 483] on input "C" at bounding box center [878, 487] width 13 height 13
radio input "true"
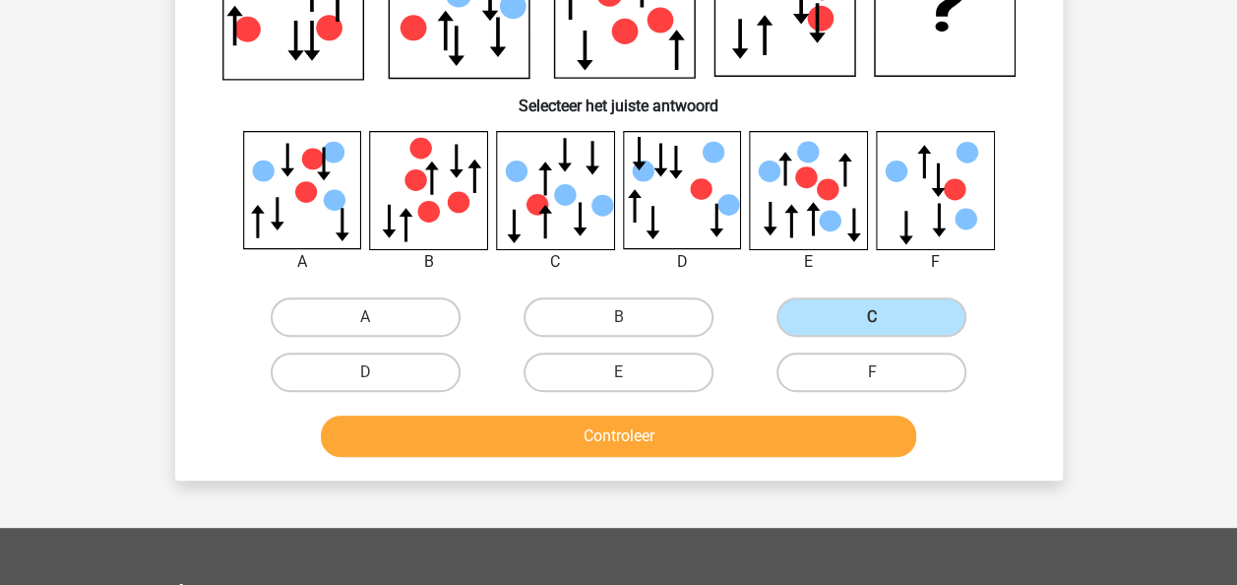
scroll to position [215, 0]
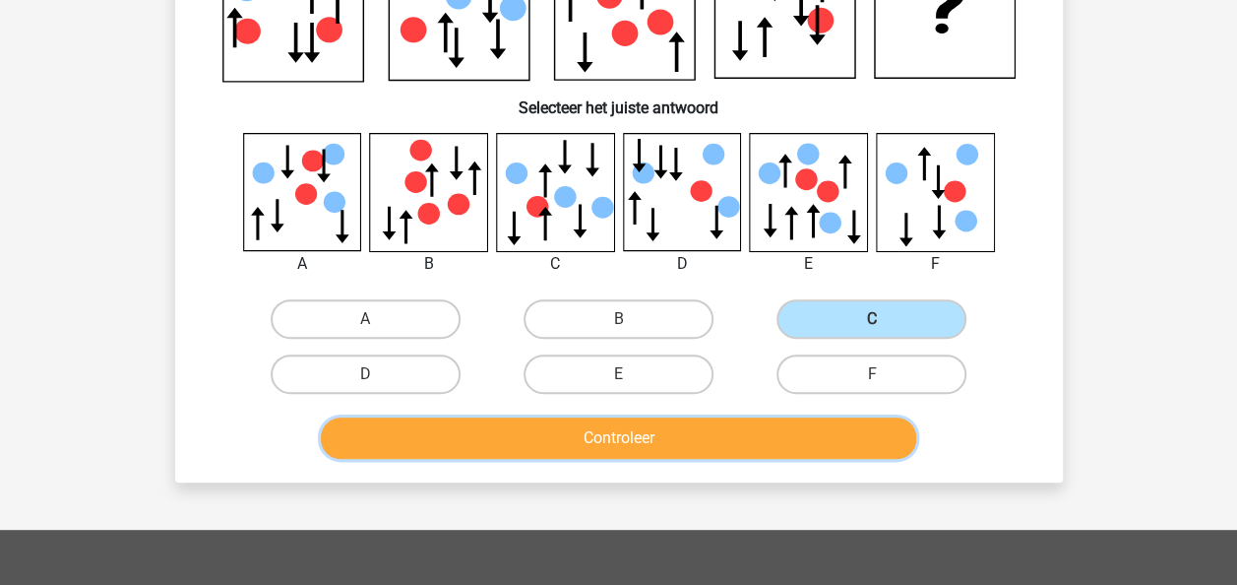
click at [671, 445] on button "Controleer" at bounding box center [618, 437] width 595 height 41
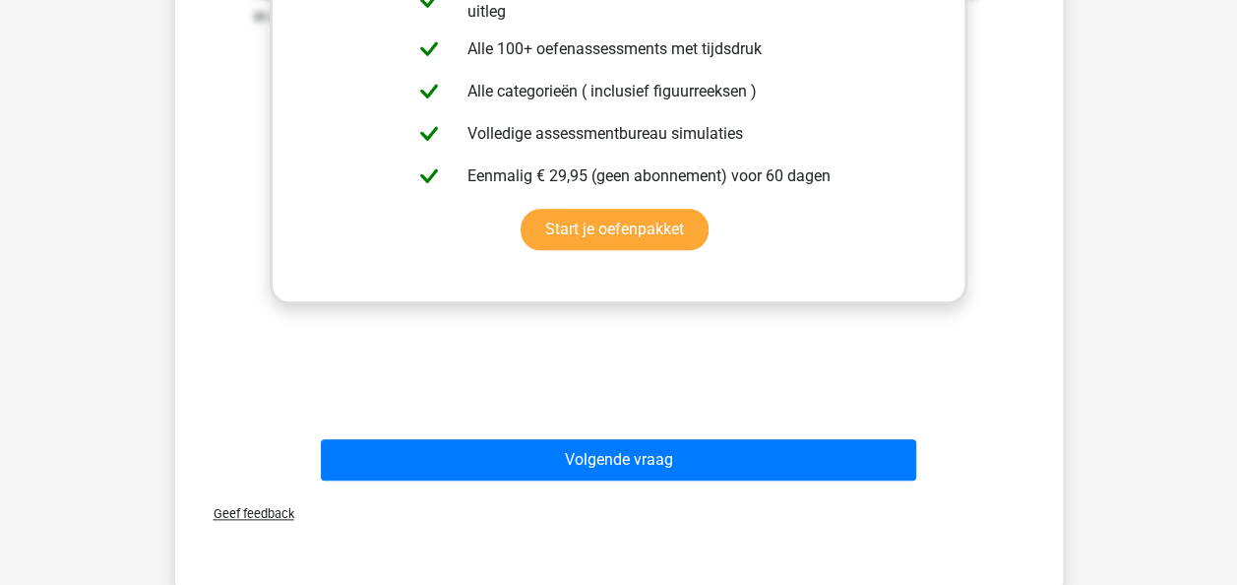
scroll to position [866, 0]
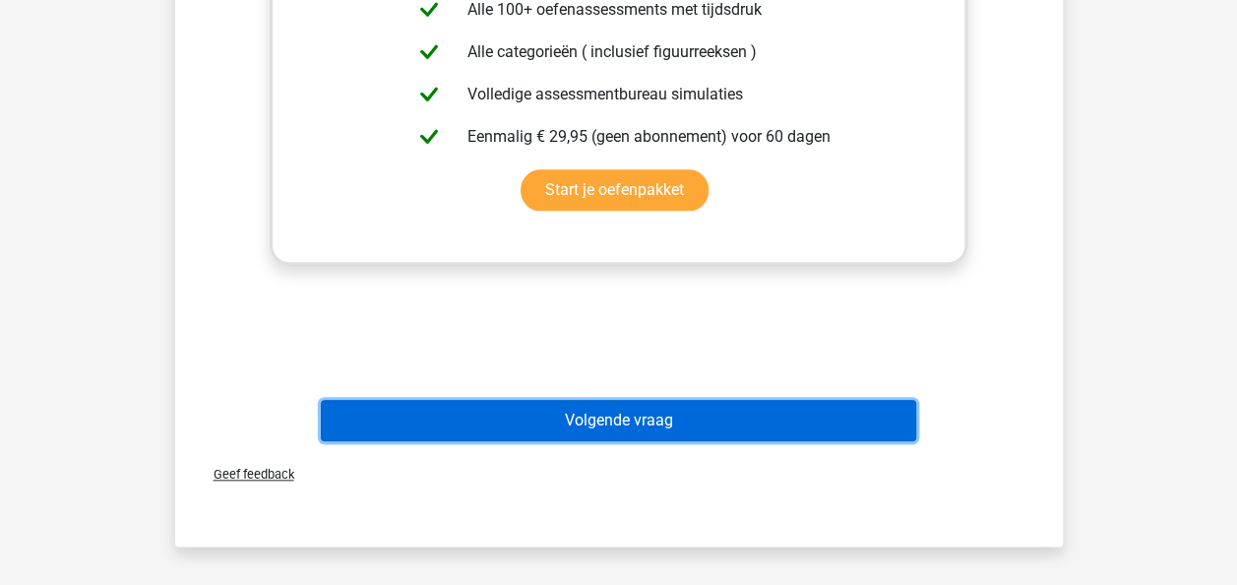
drag, startPoint x: 821, startPoint y: 407, endPoint x: 711, endPoint y: 415, distance: 110.6
click at [711, 415] on button "Volgende vraag" at bounding box center [618, 420] width 595 height 41
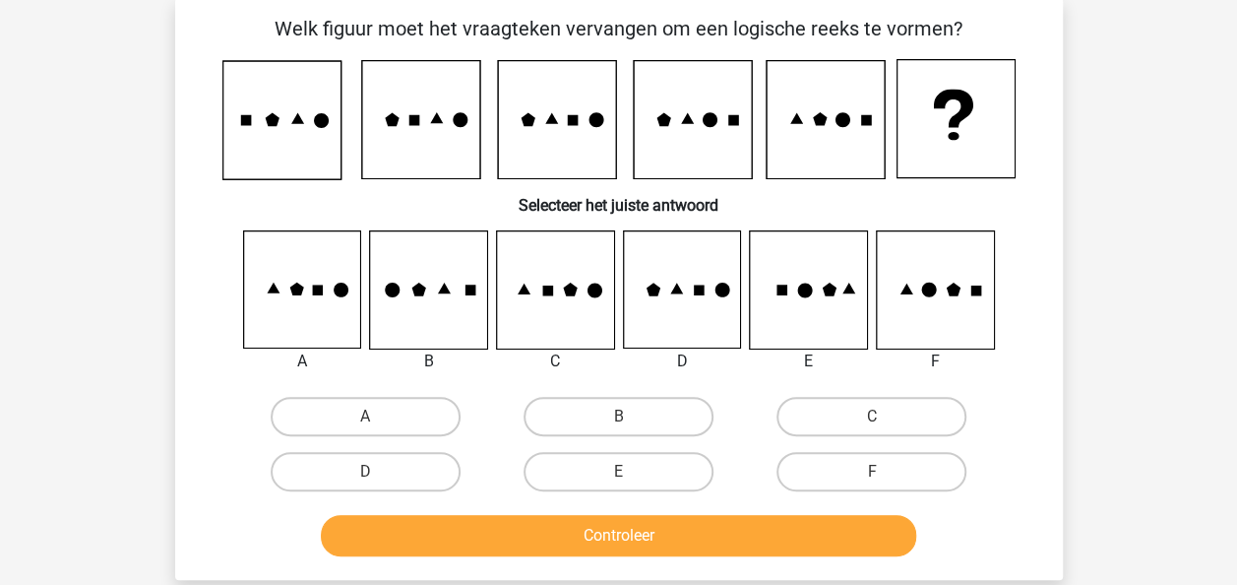
scroll to position [91, 0]
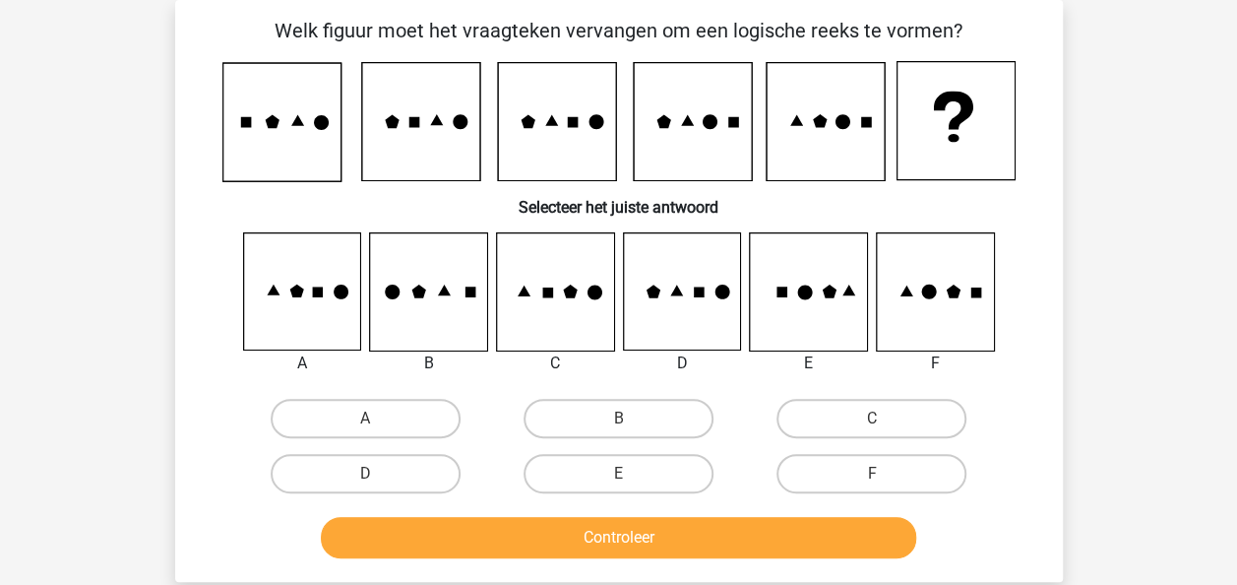
click at [879, 482] on input "F" at bounding box center [878, 479] width 13 height 13
radio input "true"
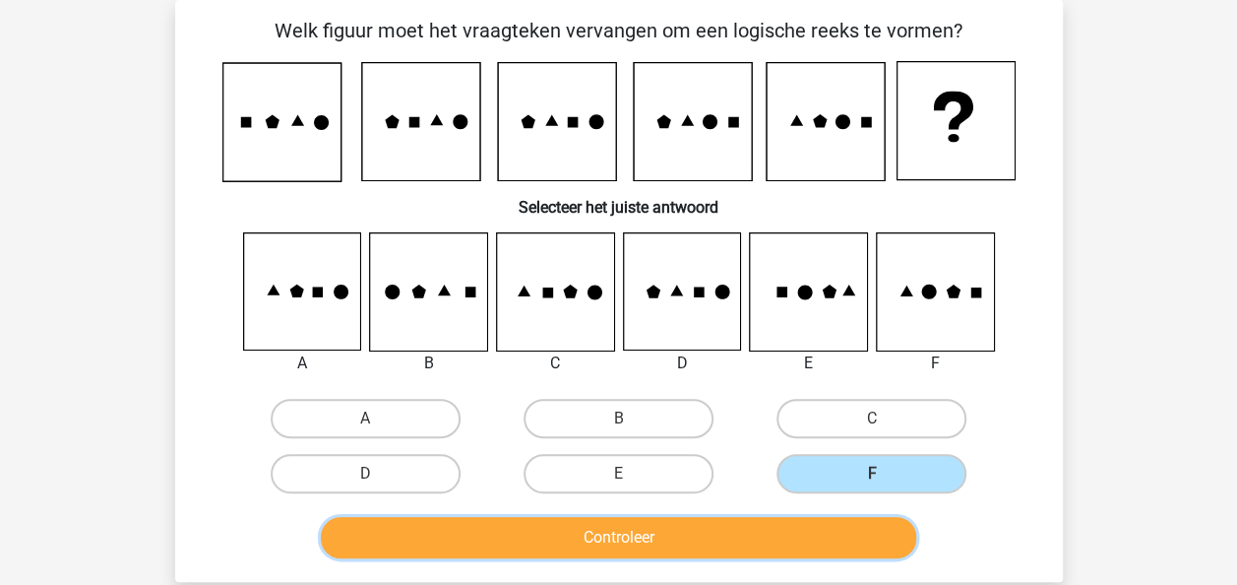
click at [846, 538] on button "Controleer" at bounding box center [618, 537] width 595 height 41
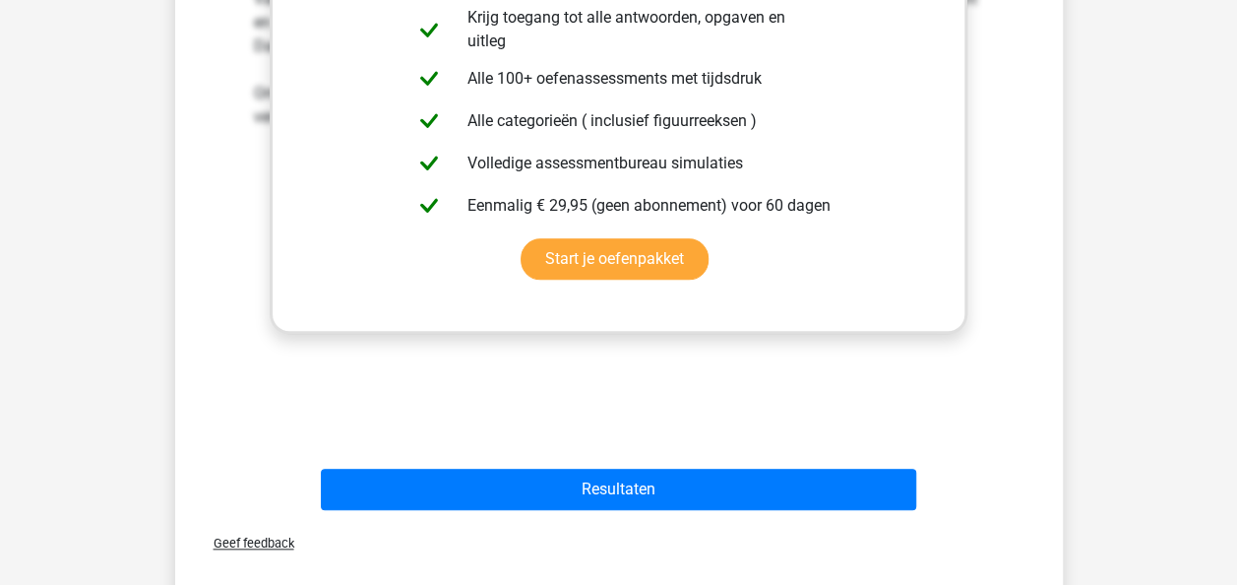
scroll to position [804, 0]
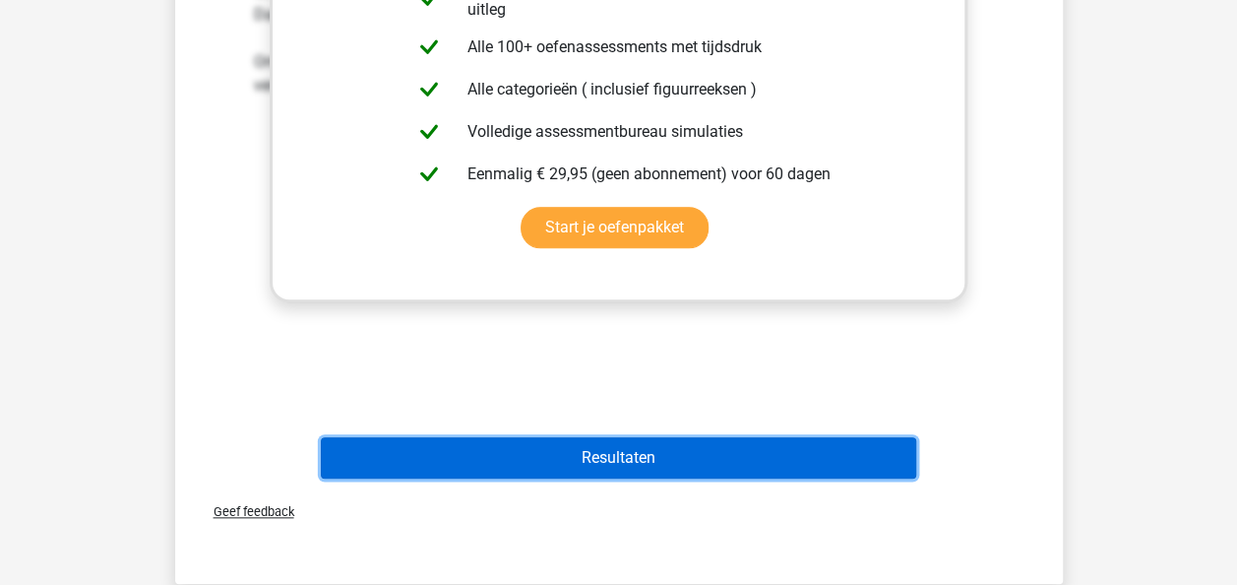
click at [654, 456] on button "Resultaten" at bounding box center [618, 457] width 595 height 41
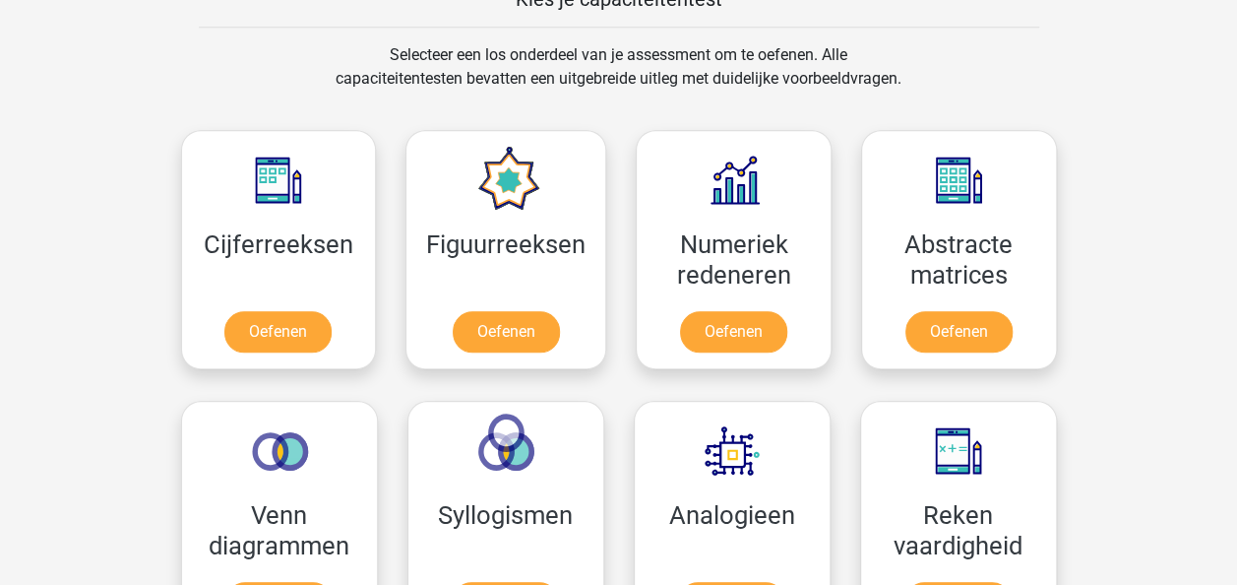
scroll to position [827, 0]
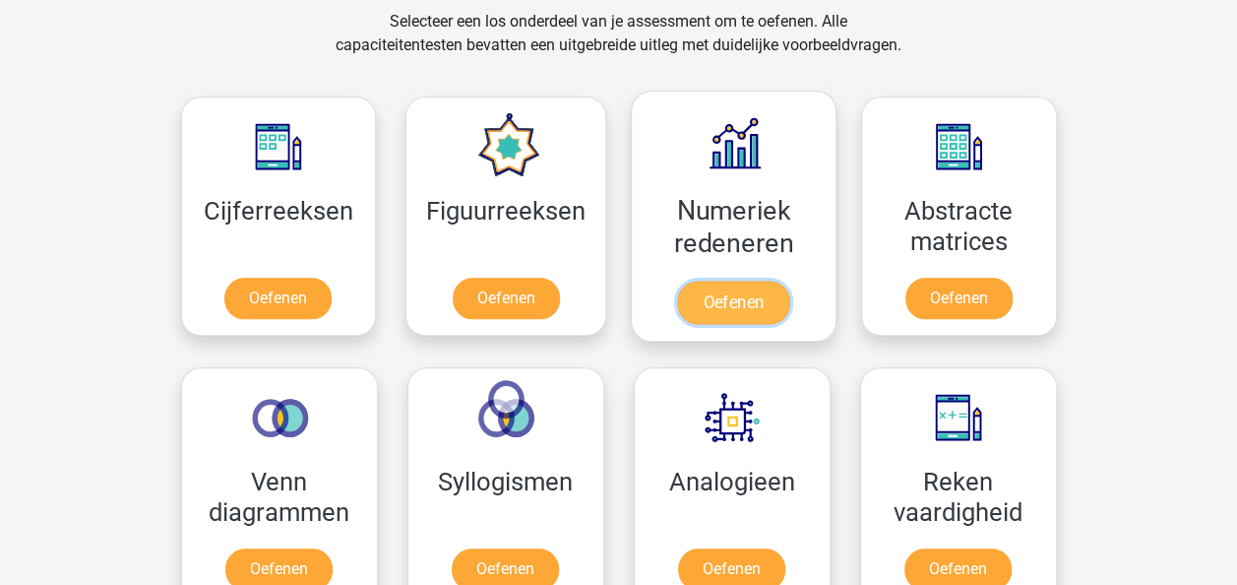
click at [736, 301] on link "Oefenen" at bounding box center [733, 302] width 112 height 43
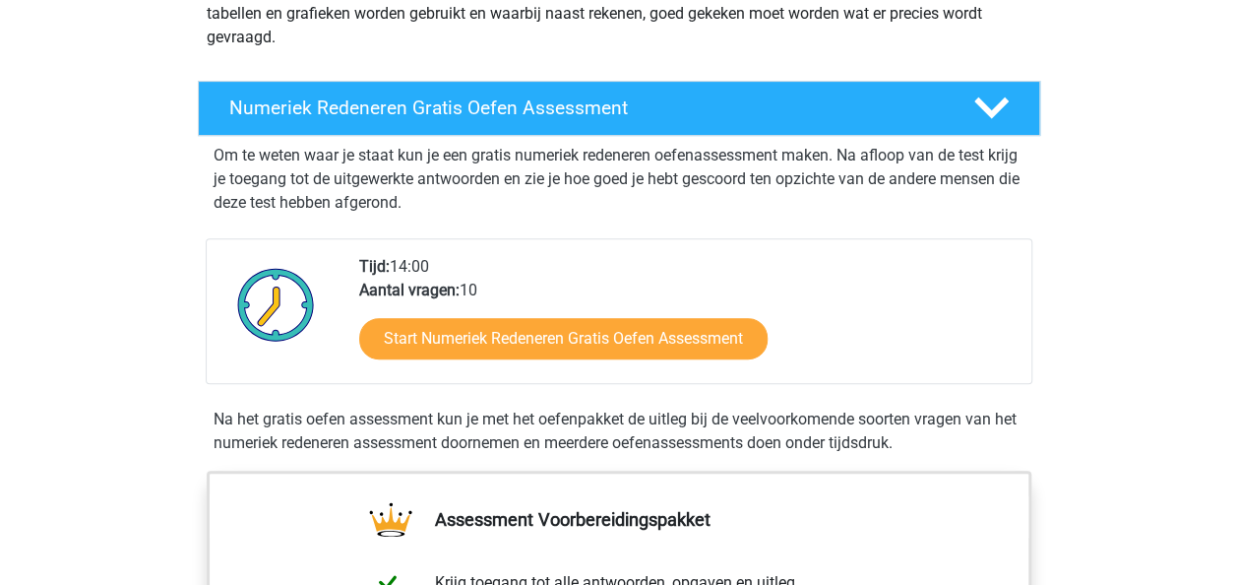
scroll to position [354, 0]
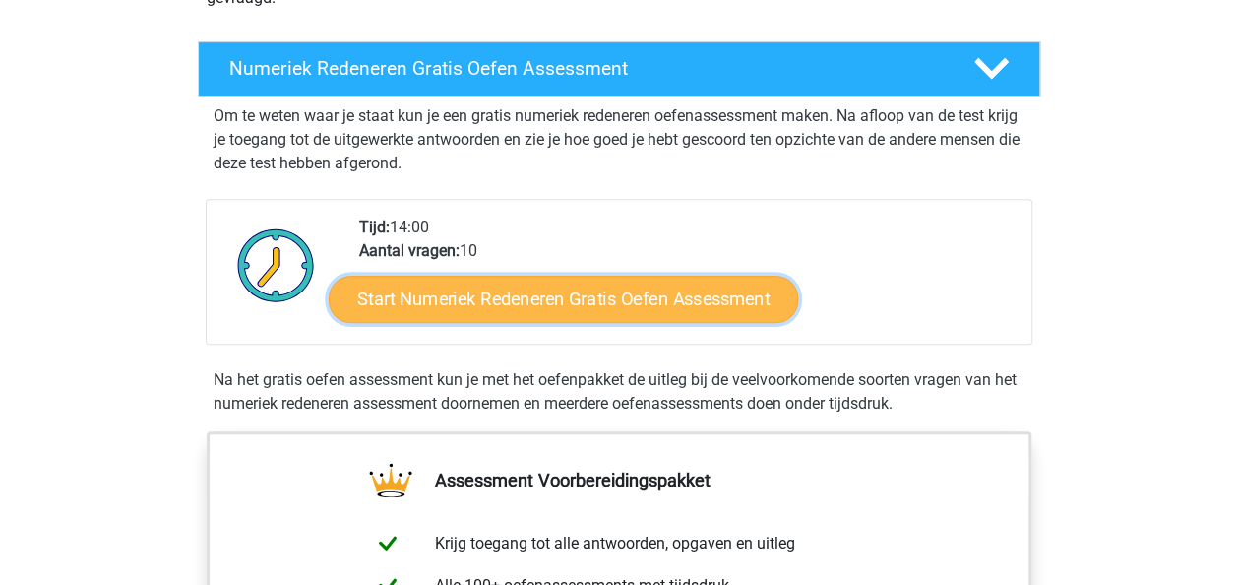
click at [606, 299] on link "Start Numeriek Redeneren Gratis Oefen Assessment" at bounding box center [564, 298] width 470 height 47
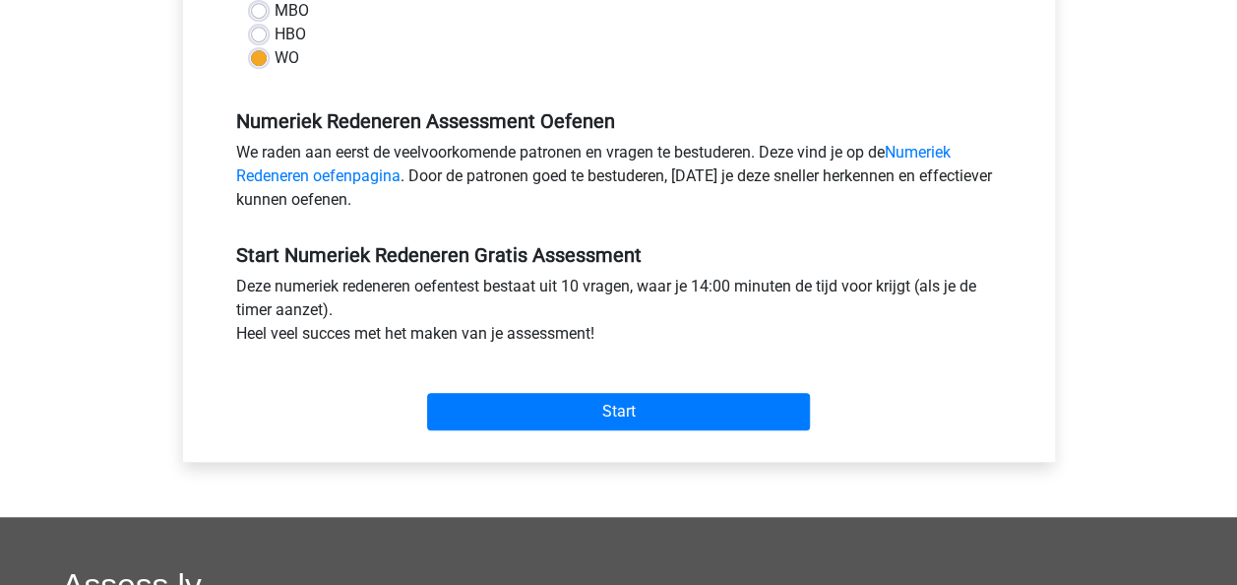
scroll to position [520, 0]
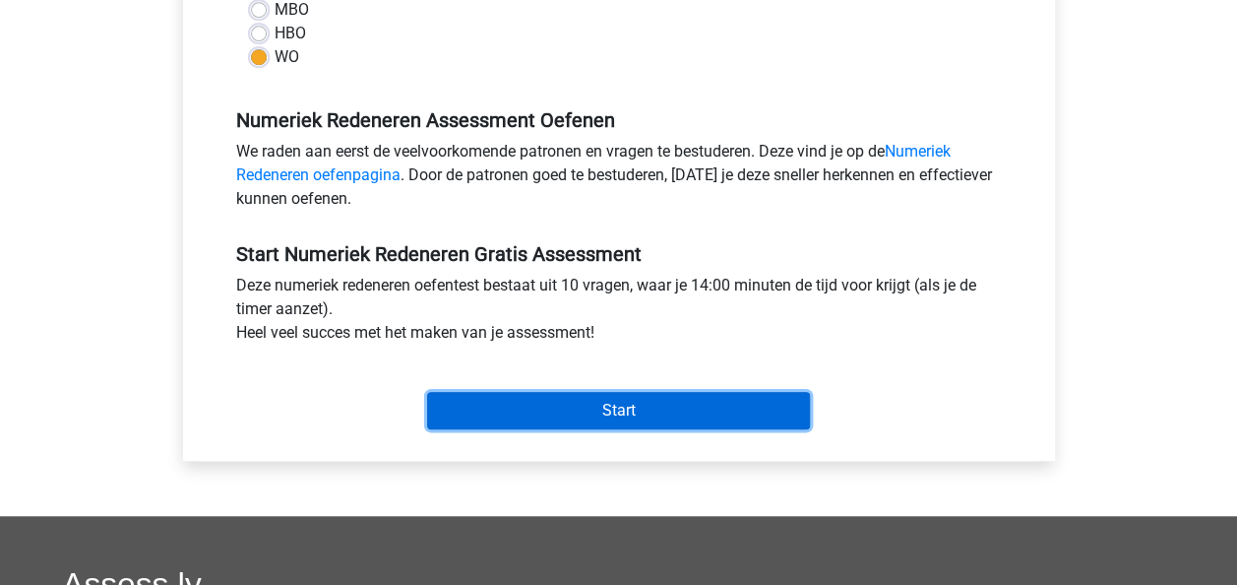
click at [655, 406] on input "Start" at bounding box center [618, 410] width 383 height 37
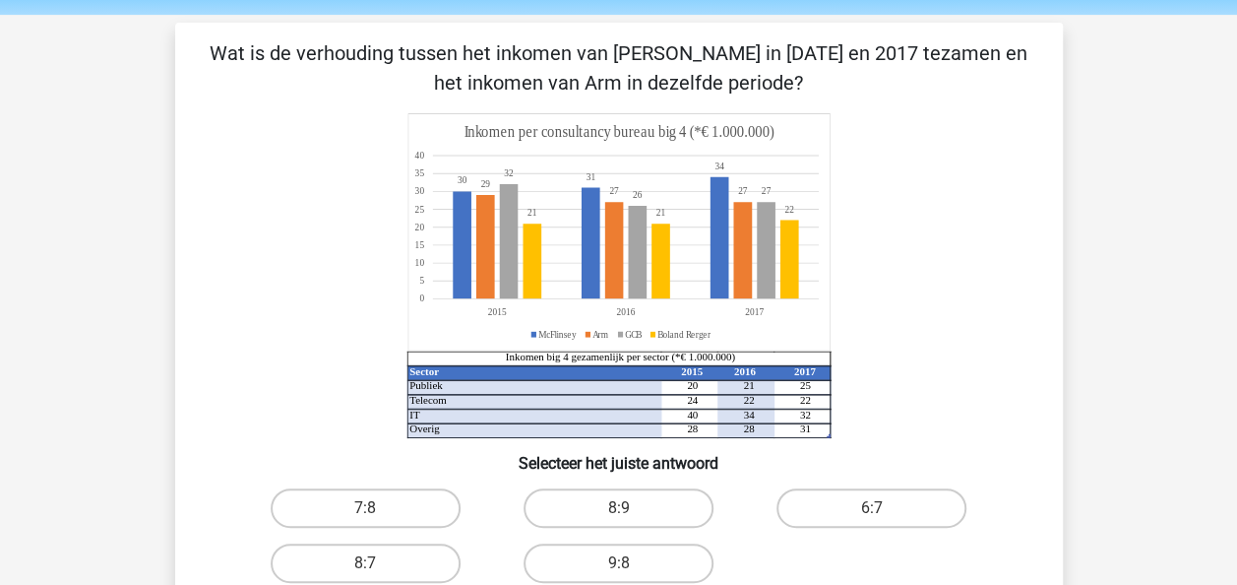
scroll to position [67, 0]
click at [325, 563] on label "8:7" at bounding box center [366, 563] width 190 height 39
click at [365, 564] on input "8:7" at bounding box center [371, 570] width 13 height 13
radio input "true"
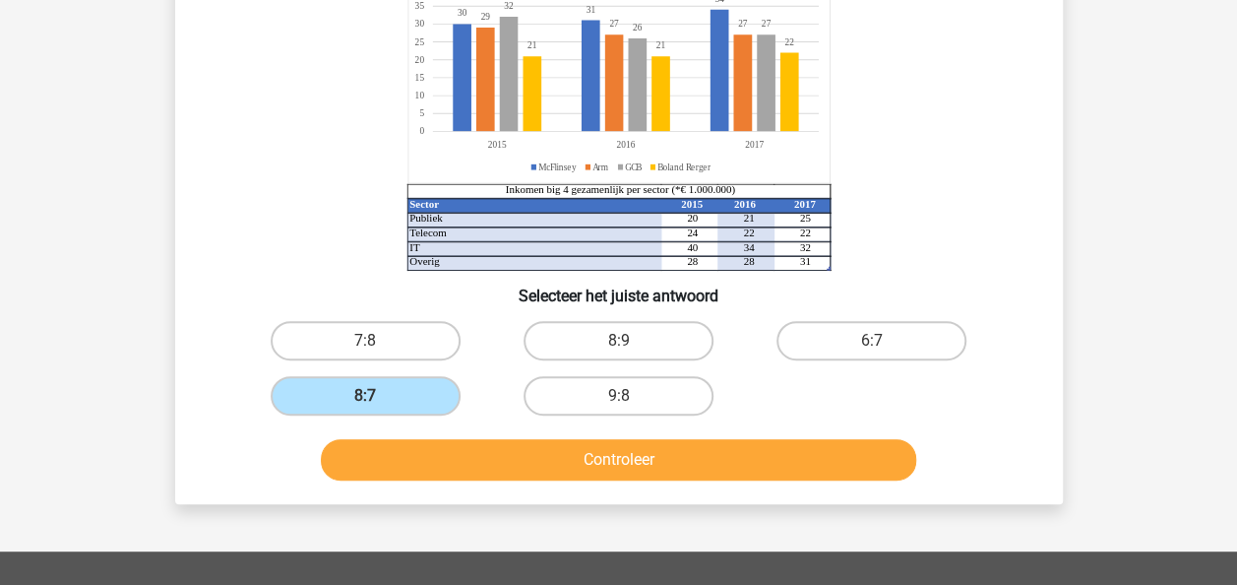
scroll to position [242, 0]
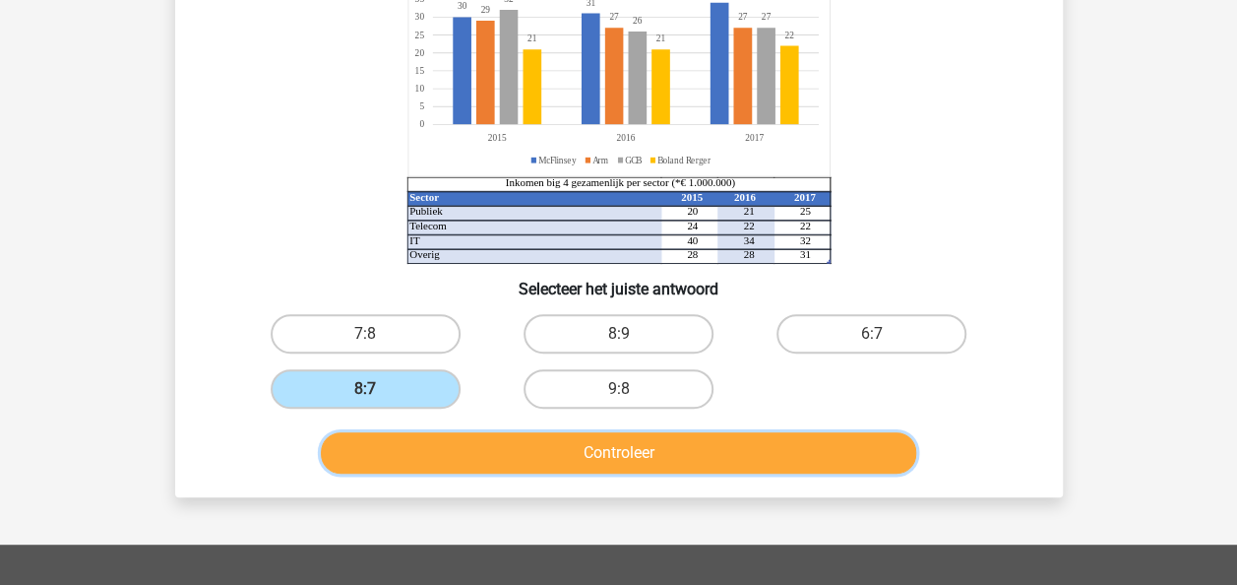
click at [654, 458] on button "Controleer" at bounding box center [618, 452] width 595 height 41
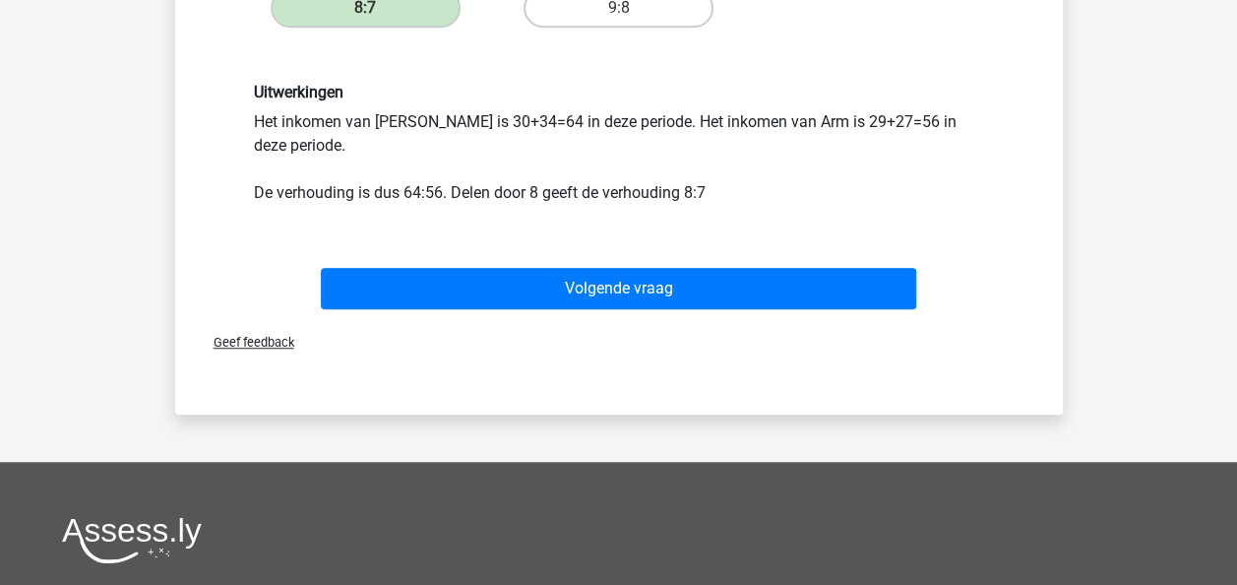
scroll to position [636, 0]
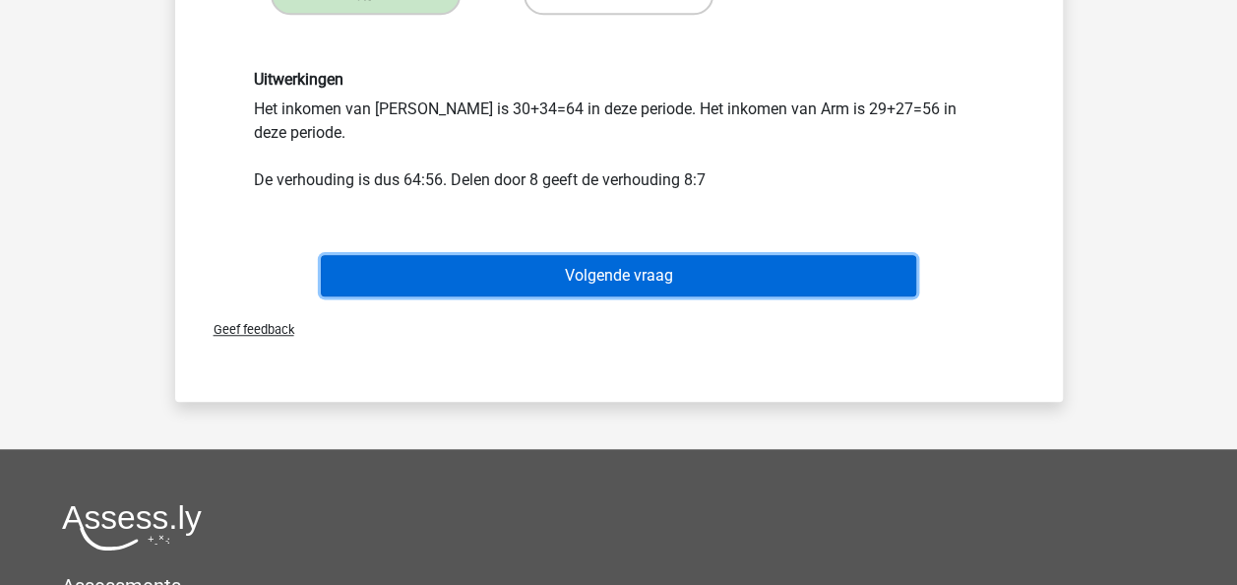
click at [619, 276] on button "Volgende vraag" at bounding box center [618, 275] width 595 height 41
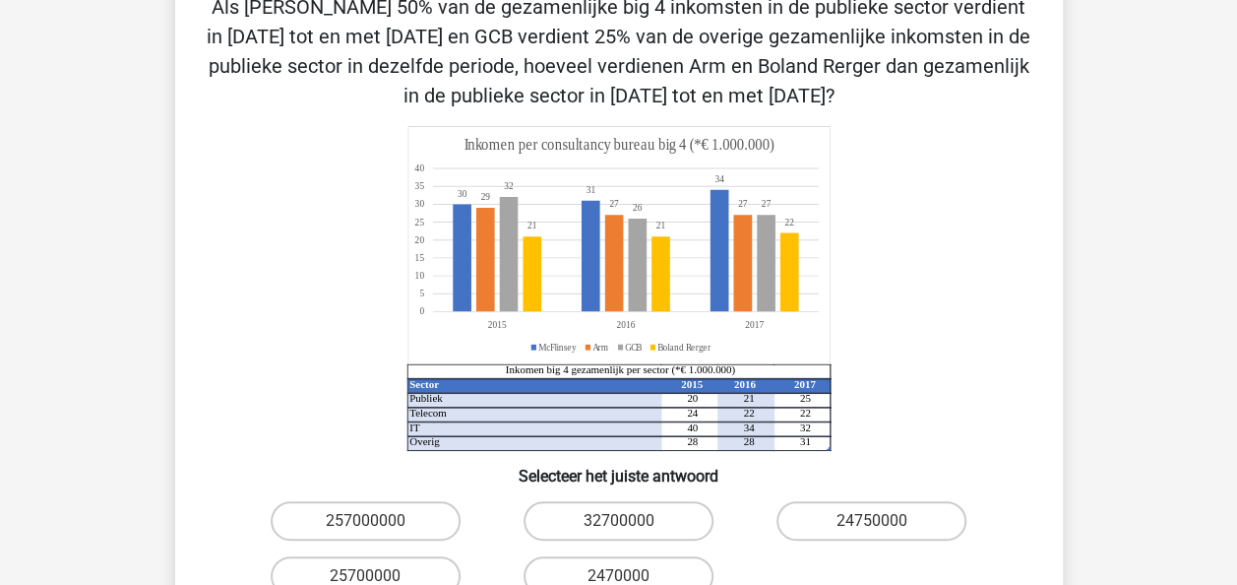
scroll to position [197, 0]
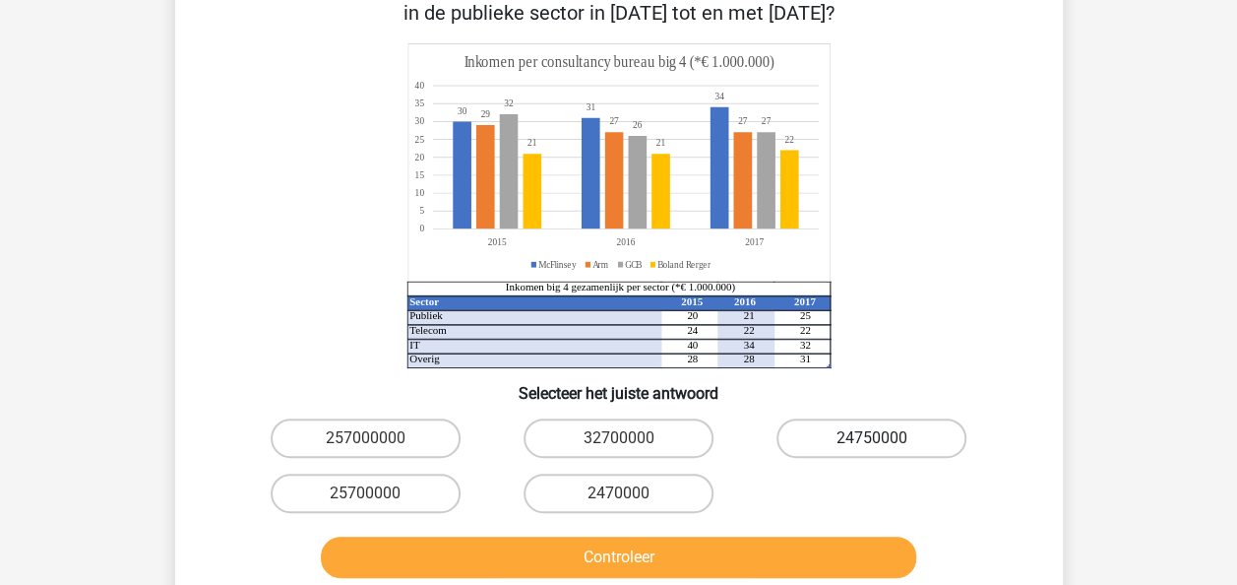
click at [913, 441] on label "24750000" at bounding box center [872, 437] width 190 height 39
click at [885, 441] on input "24750000" at bounding box center [878, 444] width 13 height 13
radio input "true"
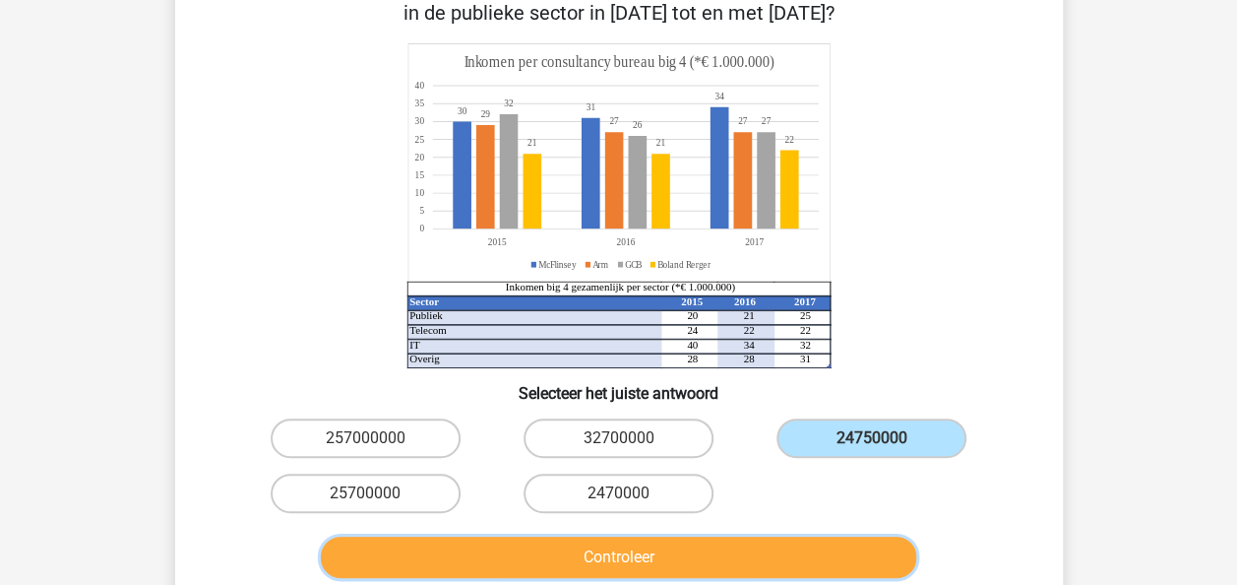
click at [780, 559] on button "Controleer" at bounding box center [618, 556] width 595 height 41
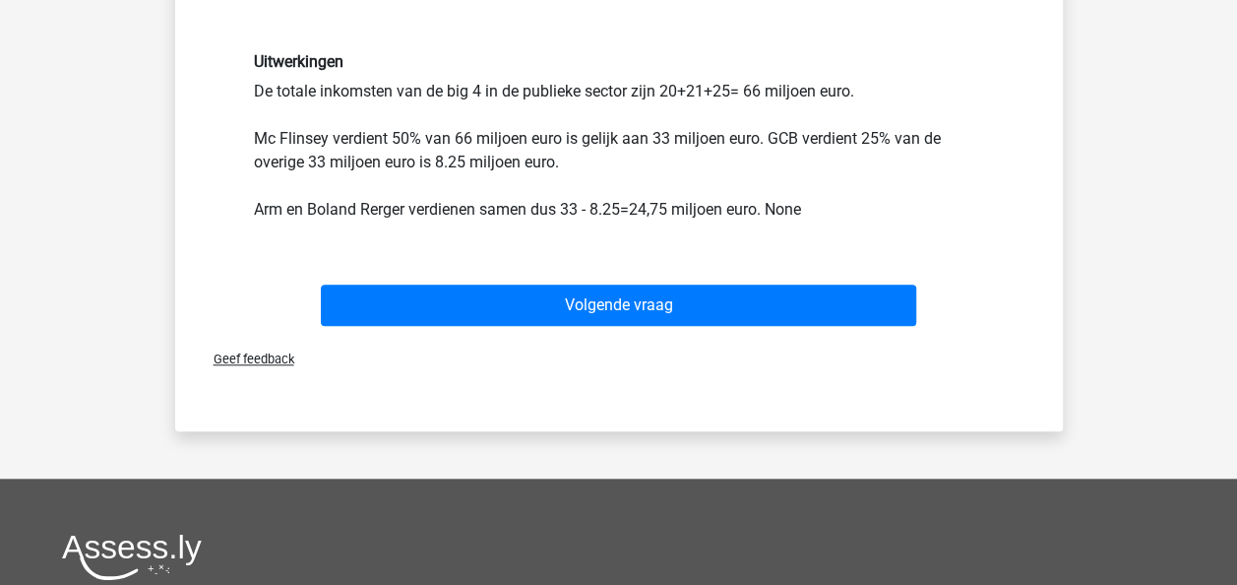
scroll to position [787, 0]
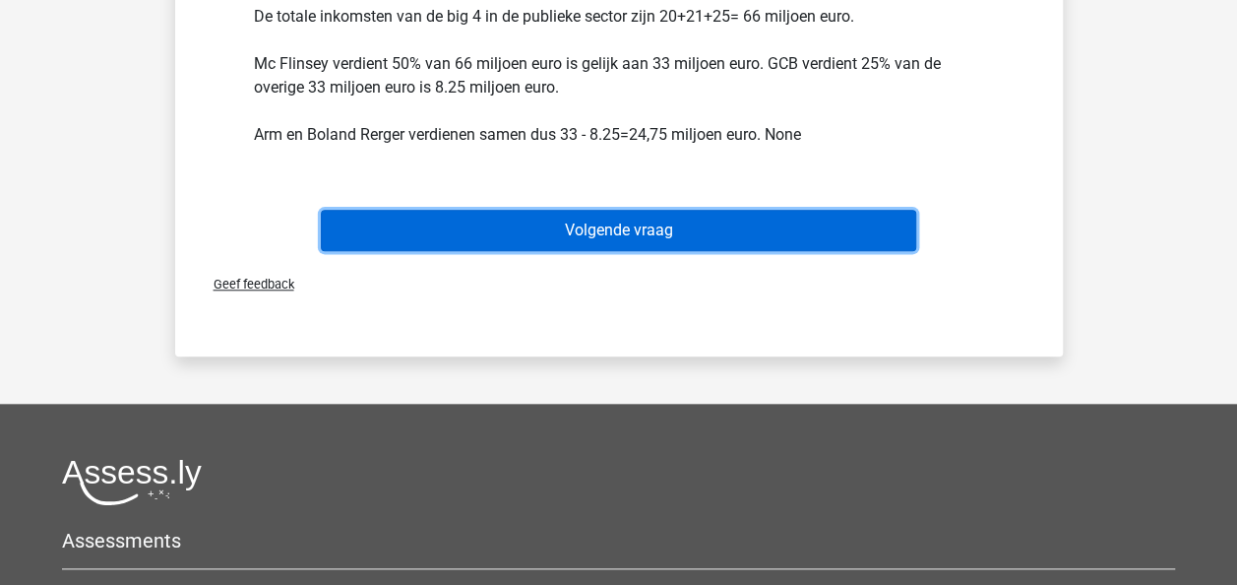
click at [693, 230] on button "Volgende vraag" at bounding box center [618, 230] width 595 height 41
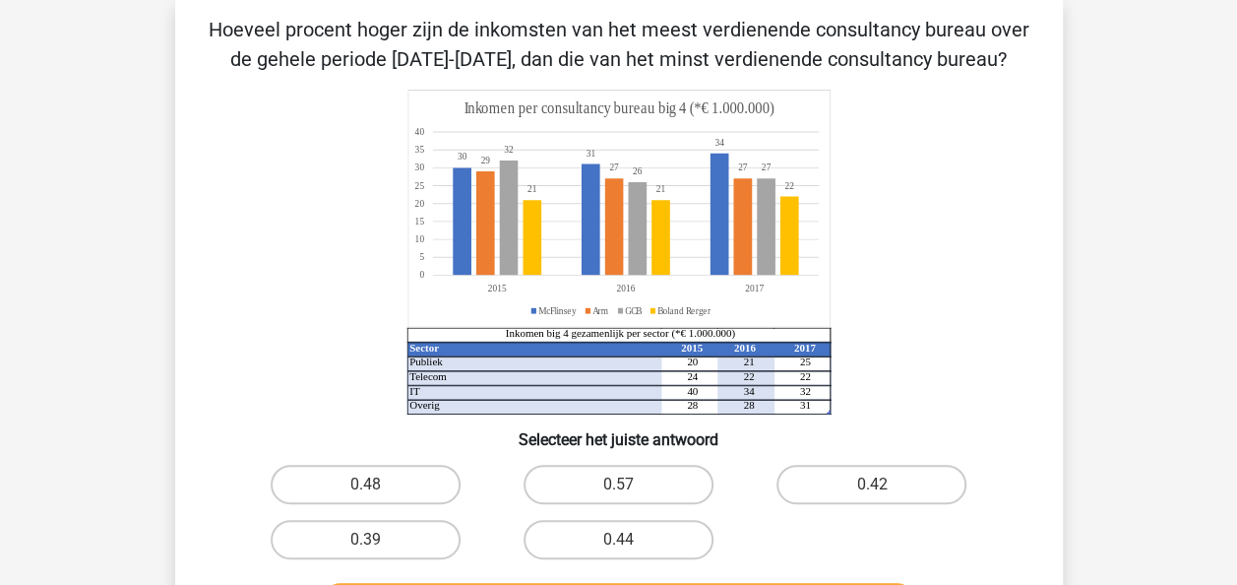
scroll to position [91, 0]
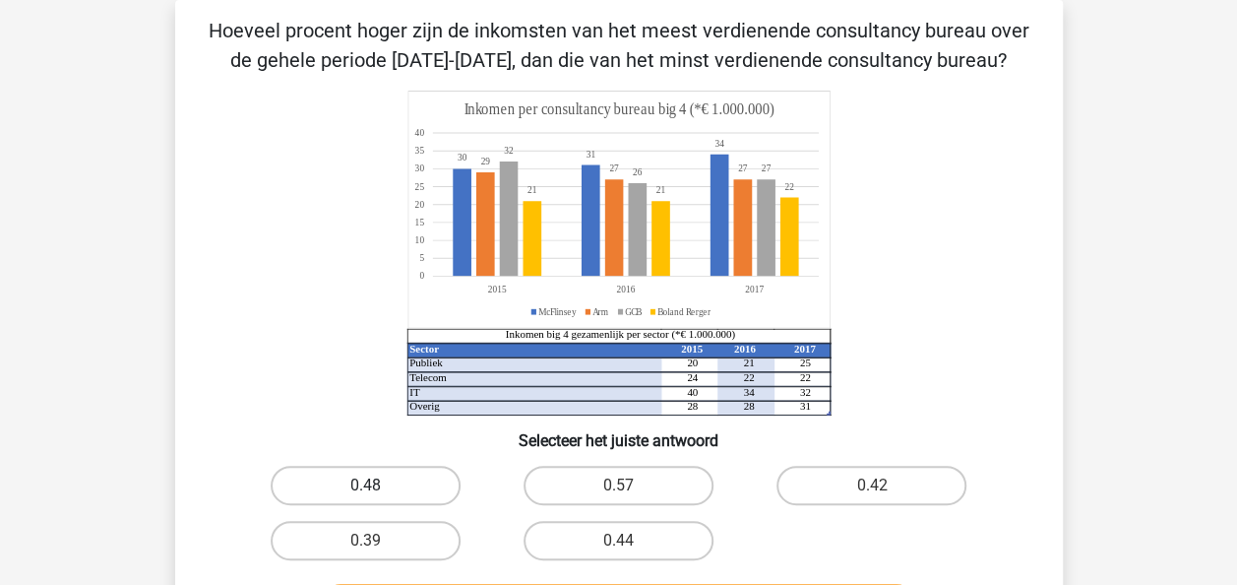
click at [386, 488] on label "0.48" at bounding box center [366, 485] width 190 height 39
click at [378, 488] on input "0.48" at bounding box center [371, 491] width 13 height 13
radio input "true"
click at [618, 485] on input "0.57" at bounding box center [624, 491] width 13 height 13
radio input "true"
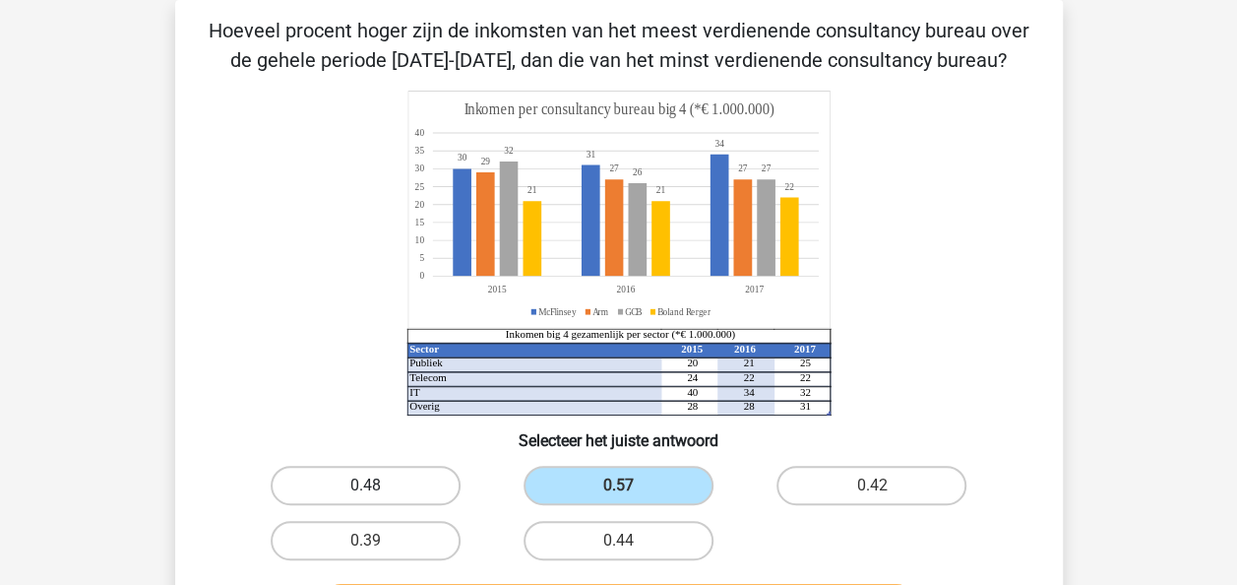
click at [872, 485] on input "0.42" at bounding box center [878, 491] width 13 height 13
radio input "true"
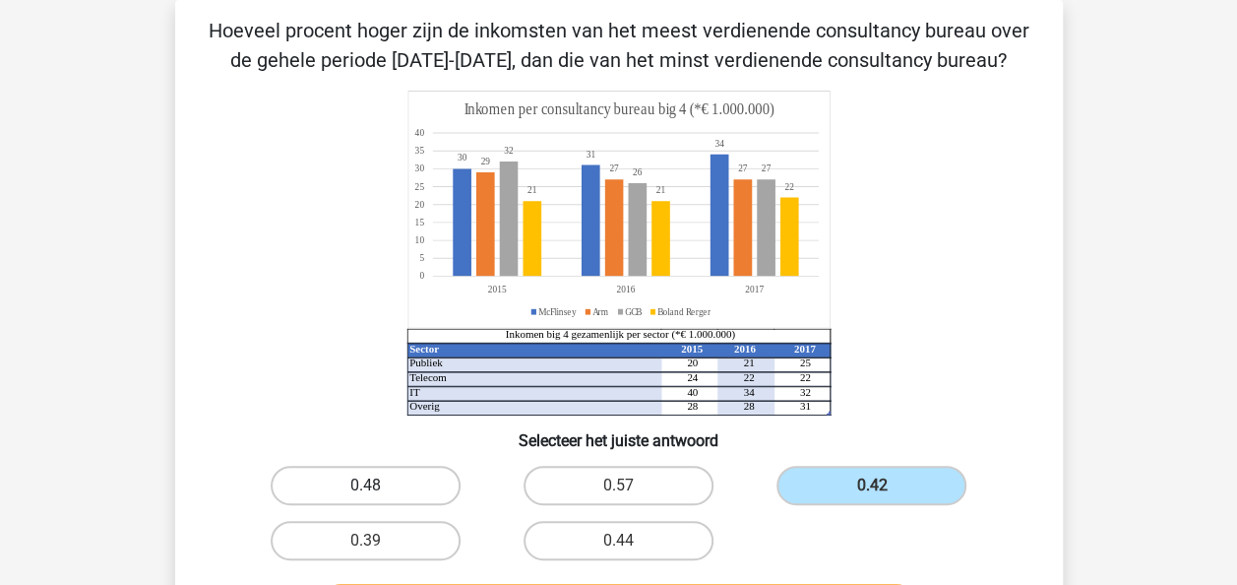
click at [386, 488] on label "0.48" at bounding box center [366, 485] width 190 height 39
click at [378, 488] on input "0.48" at bounding box center [371, 491] width 13 height 13
radio input "true"
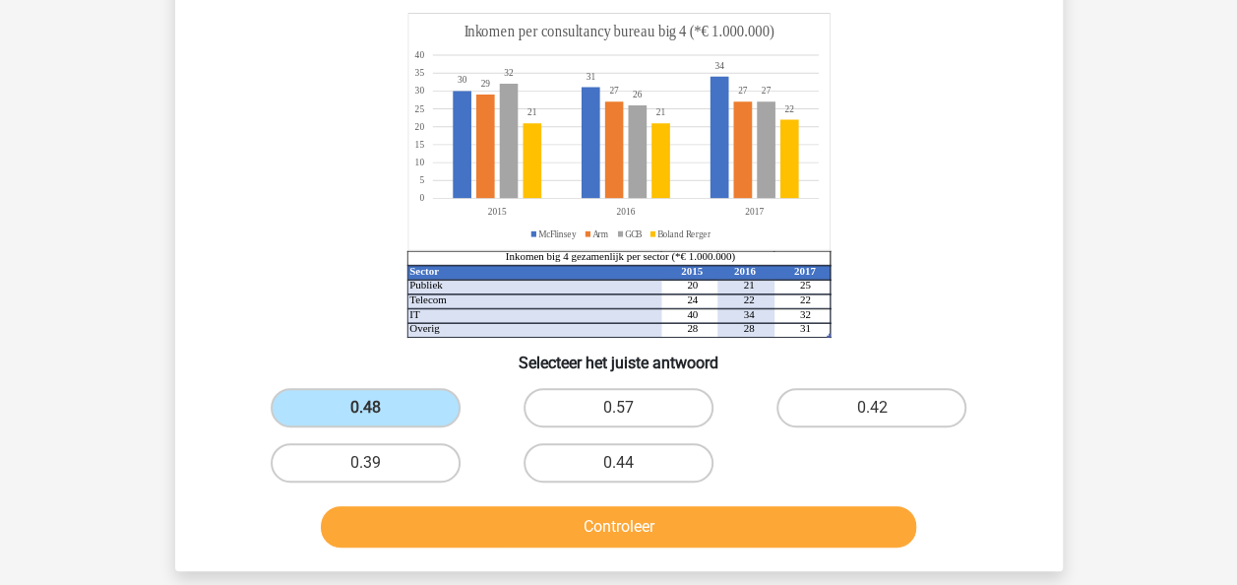
scroll to position [204, 0]
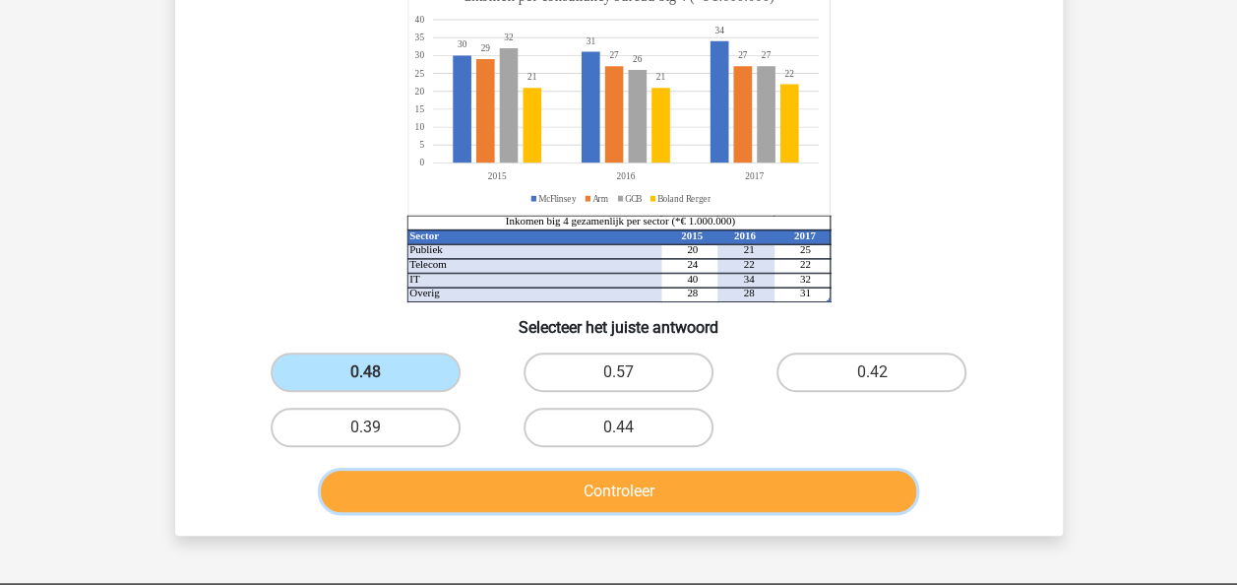
click at [698, 499] on button "Controleer" at bounding box center [618, 490] width 595 height 41
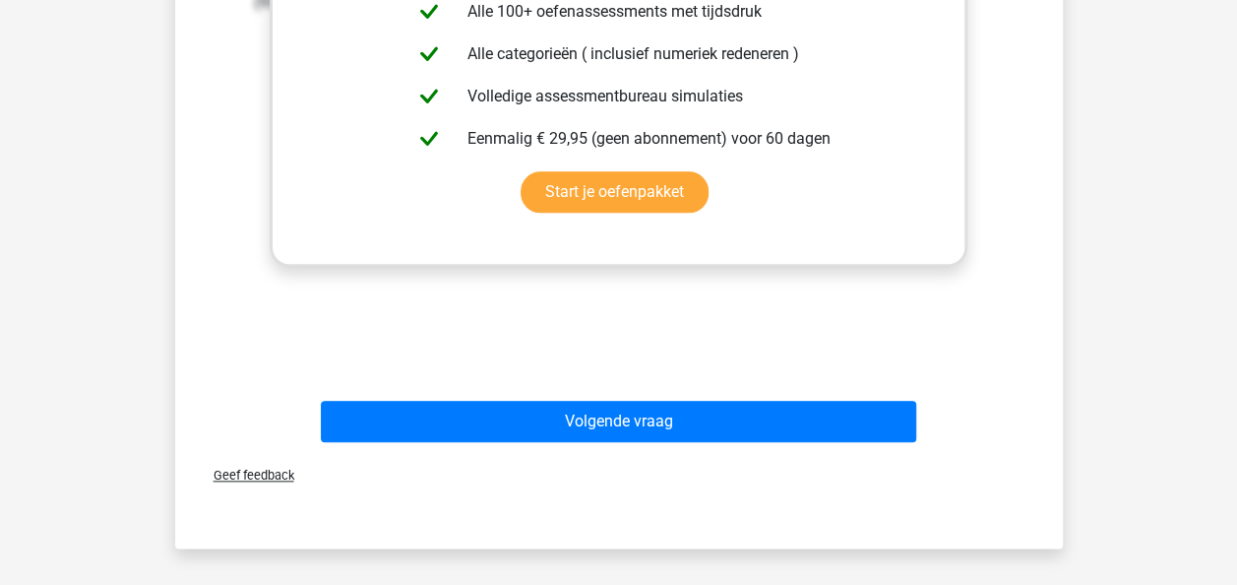
scroll to position [912, 0]
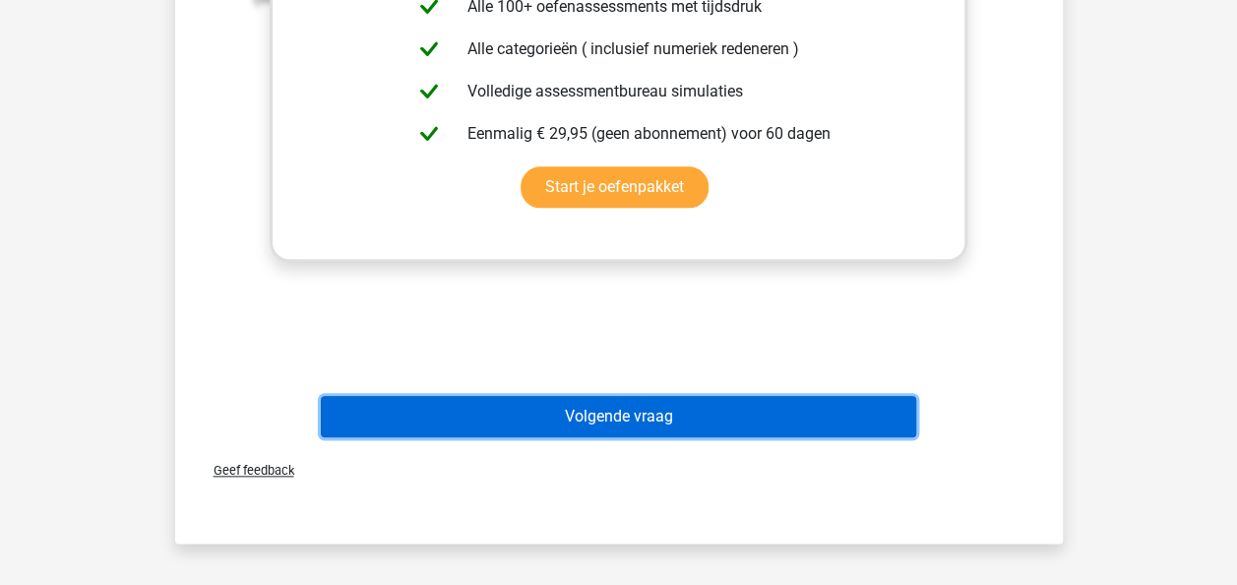
click at [616, 423] on button "Volgende vraag" at bounding box center [618, 416] width 595 height 41
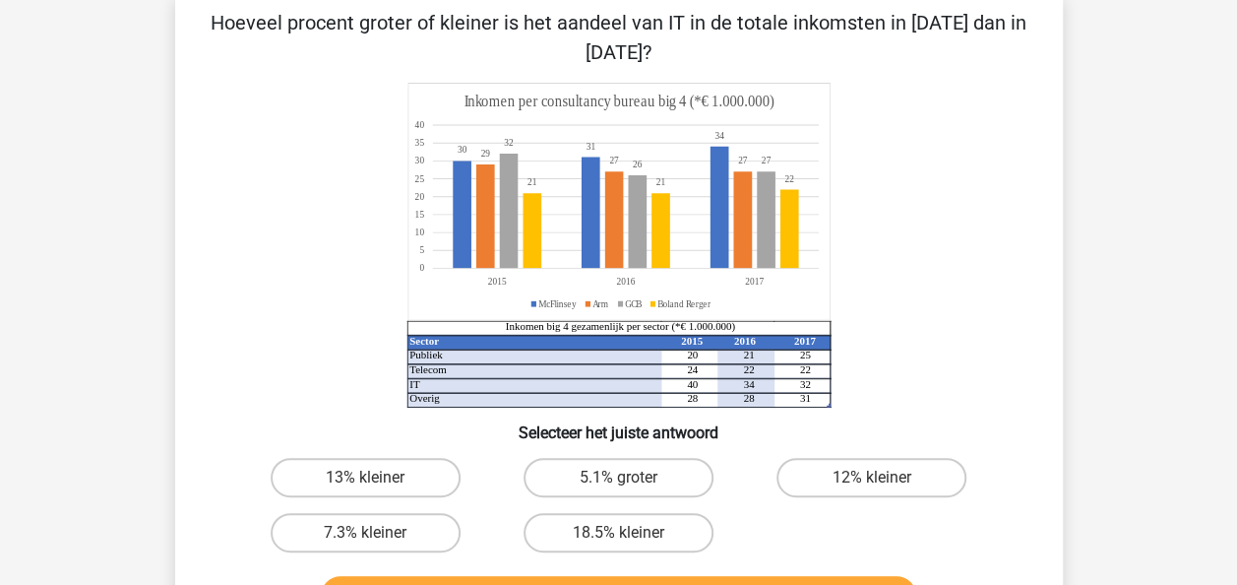
scroll to position [197, 0]
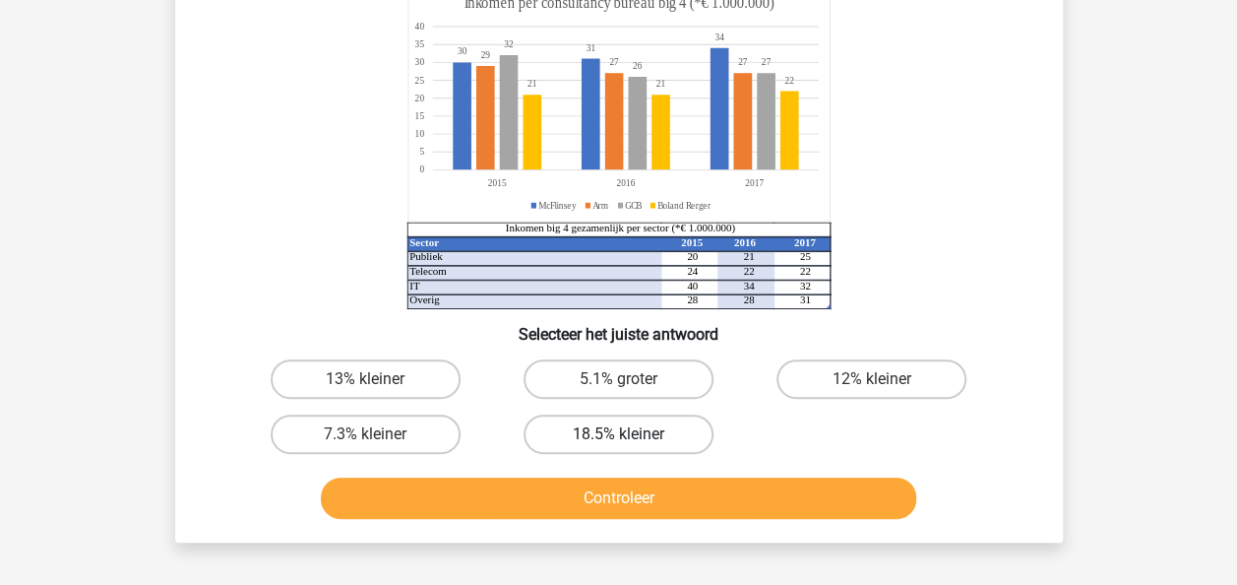
click at [685, 435] on label "18.5% kleiner" at bounding box center [619, 433] width 190 height 39
click at [631, 435] on input "18.5% kleiner" at bounding box center [624, 440] width 13 height 13
radio input "true"
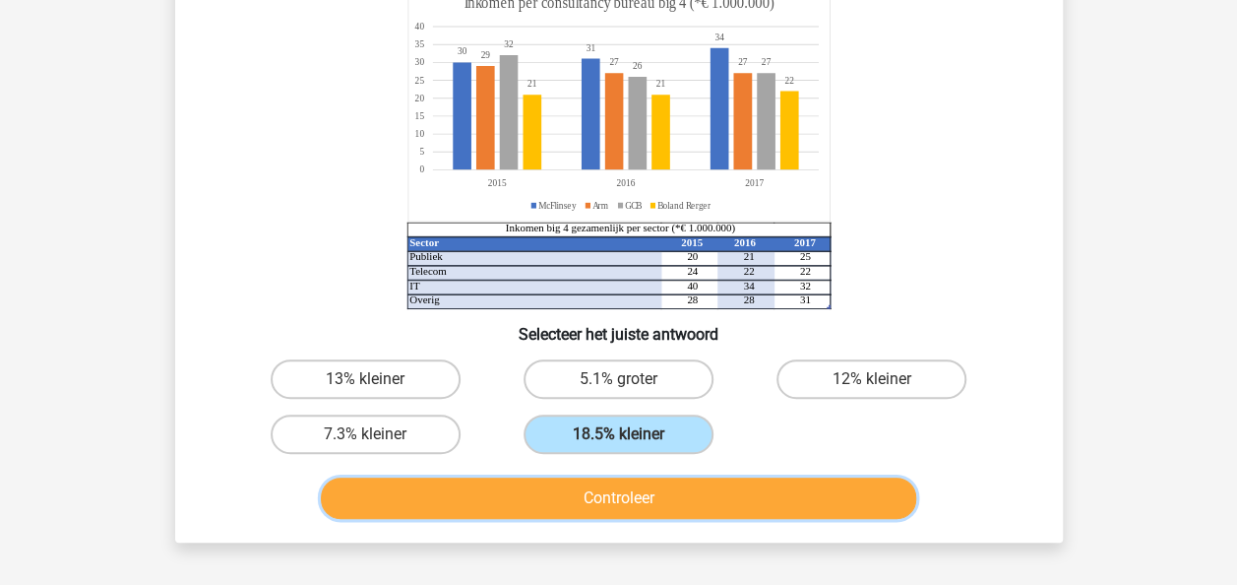
click at [700, 499] on button "Controleer" at bounding box center [618, 497] width 595 height 41
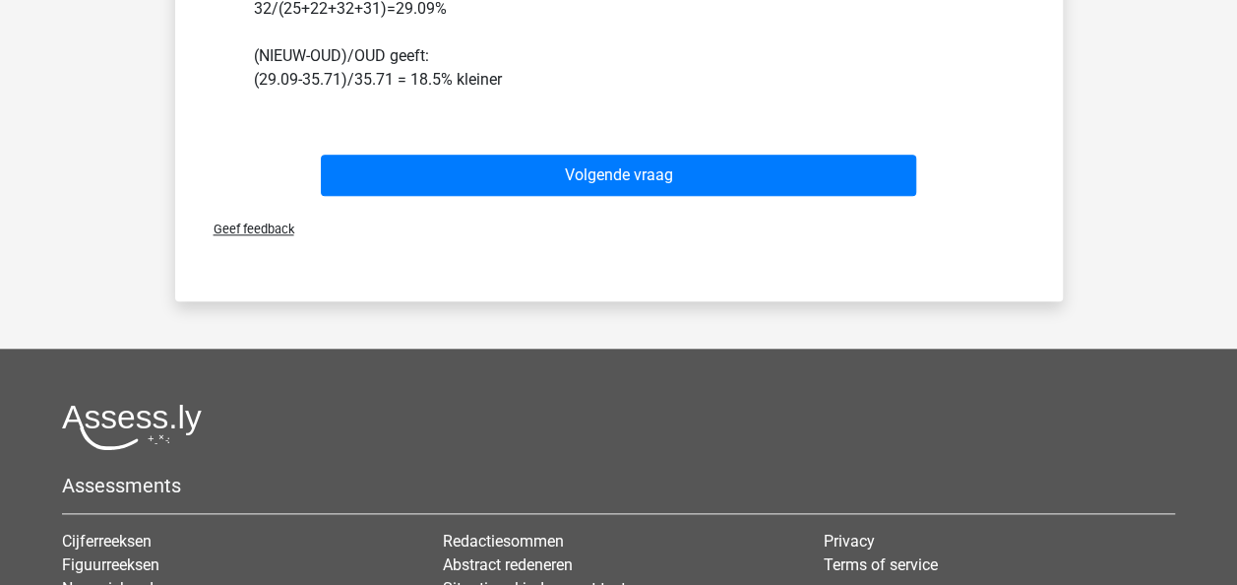
scroll to position [866, 0]
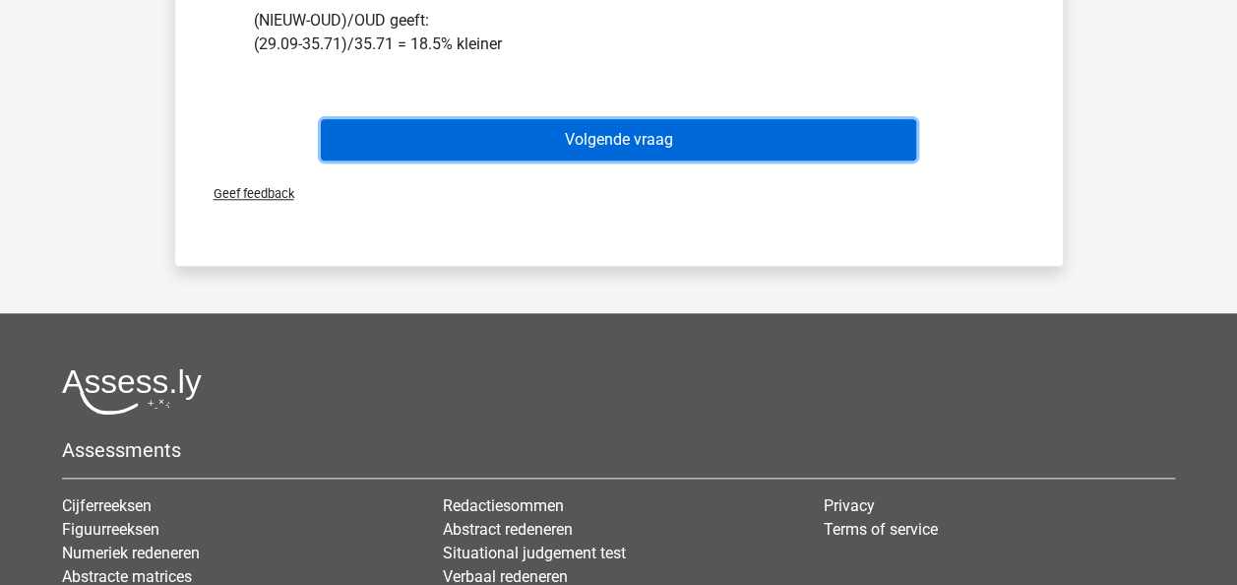
click at [749, 134] on button "Volgende vraag" at bounding box center [618, 139] width 595 height 41
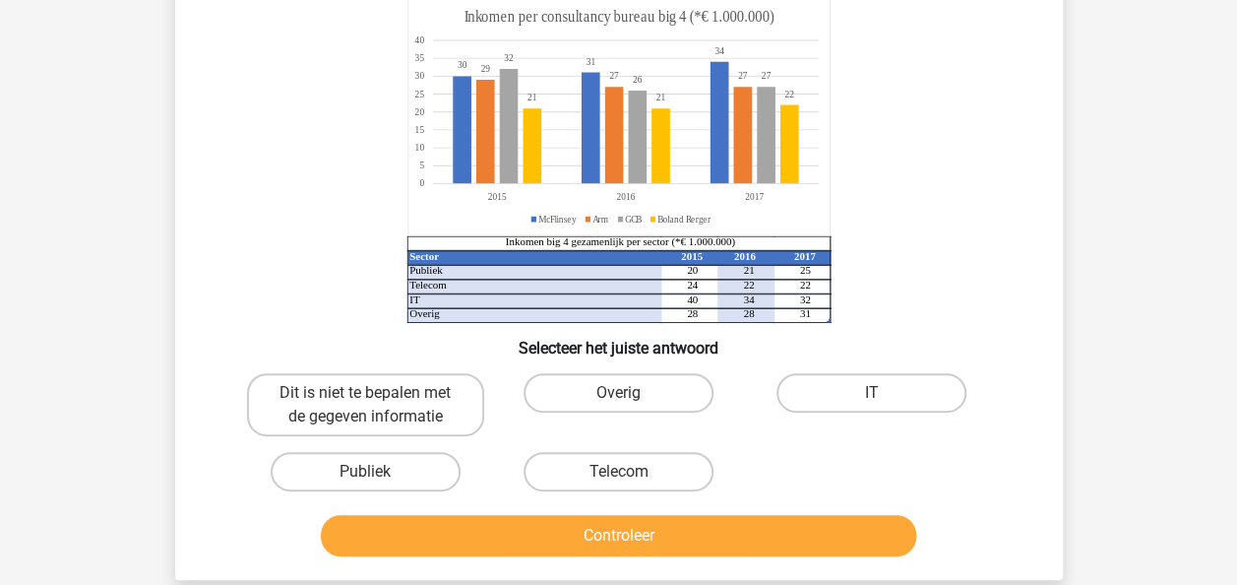
scroll to position [91, 0]
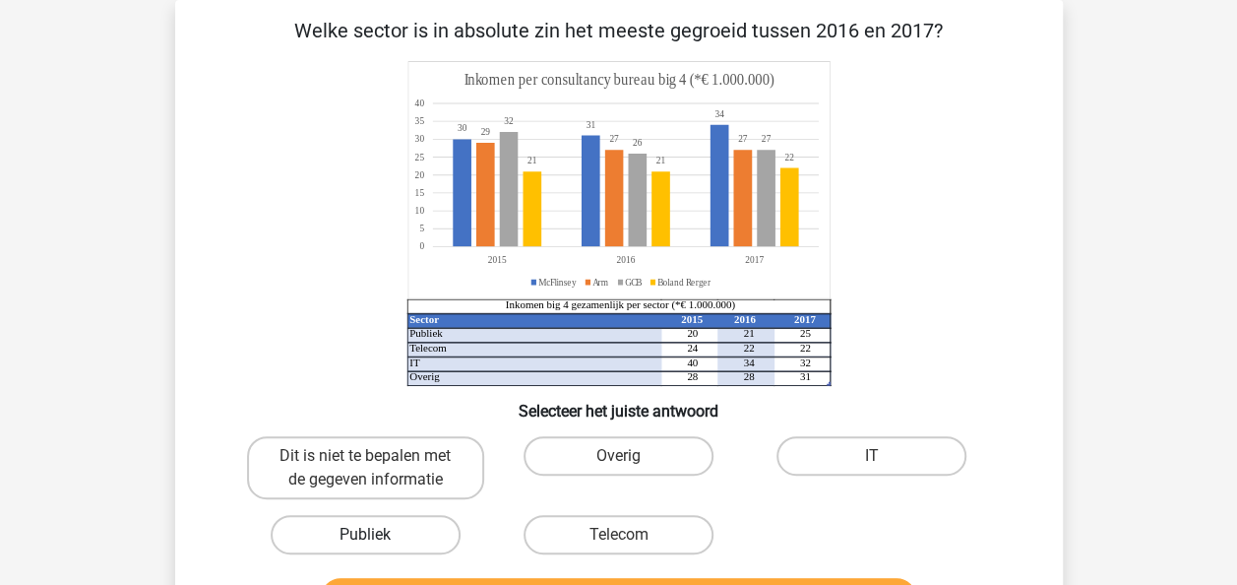
click at [317, 540] on label "Publiek" at bounding box center [366, 534] width 190 height 39
click at [365, 540] on input "Publiek" at bounding box center [371, 540] width 13 height 13
radio input "true"
click at [618, 534] on input "Telecom" at bounding box center [624, 540] width 13 height 13
radio input "true"
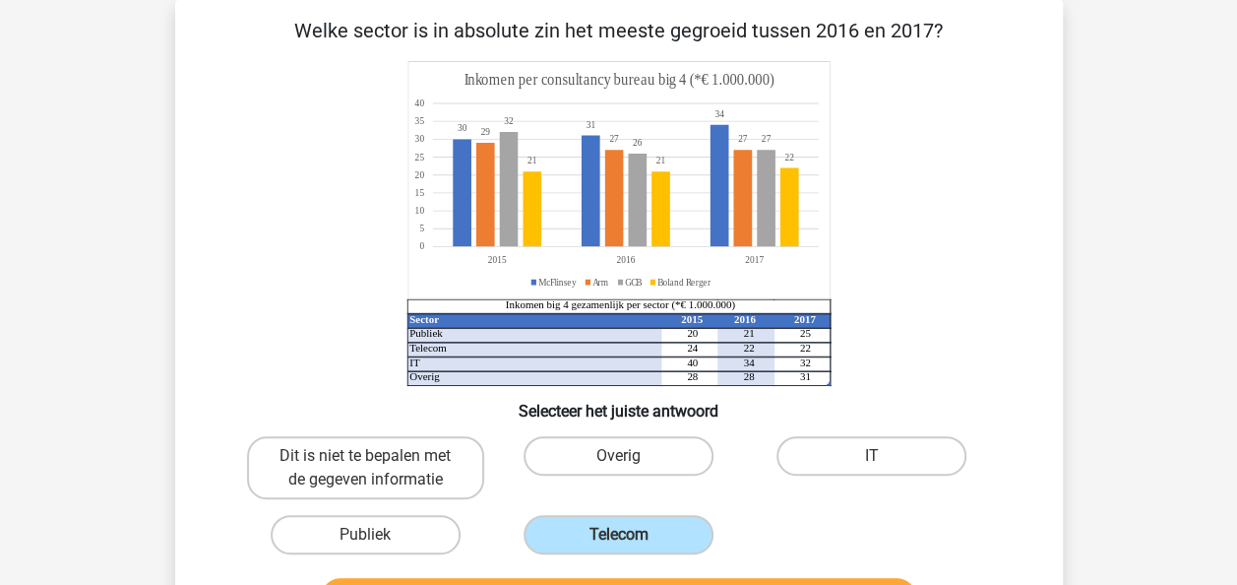
click at [365, 456] on input "Dit is niet te bepalen met de gegeven informatie" at bounding box center [371, 462] width 13 height 13
radio input "true"
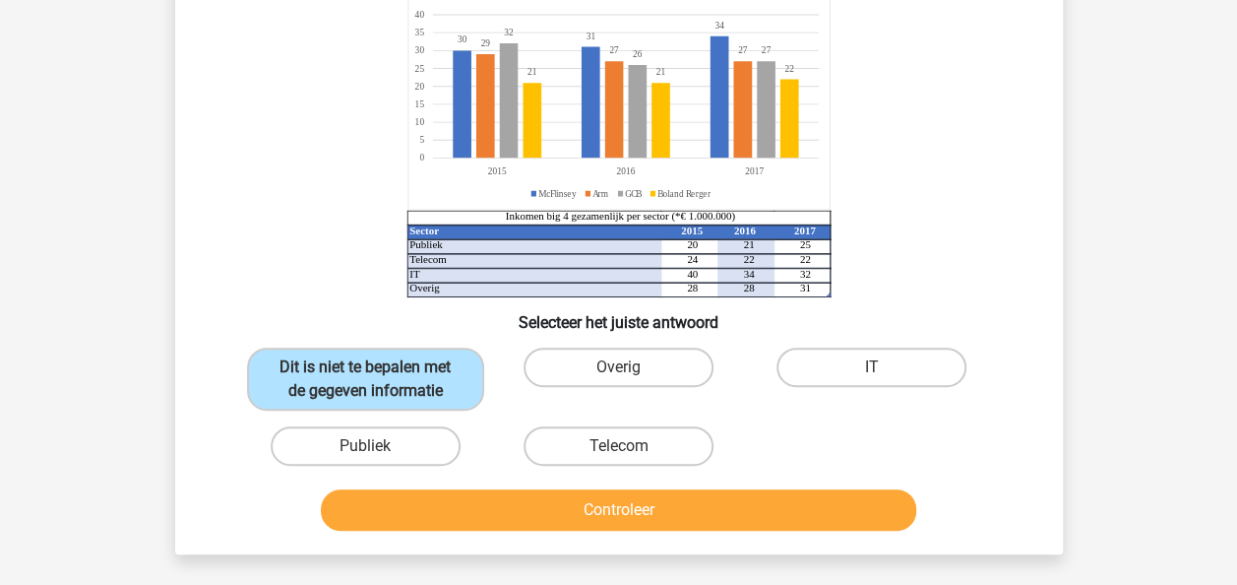
scroll to position [211, 0]
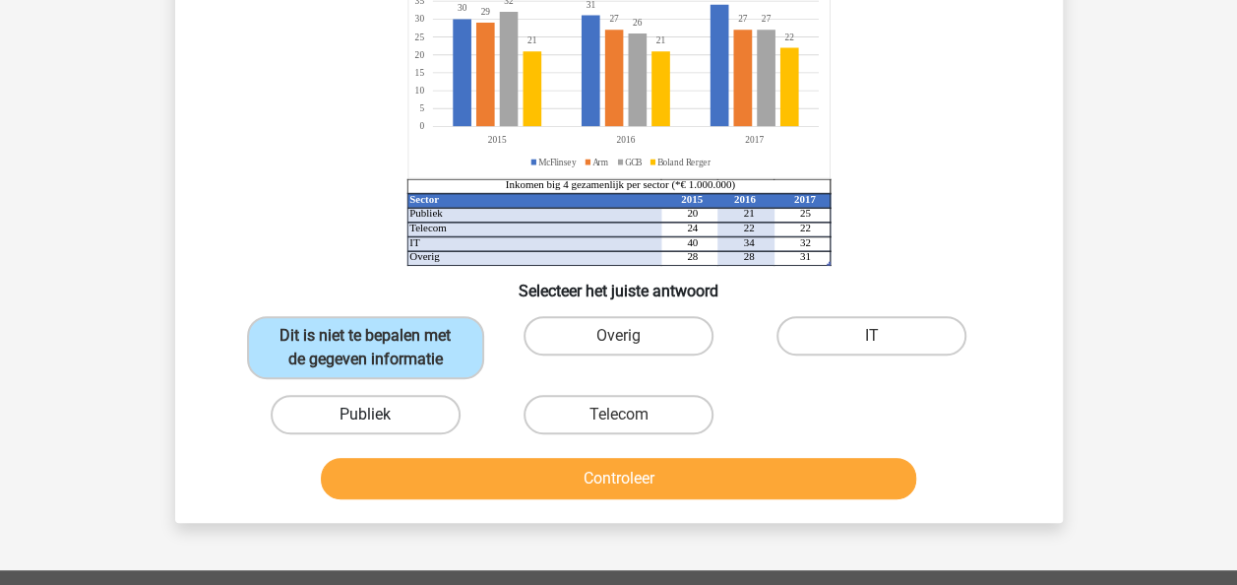
click at [417, 402] on label "Publiek" at bounding box center [366, 414] width 190 height 39
click at [378, 414] on input "Publiek" at bounding box center [371, 420] width 13 height 13
radio input "true"
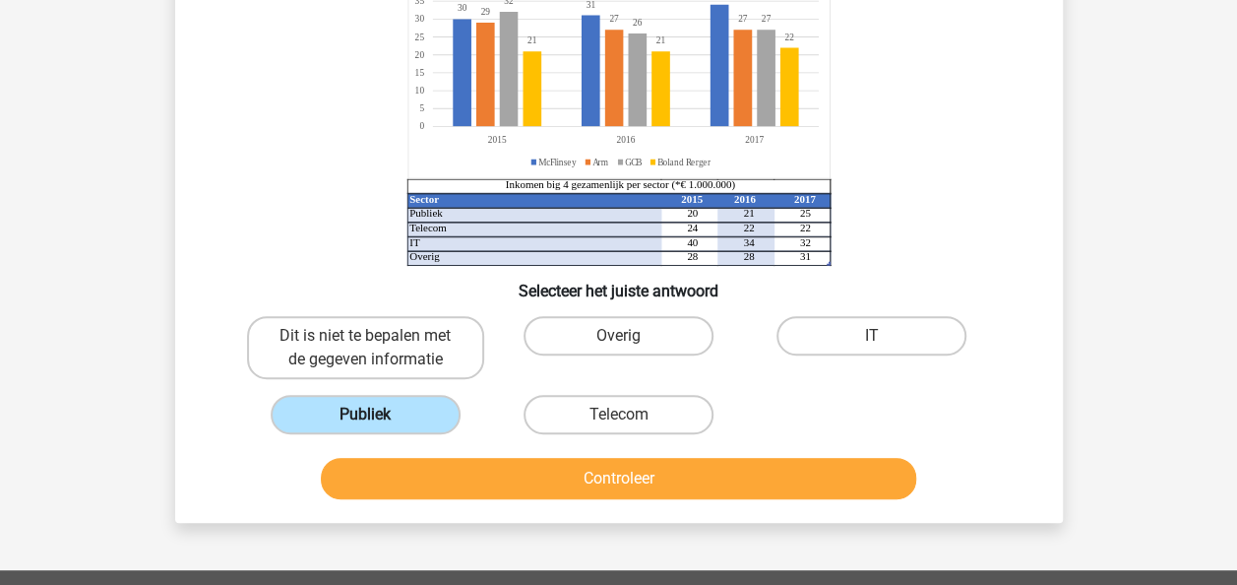
click at [417, 402] on label "Publiek" at bounding box center [366, 414] width 190 height 39
click at [378, 414] on input "Publiek" at bounding box center [371, 420] width 13 height 13
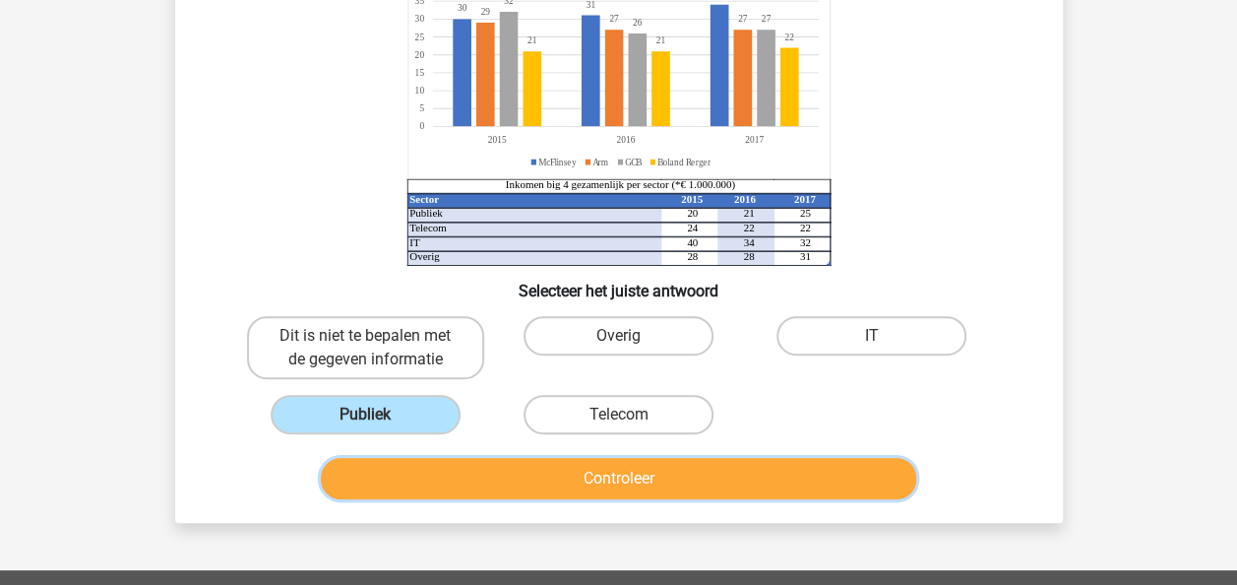
click at [433, 474] on button "Controleer" at bounding box center [618, 478] width 595 height 41
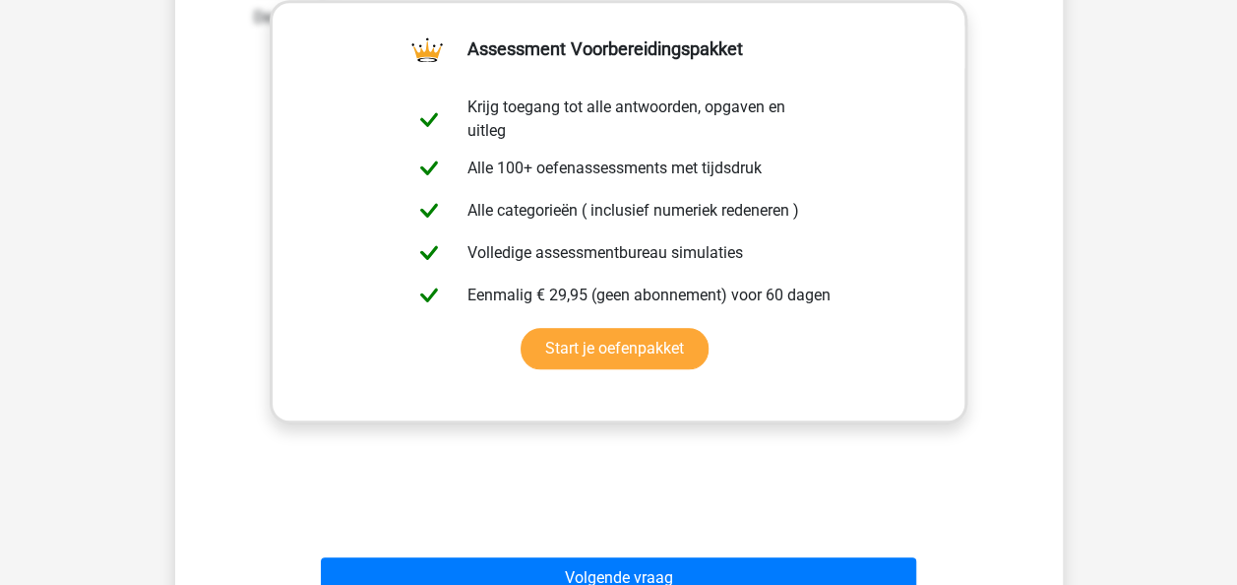
scroll to position [841, 0]
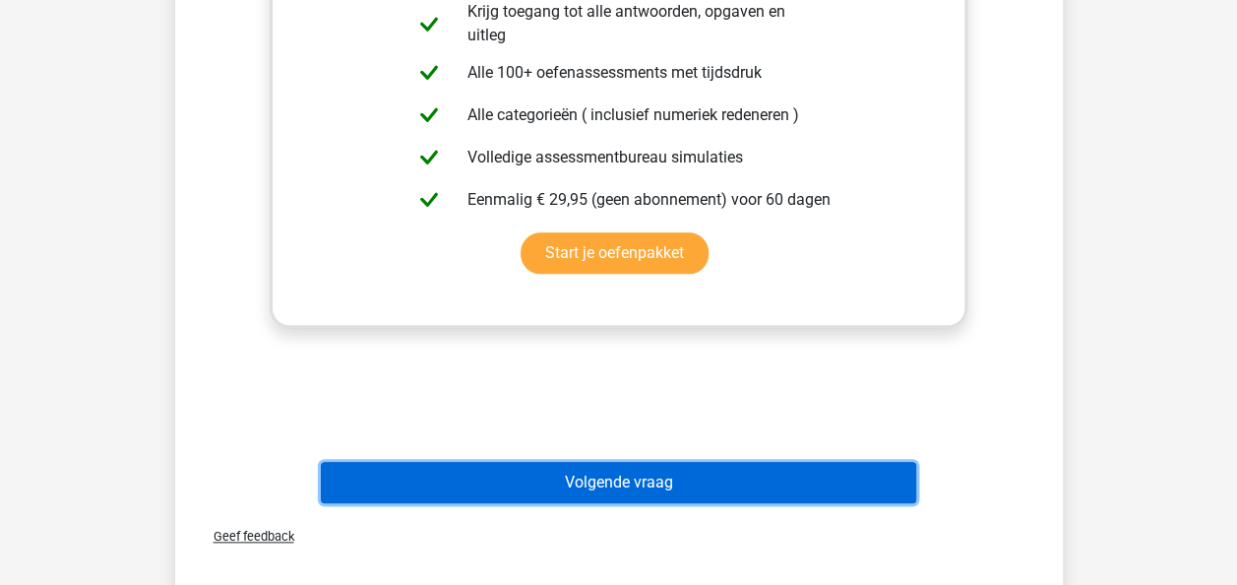
click at [724, 493] on button "Volgende vraag" at bounding box center [618, 482] width 595 height 41
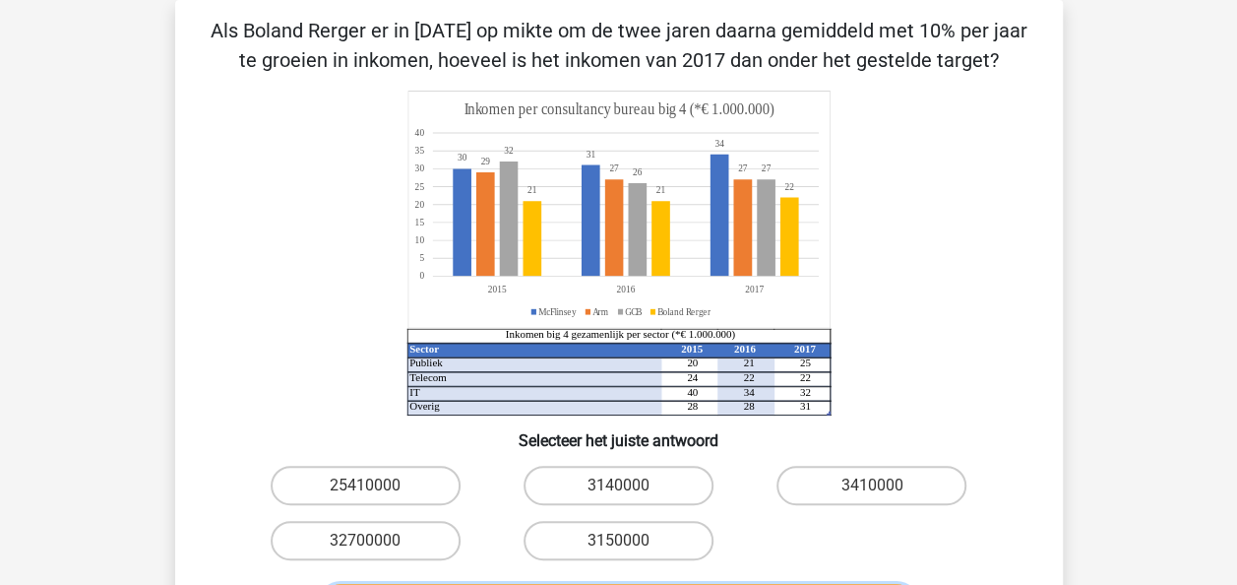
scroll to position [93, 0]
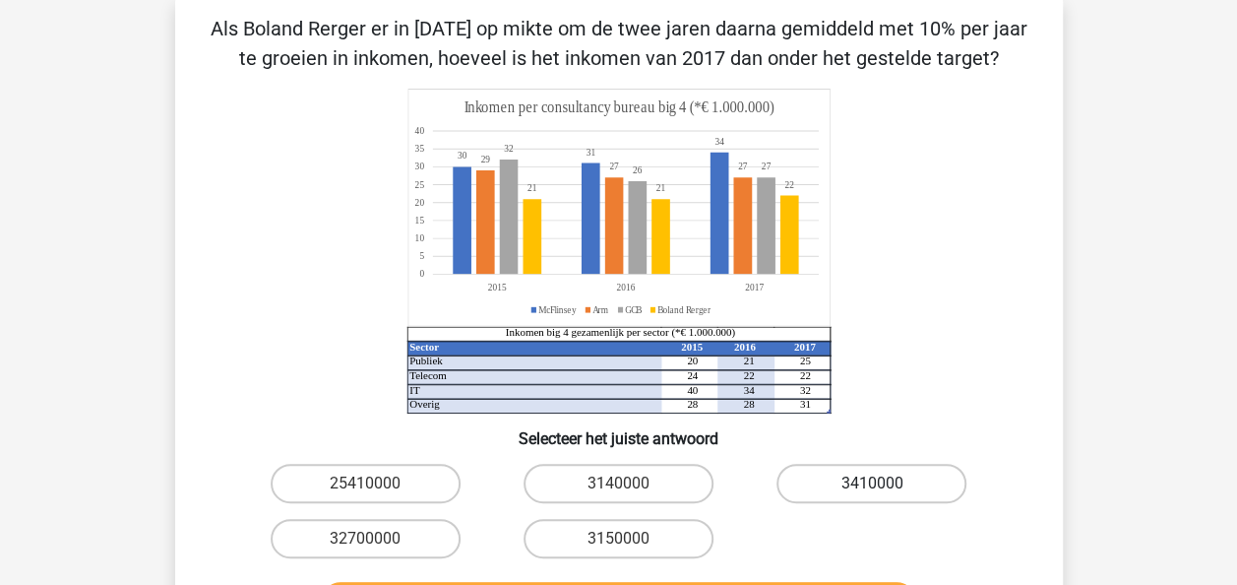
click at [940, 473] on label "3410000" at bounding box center [872, 483] width 190 height 39
click at [885, 483] on input "3410000" at bounding box center [878, 489] width 13 height 13
radio input "true"
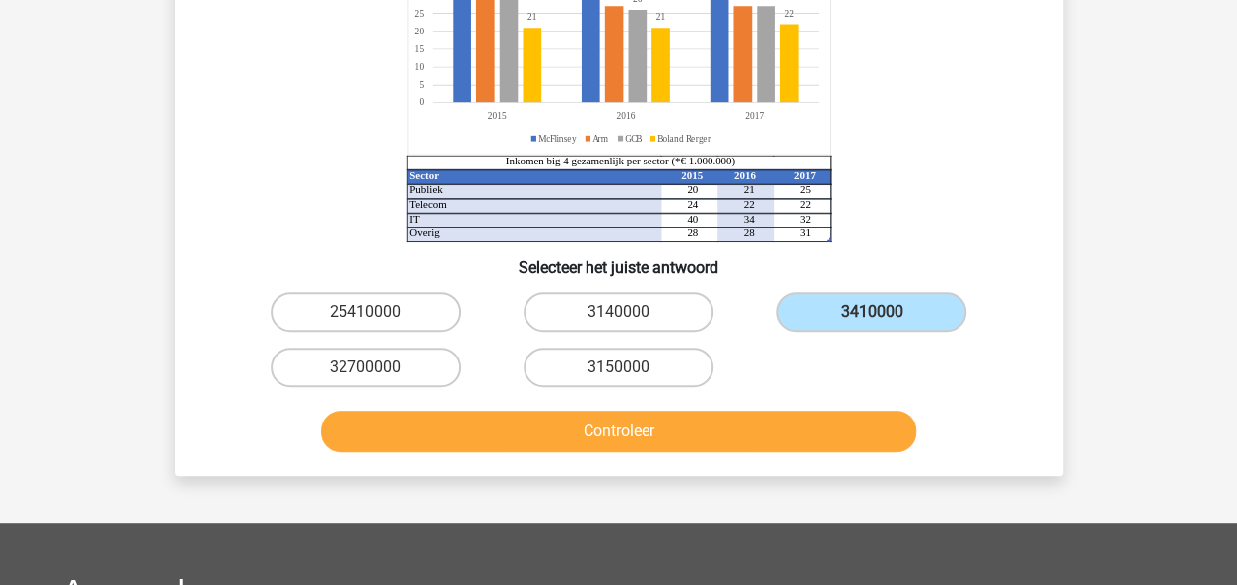
scroll to position [266, 0]
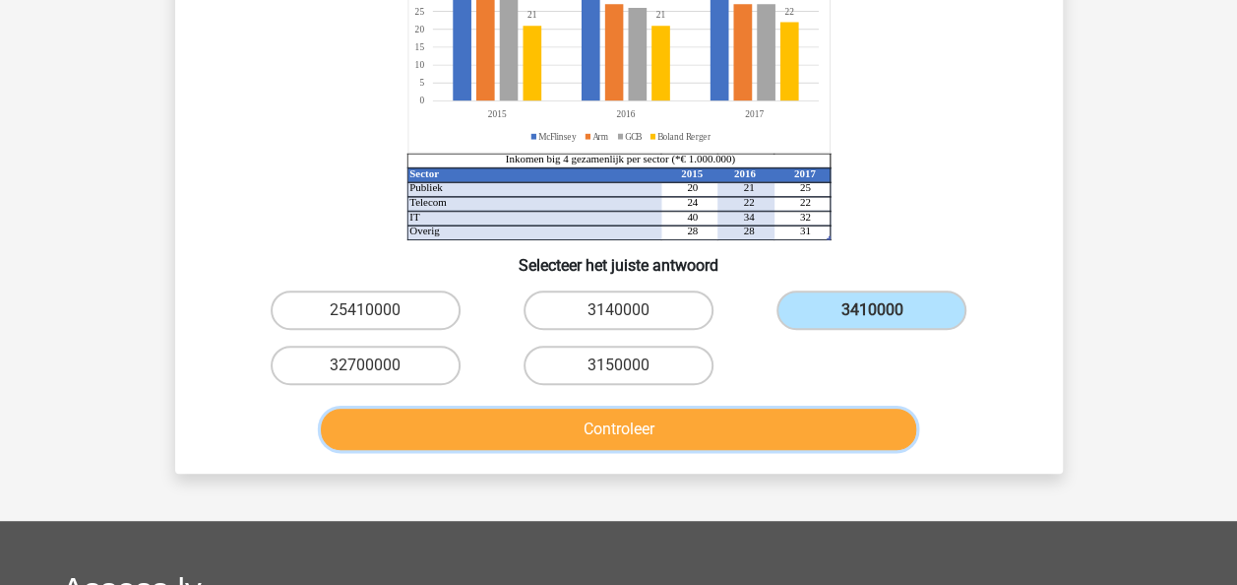
click at [769, 424] on button "Controleer" at bounding box center [618, 428] width 595 height 41
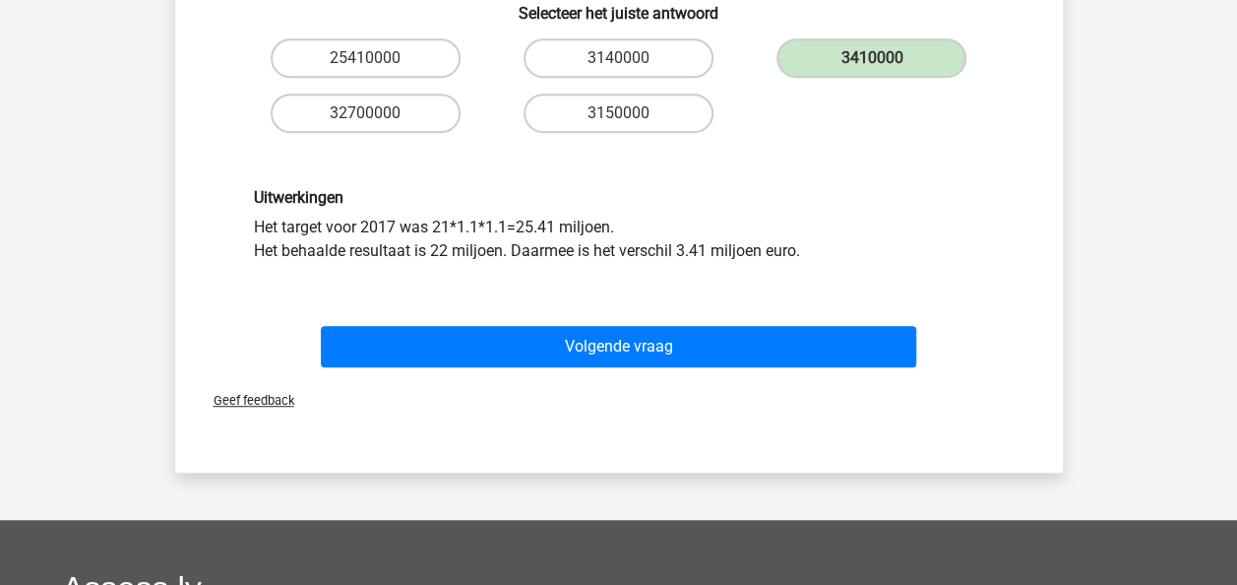
scroll to position [520, 0]
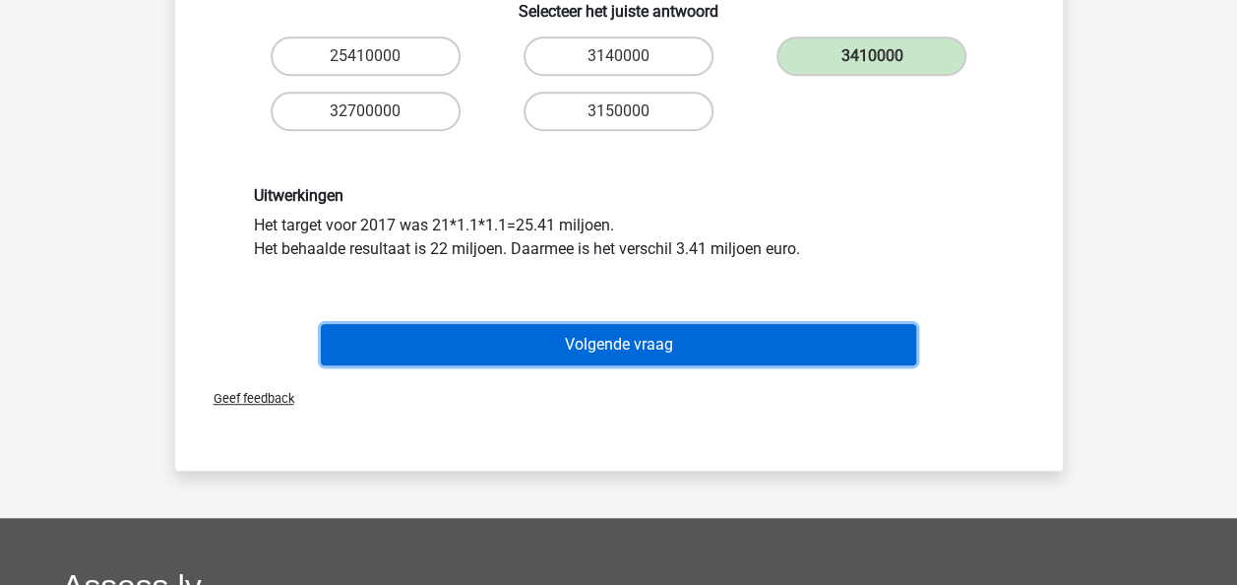
click at [555, 337] on button "Volgende vraag" at bounding box center [618, 344] width 595 height 41
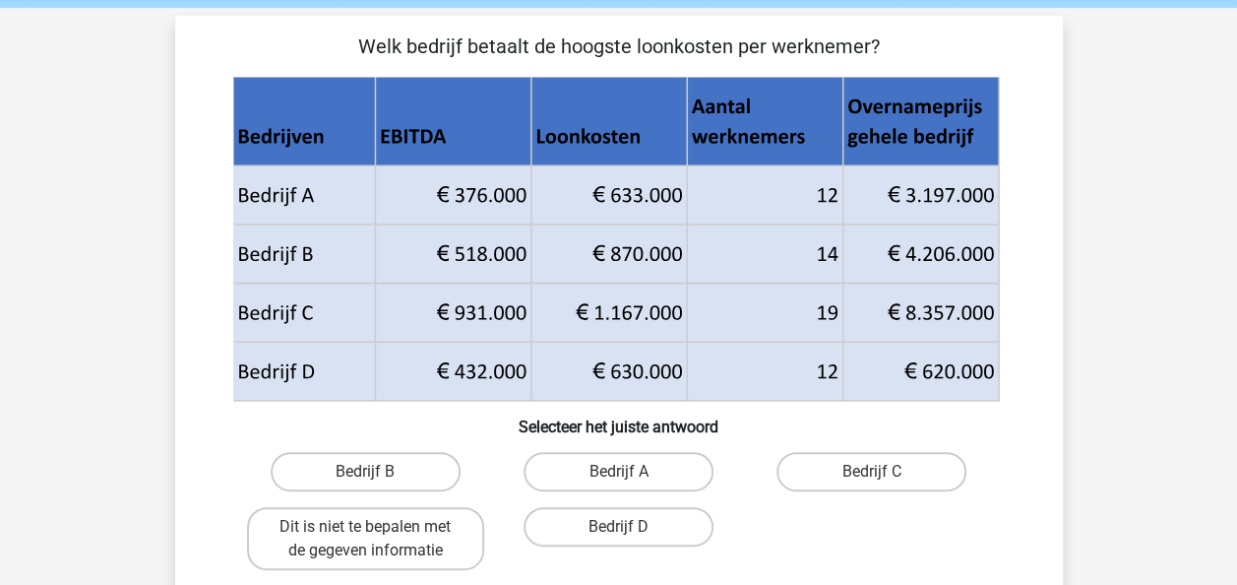
scroll to position [76, 0]
click at [365, 469] on label "Bedrijf B" at bounding box center [366, 470] width 190 height 39
click at [365, 470] on input "Bedrijf B" at bounding box center [371, 476] width 13 height 13
radio input "true"
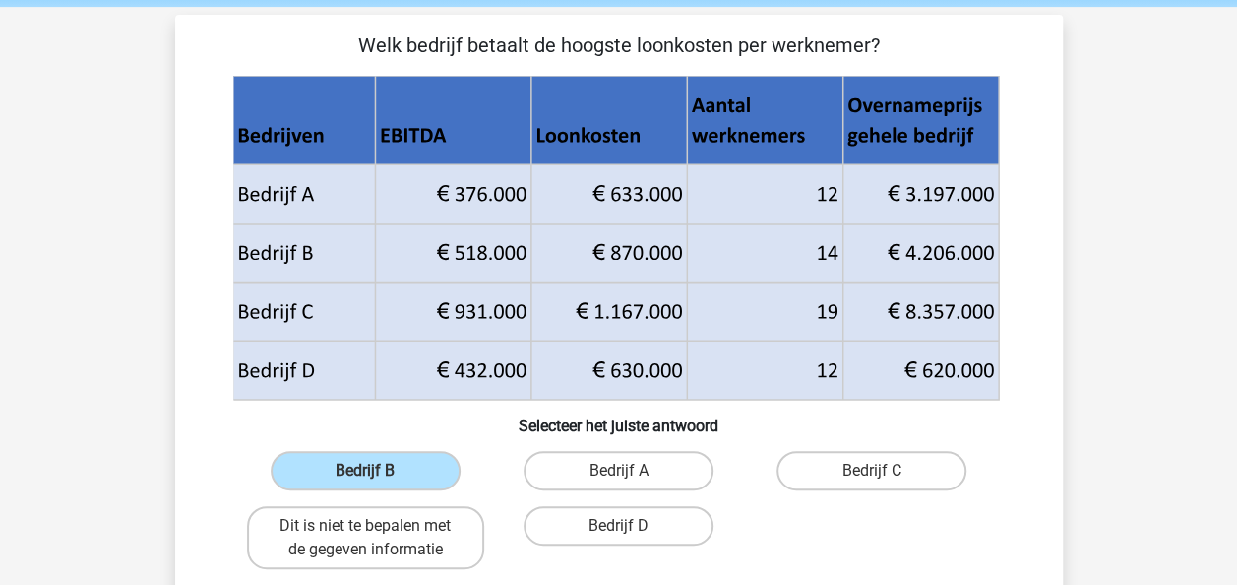
scroll to position [587, 0]
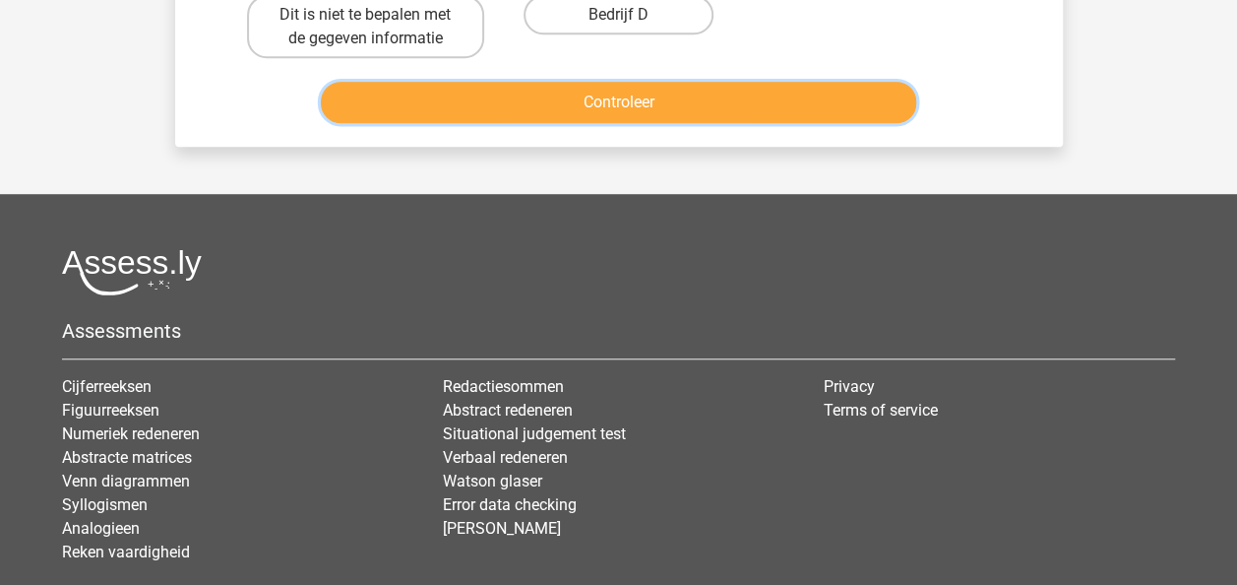
click at [841, 104] on button "Controleer" at bounding box center [618, 102] width 595 height 41
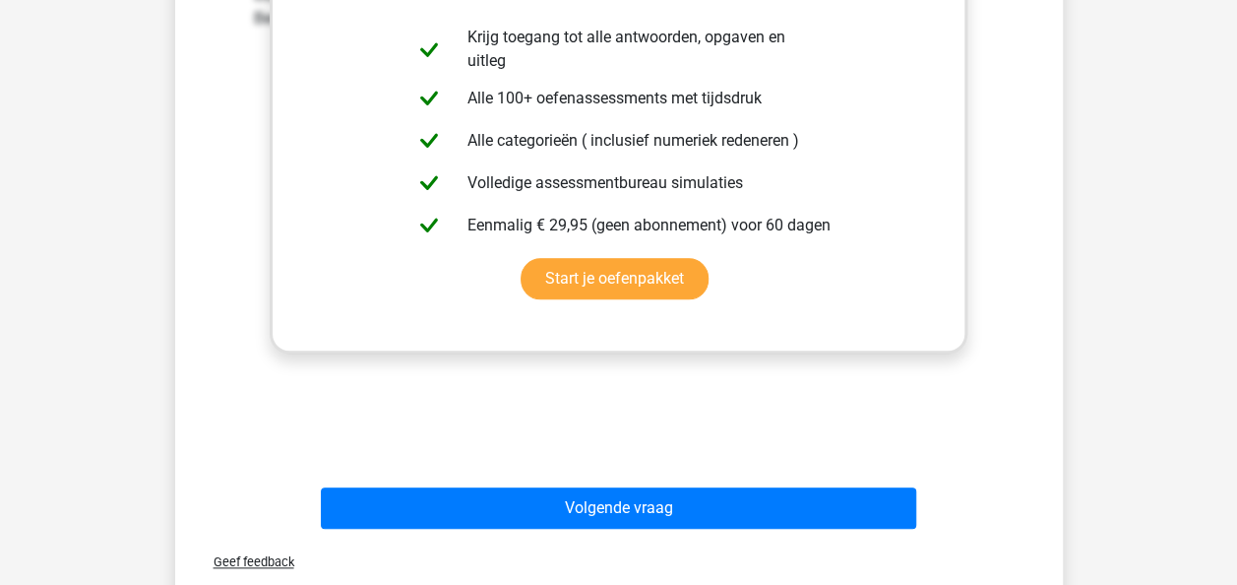
scroll to position [902, 0]
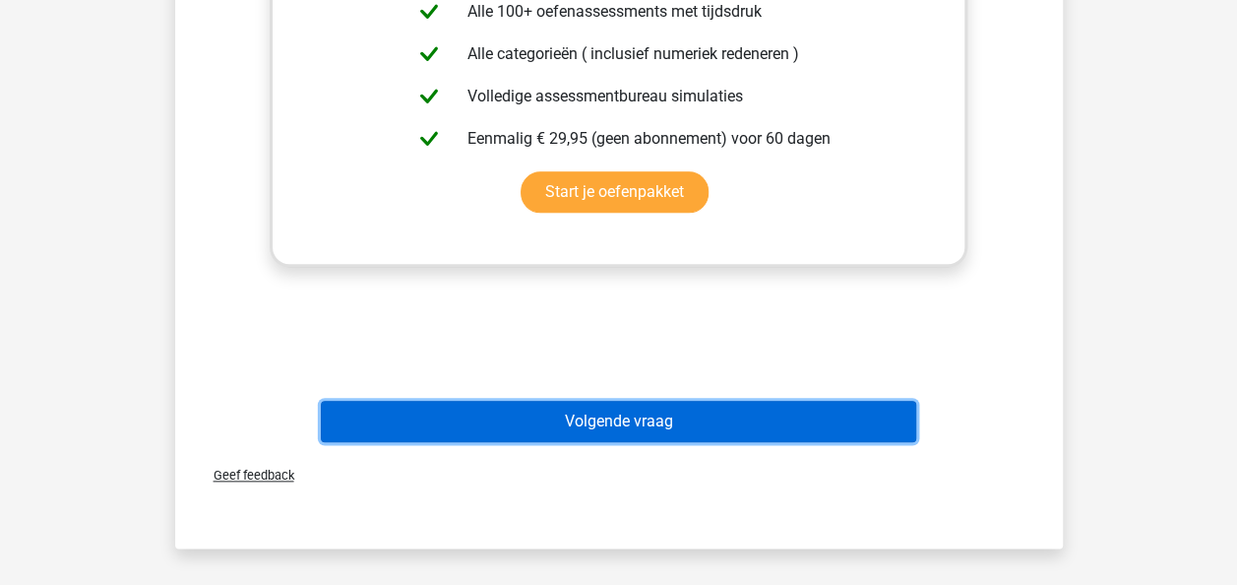
click at [686, 419] on button "Volgende vraag" at bounding box center [618, 421] width 595 height 41
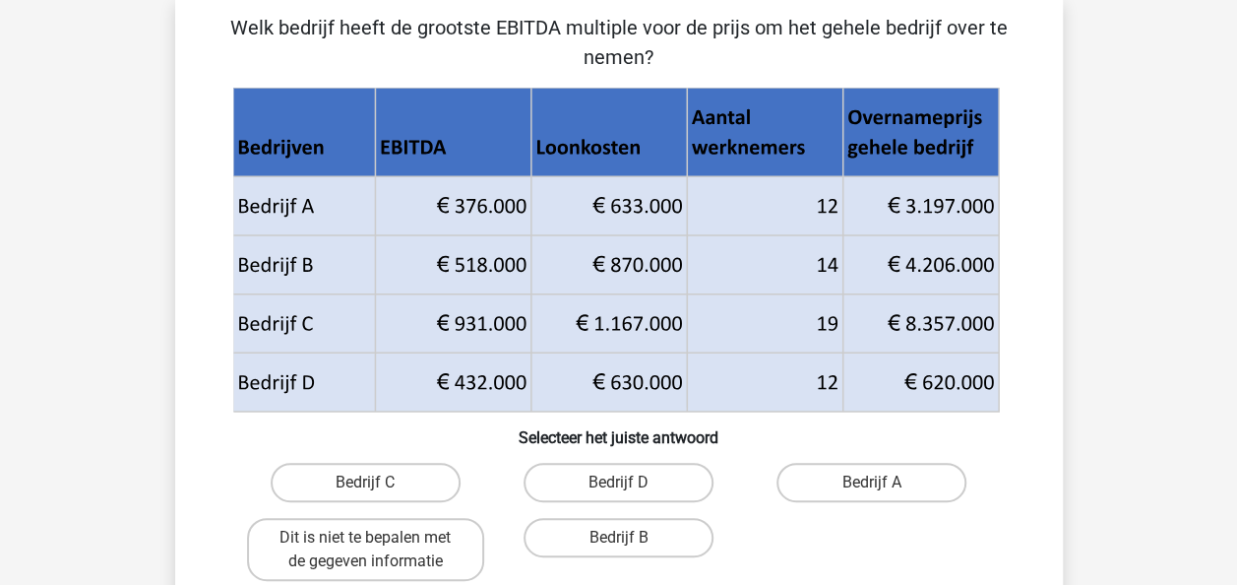
scroll to position [91, 0]
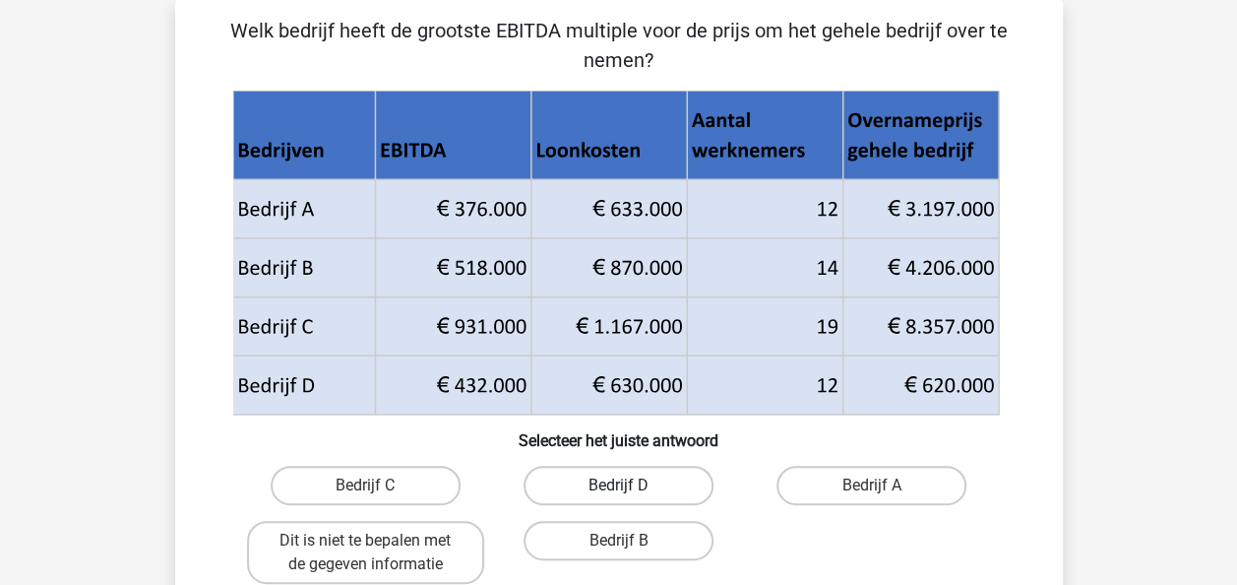
click at [646, 479] on label "Bedrijf D" at bounding box center [619, 485] width 190 height 39
click at [631, 485] on input "Bedrijf D" at bounding box center [624, 491] width 13 height 13
radio input "true"
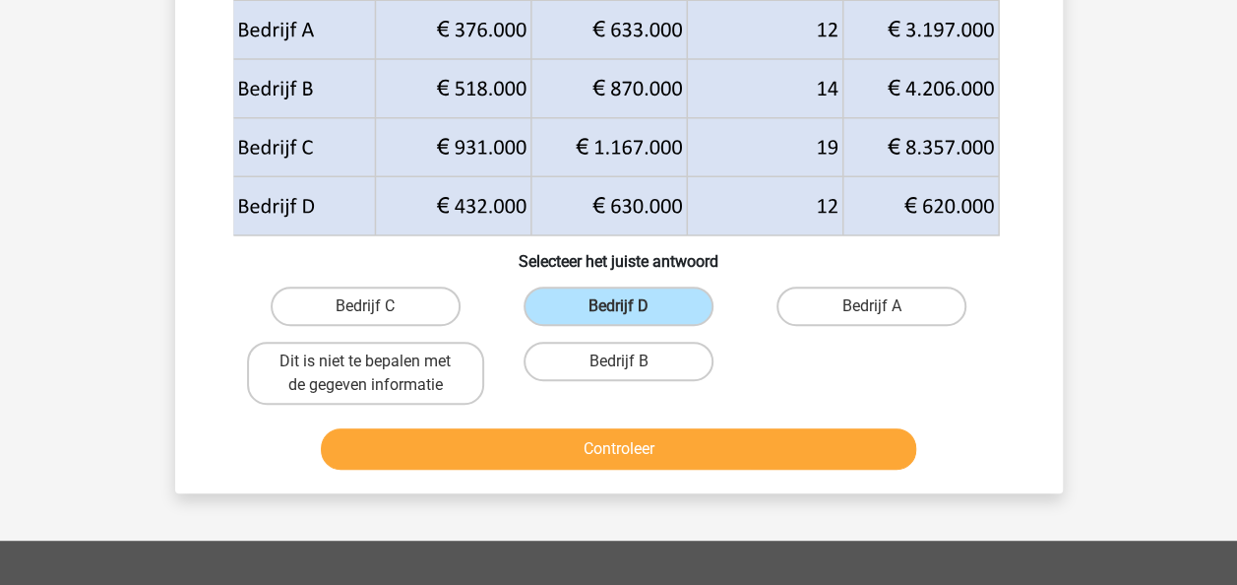
scroll to position [277, 0]
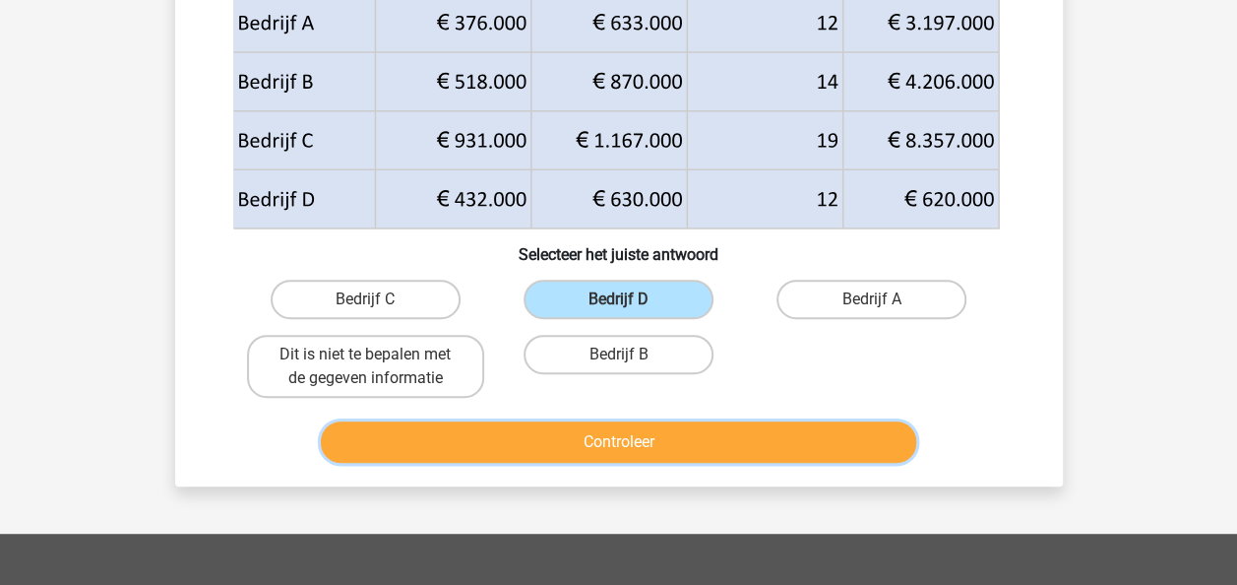
click at [683, 453] on button "Controleer" at bounding box center [618, 441] width 595 height 41
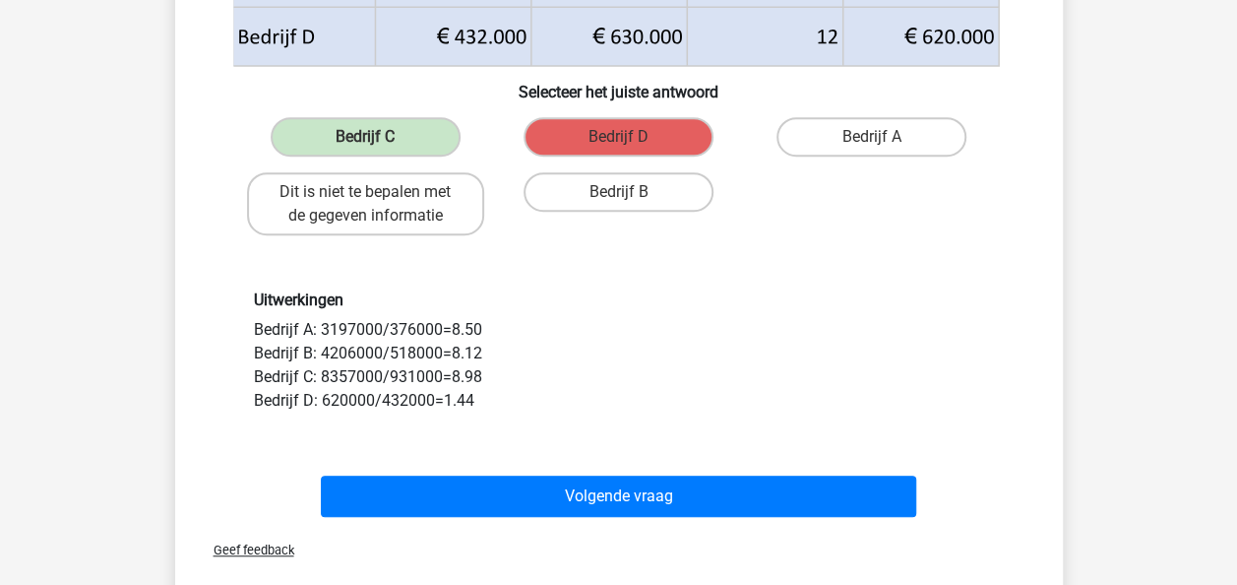
scroll to position [472, 0]
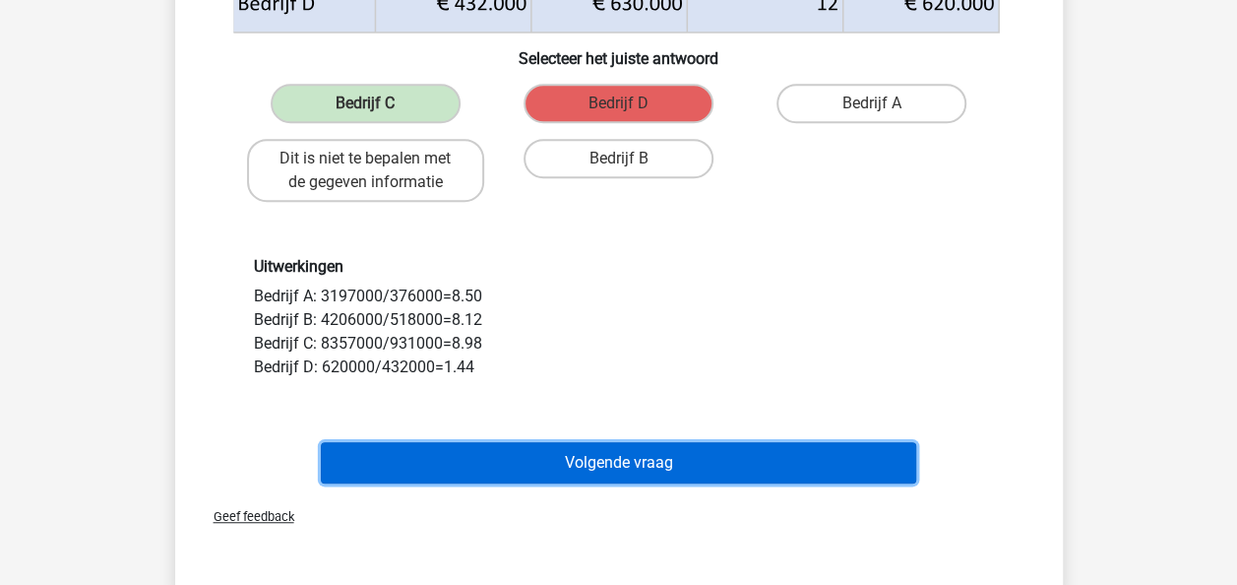
click at [685, 453] on button "Volgende vraag" at bounding box center [618, 462] width 595 height 41
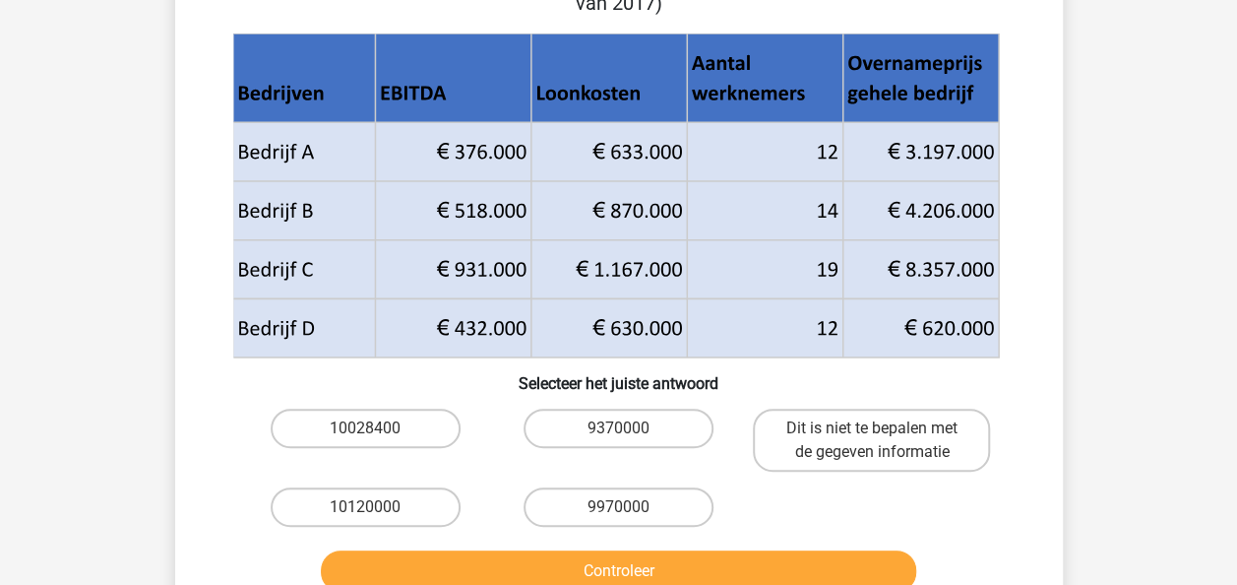
scroll to position [209, 0]
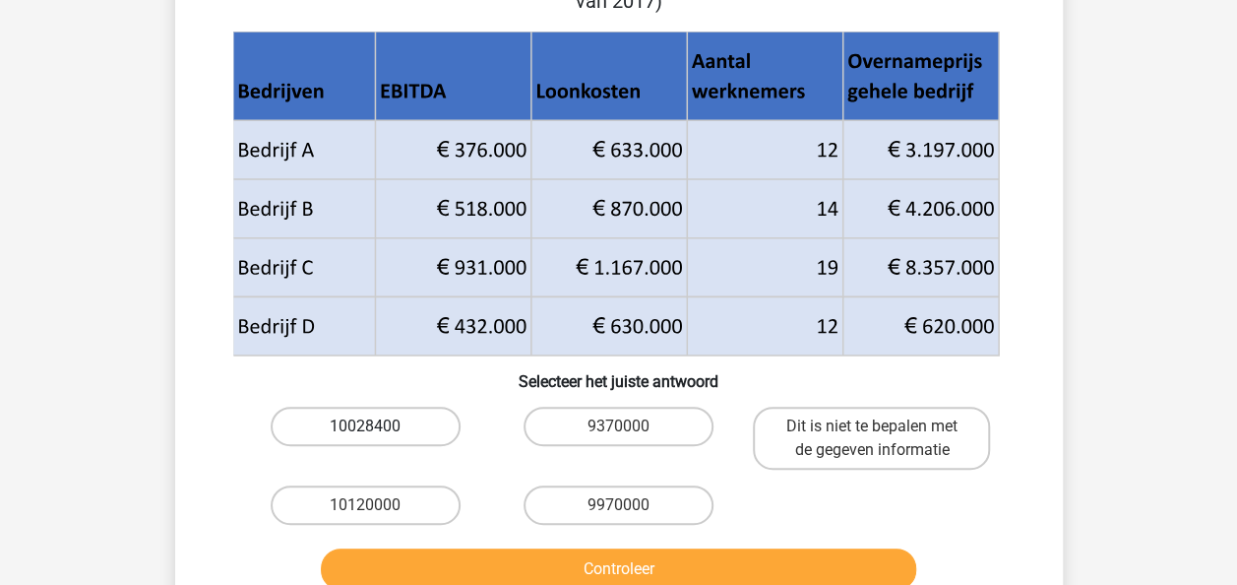
click at [435, 407] on label "10028400" at bounding box center [366, 426] width 190 height 39
click at [378, 426] on input "10028400" at bounding box center [371, 432] width 13 height 13
radio input "true"
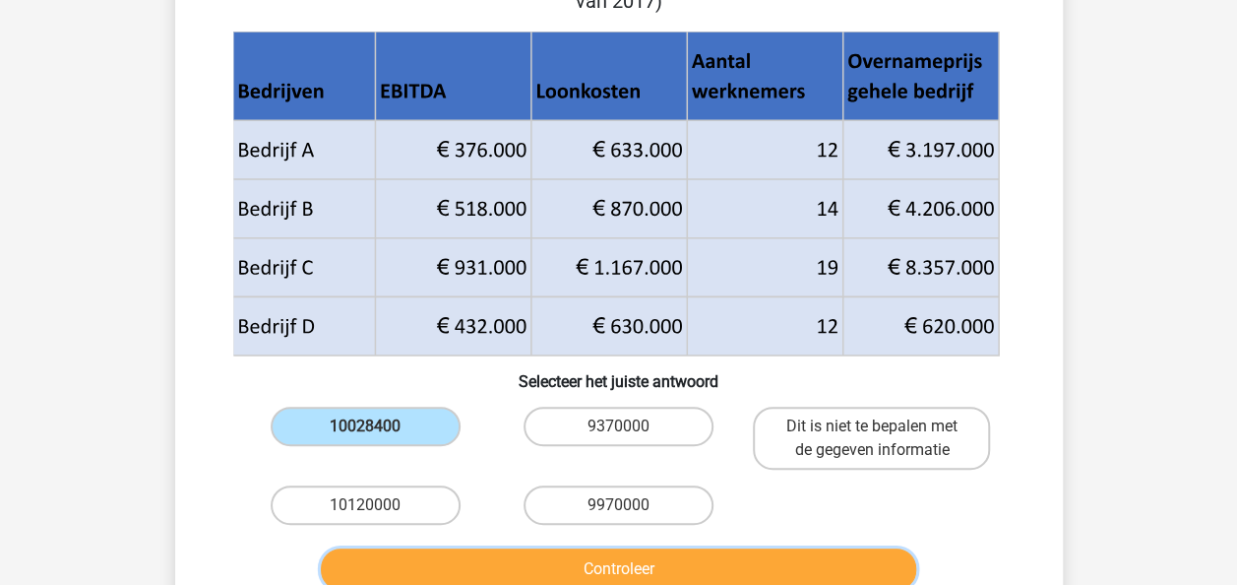
click at [500, 548] on button "Controleer" at bounding box center [618, 568] width 595 height 41
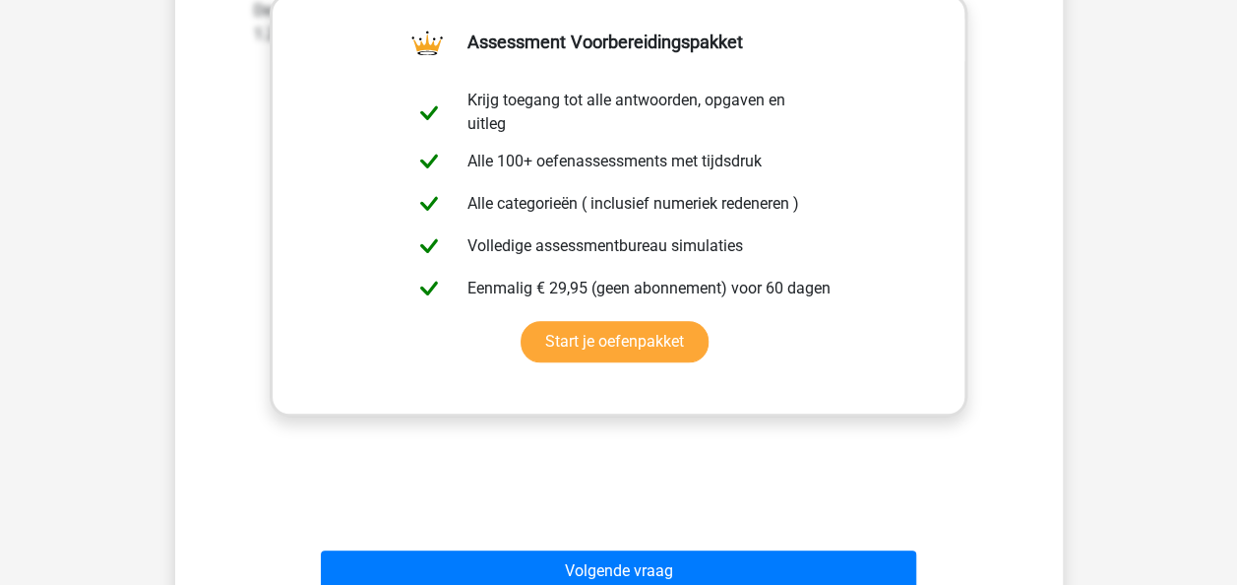
scroll to position [878, 0]
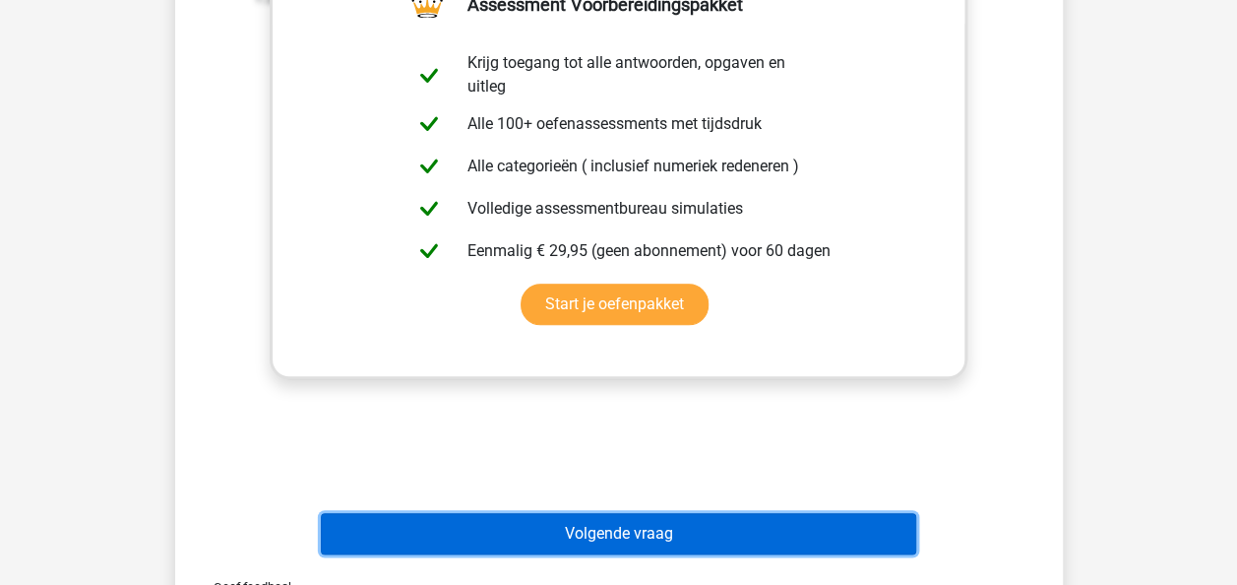
click at [726, 513] on button "Volgende vraag" at bounding box center [618, 533] width 595 height 41
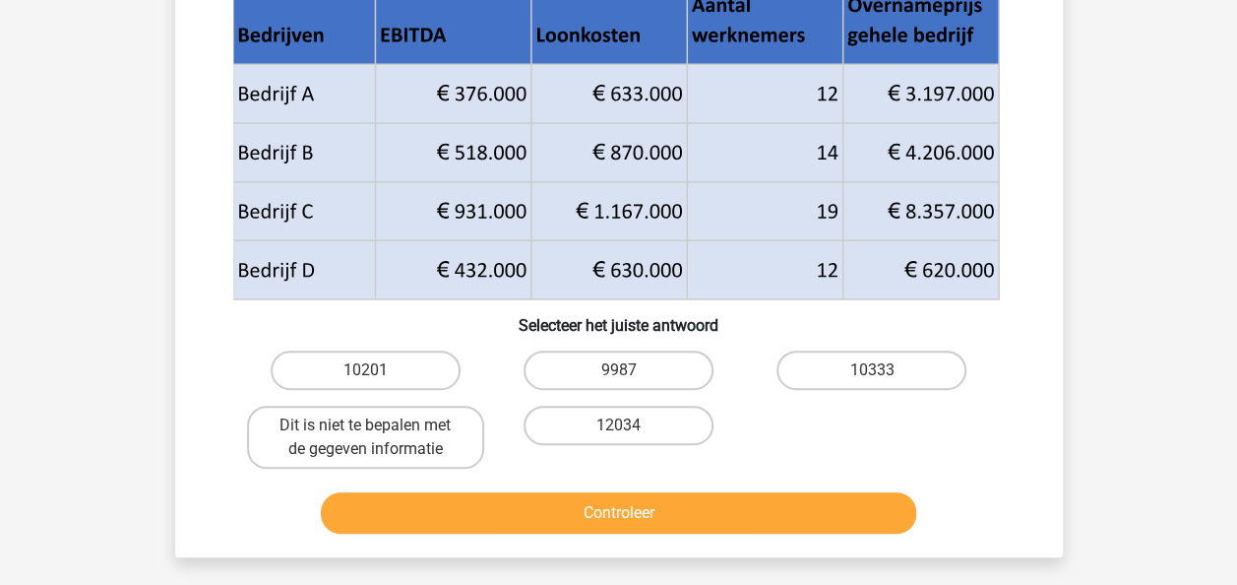
scroll to position [91, 0]
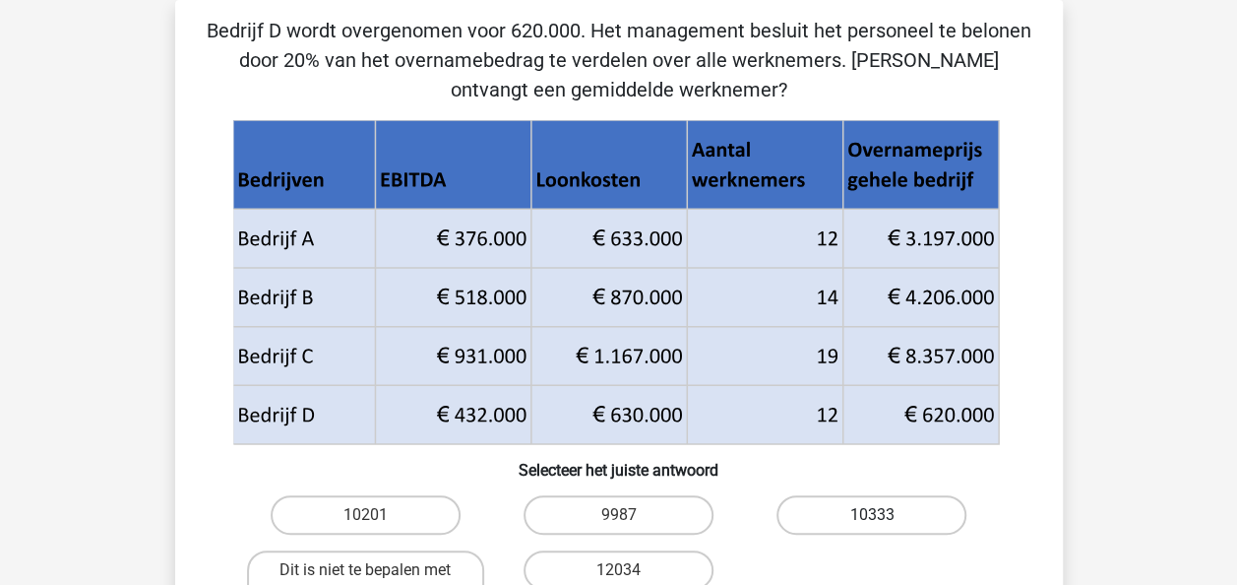
click at [925, 514] on label "10333" at bounding box center [872, 514] width 190 height 39
click at [885, 515] on input "10333" at bounding box center [878, 521] width 13 height 13
radio input "true"
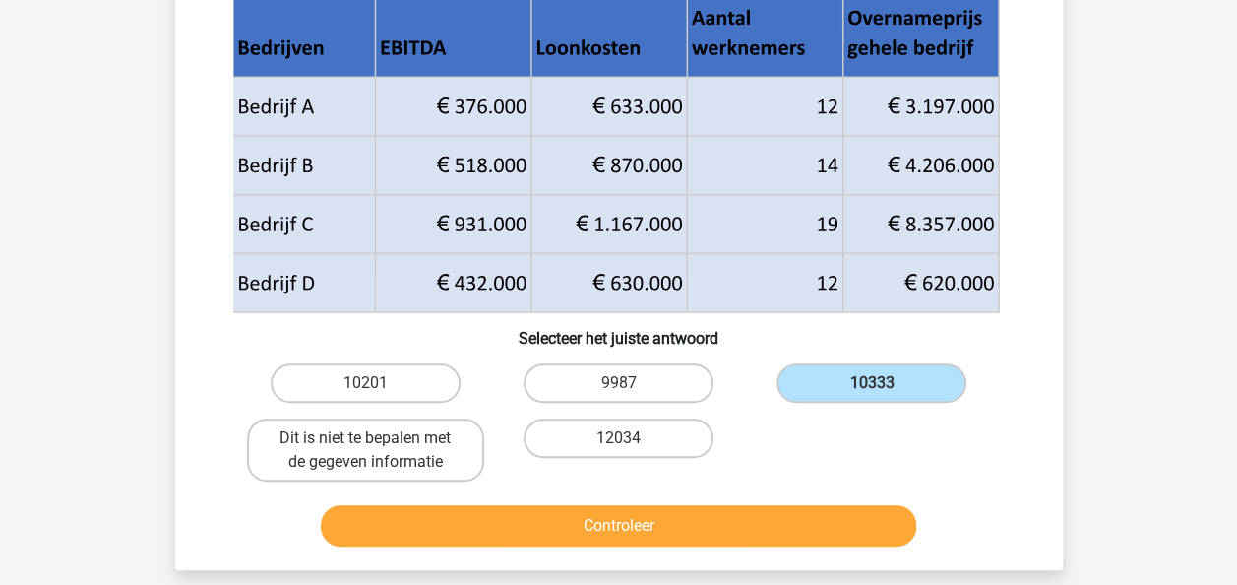
scroll to position [226, 0]
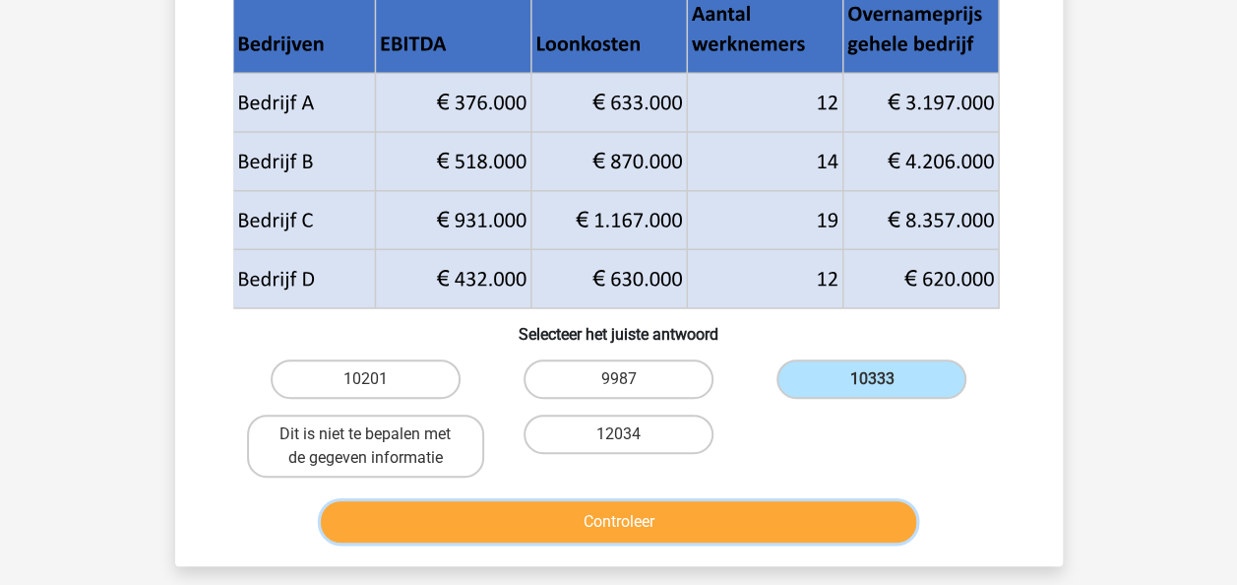
click at [805, 532] on button "Controleer" at bounding box center [618, 521] width 595 height 41
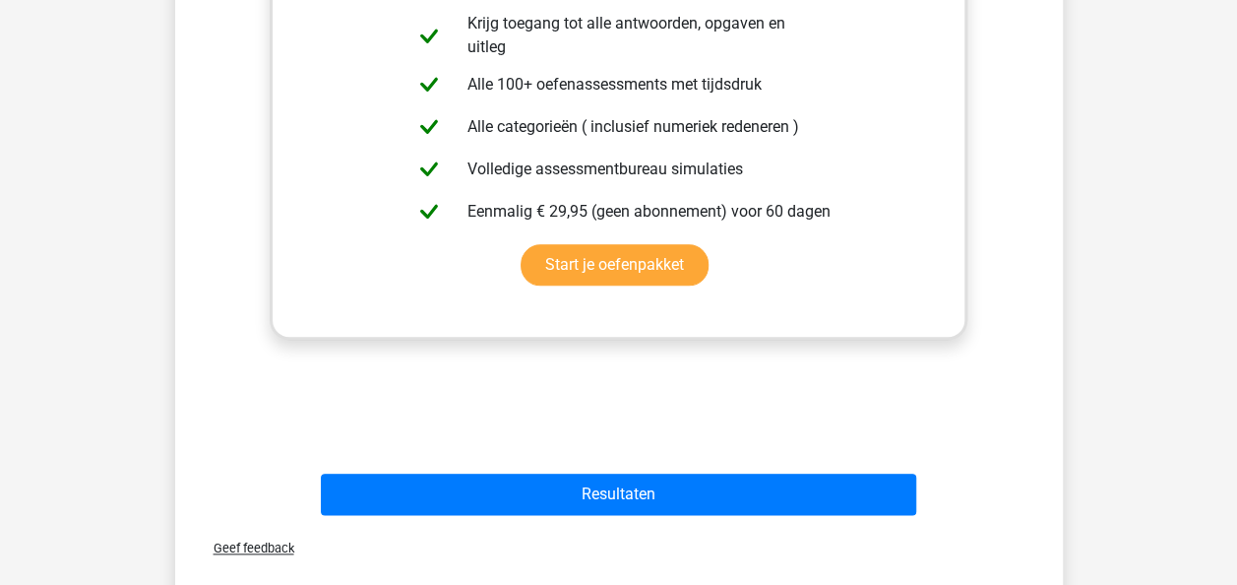
scroll to position [880, 0]
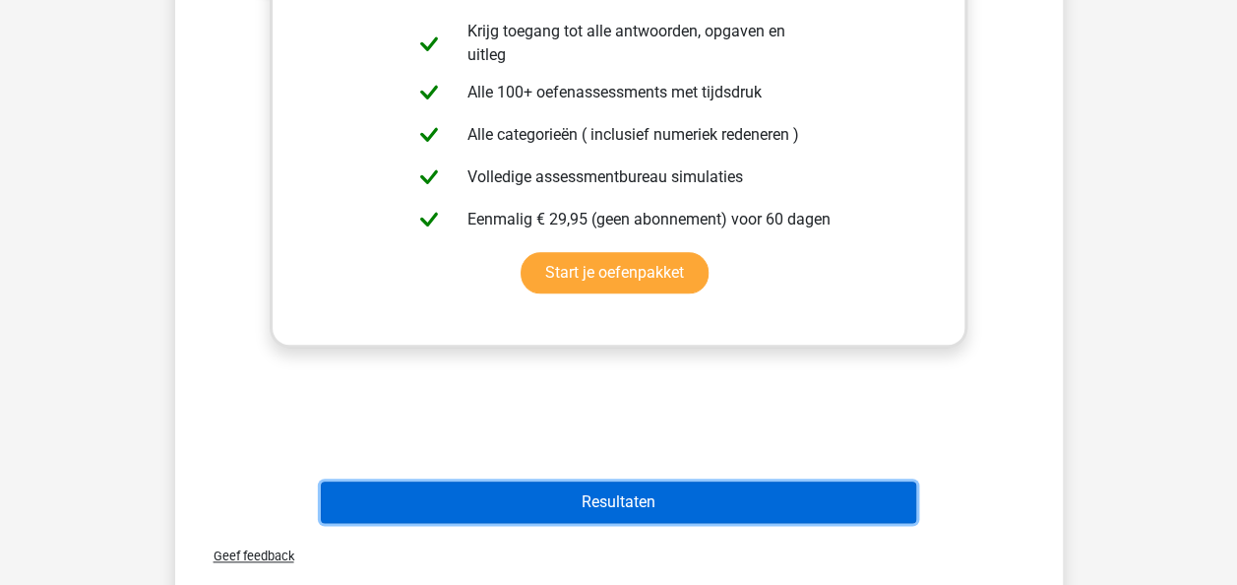
click at [612, 506] on button "Resultaten" at bounding box center [618, 501] width 595 height 41
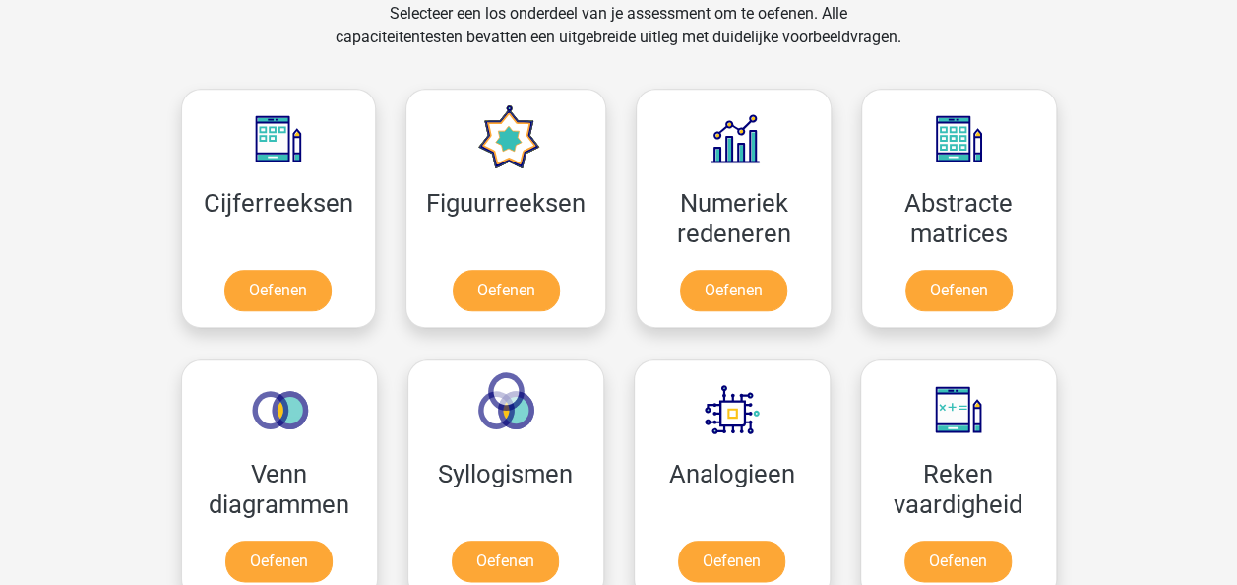
scroll to position [831, 0]
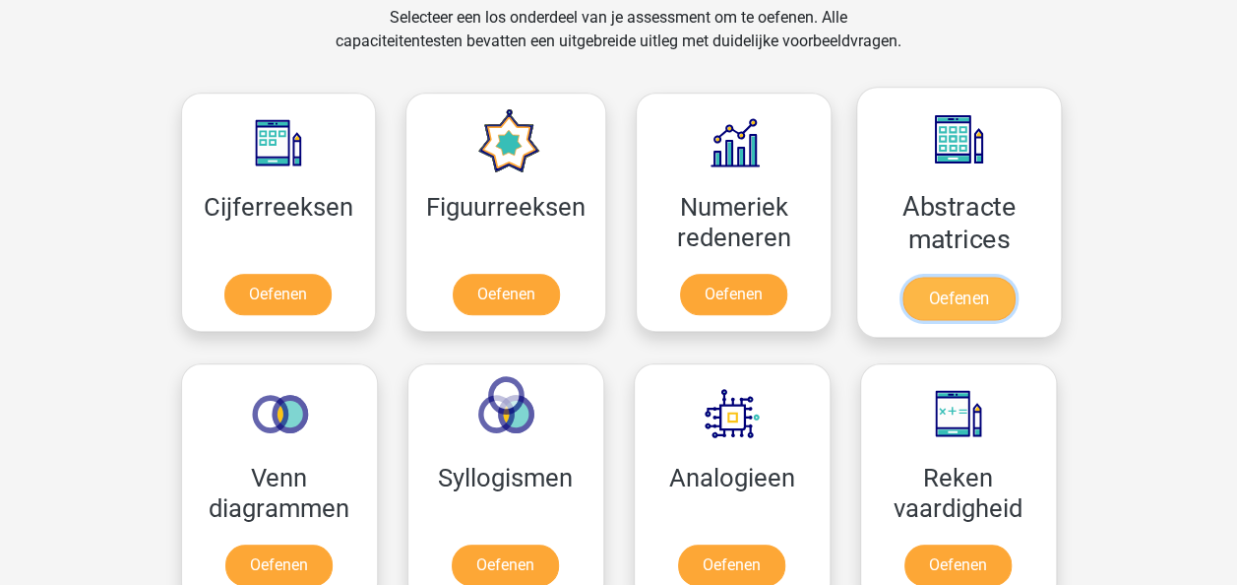
click at [984, 291] on link "Oefenen" at bounding box center [959, 298] width 112 height 43
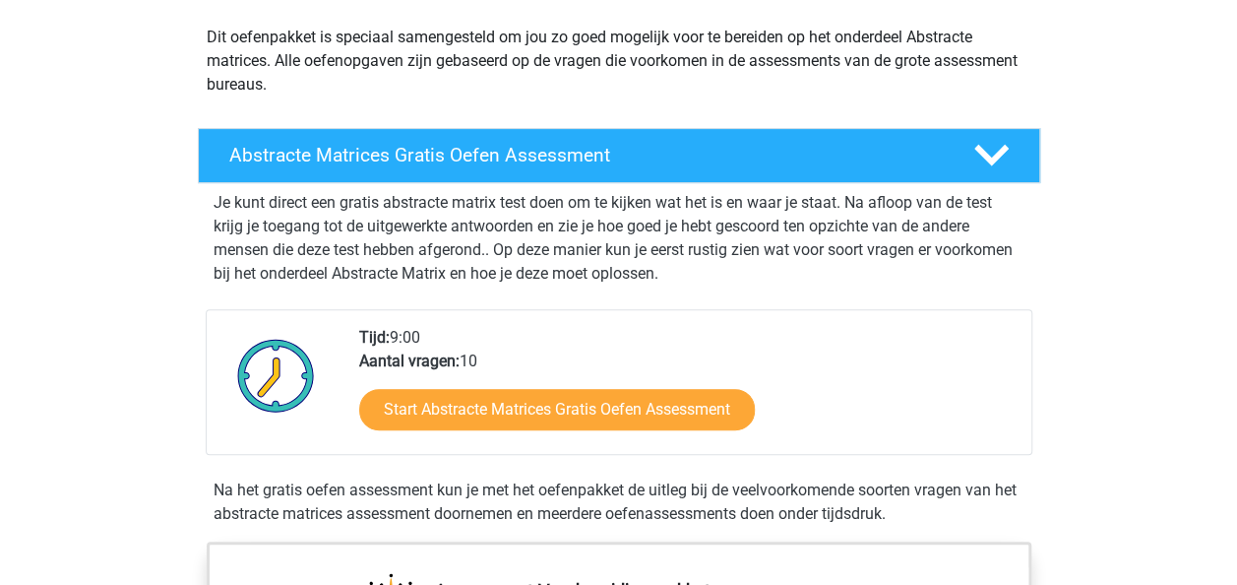
scroll to position [236, 0]
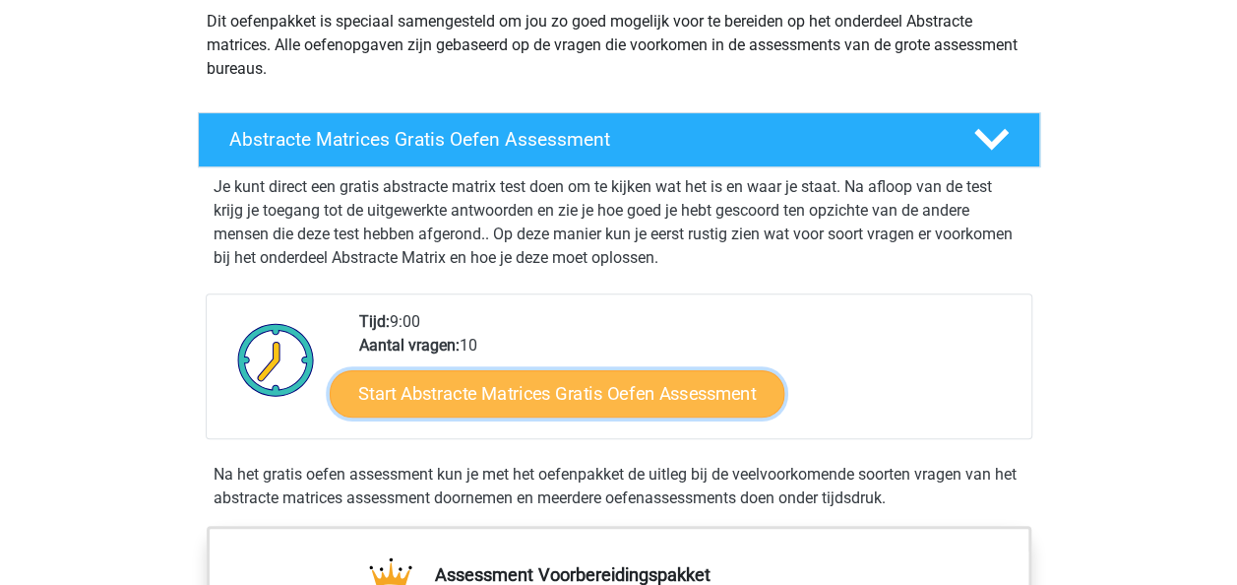
click at [591, 396] on link "Start Abstracte Matrices Gratis Oefen Assessment" at bounding box center [557, 392] width 455 height 47
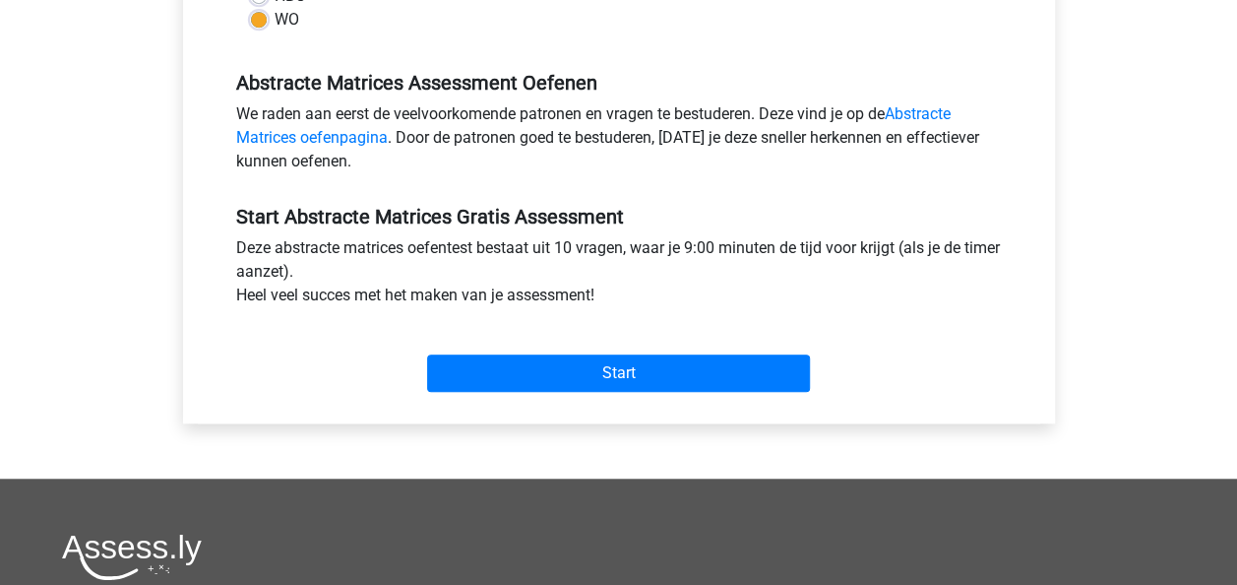
scroll to position [630, 0]
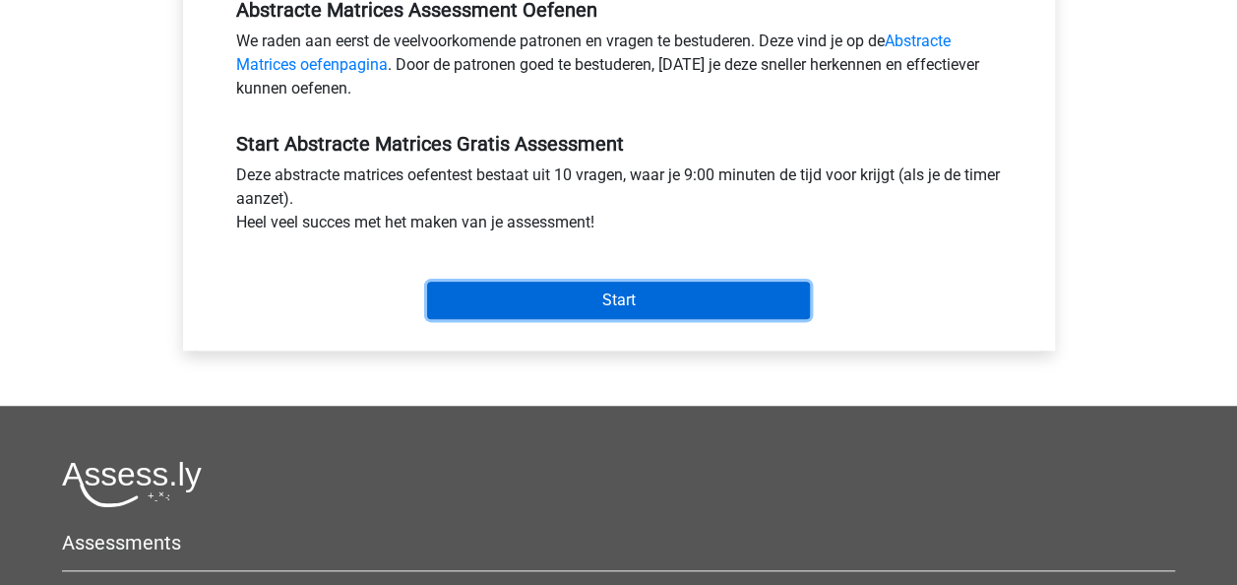
click at [481, 294] on input "Start" at bounding box center [618, 300] width 383 height 37
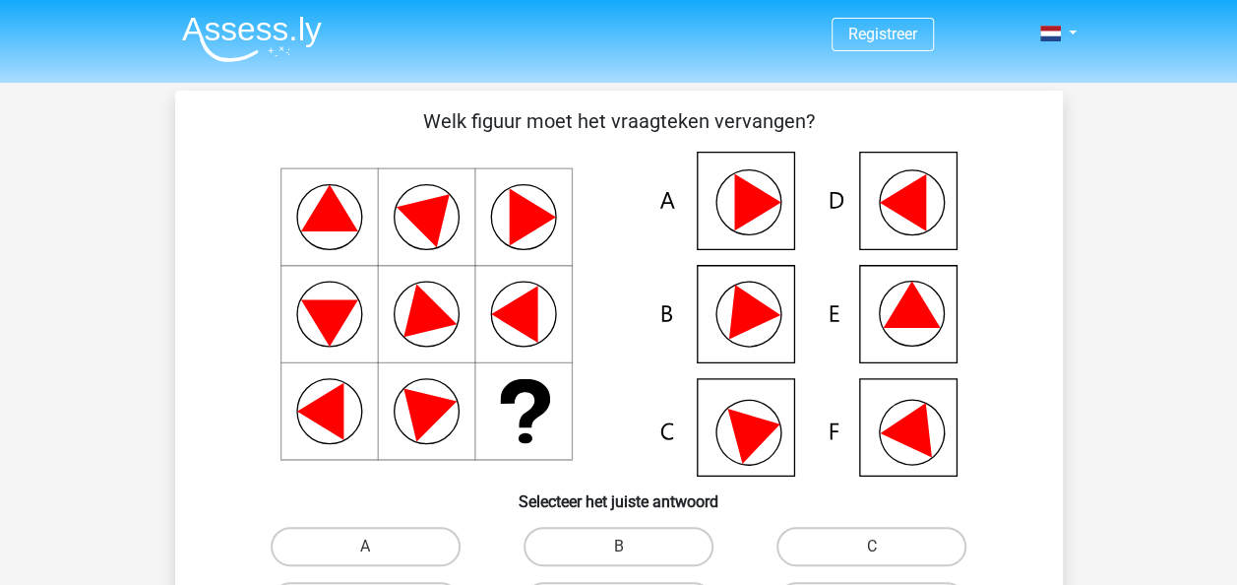
scroll to position [177, 0]
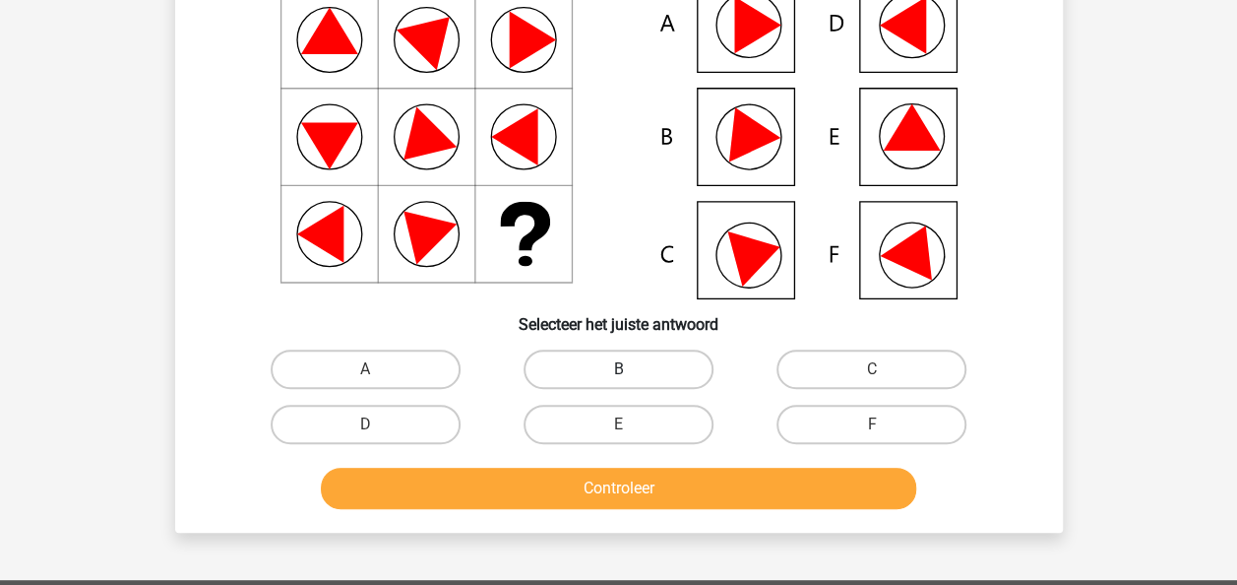
click at [608, 361] on label "B" at bounding box center [619, 368] width 190 height 39
click at [618, 369] on input "B" at bounding box center [624, 375] width 13 height 13
radio input "true"
click at [581, 512] on div "Controleer" at bounding box center [619, 492] width 760 height 49
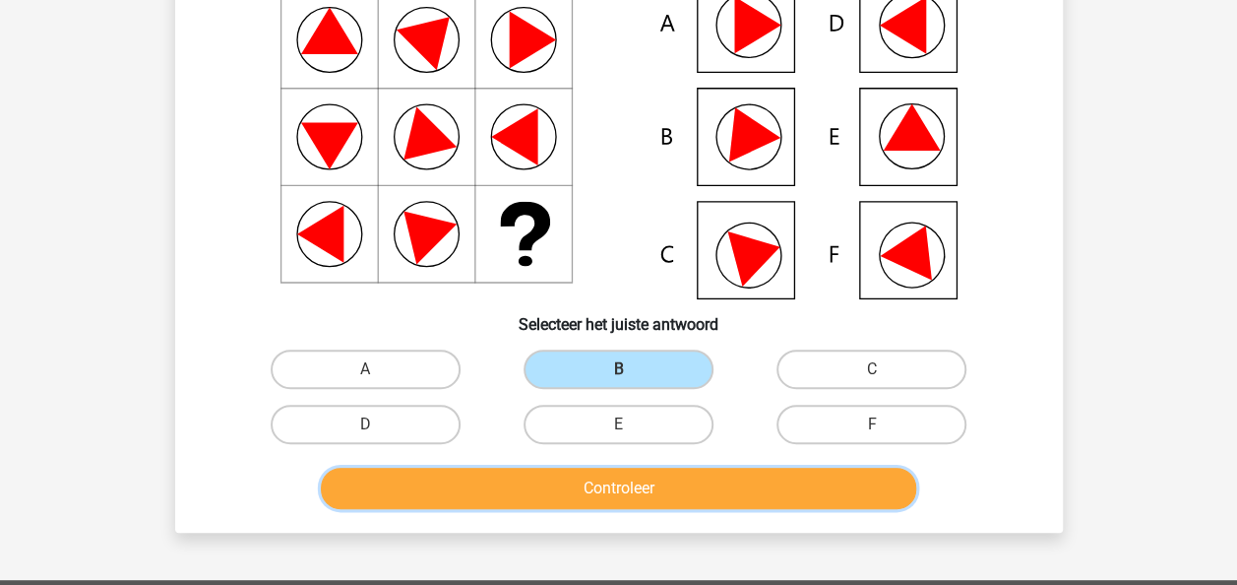
click at [593, 488] on button "Controleer" at bounding box center [618, 488] width 595 height 41
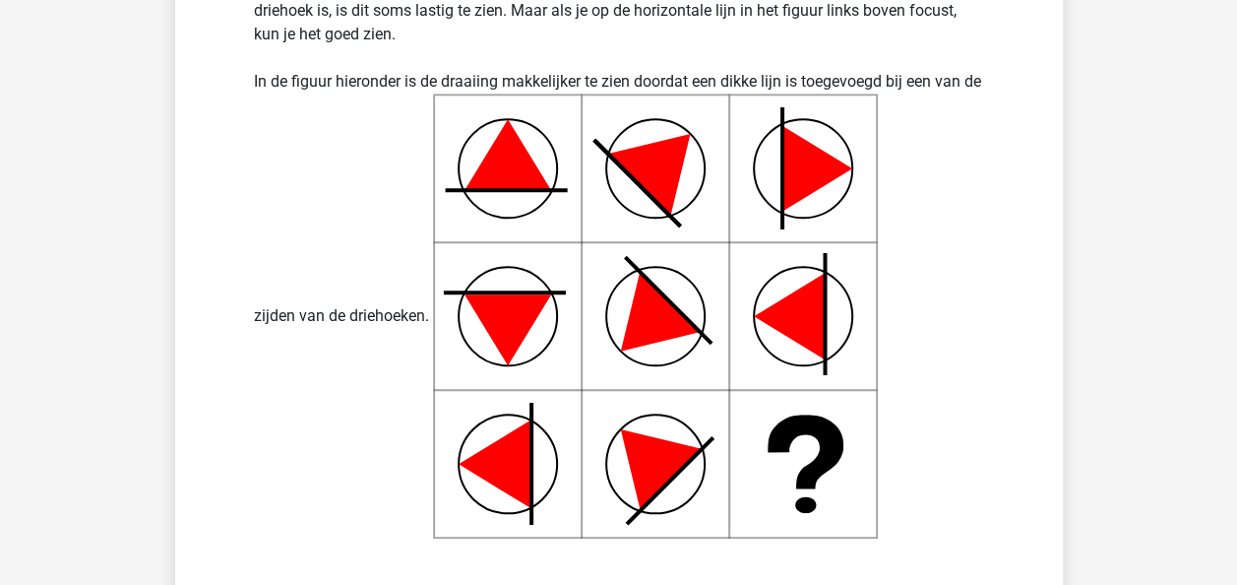
scroll to position [872, 0]
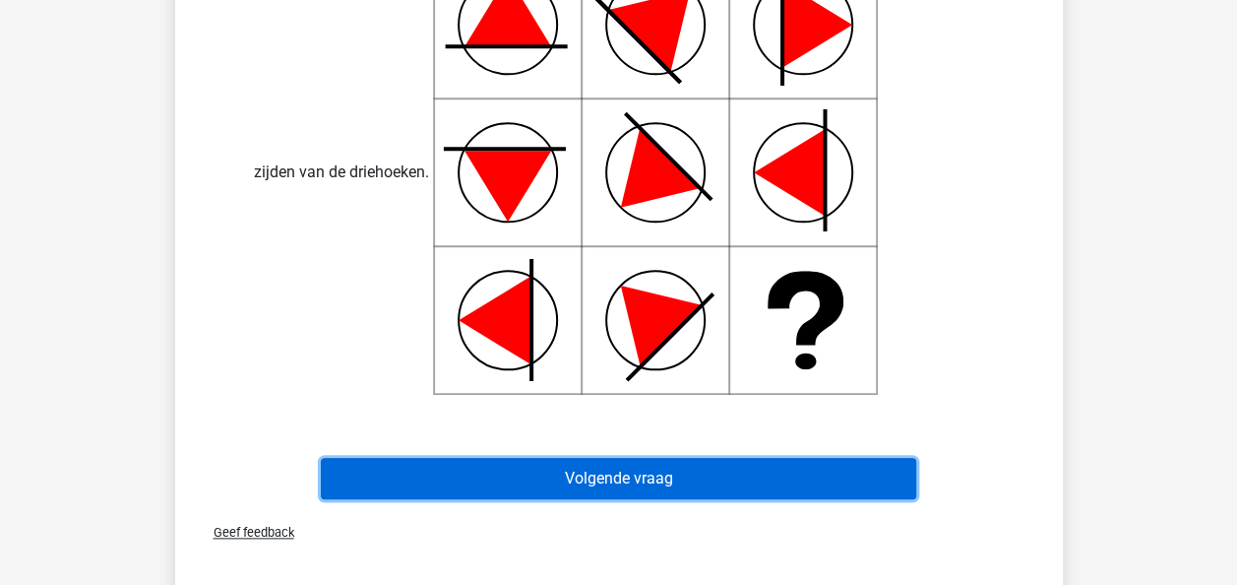
click at [659, 482] on button "Volgende vraag" at bounding box center [618, 478] width 595 height 41
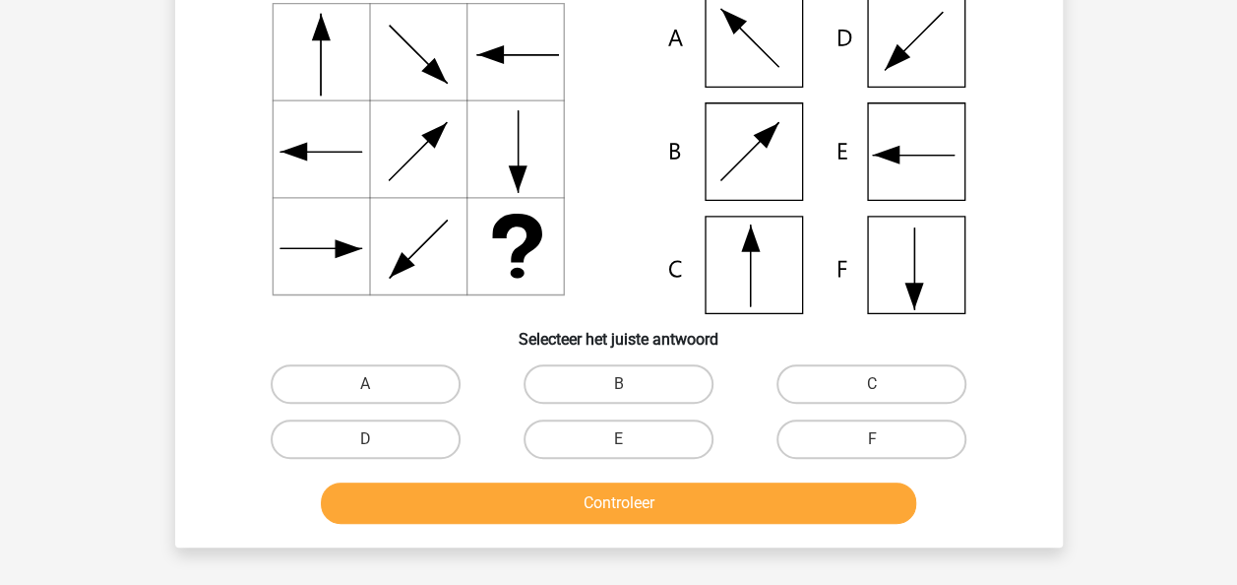
scroll to position [91, 0]
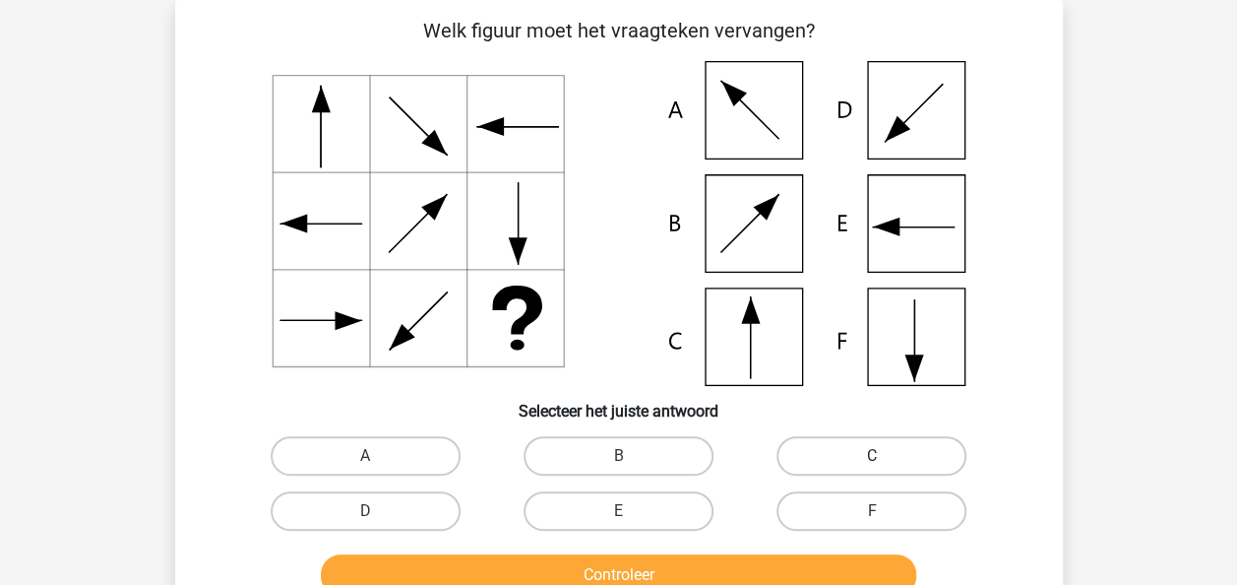
click at [932, 460] on label "C" at bounding box center [872, 455] width 190 height 39
click at [885, 460] on input "C" at bounding box center [878, 462] width 13 height 13
radio input "true"
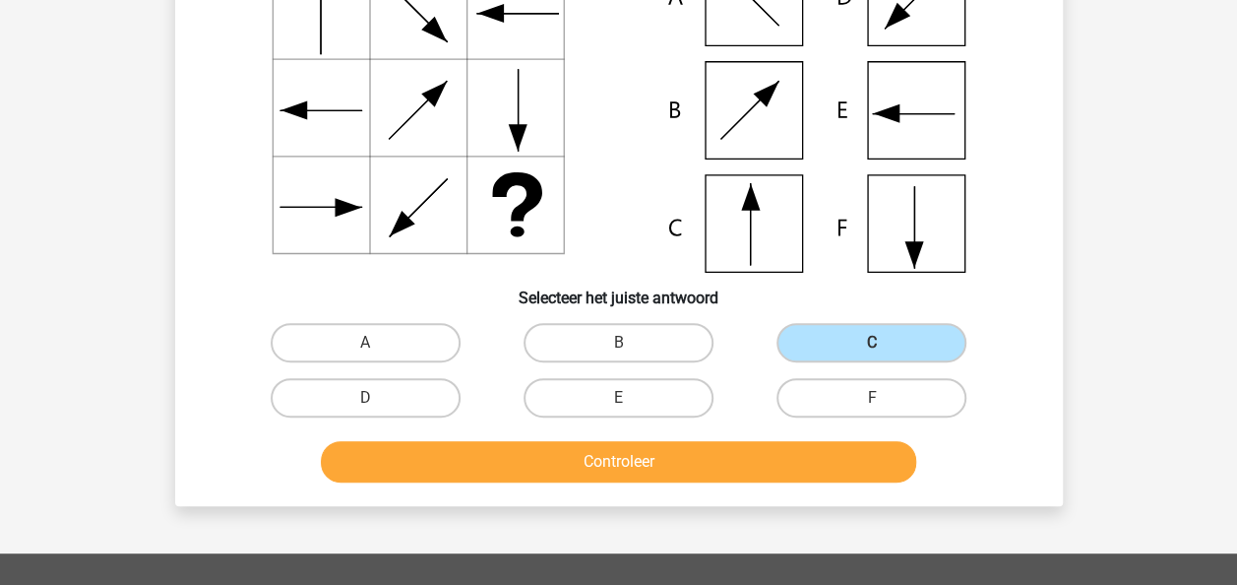
scroll to position [207, 0]
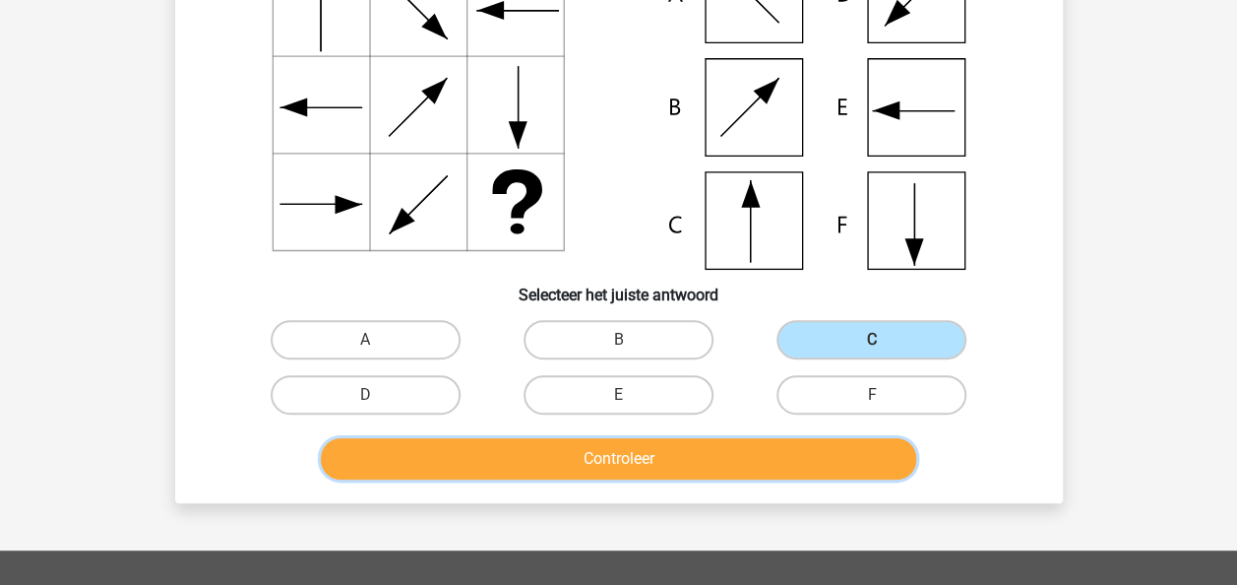
click at [704, 470] on button "Controleer" at bounding box center [618, 458] width 595 height 41
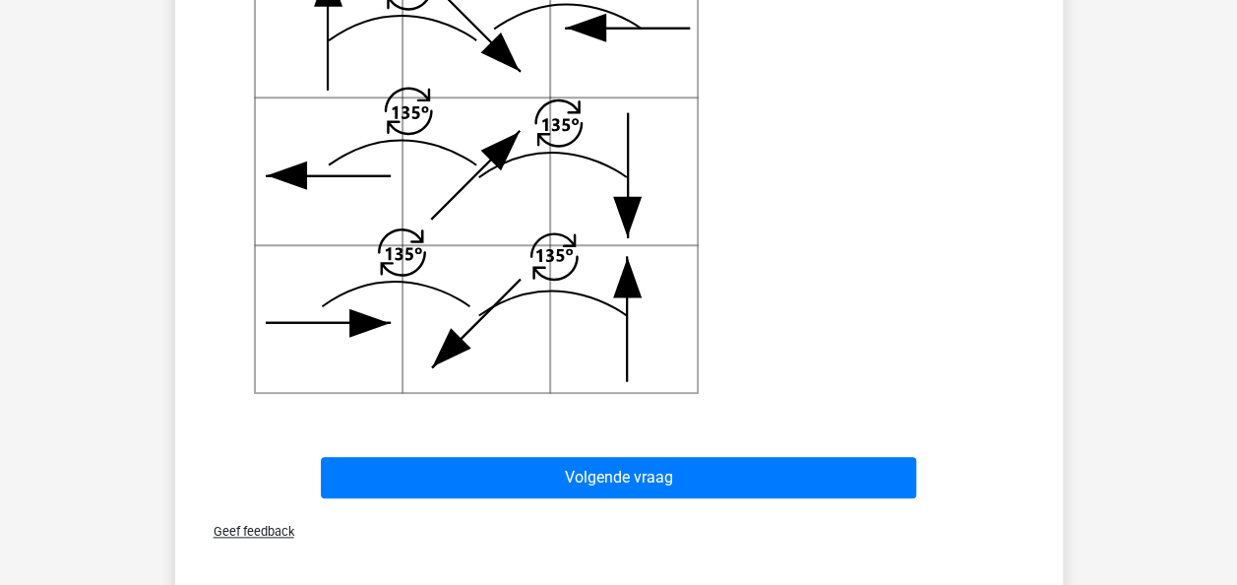
scroll to position [863, 0]
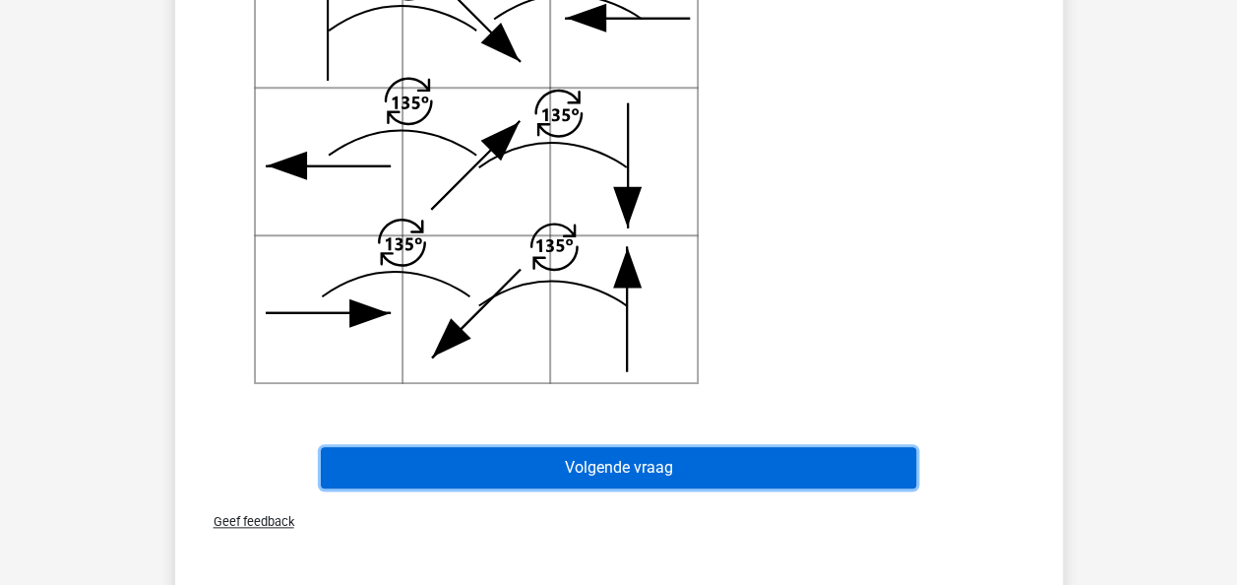
click at [691, 463] on button "Volgende vraag" at bounding box center [618, 467] width 595 height 41
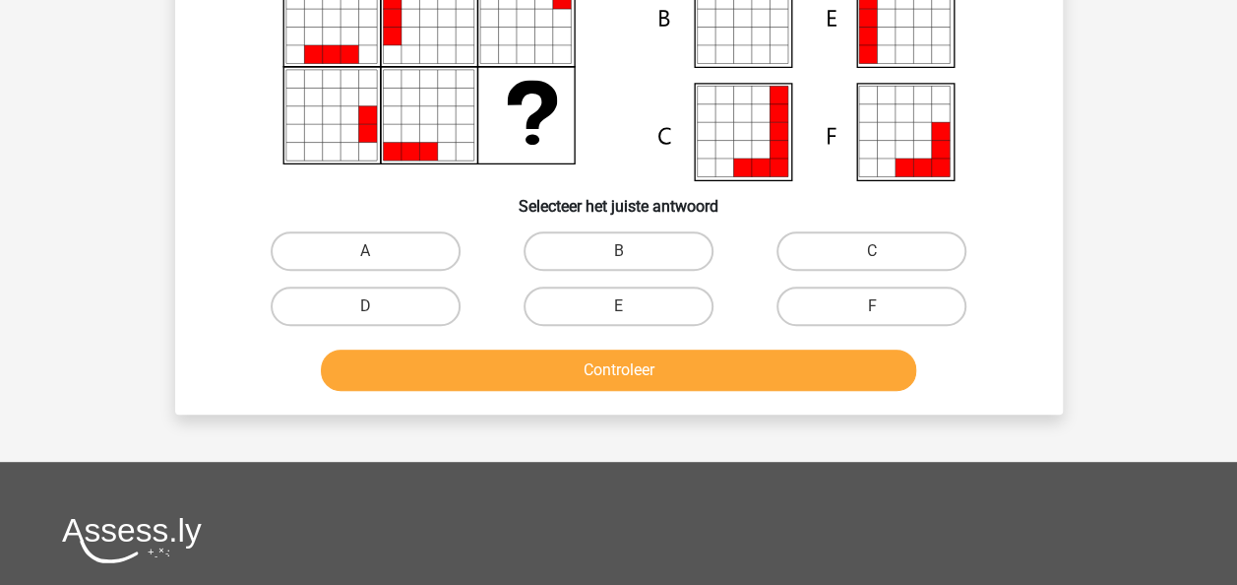
scroll to position [91, 0]
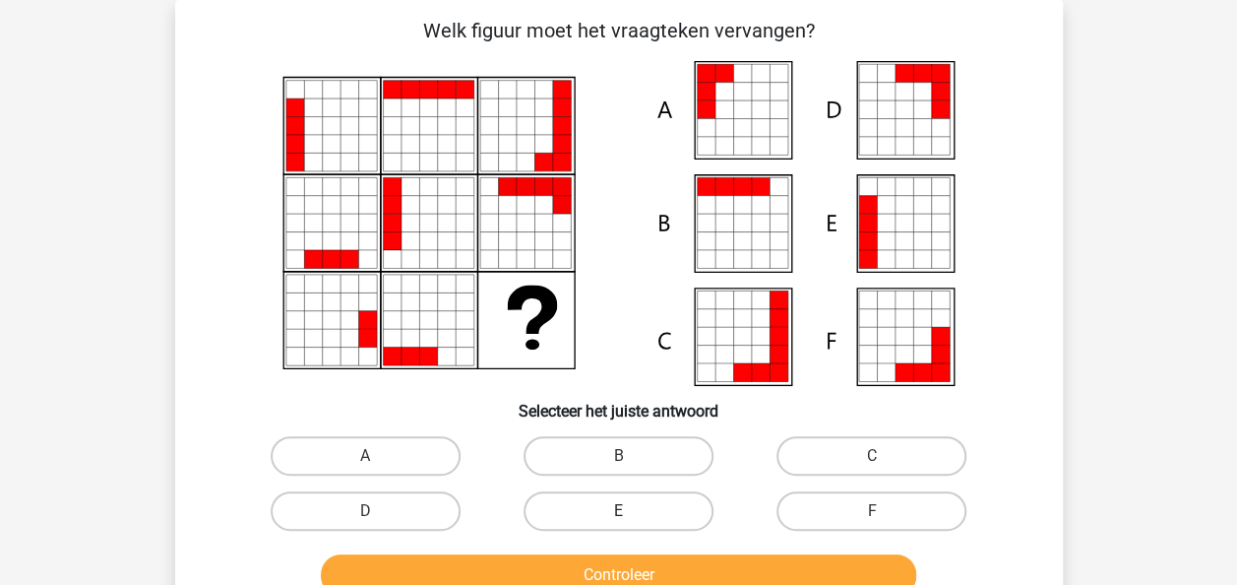
click at [661, 507] on label "E" at bounding box center [619, 510] width 190 height 39
click at [631, 511] on input "E" at bounding box center [624, 517] width 13 height 13
radio input "true"
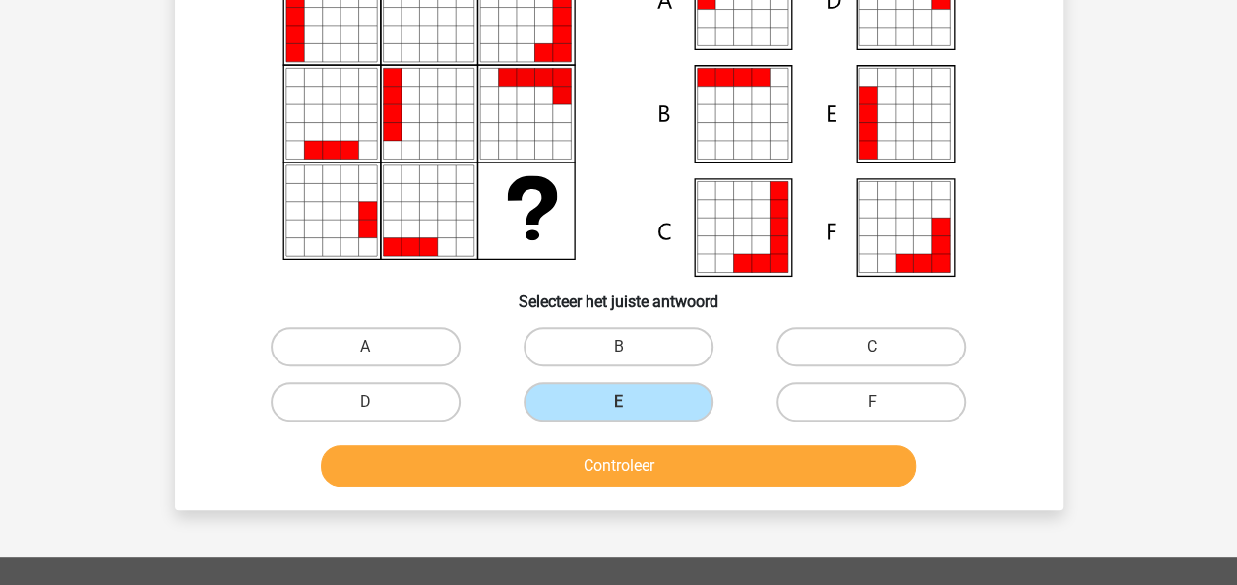
scroll to position [244, 0]
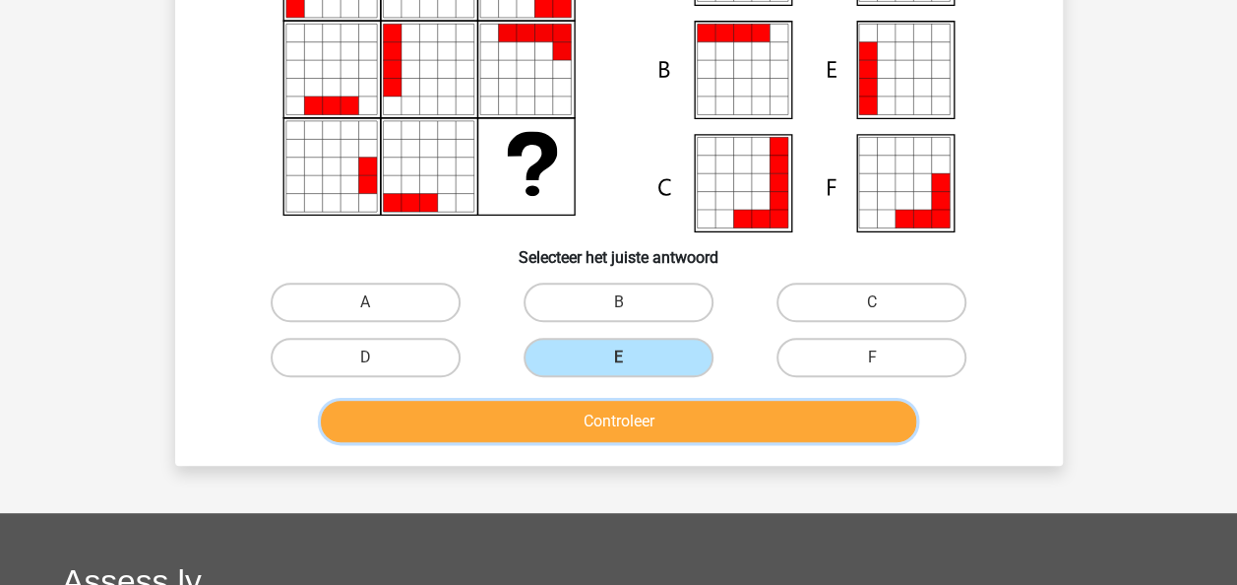
click at [773, 414] on button "Controleer" at bounding box center [618, 421] width 595 height 41
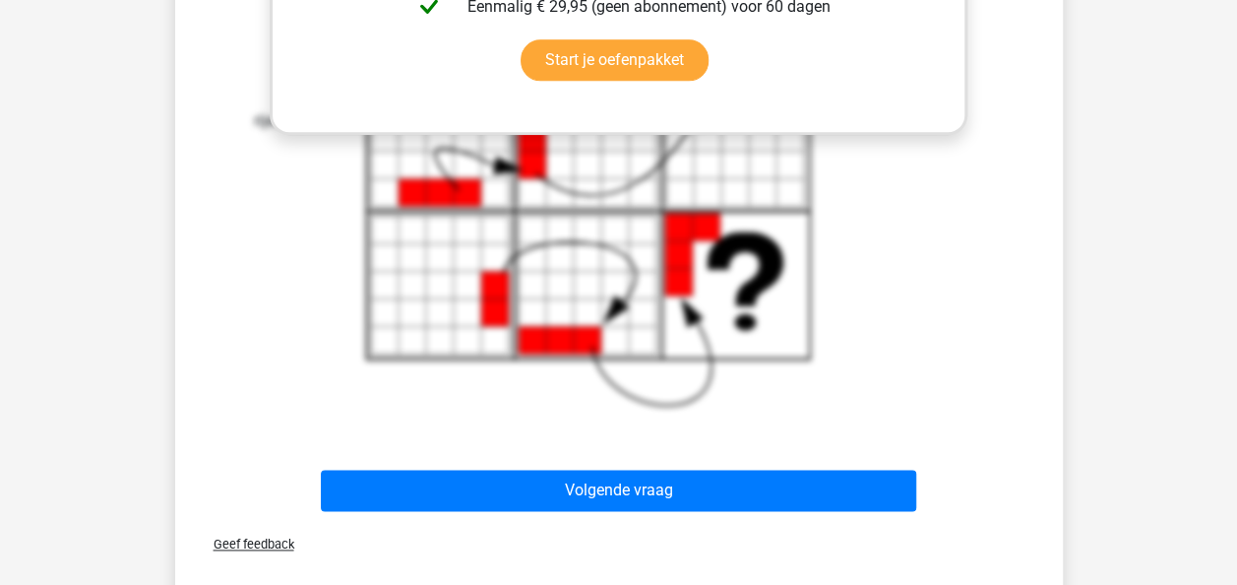
scroll to position [996, 0]
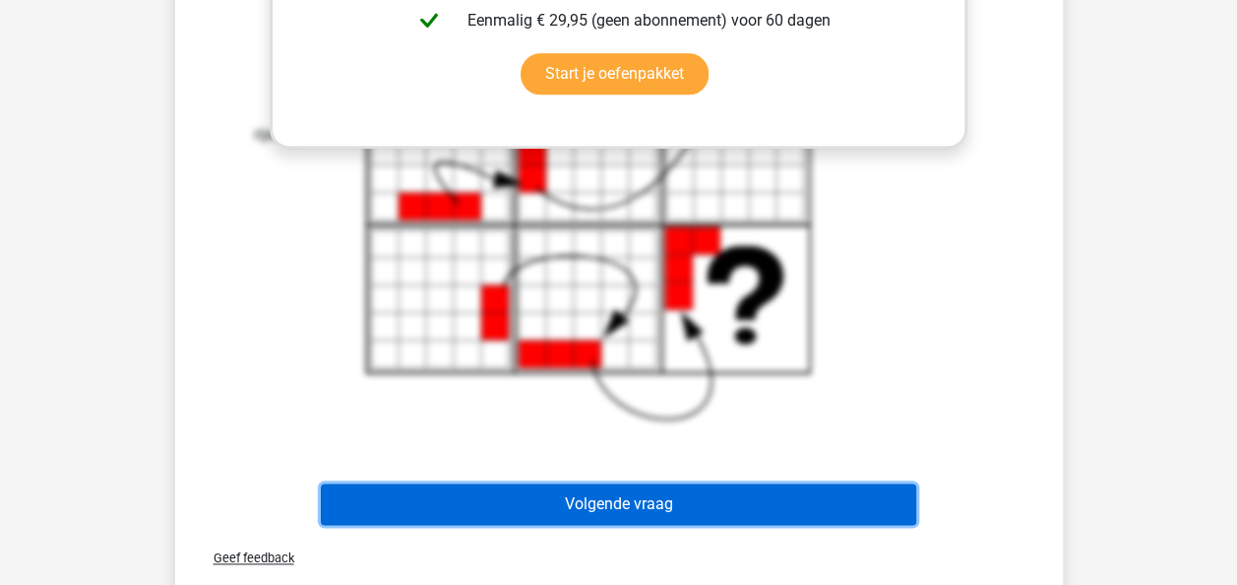
click at [701, 498] on button "Volgende vraag" at bounding box center [618, 503] width 595 height 41
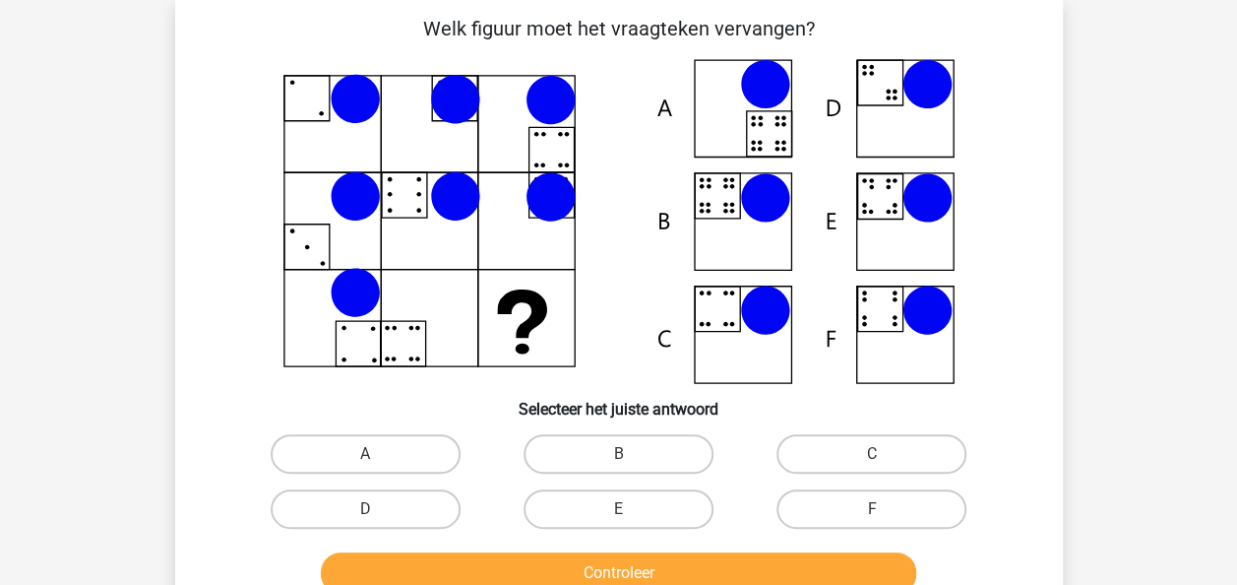
scroll to position [91, 0]
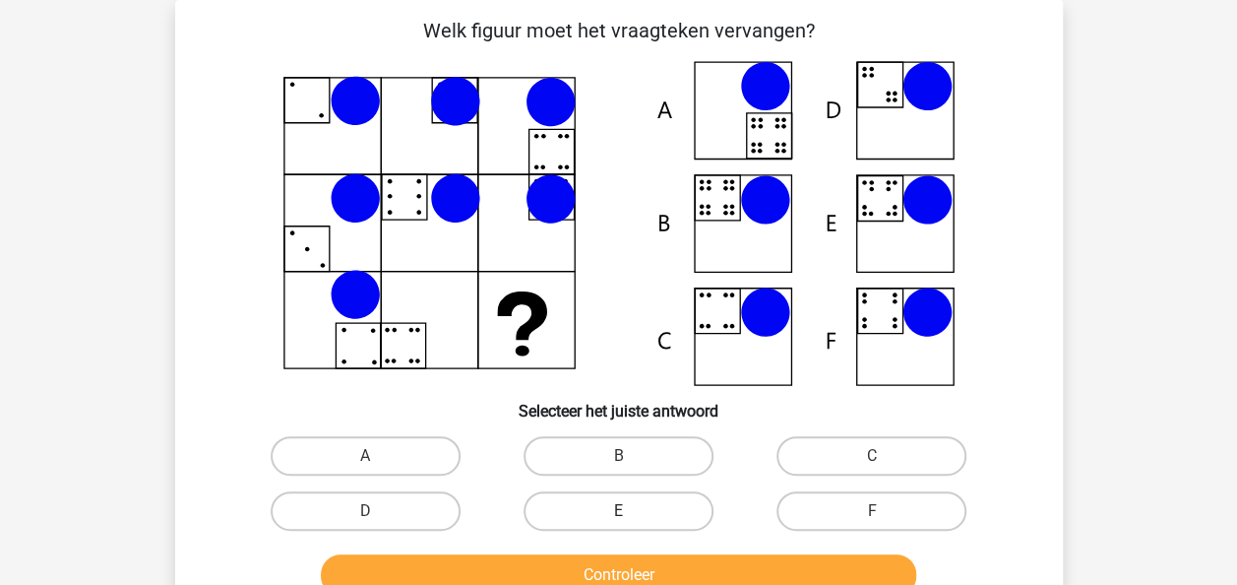
click at [636, 509] on label "E" at bounding box center [619, 510] width 190 height 39
click at [631, 511] on input "E" at bounding box center [624, 517] width 13 height 13
radio input "true"
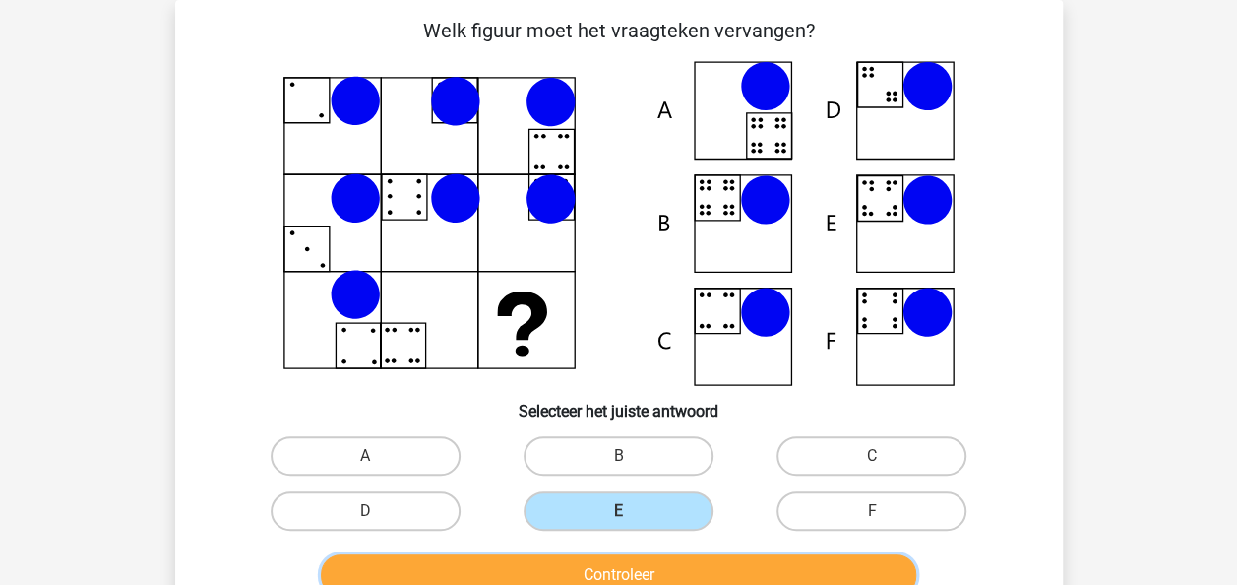
click at [641, 569] on button "Controleer" at bounding box center [618, 574] width 595 height 41
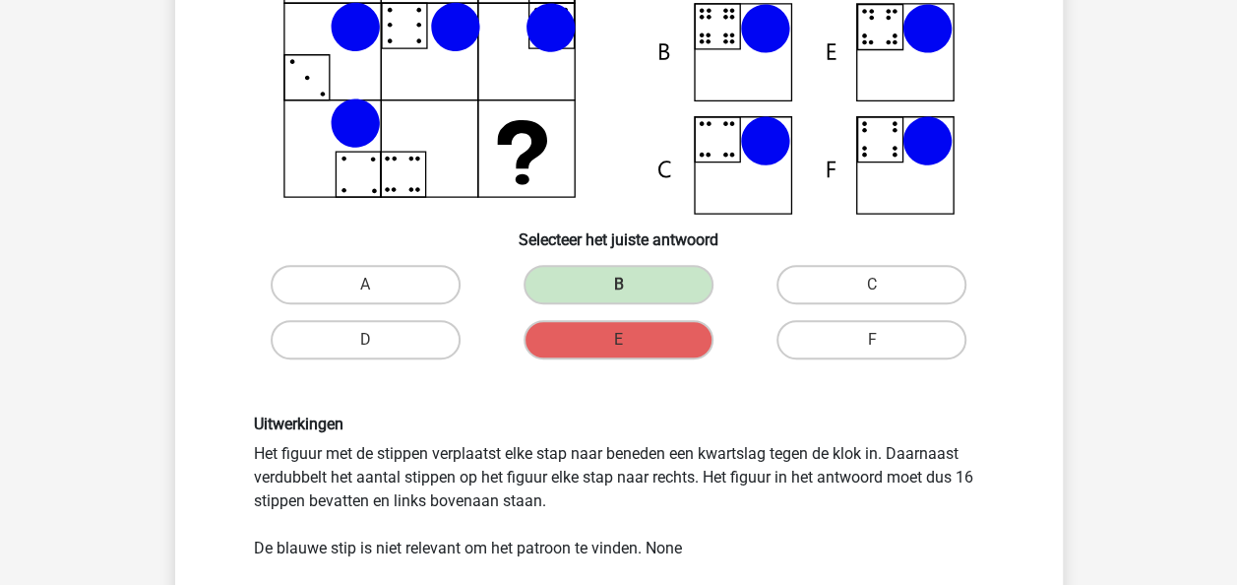
scroll to position [256, 0]
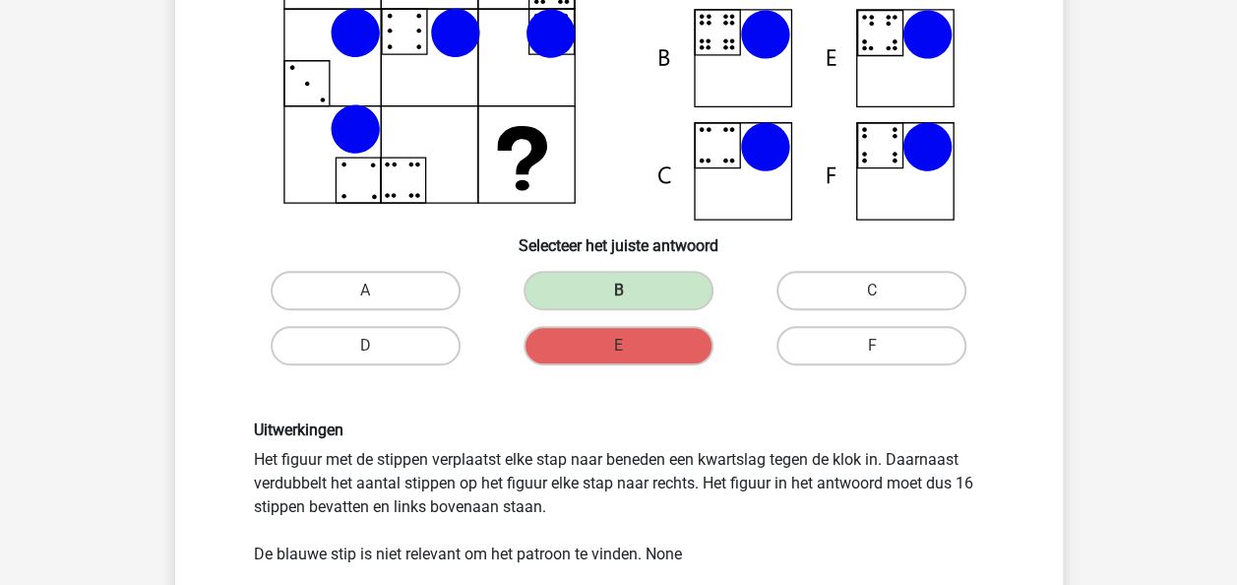
click at [1230, 295] on div "Registreer Nederlands English" at bounding box center [618, 543] width 1237 height 1598
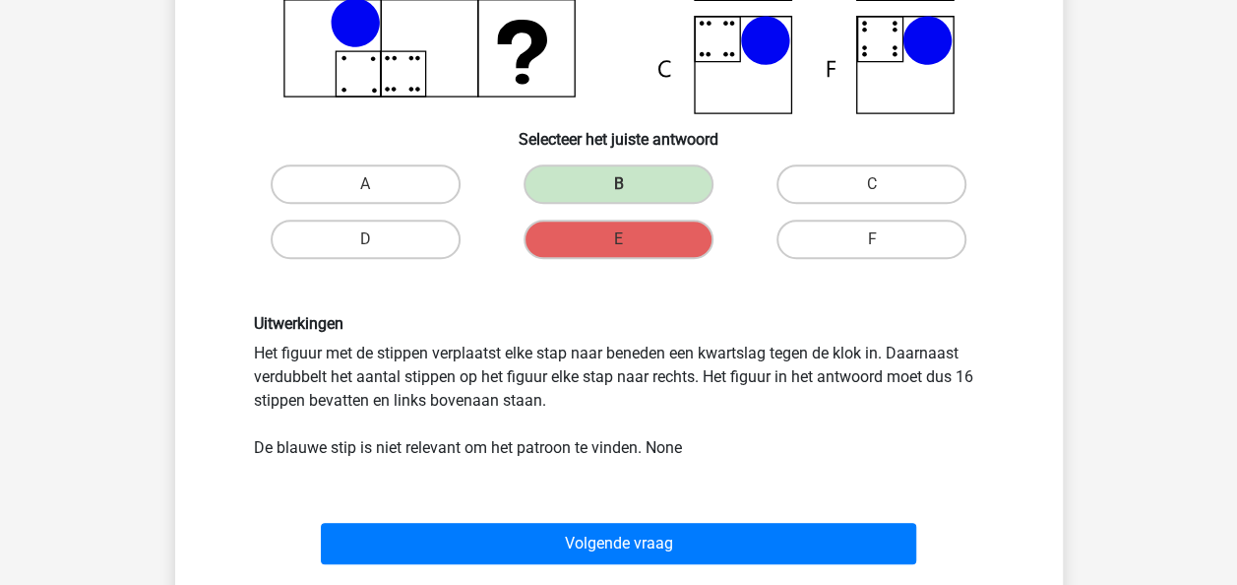
scroll to position [358, 0]
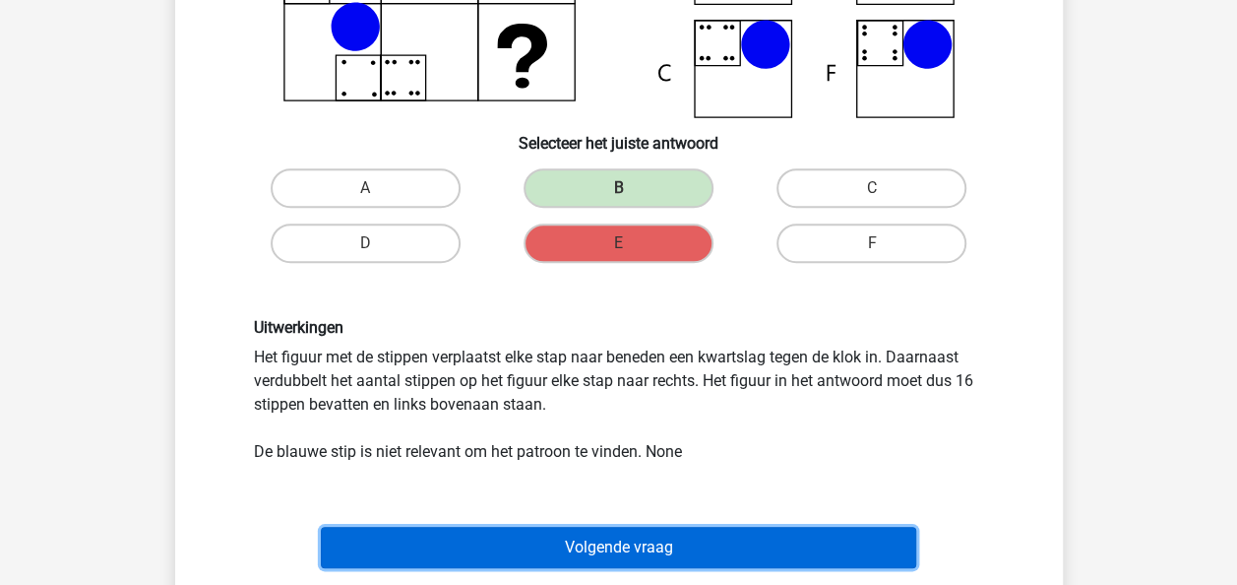
click at [596, 555] on button "Volgende vraag" at bounding box center [618, 547] width 595 height 41
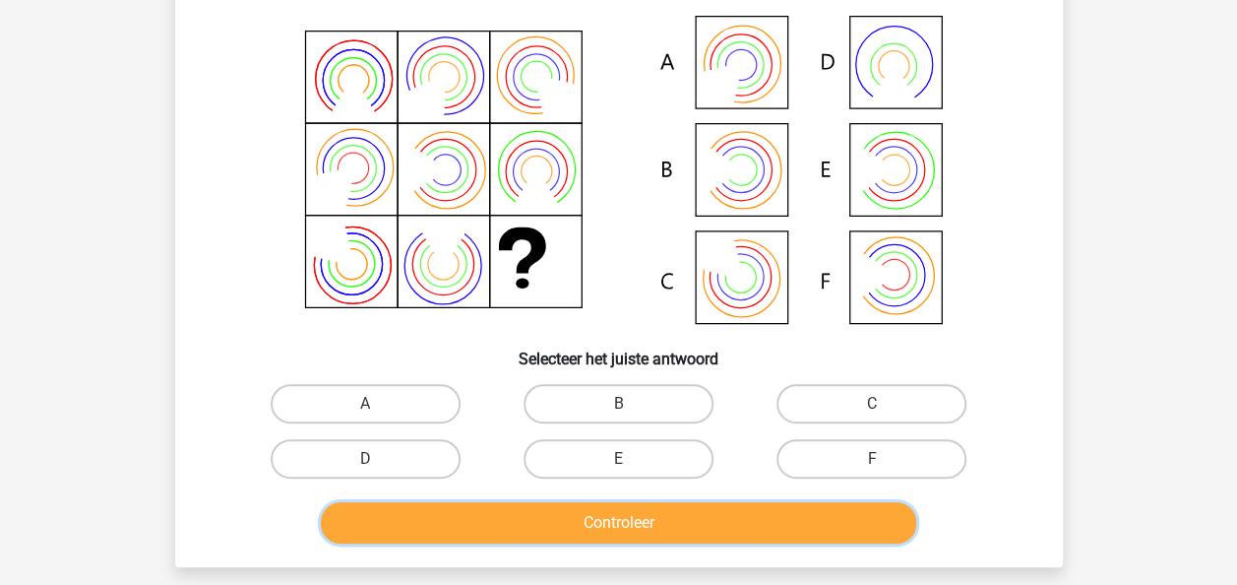
scroll to position [0, 0]
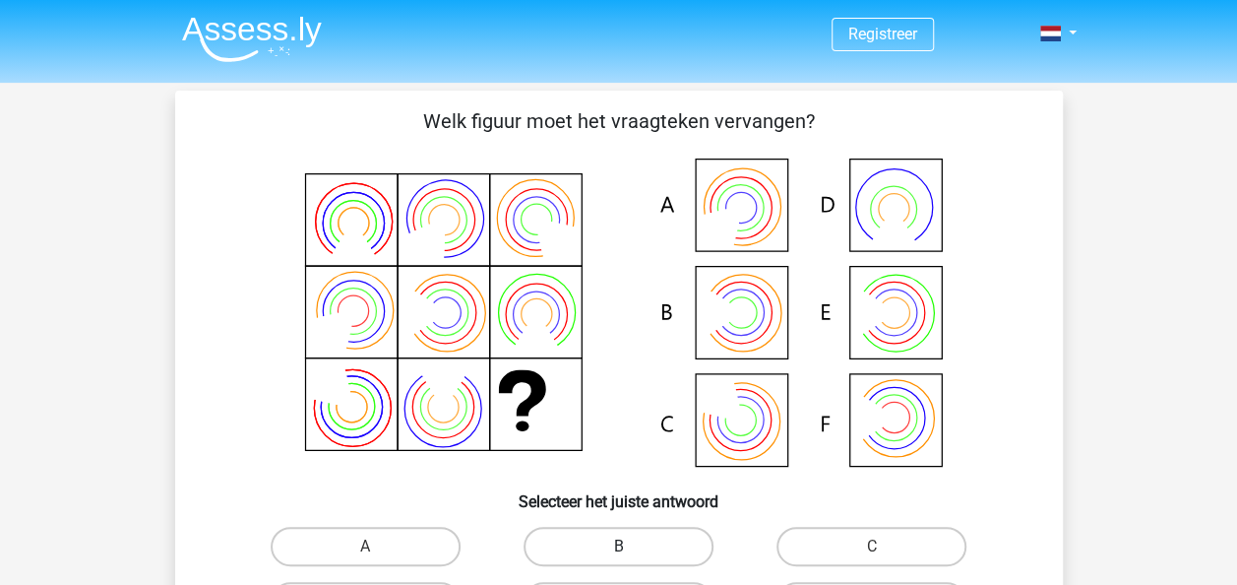
click at [571, 561] on label "B" at bounding box center [619, 546] width 190 height 39
click at [618, 559] on input "B" at bounding box center [624, 552] width 13 height 13
radio input "true"
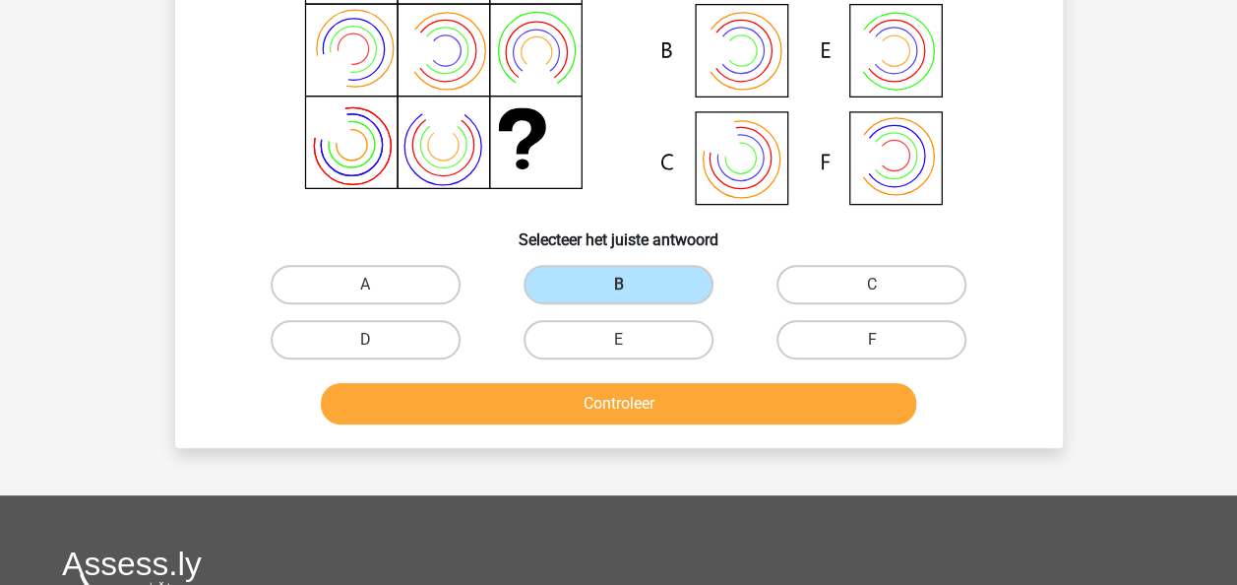
scroll to position [304, 0]
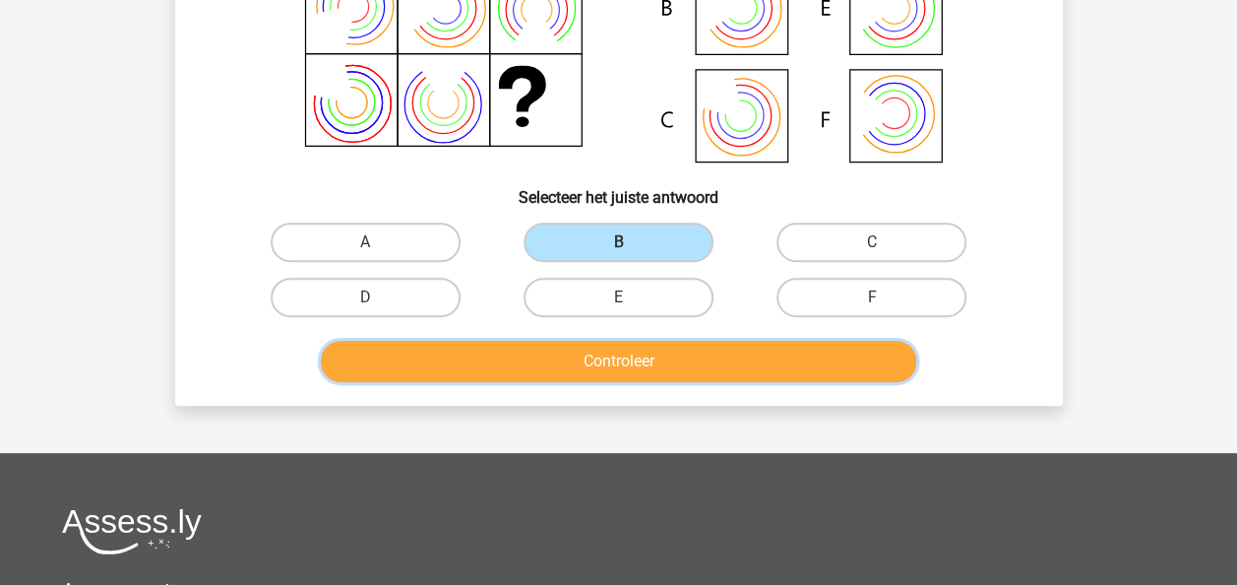
click at [753, 374] on button "Controleer" at bounding box center [618, 361] width 595 height 41
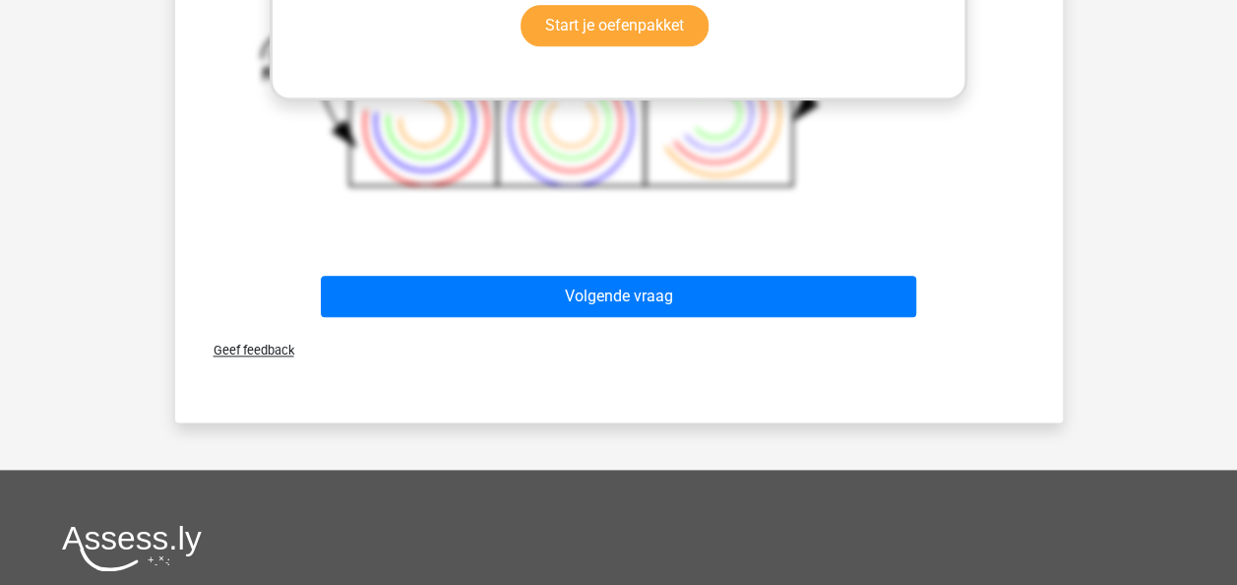
scroll to position [1131, 0]
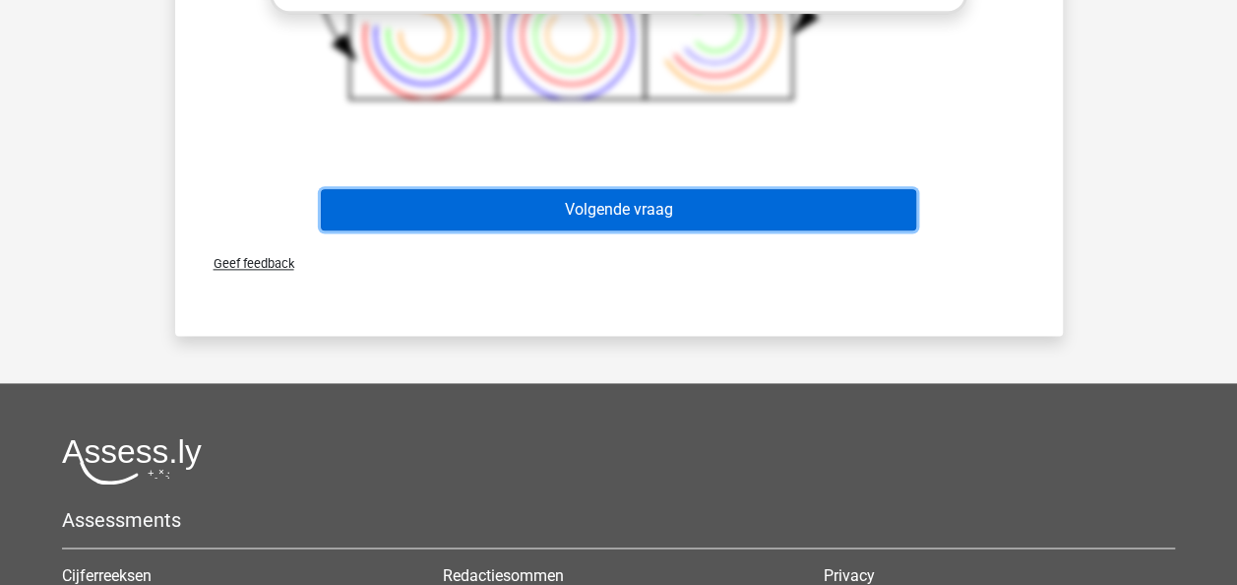
click at [664, 212] on button "Volgende vraag" at bounding box center [618, 209] width 595 height 41
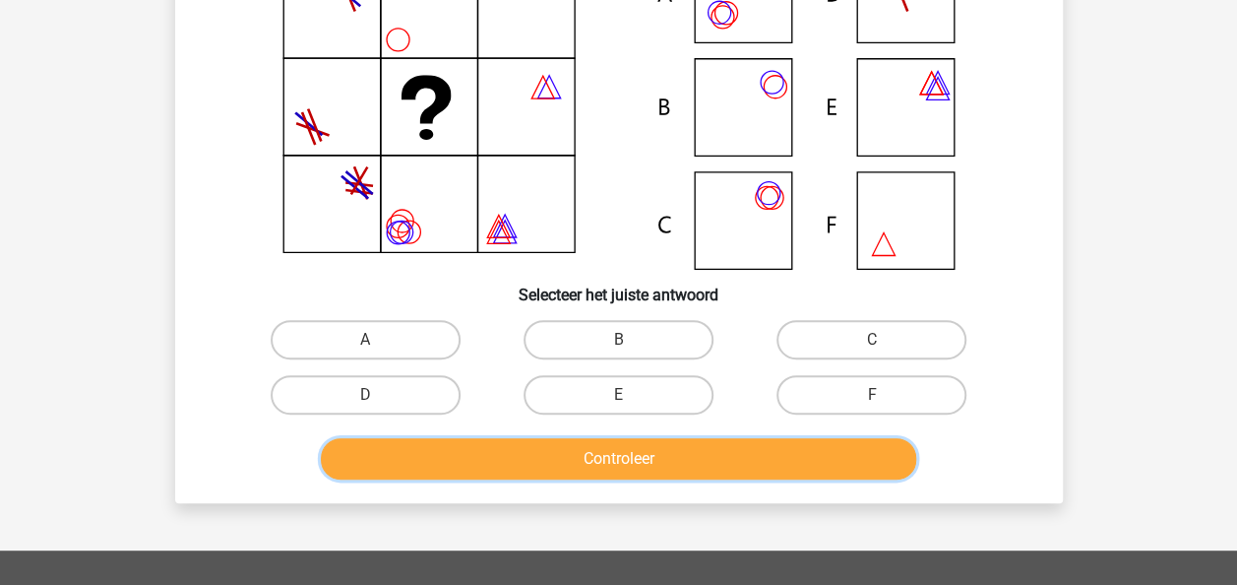
scroll to position [209, 0]
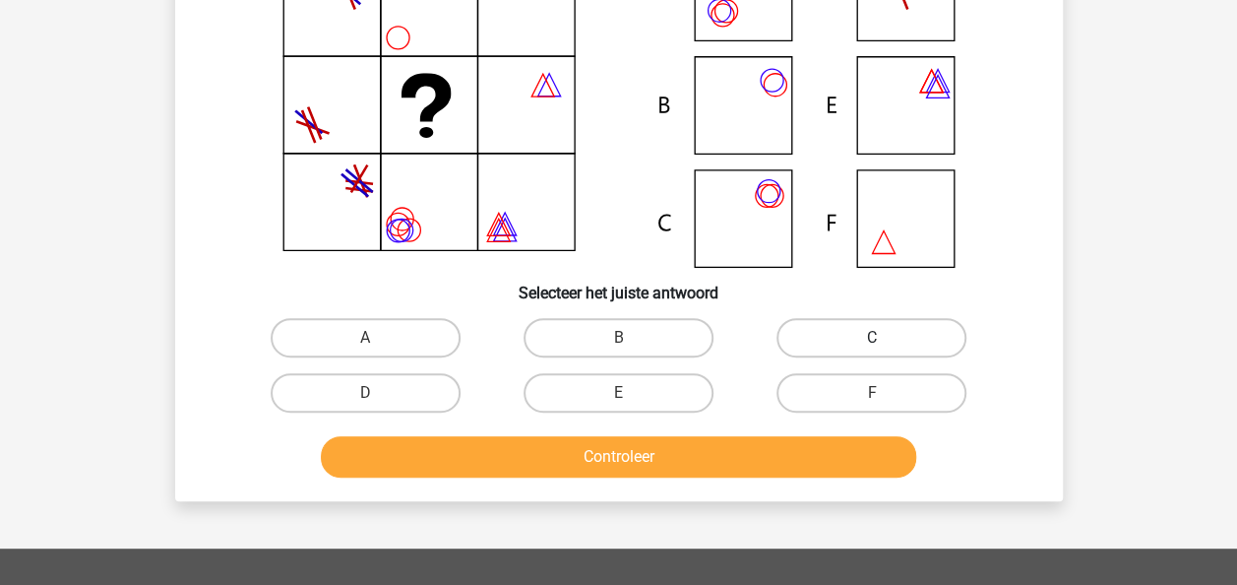
click at [897, 324] on label "C" at bounding box center [872, 337] width 190 height 39
click at [885, 338] on input "C" at bounding box center [878, 344] width 13 height 13
radio input "true"
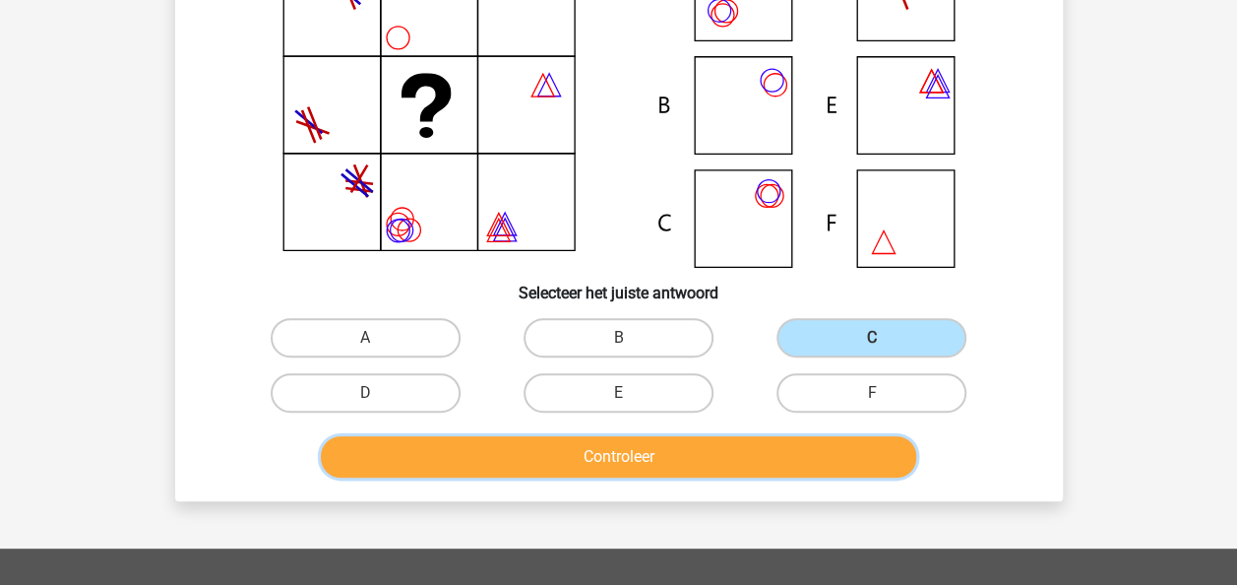
click at [721, 441] on button "Controleer" at bounding box center [618, 456] width 595 height 41
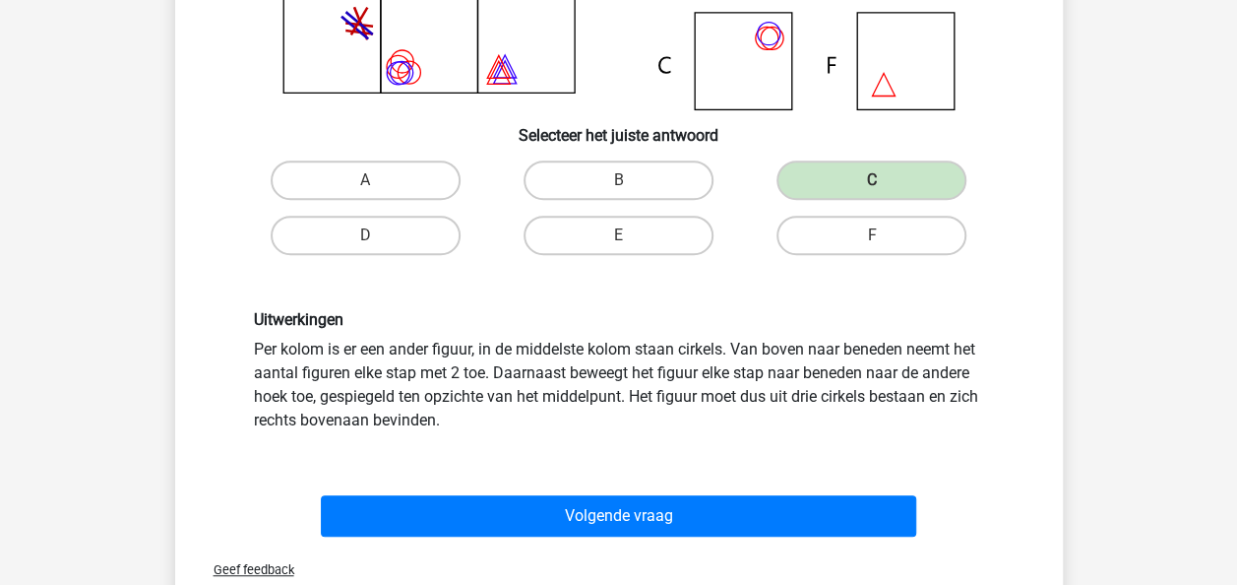
scroll to position [406, 0]
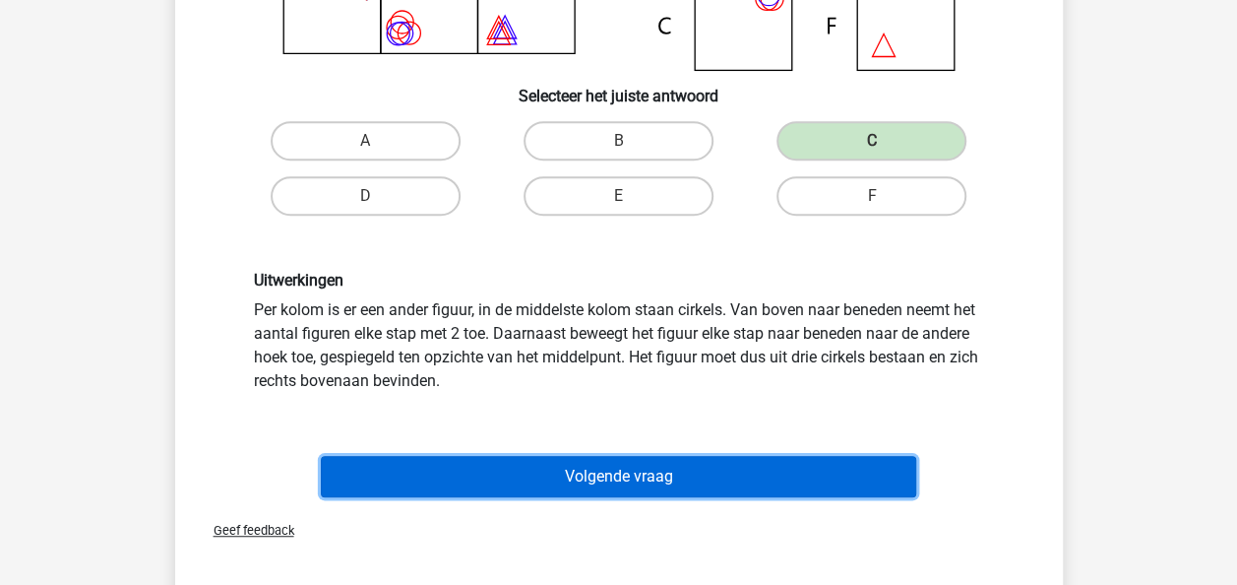
click at [707, 487] on button "Volgende vraag" at bounding box center [618, 476] width 595 height 41
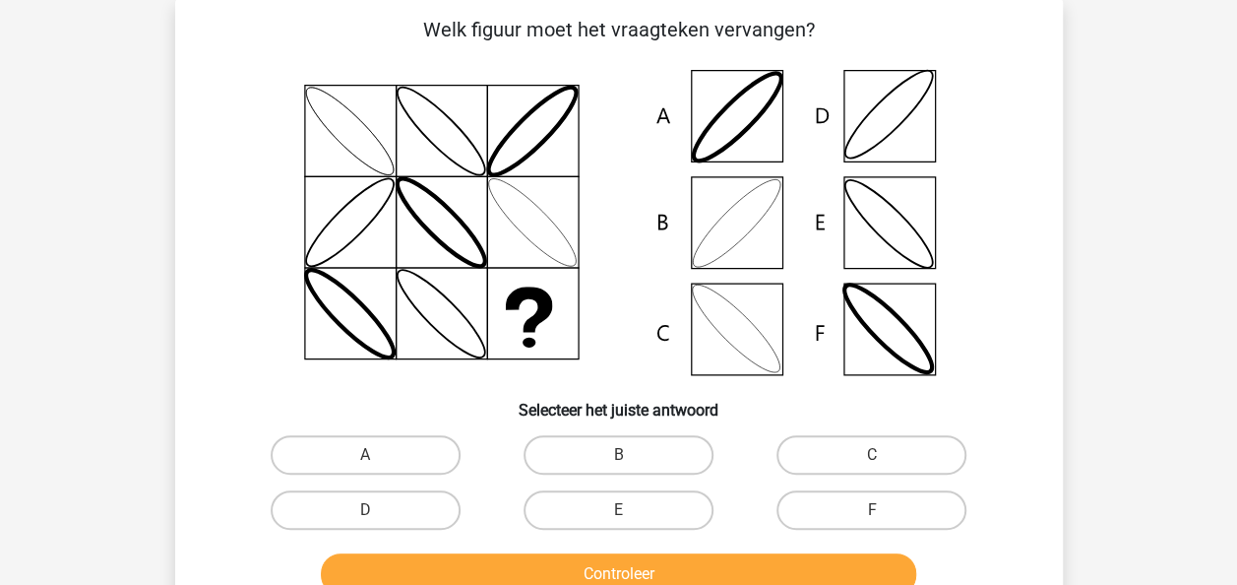
scroll to position [91, 0]
click at [638, 446] on label "B" at bounding box center [619, 455] width 190 height 39
click at [631, 456] on input "B" at bounding box center [624, 462] width 13 height 13
radio input "true"
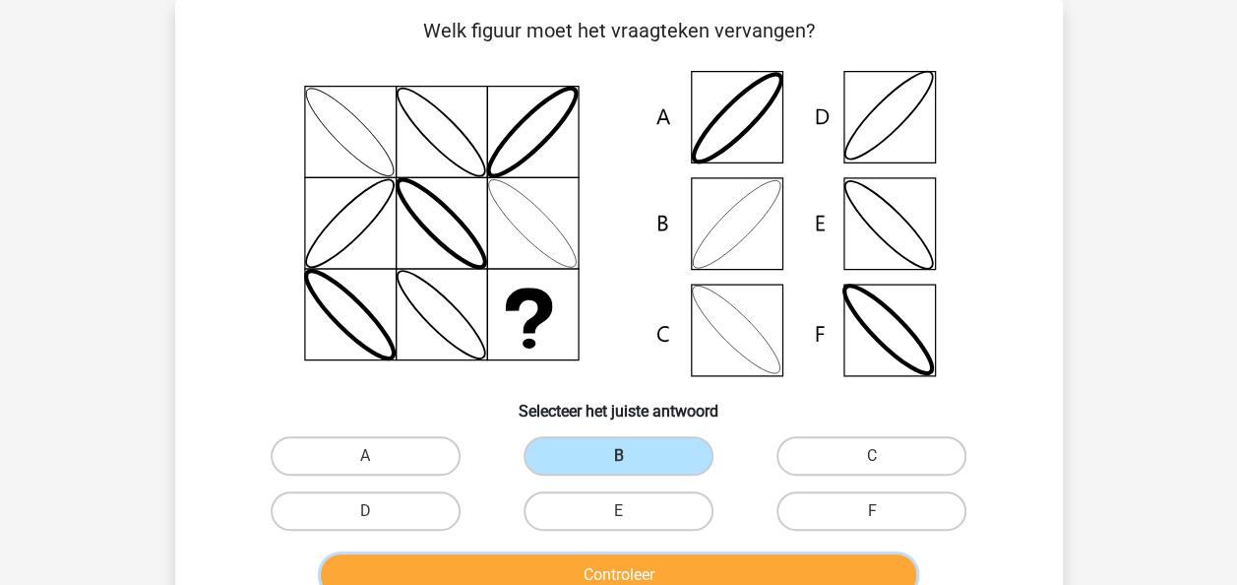
click at [650, 569] on button "Controleer" at bounding box center [618, 574] width 595 height 41
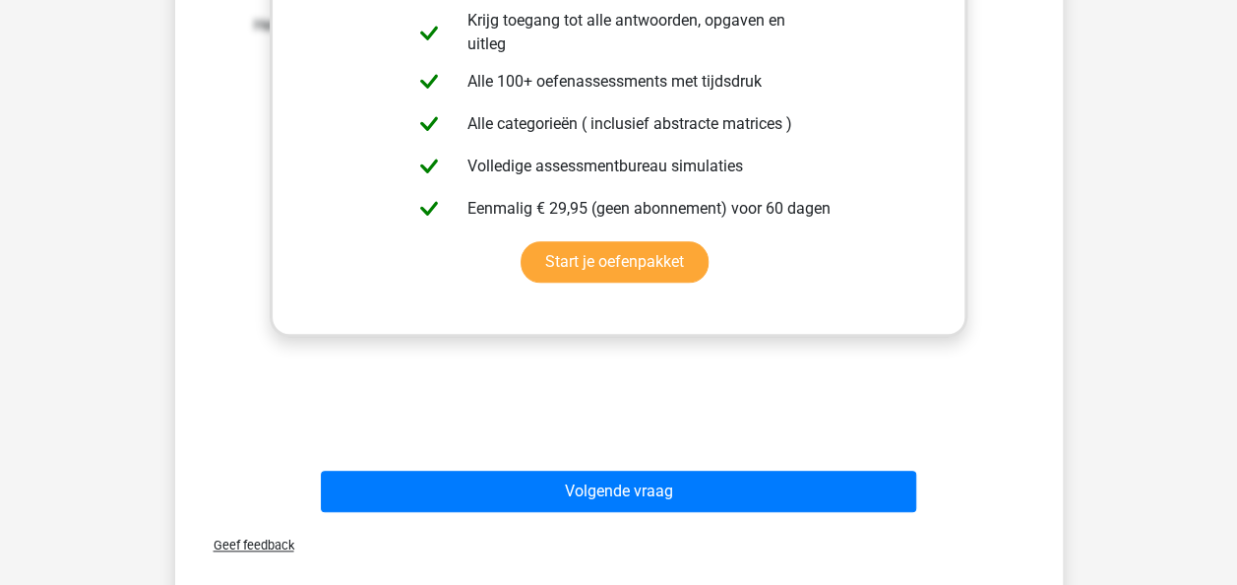
scroll to position [824, 0]
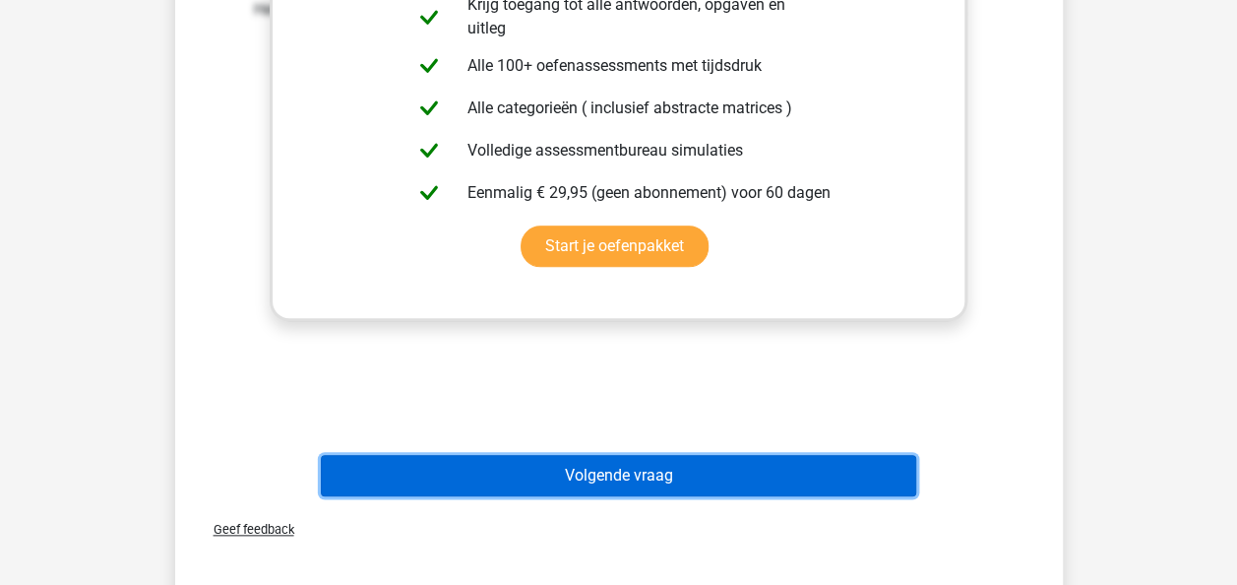
click at [587, 460] on button "Volgende vraag" at bounding box center [618, 475] width 595 height 41
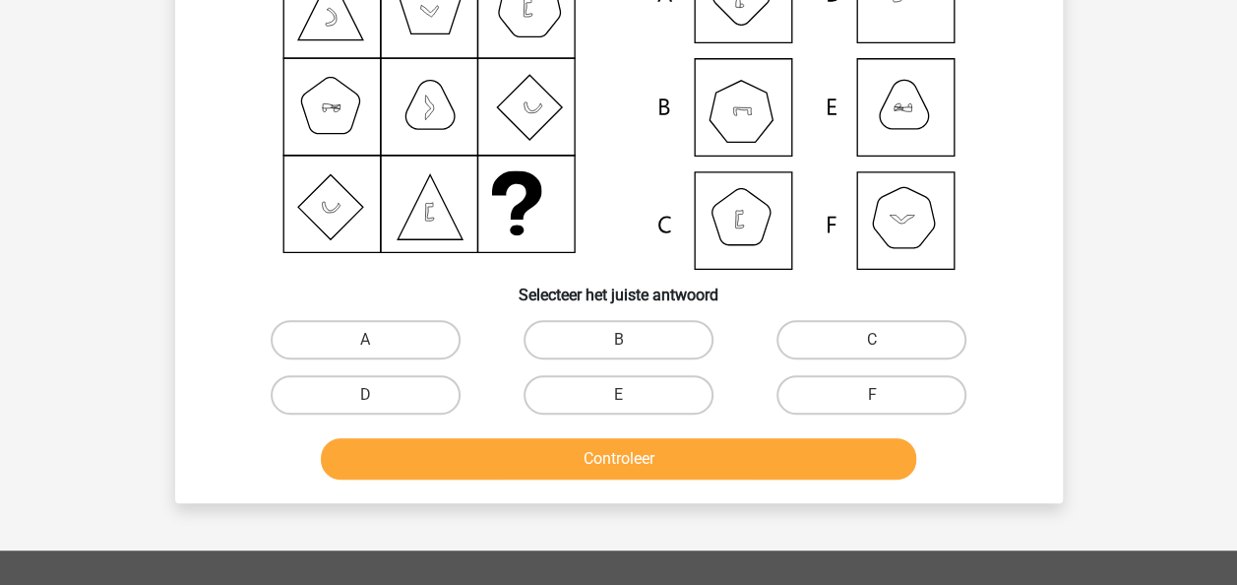
scroll to position [91, 0]
